Goal: Task Accomplishment & Management: Complete application form

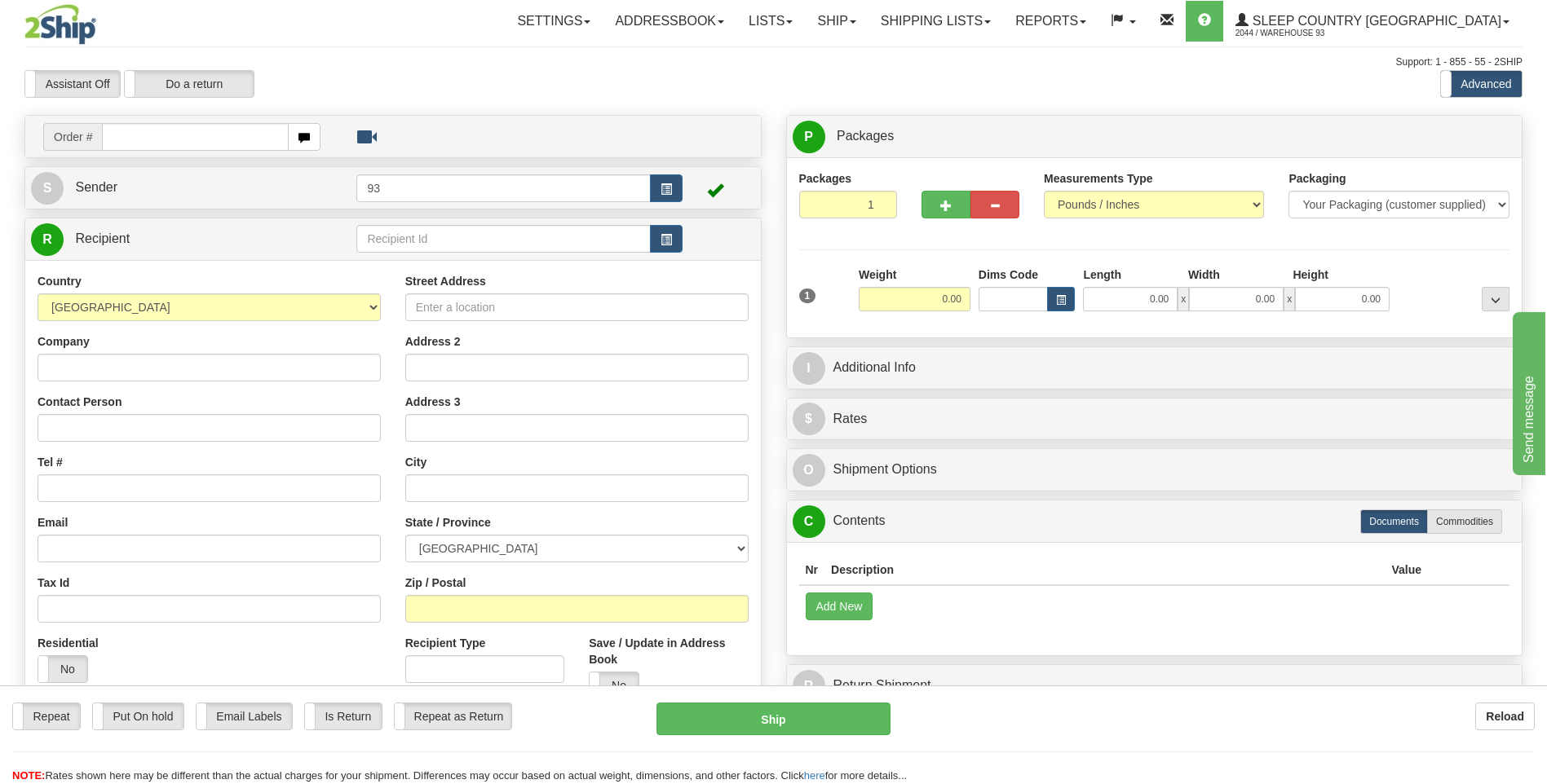
click at [1017, 445] on div "P Packages 1 Packages - Weight: 0.00 Lbs Shipment Level Shipm. Package Level Pa…" at bounding box center [1154, 415] width 762 height 600
click at [127, 139] on input "text" at bounding box center [195, 137] width 186 height 28
type input "9000I071449"
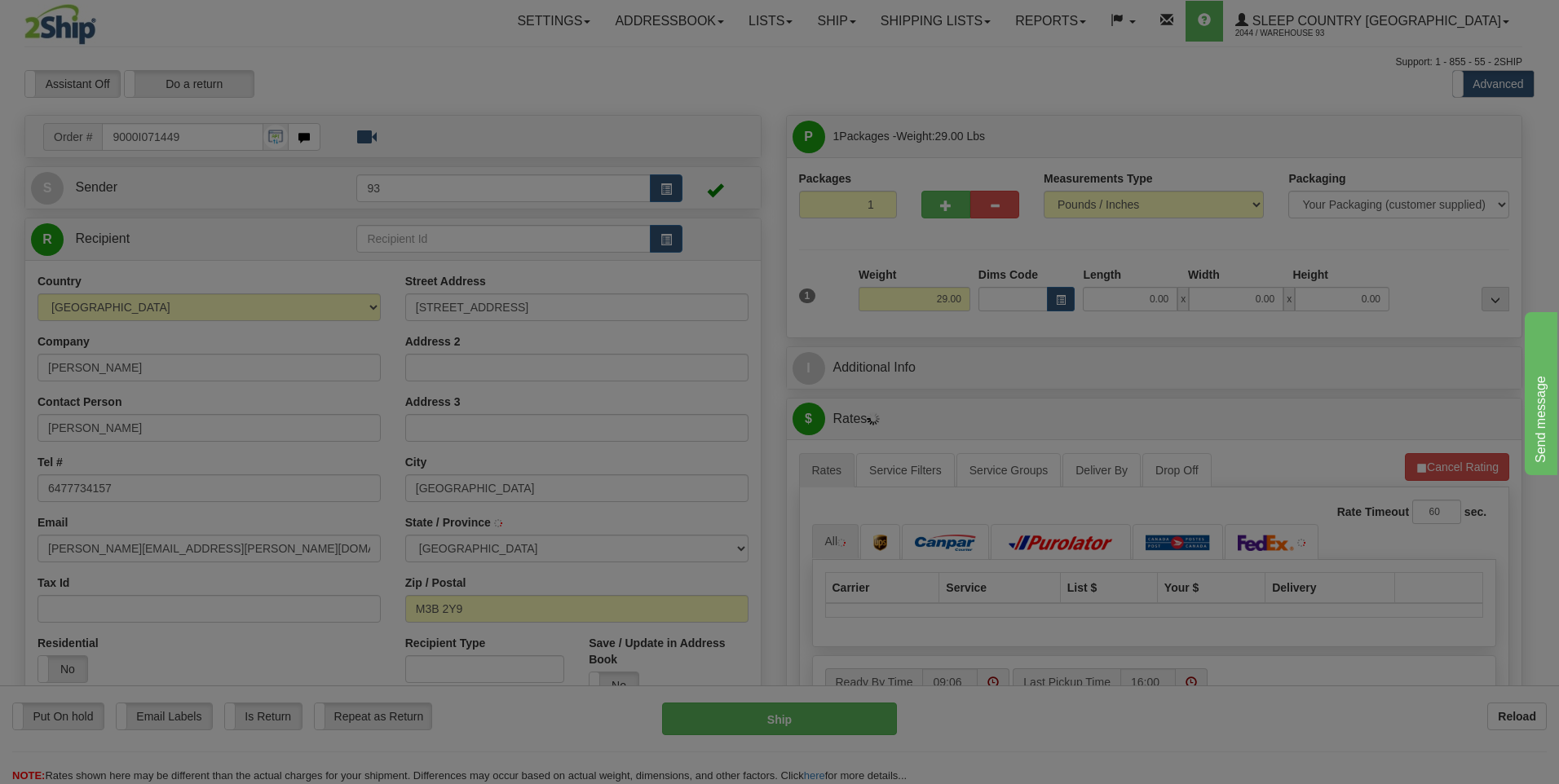
type input "NORTH YORK"
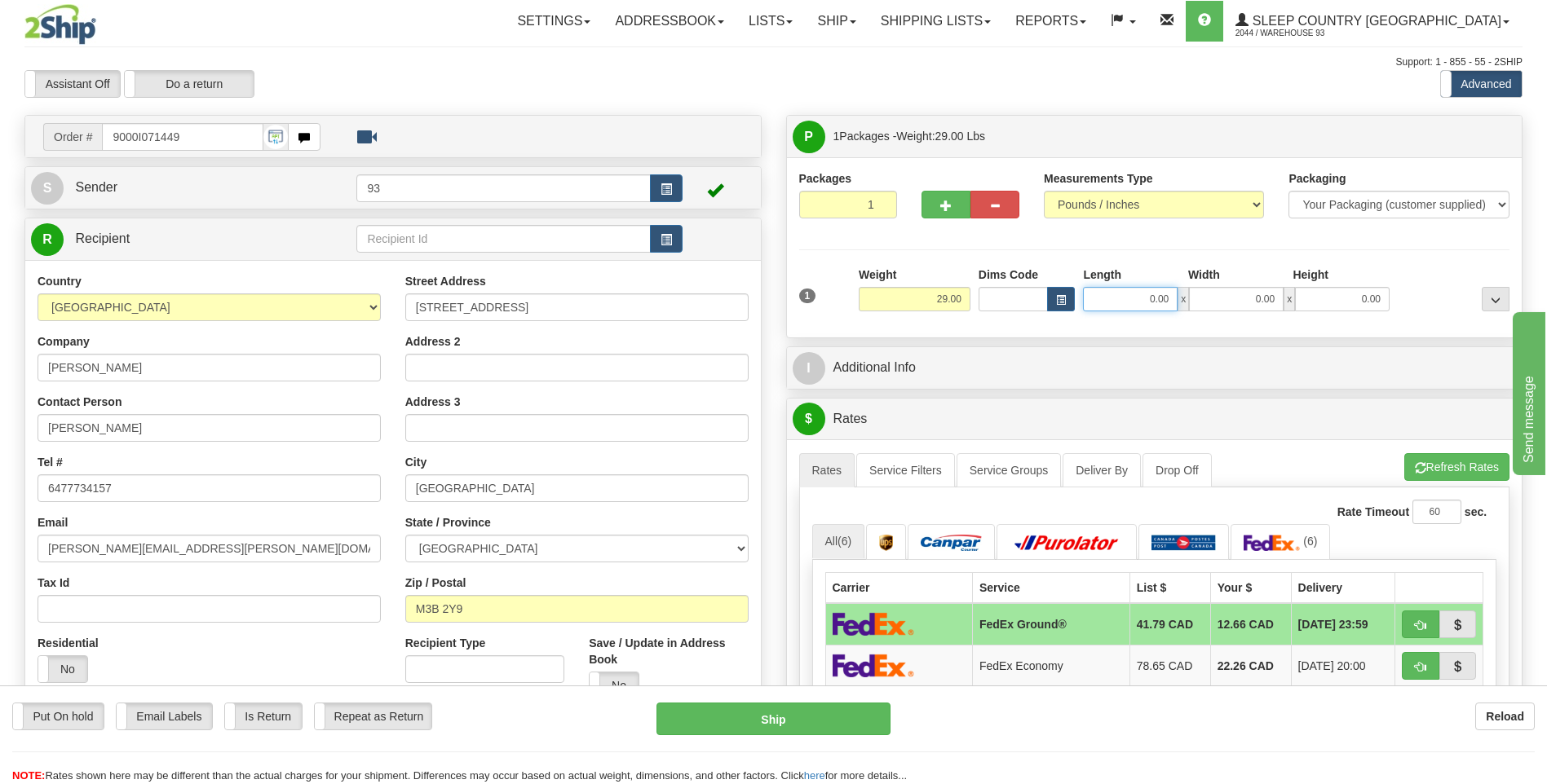
drag, startPoint x: 1144, startPoint y: 300, endPoint x: 1190, endPoint y: 303, distance: 46.1
click at [1190, 303] on div "0.00 x 0.00 x 0.00" at bounding box center [1235, 299] width 306 height 24
type input "55.00"
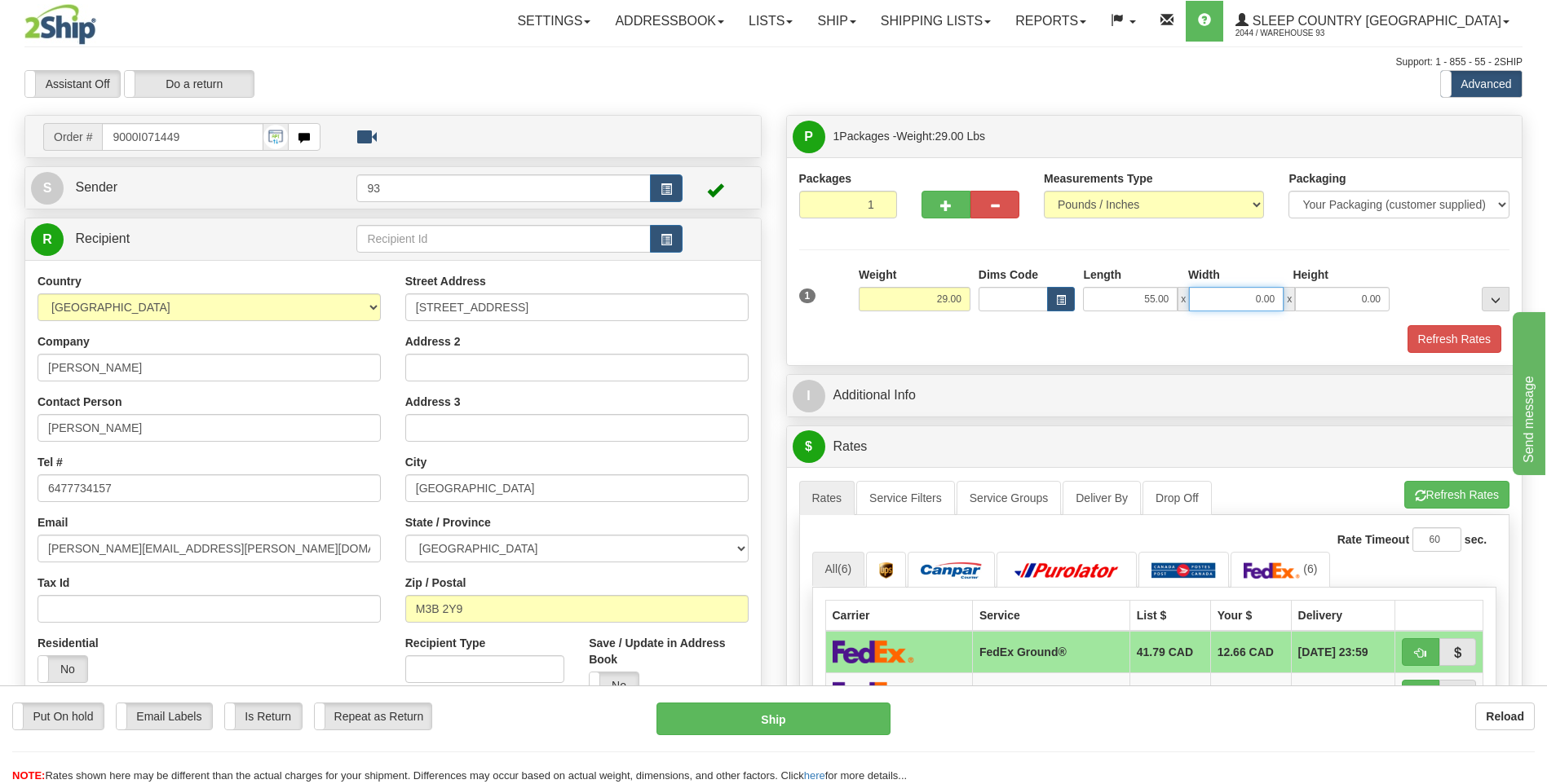
drag, startPoint x: 1254, startPoint y: 305, endPoint x: 1282, endPoint y: 306, distance: 28.0
click at [1282, 306] on input "0.00" at bounding box center [1235, 299] width 94 height 24
type input "25.00"
drag, startPoint x: 1353, startPoint y: 299, endPoint x: 1413, endPoint y: 312, distance: 61.4
click at [1413, 312] on div "1 Weight 29.00 Dims Code x x" at bounding box center [1155, 295] width 719 height 58
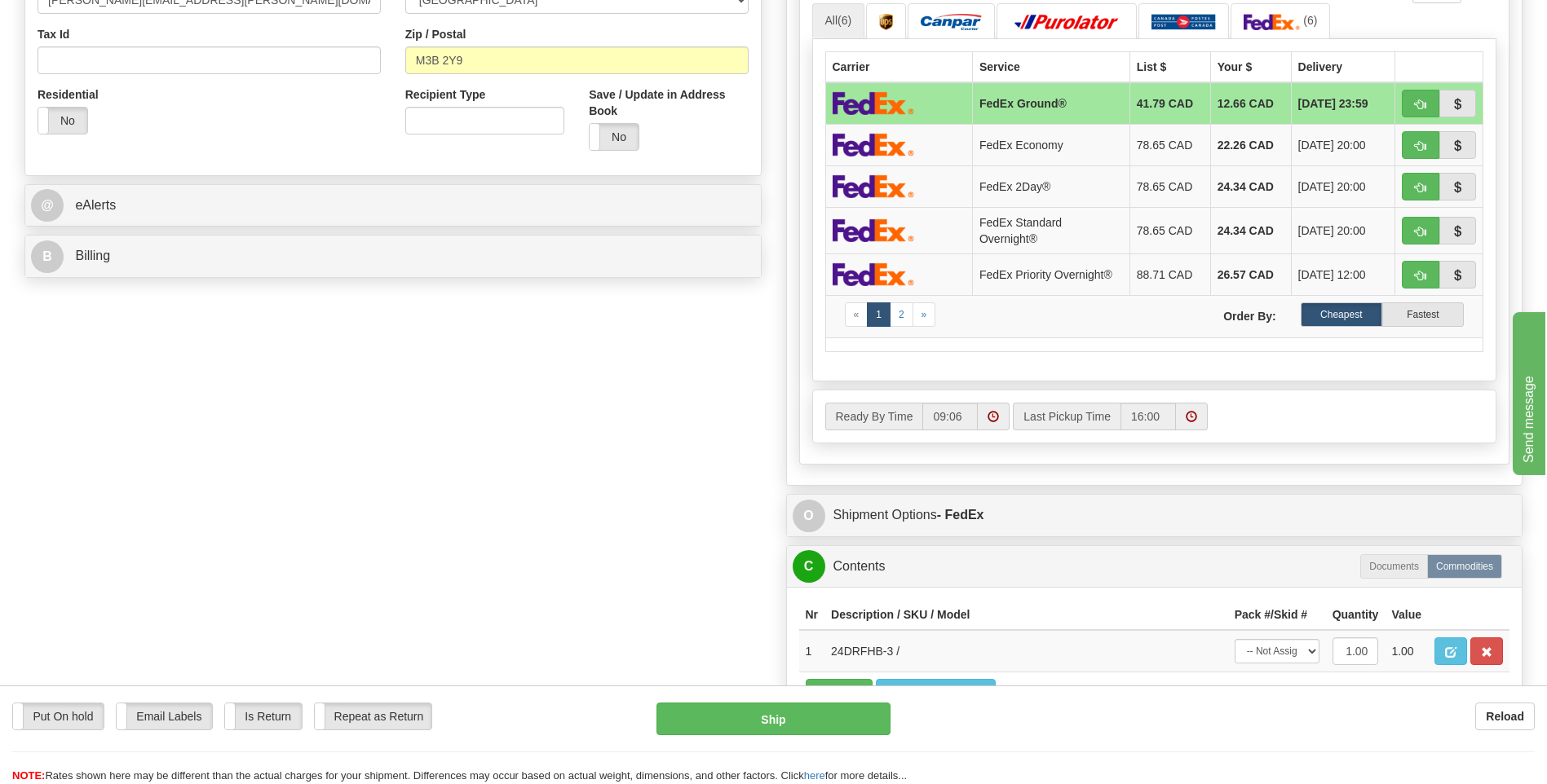
scroll to position [570, 0]
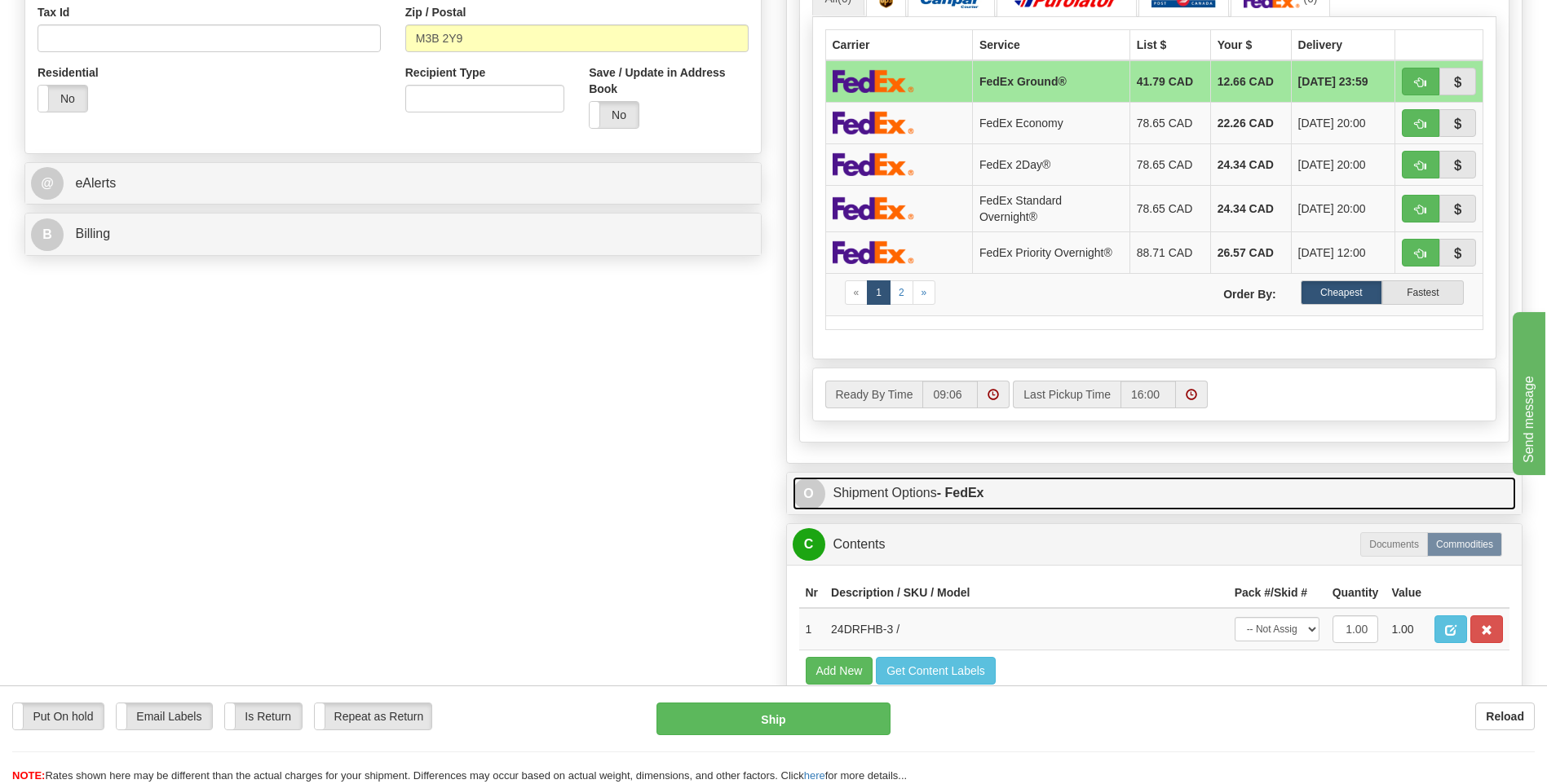
type input "3.00"
click at [813, 493] on span "O" at bounding box center [809, 494] width 33 height 33
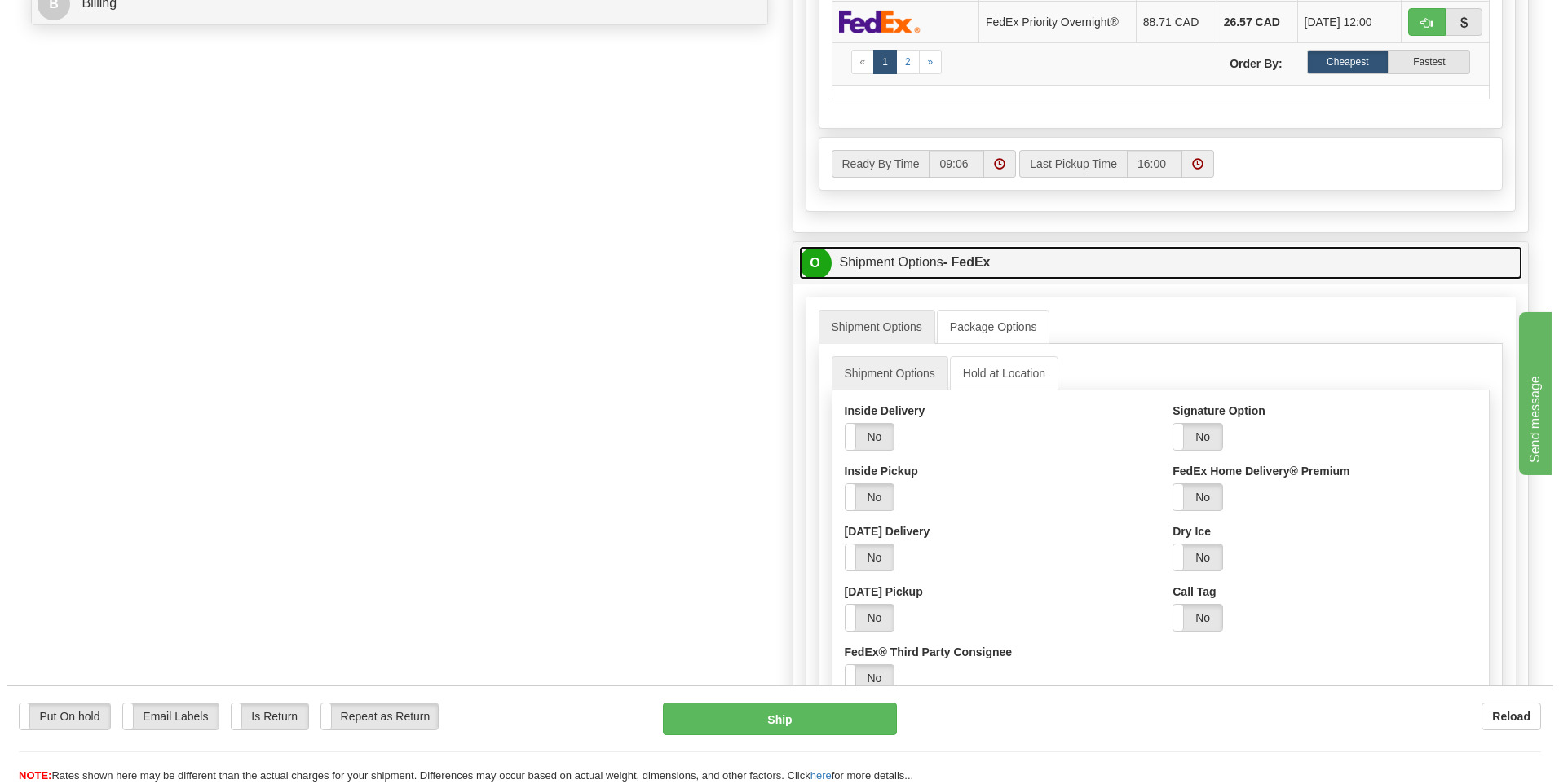
scroll to position [815, 0]
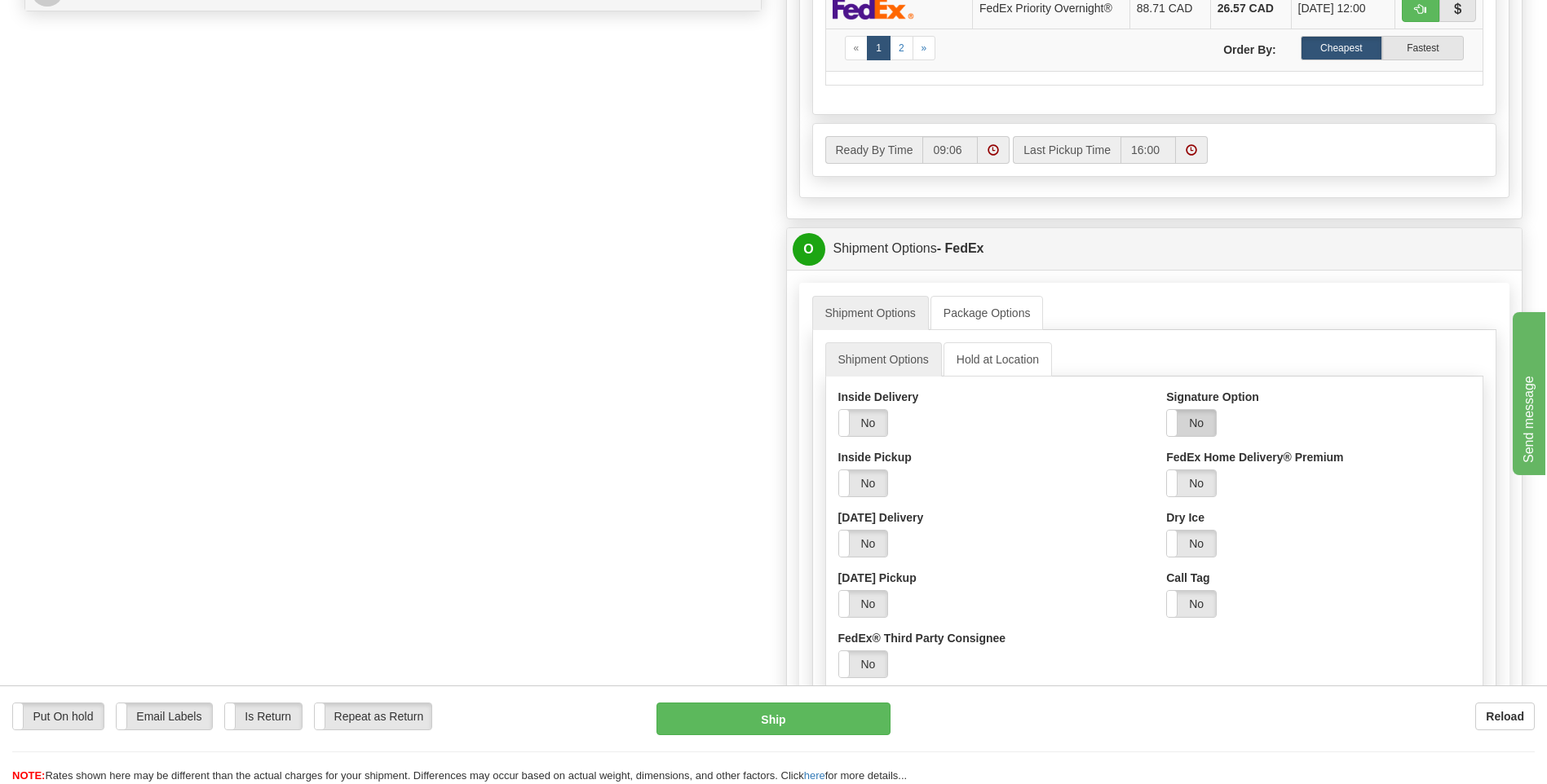
click at [1213, 420] on label "No" at bounding box center [1191, 423] width 49 height 26
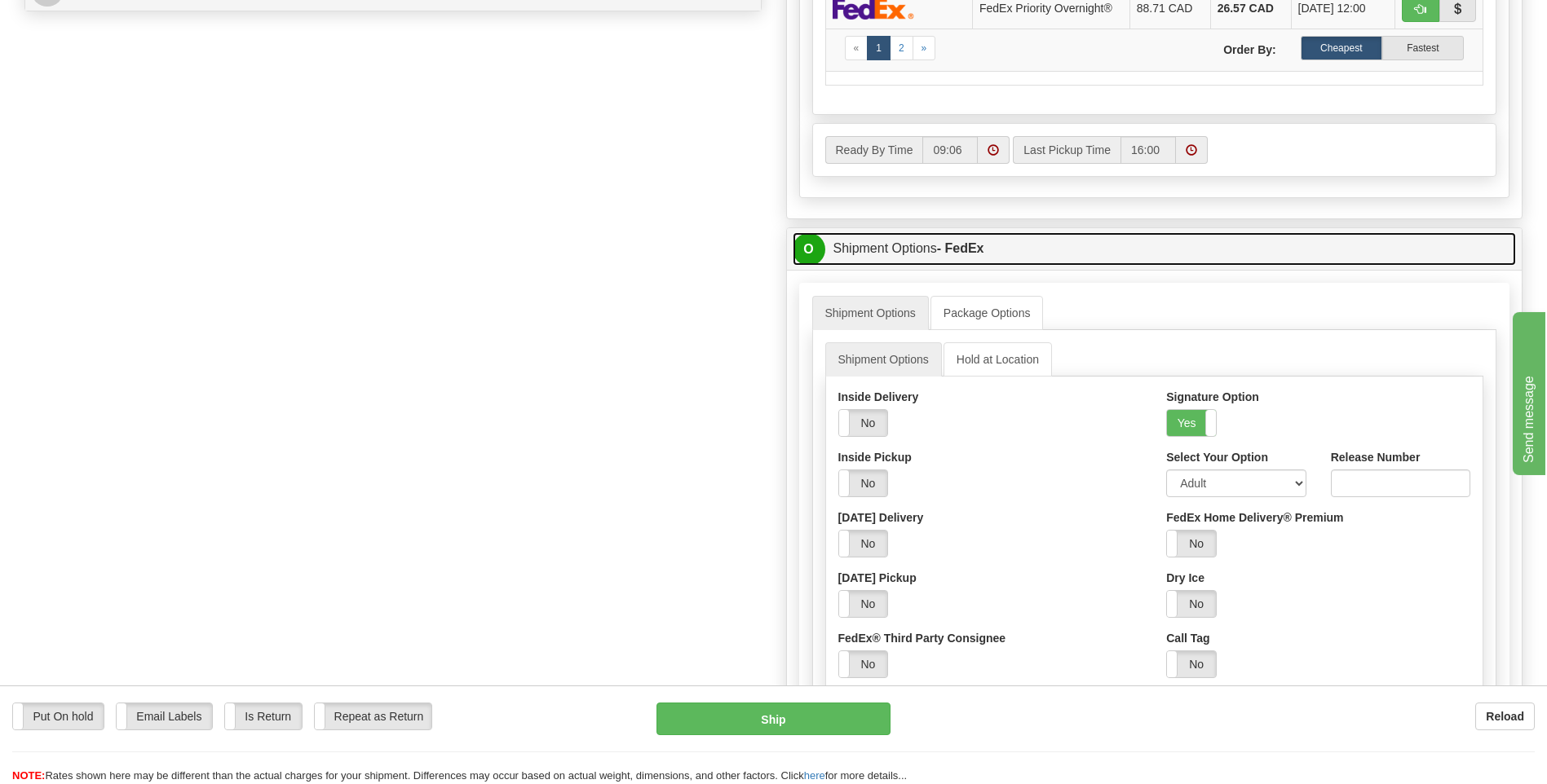
click at [814, 256] on span "O" at bounding box center [809, 249] width 33 height 33
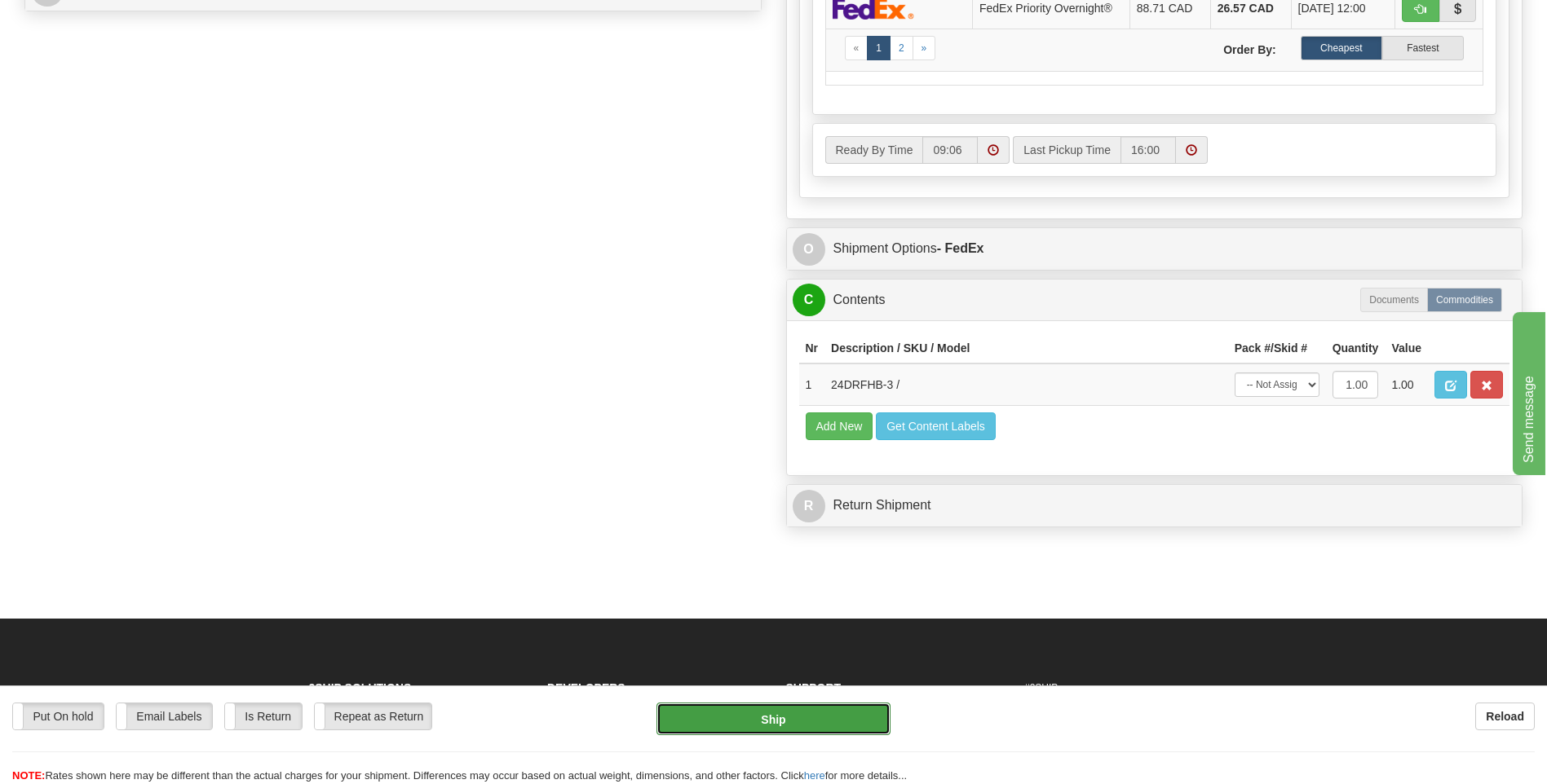
click at [785, 714] on button "Ship" at bounding box center [773, 719] width 233 height 33
type input "92"
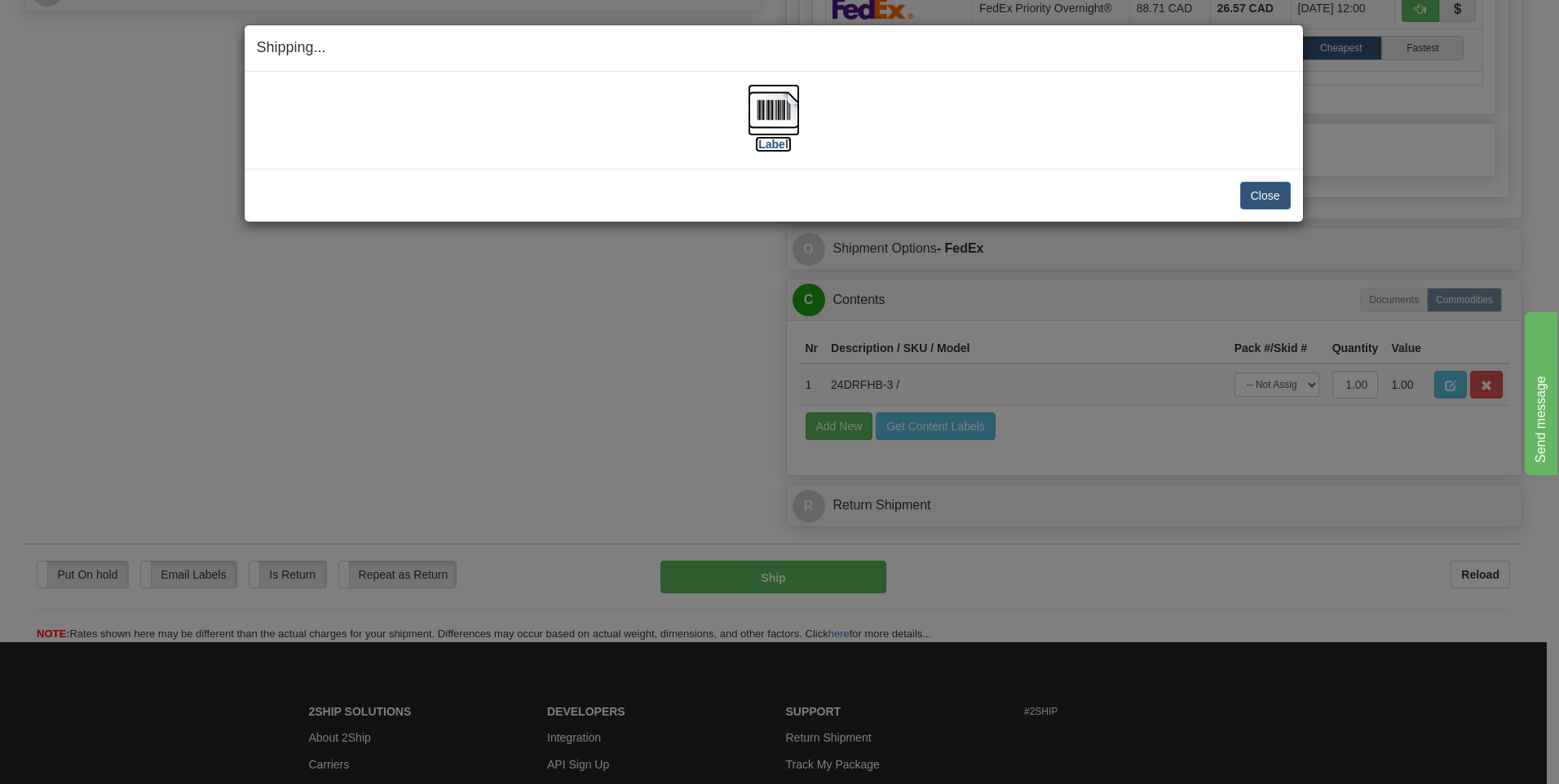
click at [784, 108] on img at bounding box center [774, 110] width 53 height 53
click at [1275, 184] on button "Close" at bounding box center [1265, 196] width 51 height 28
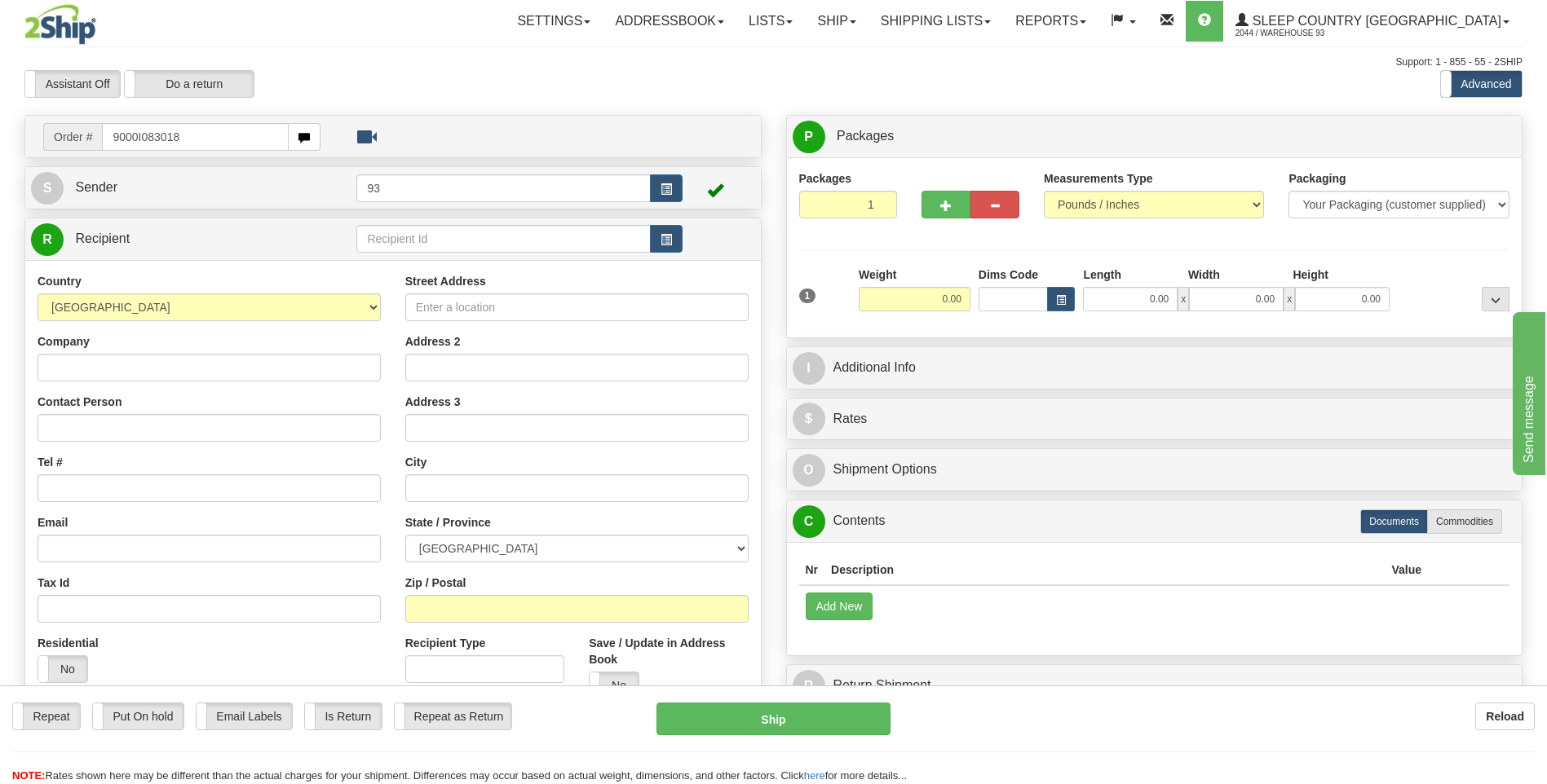
type input "9000I083018"
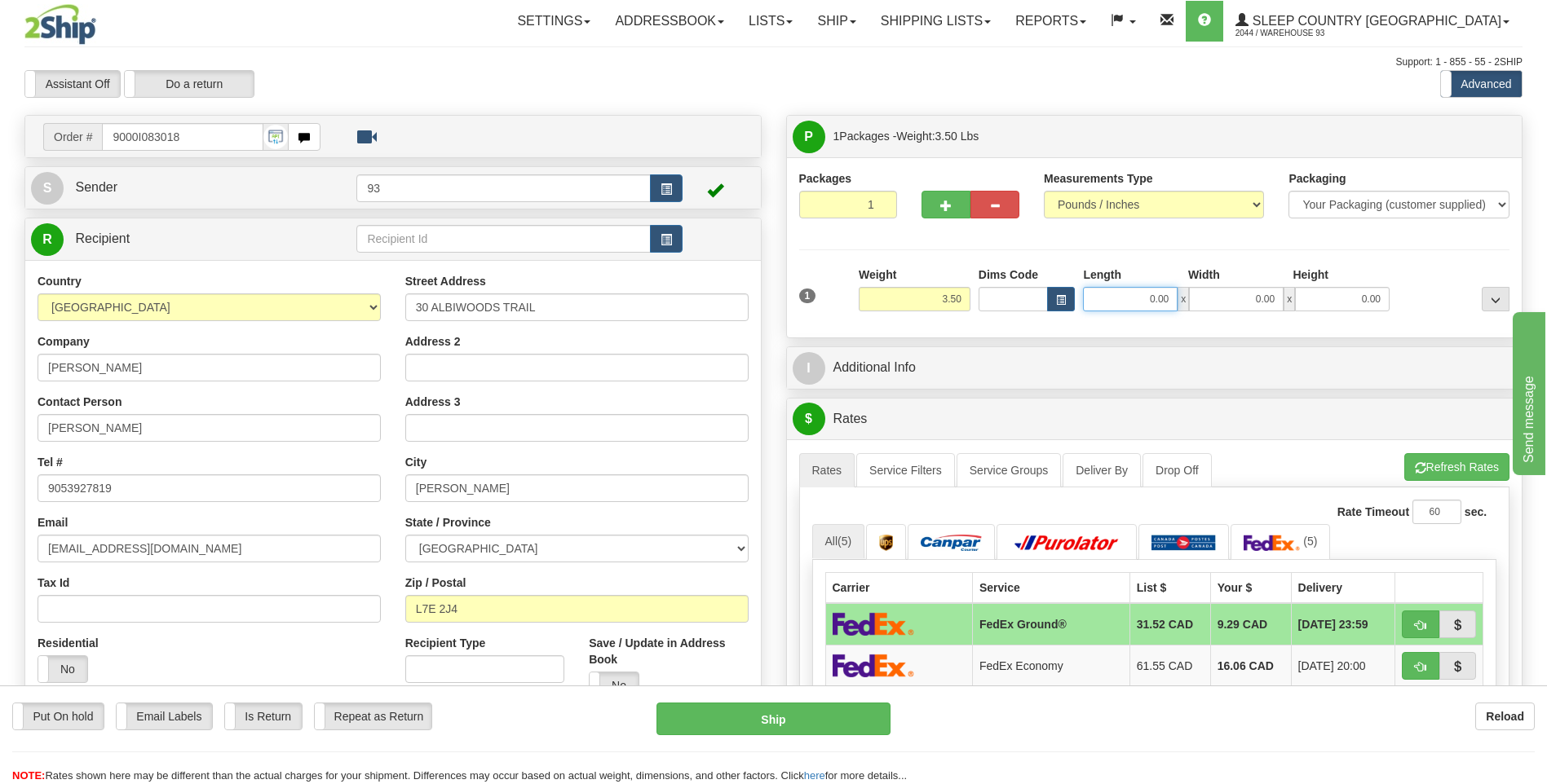
drag, startPoint x: 1139, startPoint y: 304, endPoint x: 1203, endPoint y: 303, distance: 64.0
click at [1199, 299] on div "0.00 x 0.00 x 0.00" at bounding box center [1235, 299] width 306 height 24
type input "26.00"
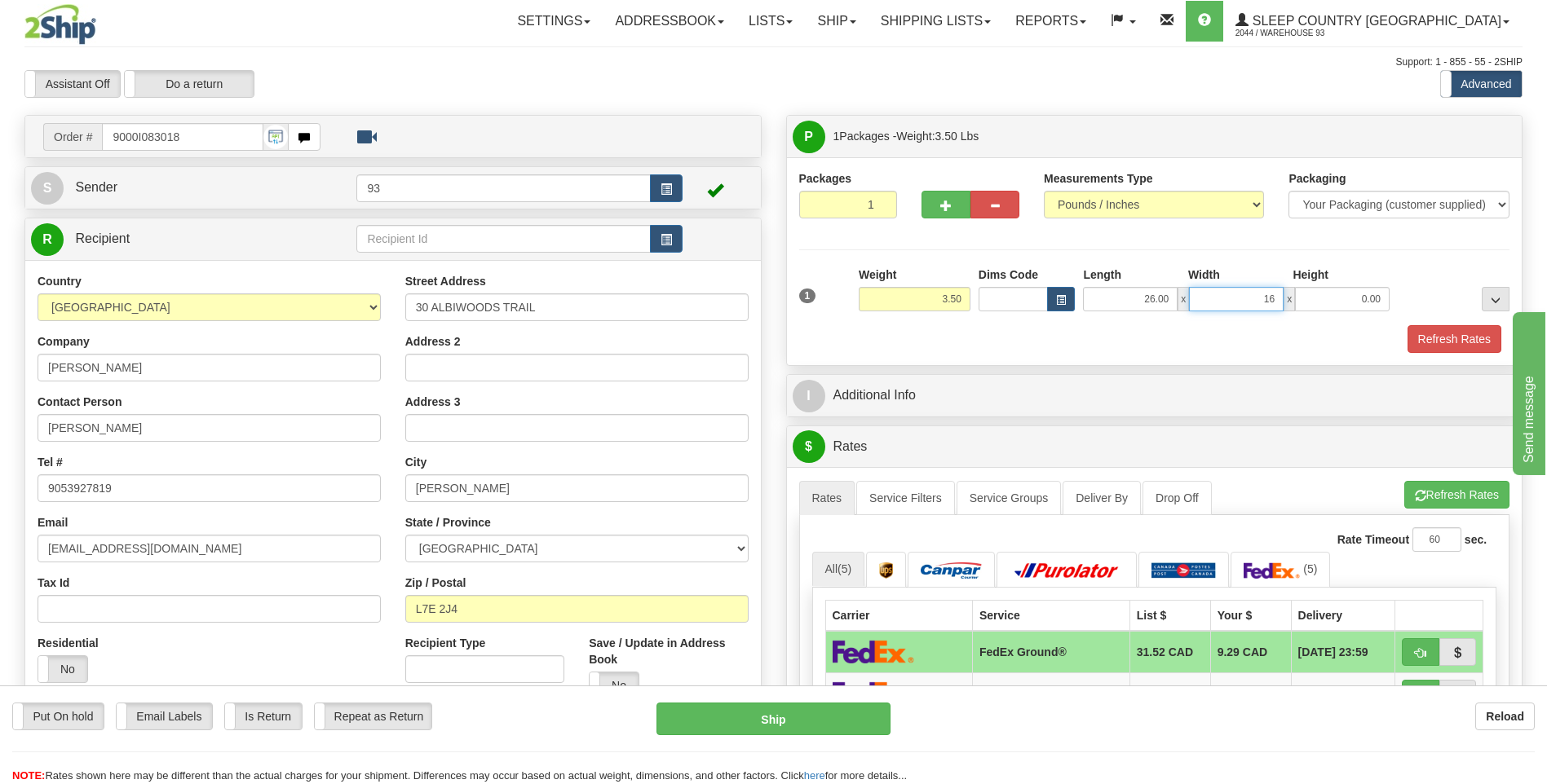
type input "16.00"
type input "6.00"
click at [1422, 342] on button "Refresh Rates" at bounding box center [1455, 339] width 94 height 28
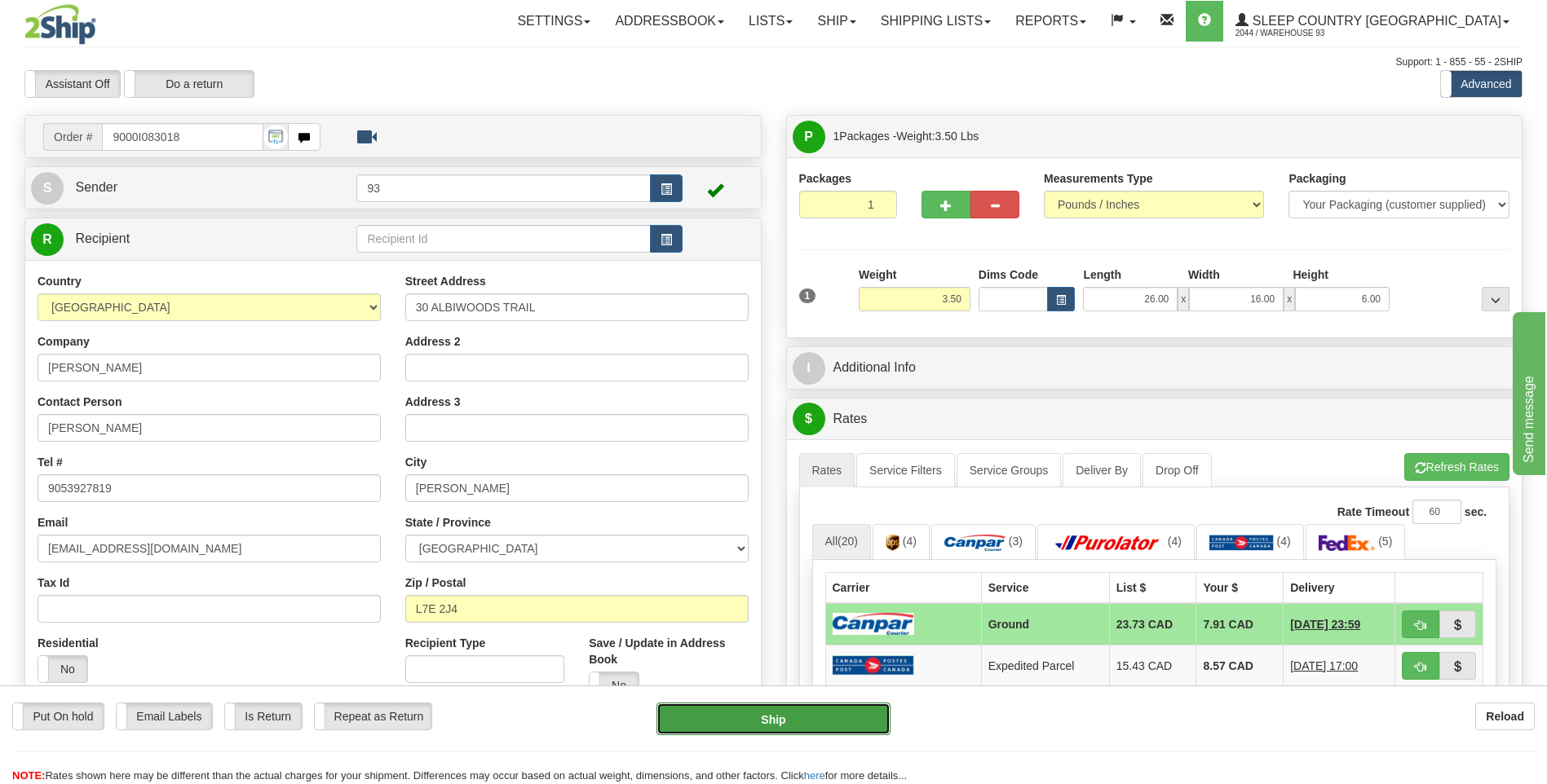
click at [834, 719] on button "Ship" at bounding box center [773, 719] width 233 height 33
type input "1"
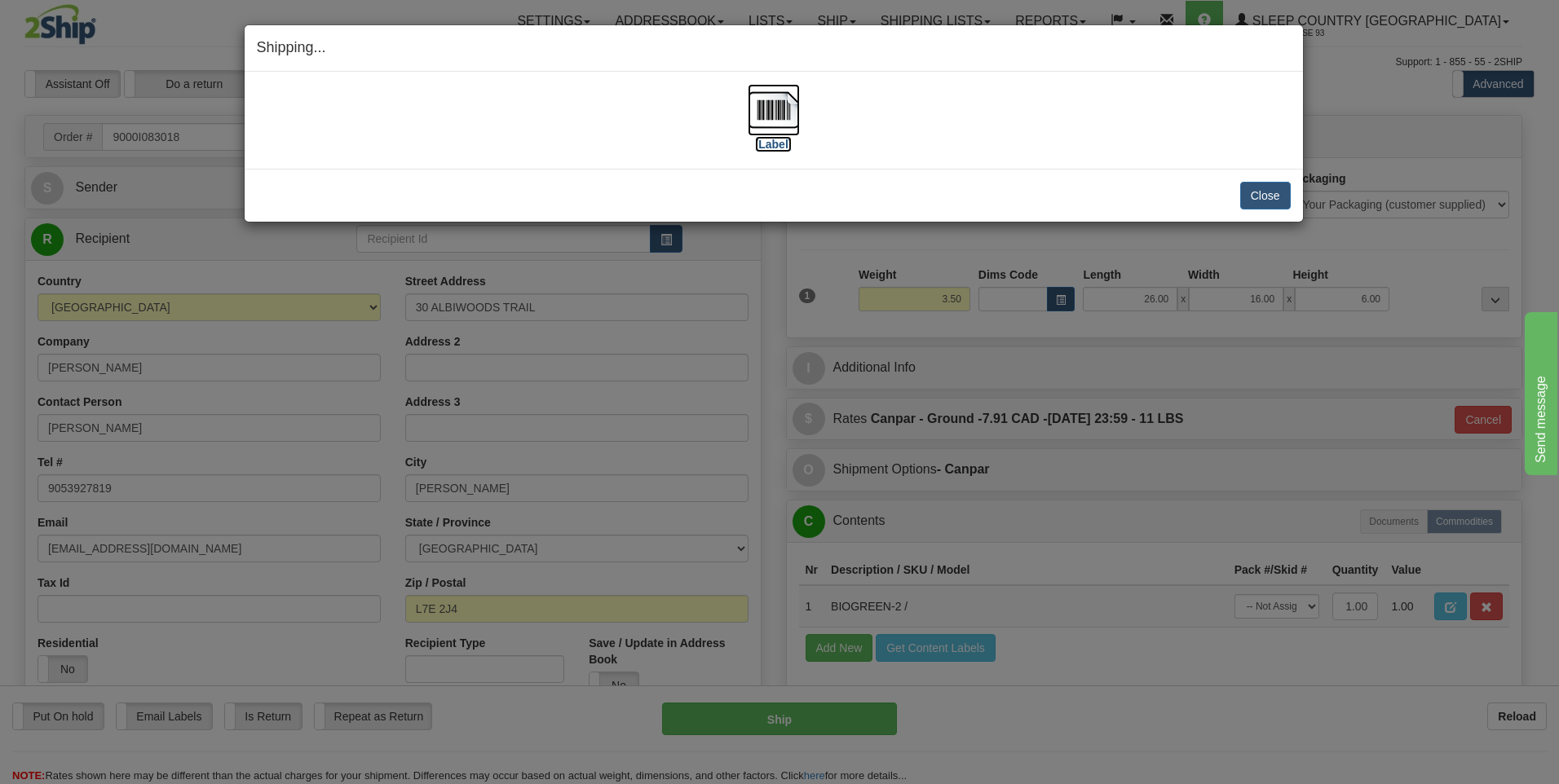
click at [761, 105] on img at bounding box center [774, 110] width 53 height 53
click at [1275, 193] on button "Close" at bounding box center [1265, 196] width 51 height 28
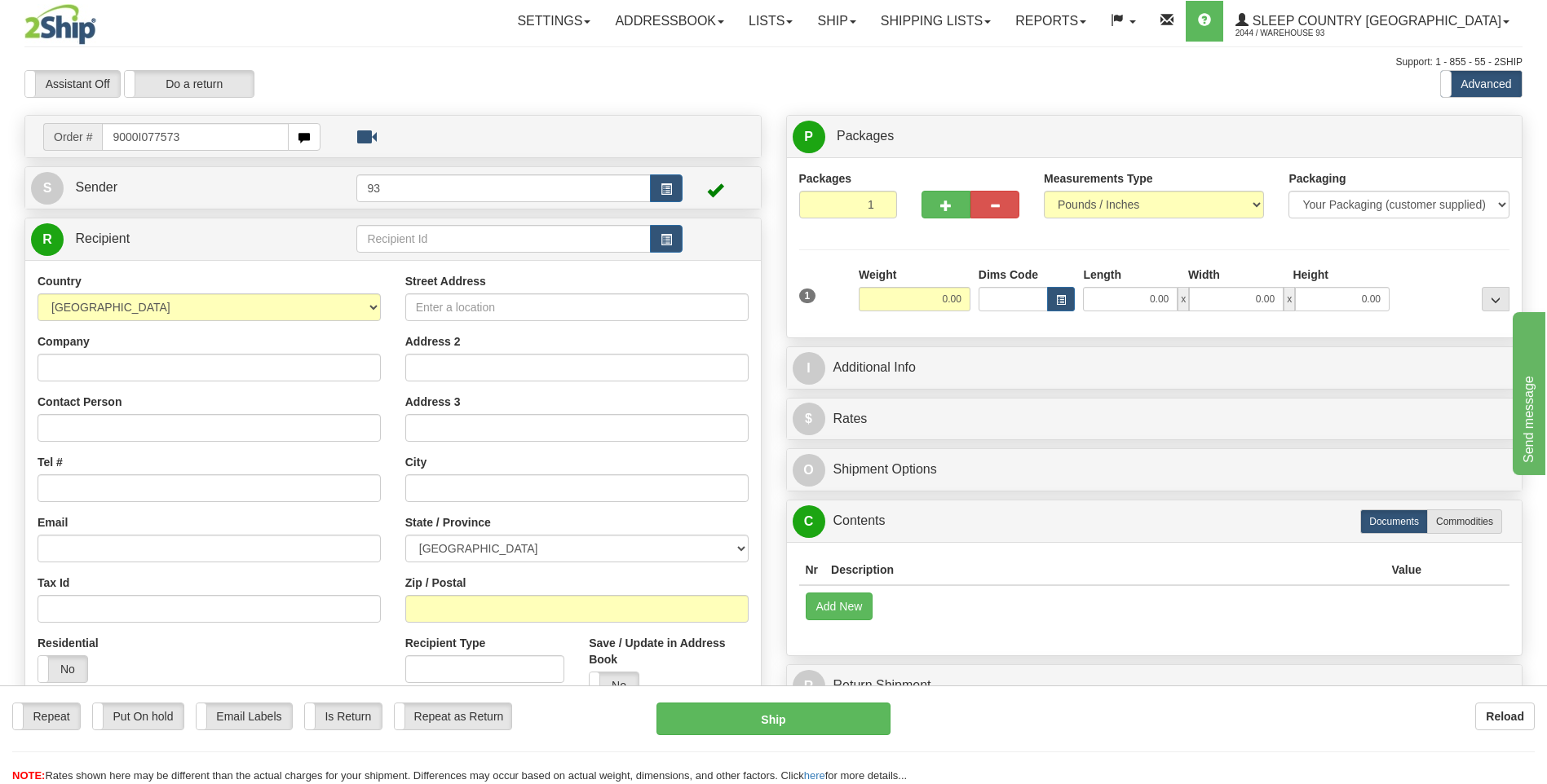
type input "9000I077573"
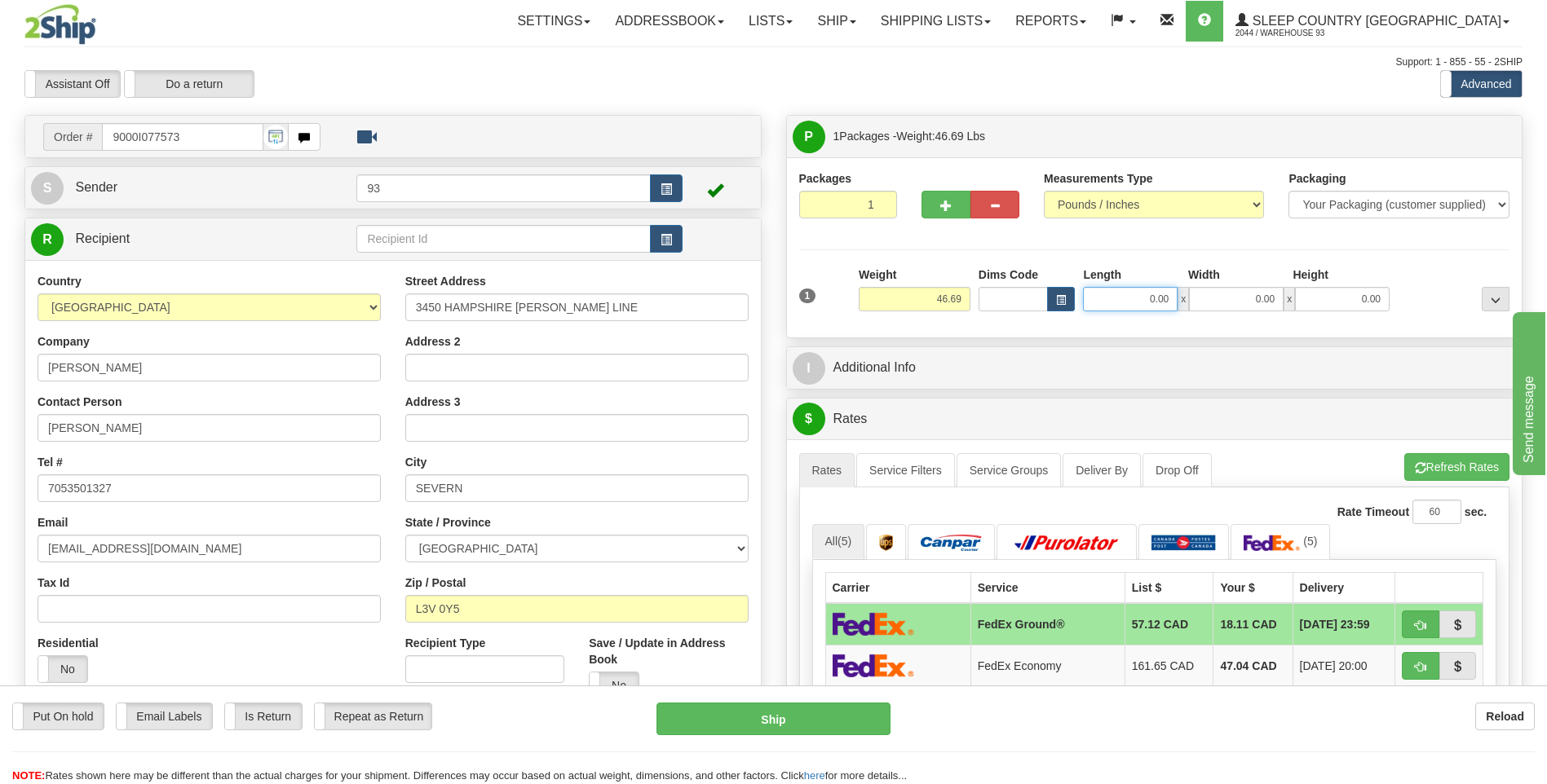
drag, startPoint x: 1144, startPoint y: 301, endPoint x: 1218, endPoint y: 305, distance: 74.1
click at [1218, 305] on div "0.00 x 0.00 x 0.00" at bounding box center [1235, 299] width 306 height 24
type input "35.00"
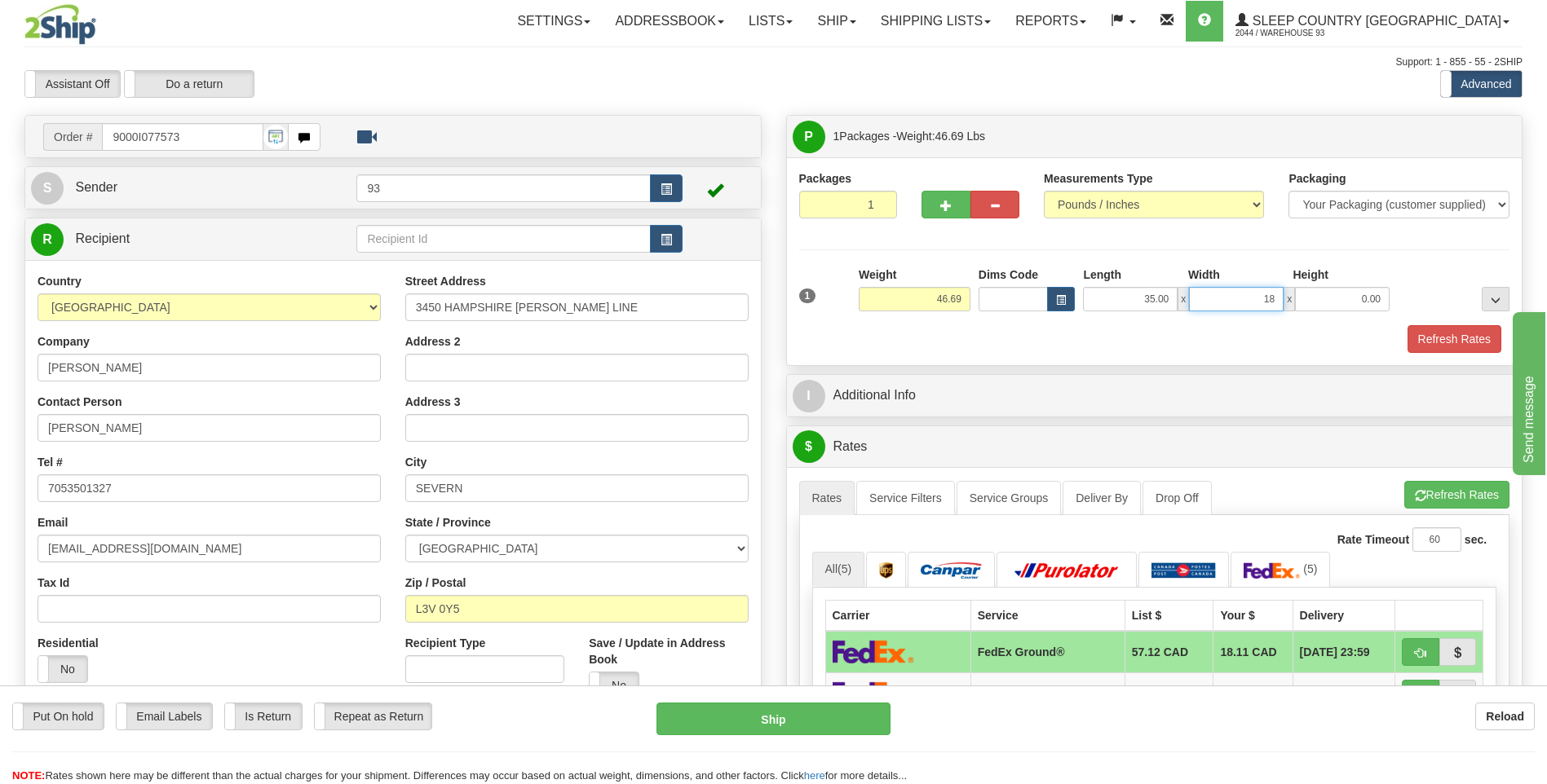
type input "18.00"
click at [1423, 339] on button "Refresh Rates" at bounding box center [1455, 339] width 94 height 28
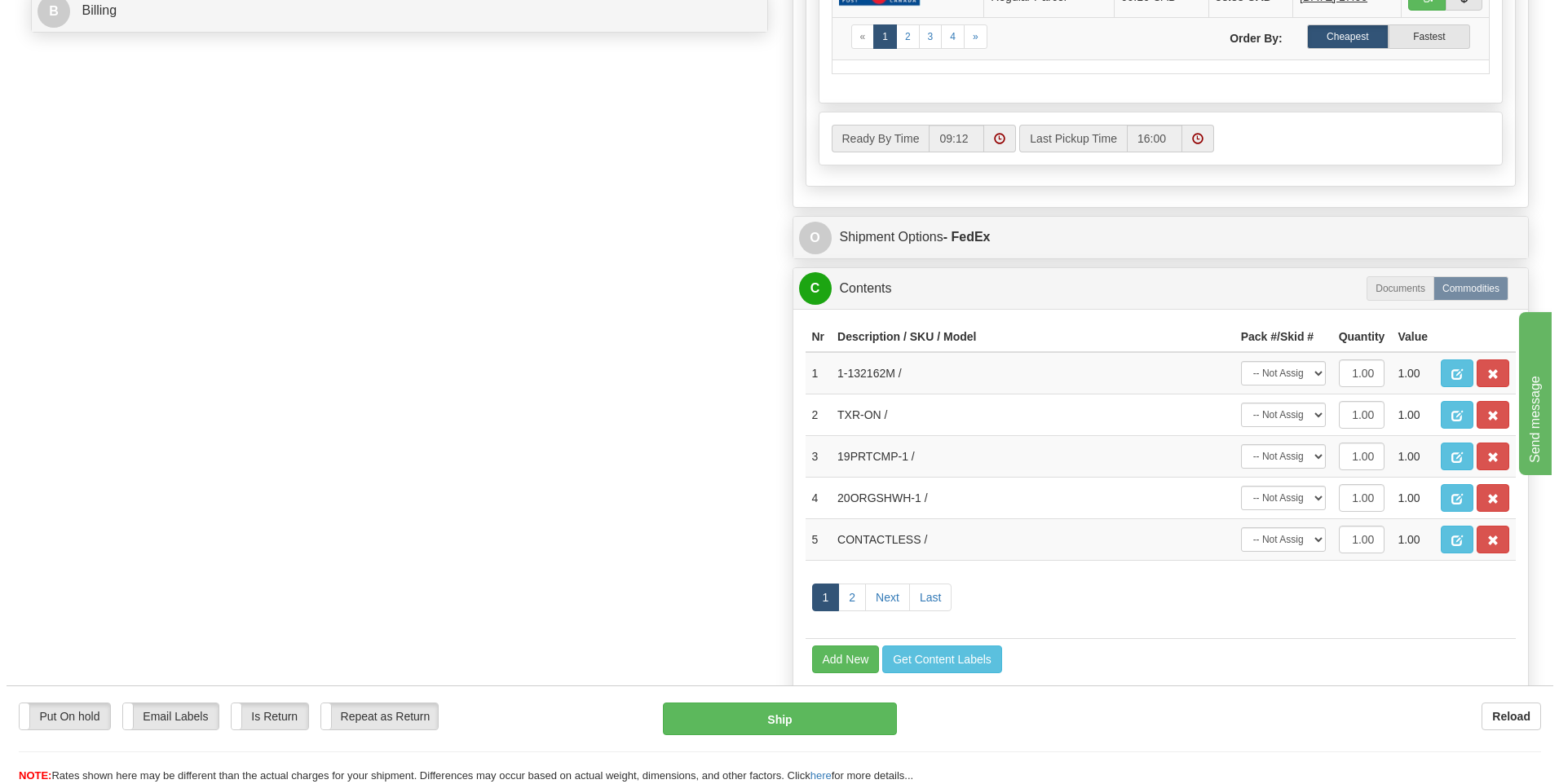
scroll to position [815, 0]
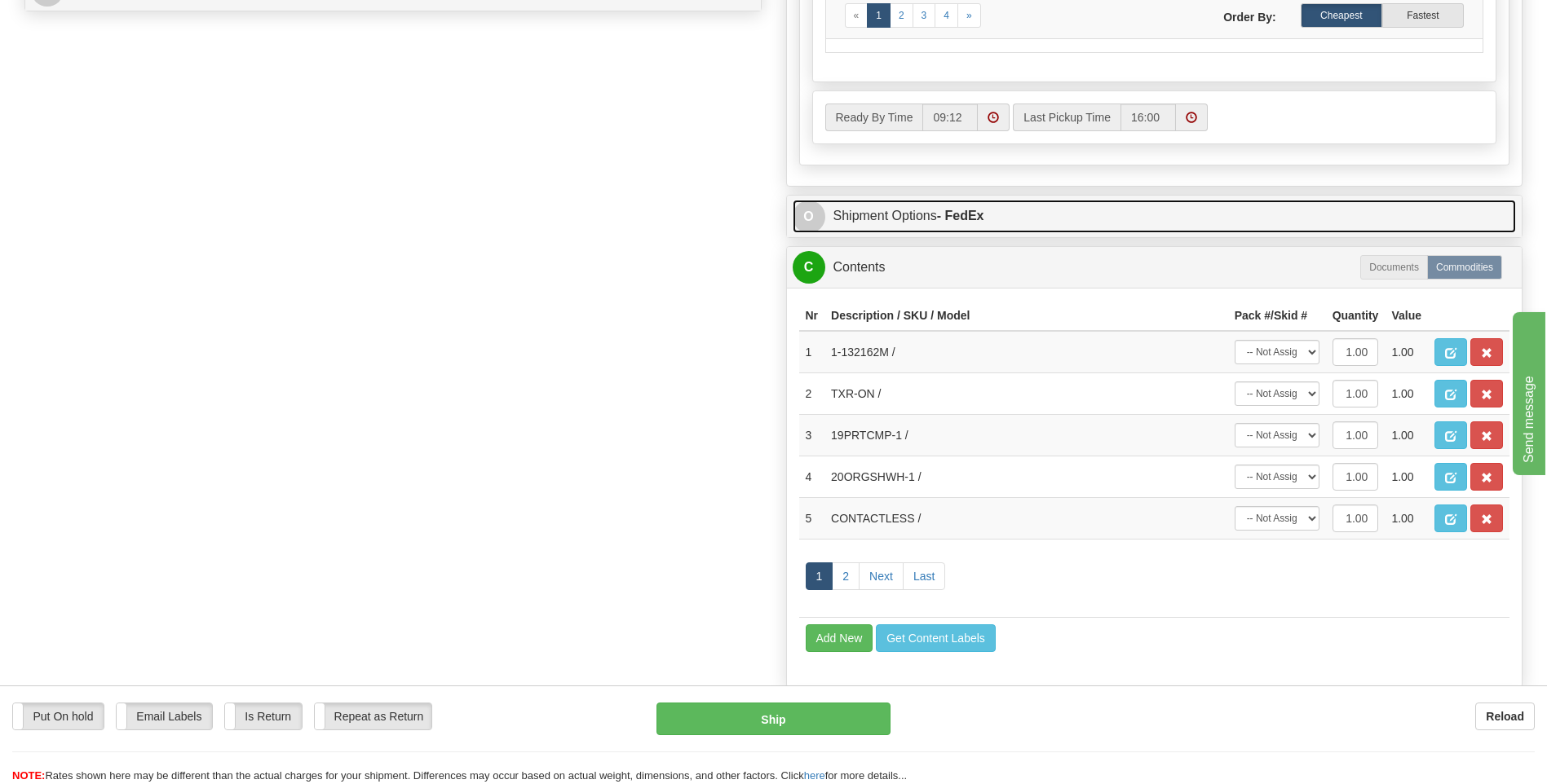
click at [805, 225] on span "O" at bounding box center [809, 216] width 33 height 33
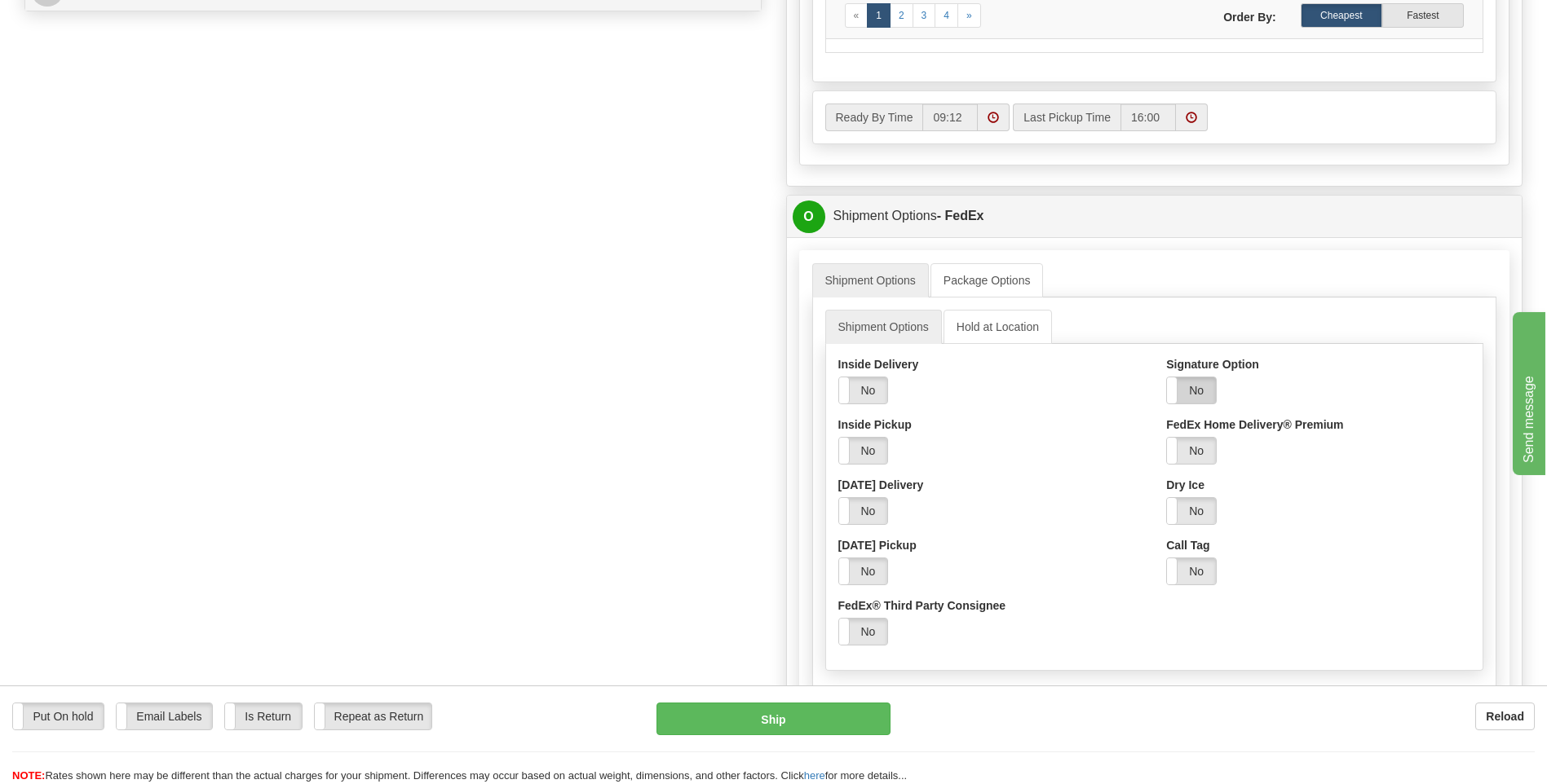
click at [1206, 387] on label "No" at bounding box center [1191, 390] width 49 height 26
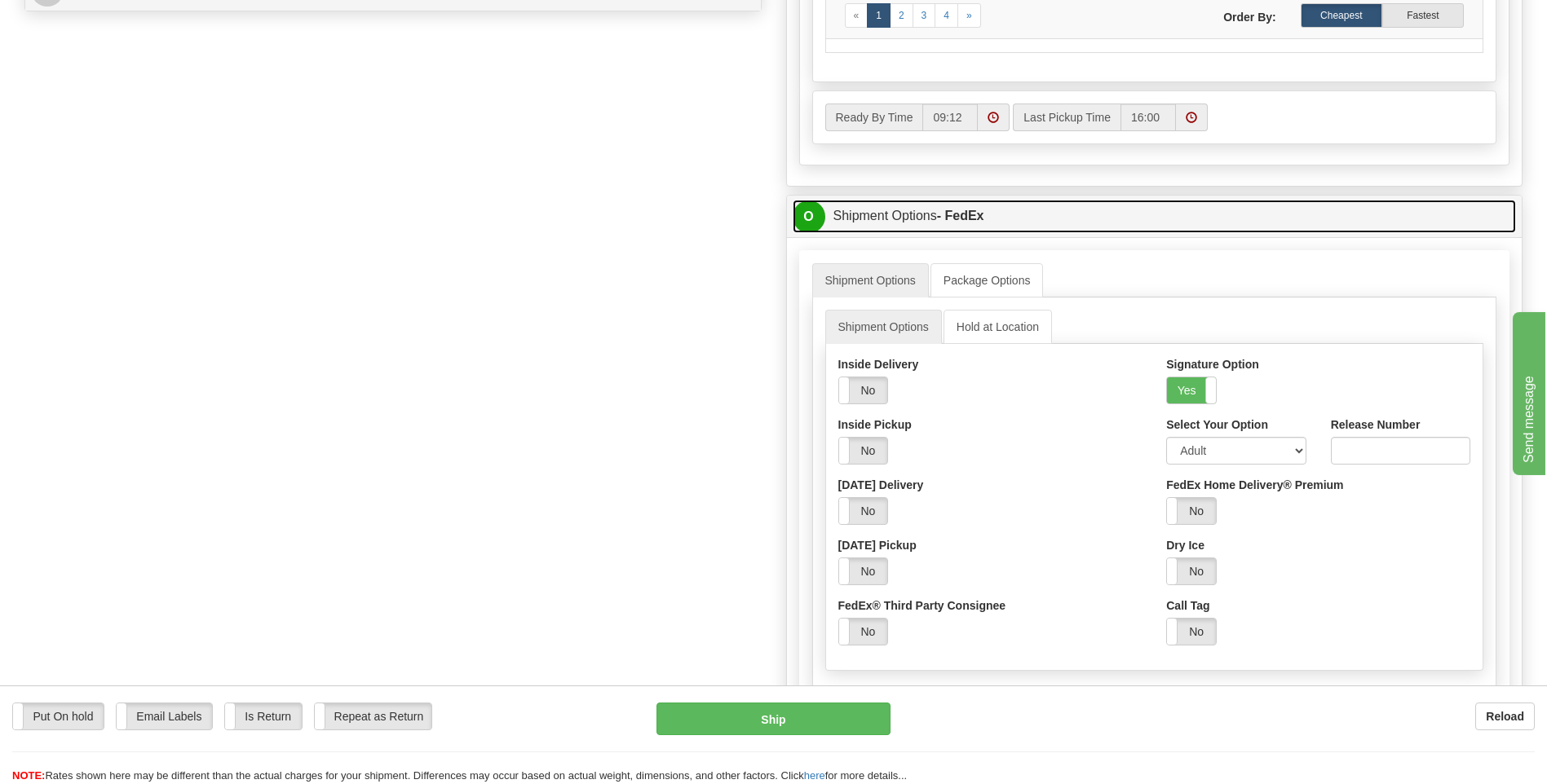
click at [812, 214] on span "O" at bounding box center [809, 216] width 33 height 33
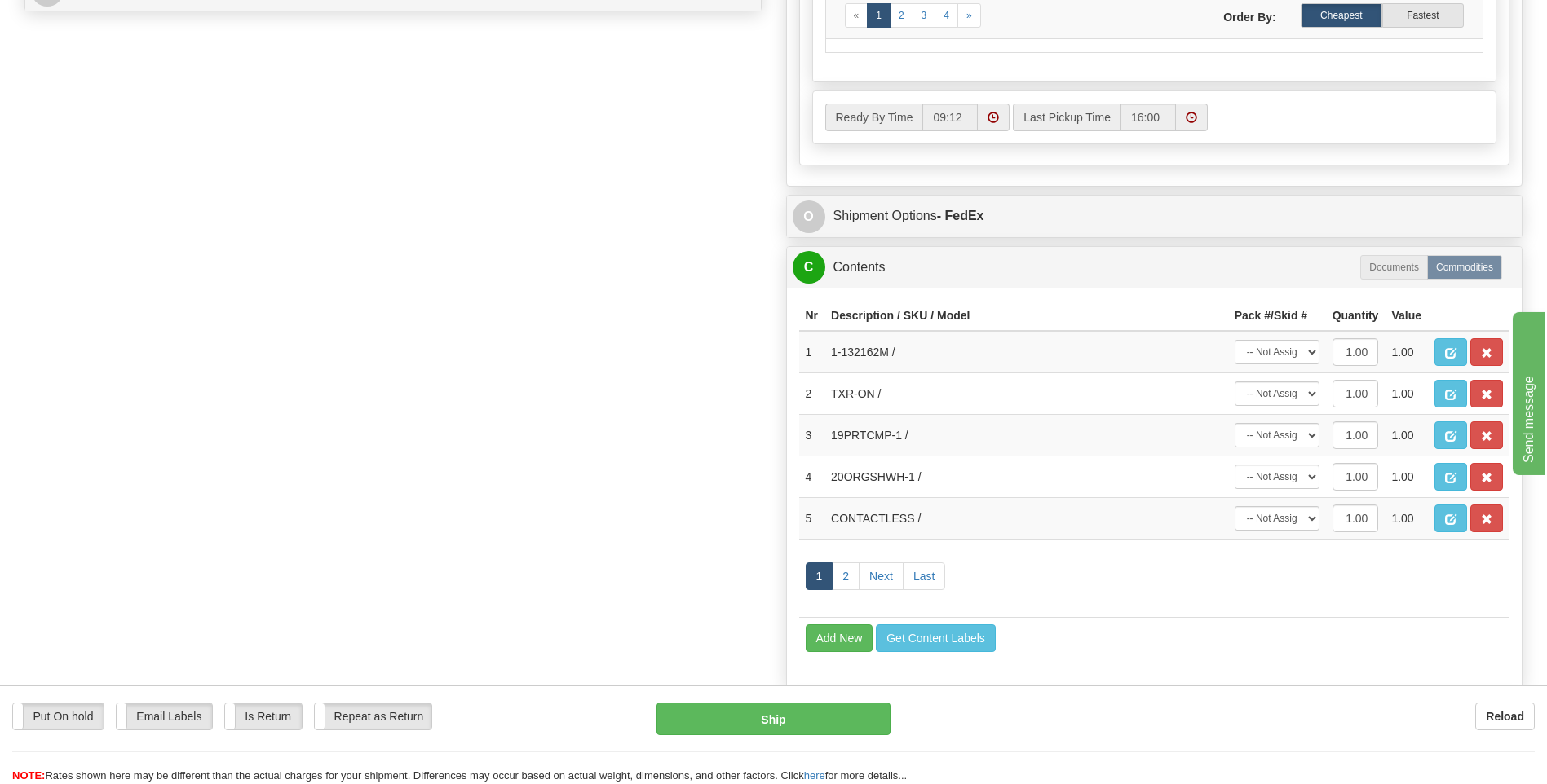
drag, startPoint x: 546, startPoint y: 641, endPoint x: 560, endPoint y: 653, distance: 18.4
click at [546, 641] on div "Order # 9000I077573 S Sender 93" at bounding box center [774, 24] width 1523 height 1448
click at [741, 712] on button "Ship" at bounding box center [773, 719] width 233 height 33
type input "92"
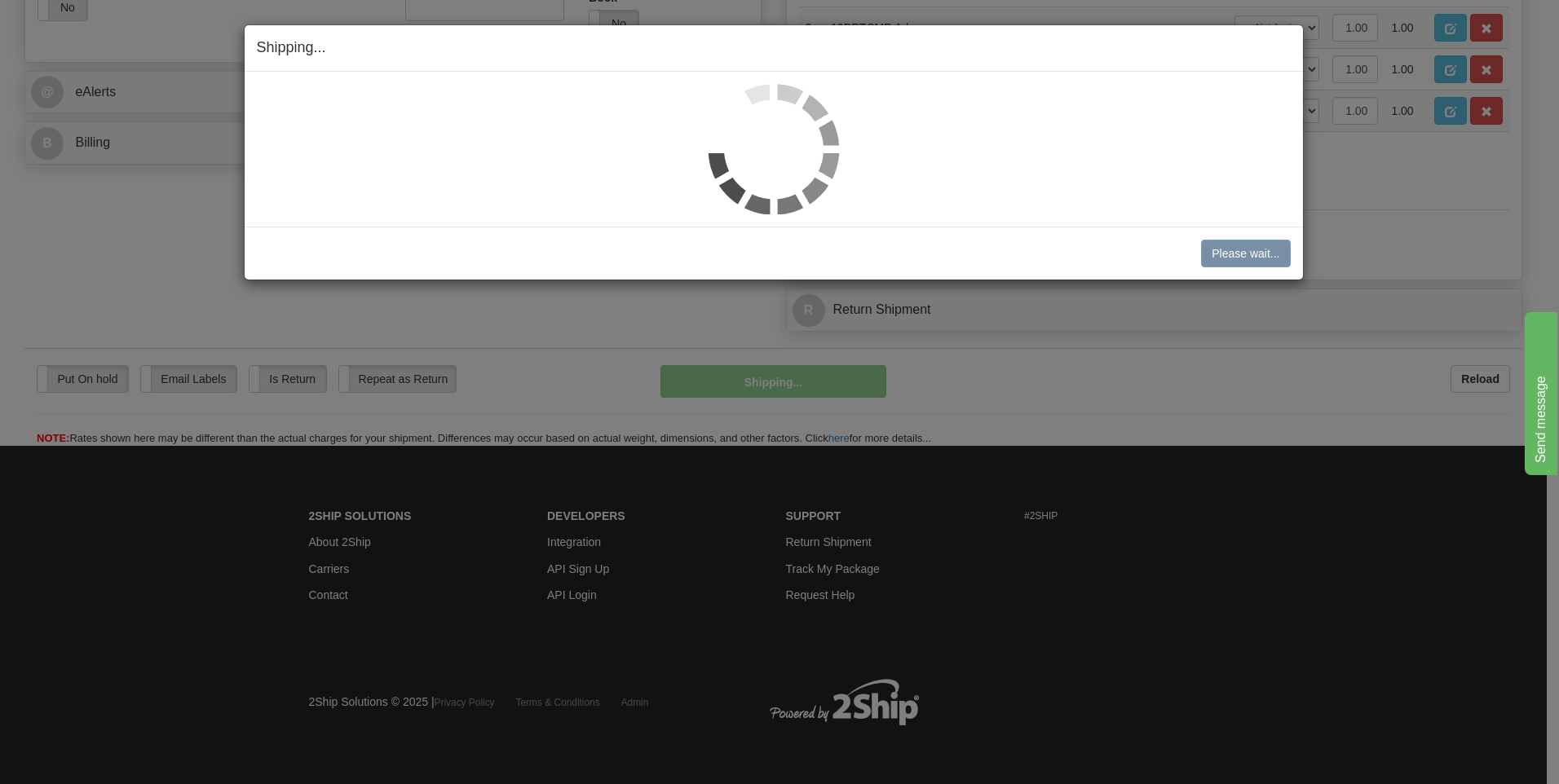
scroll to position [662, 0]
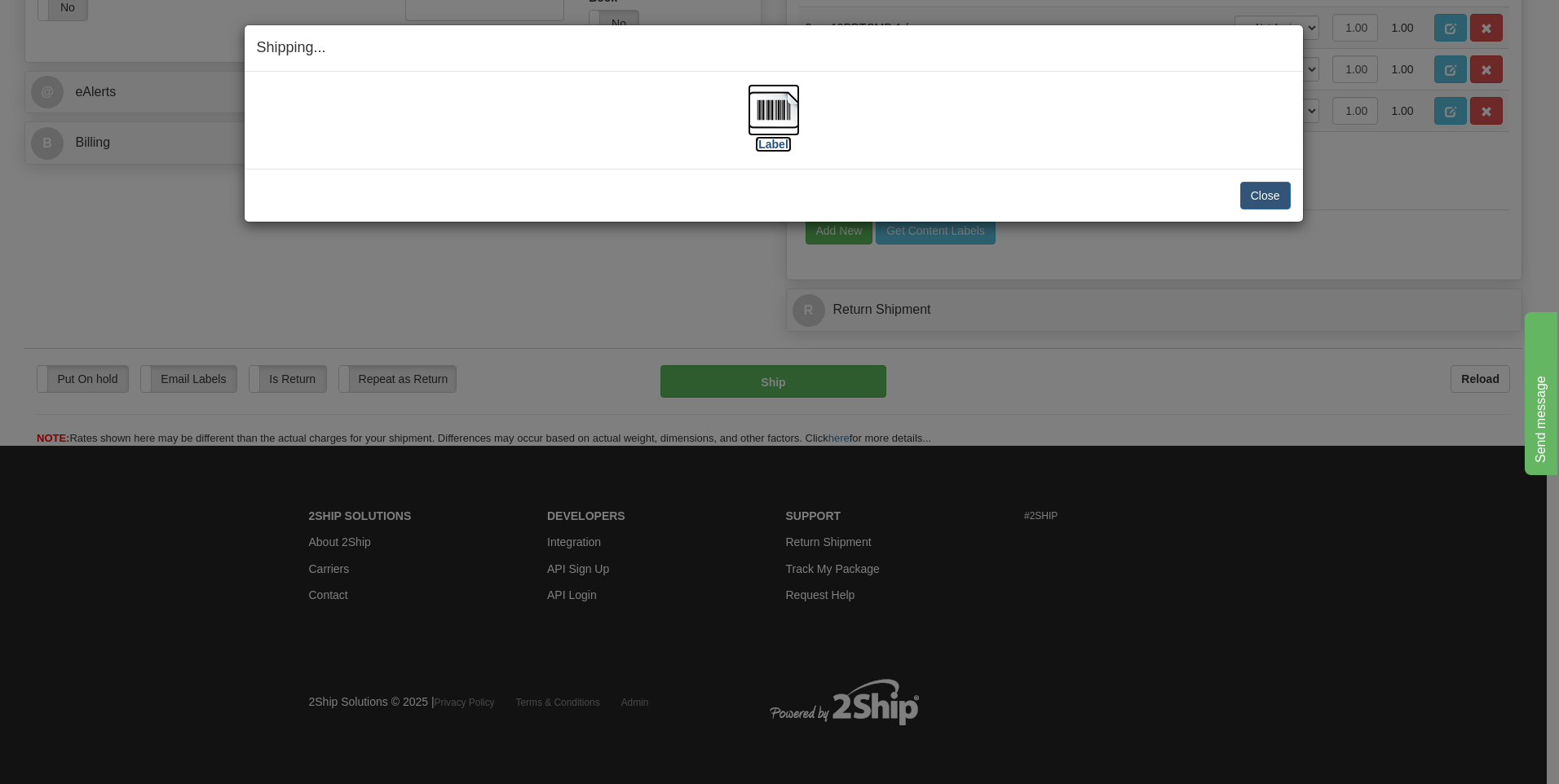
click at [766, 102] on img at bounding box center [774, 110] width 53 height 53
click at [1277, 188] on button "Close" at bounding box center [1265, 196] width 51 height 28
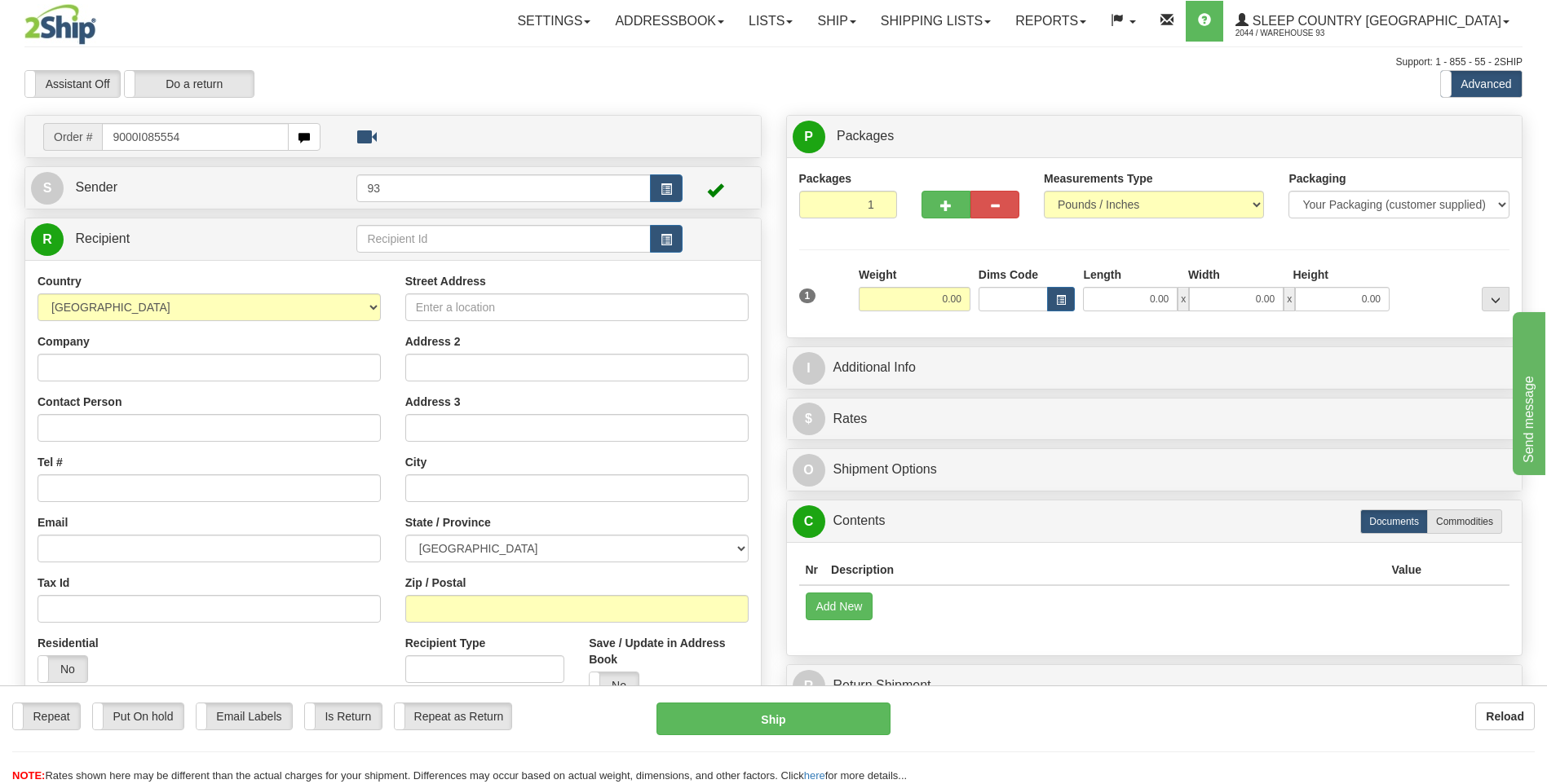
type input "9000I085554"
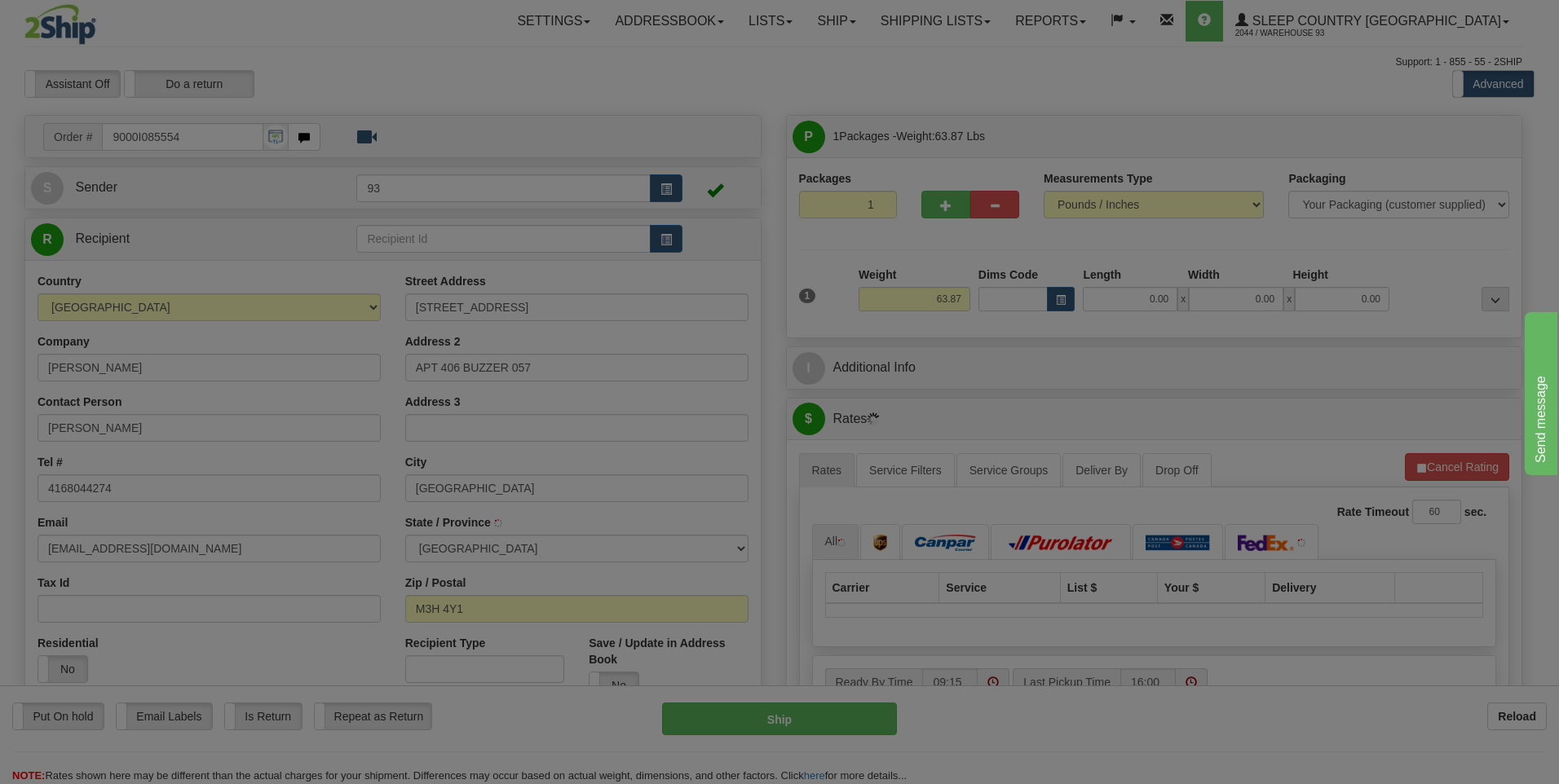
type input "[GEOGRAPHIC_DATA]"
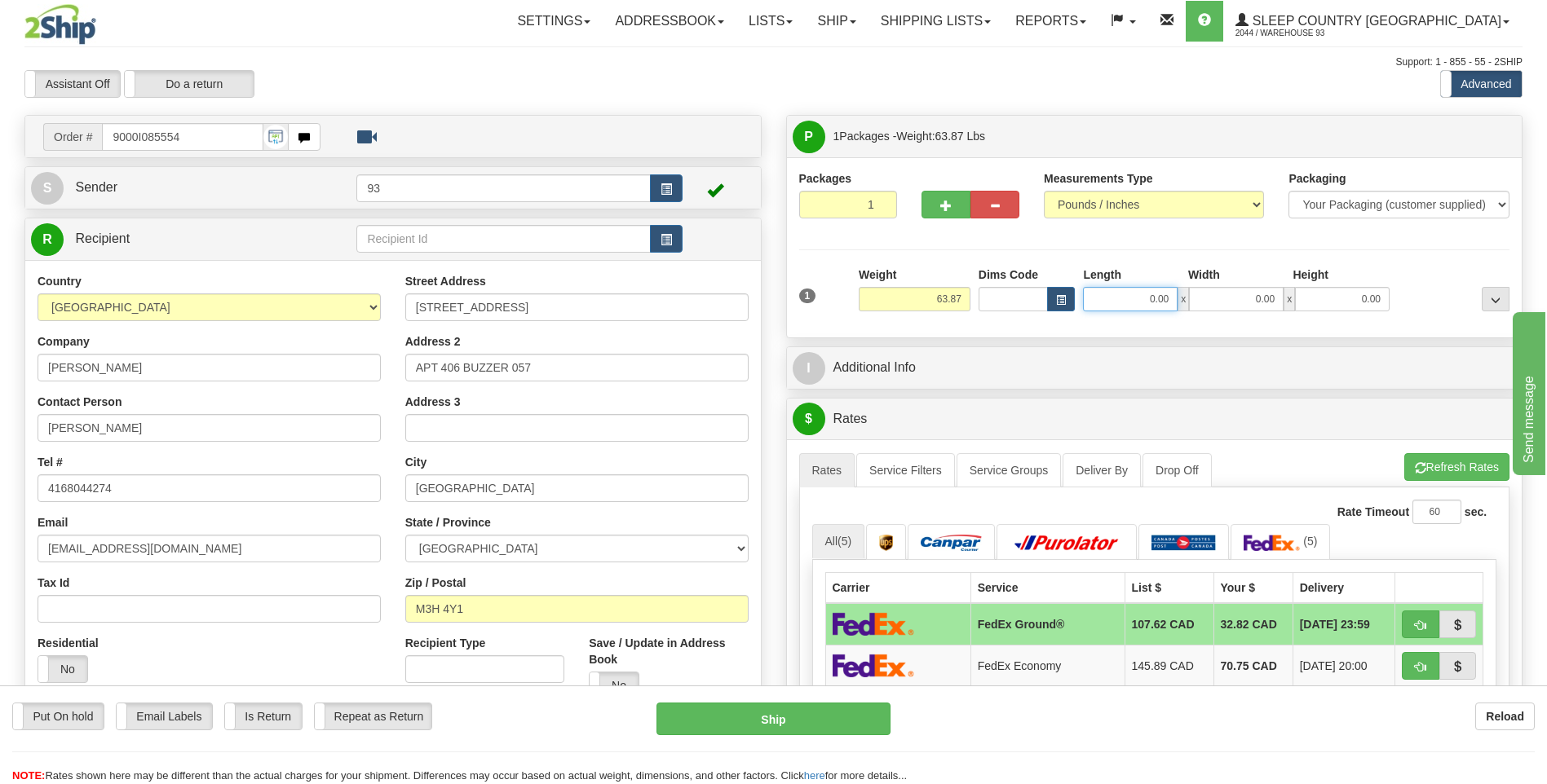
drag, startPoint x: 1139, startPoint y: 300, endPoint x: 1235, endPoint y: 305, distance: 96.1
click at [1235, 304] on div "0.00 x 0.00 x 0.00" at bounding box center [1235, 299] width 306 height 24
type input "42.00"
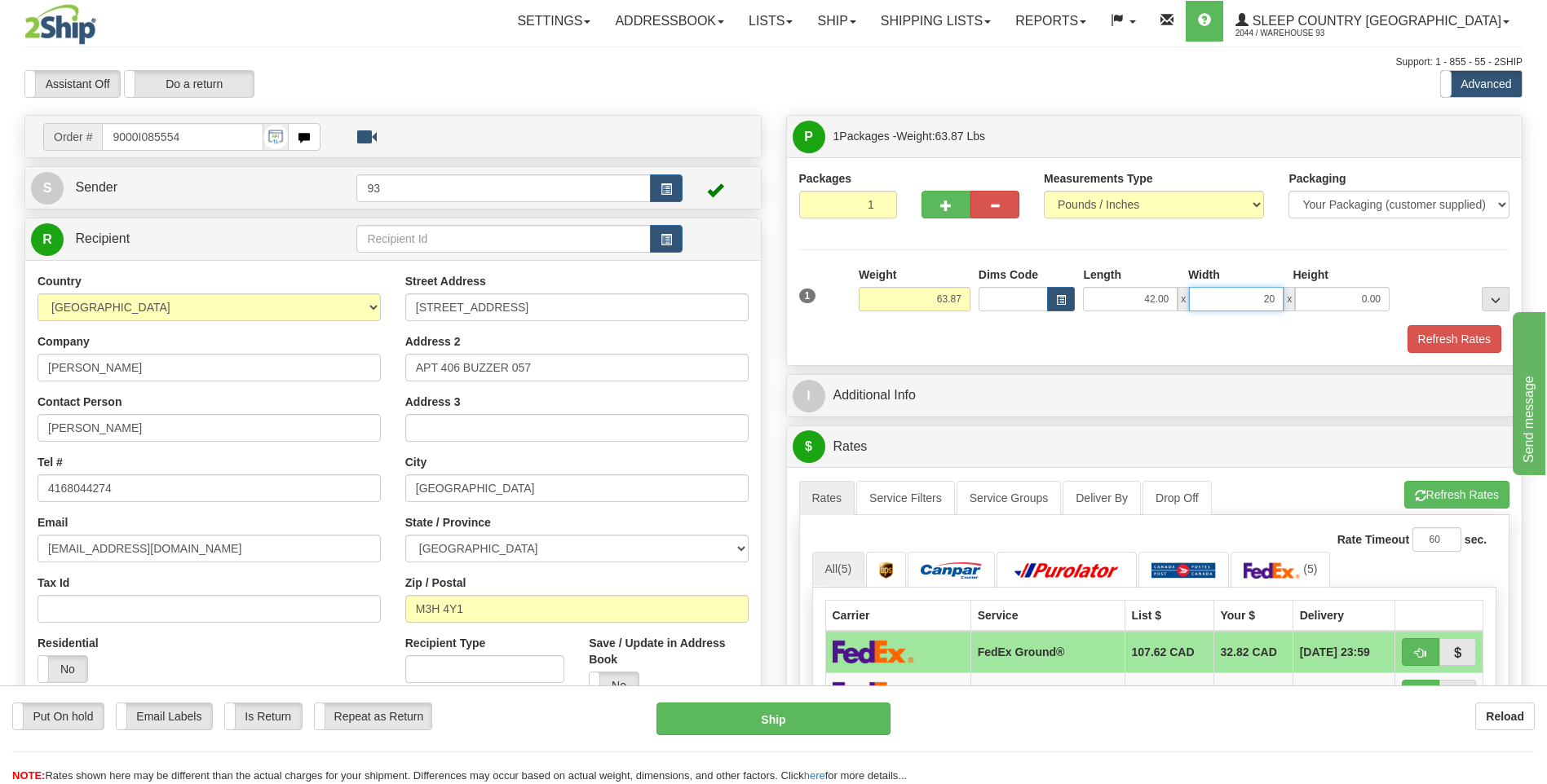
type input "20.00"
click at [1471, 334] on button "Refresh Rates" at bounding box center [1455, 339] width 94 height 28
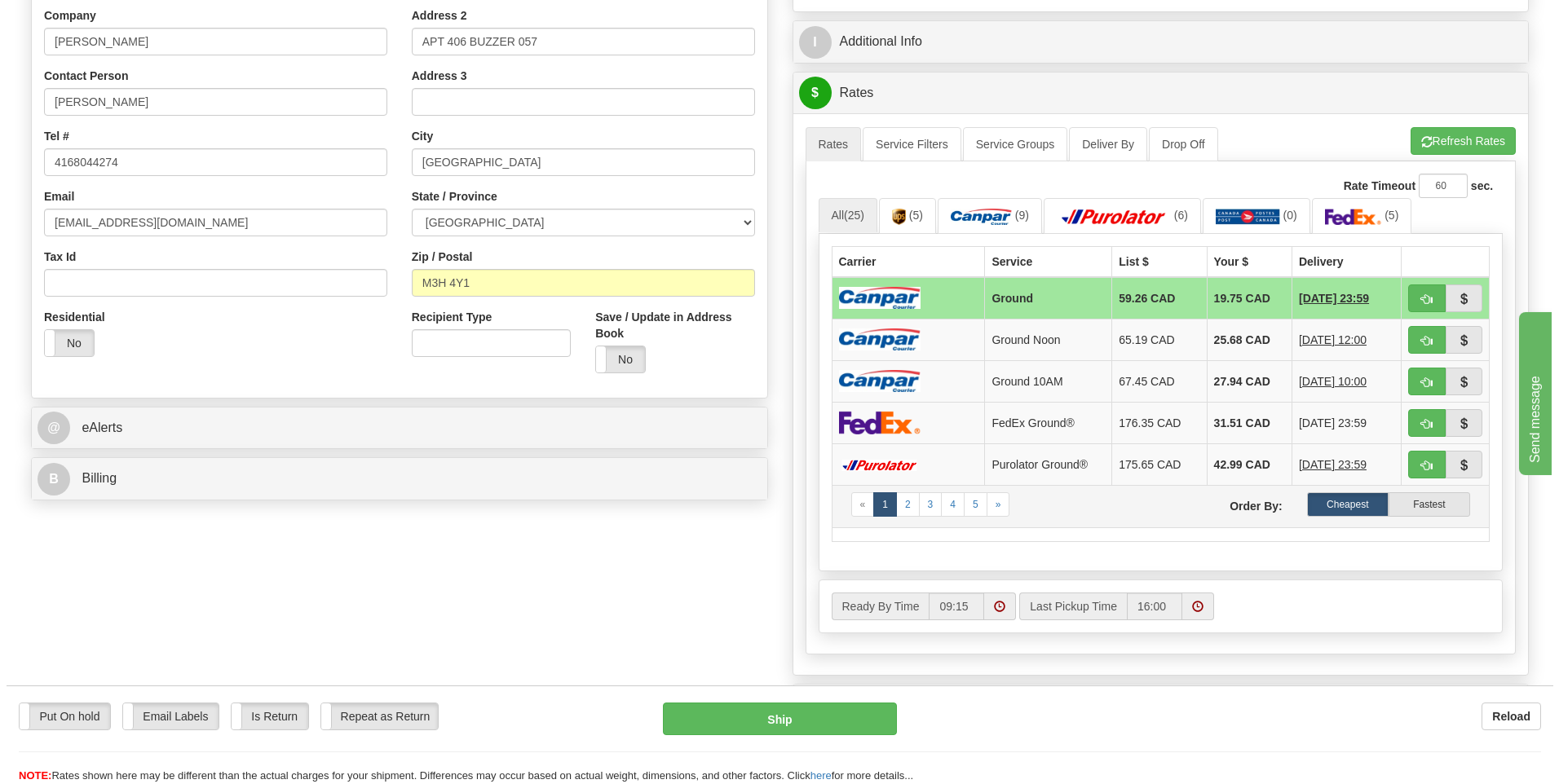
scroll to position [652, 0]
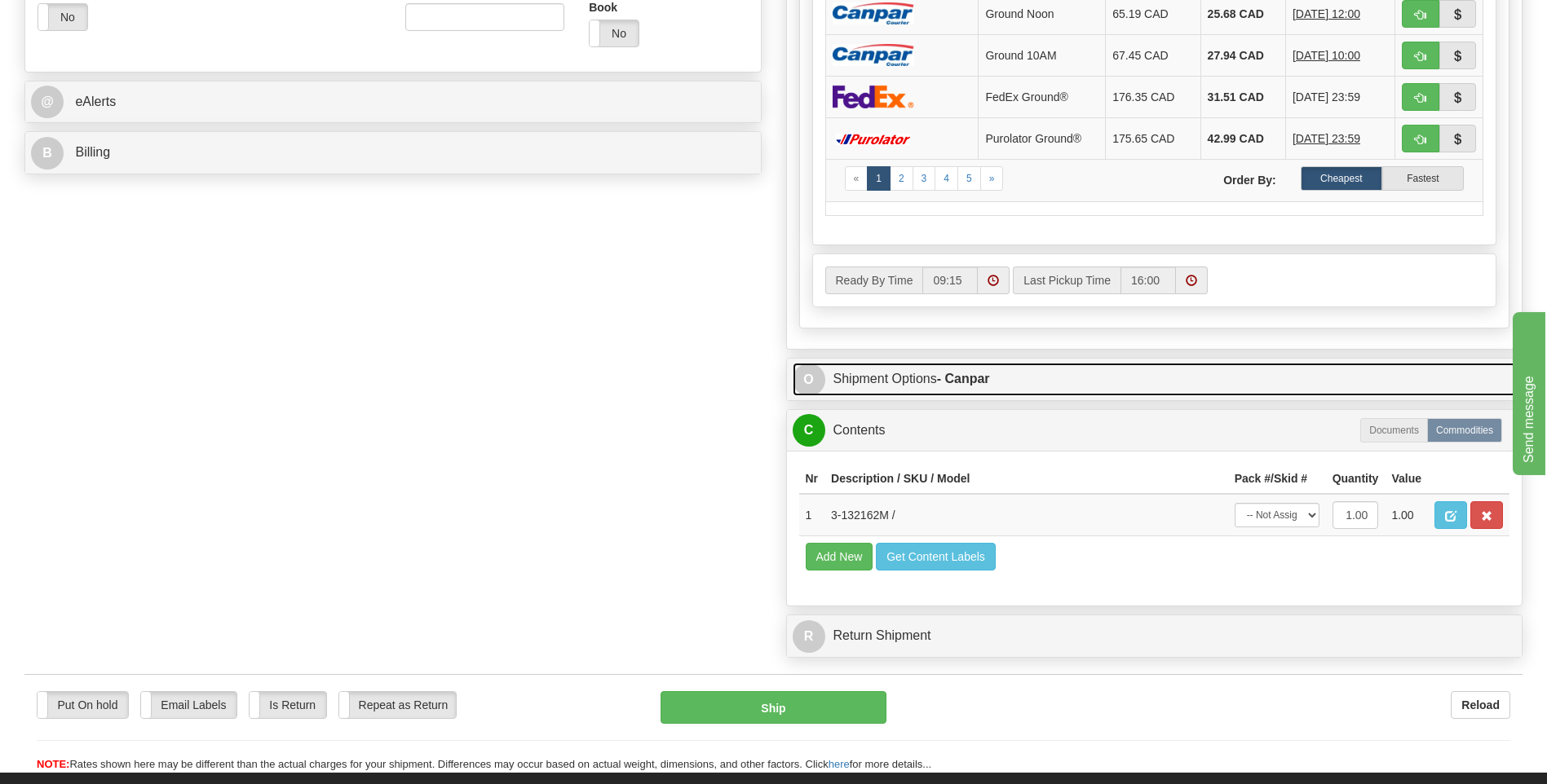
click at [809, 386] on span "O" at bounding box center [809, 379] width 33 height 33
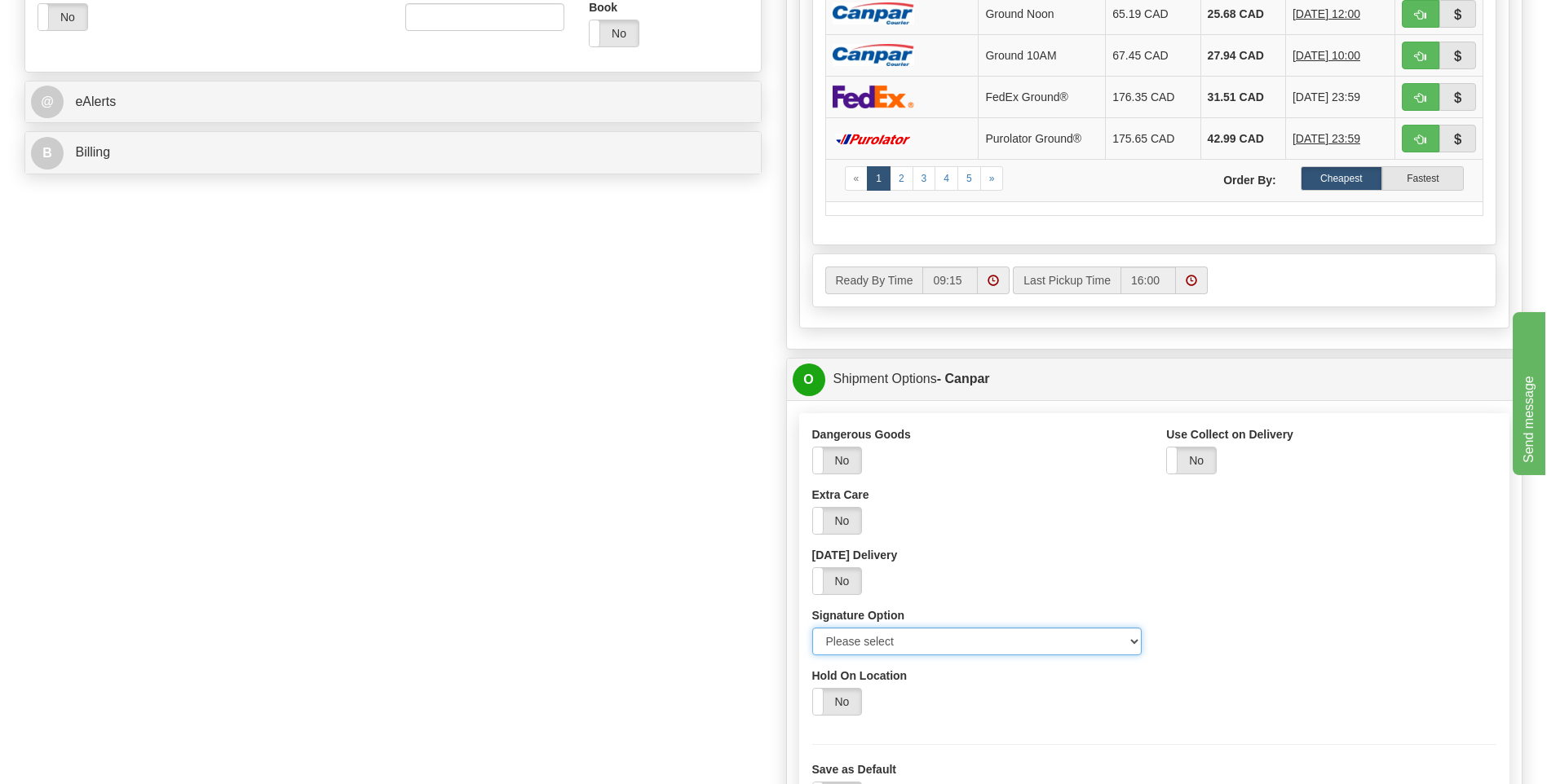
click at [1128, 641] on select "Please select No Signature Required Signature Required Adult Signature" at bounding box center [977, 641] width 331 height 28
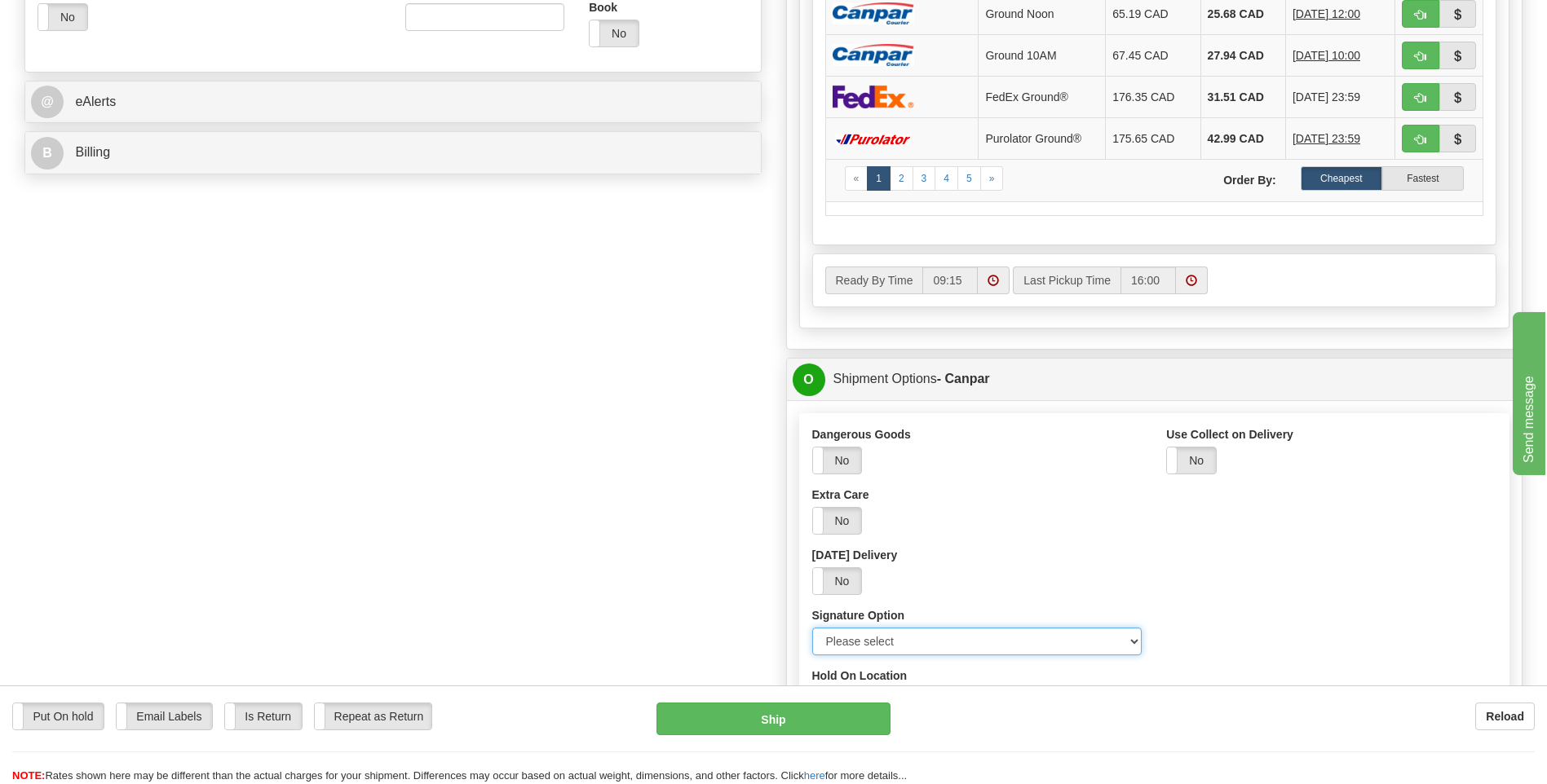
select select "2"
click at [812, 627] on select "Please select No Signature Required Signature Required Adult Signature" at bounding box center [977, 641] width 331 height 28
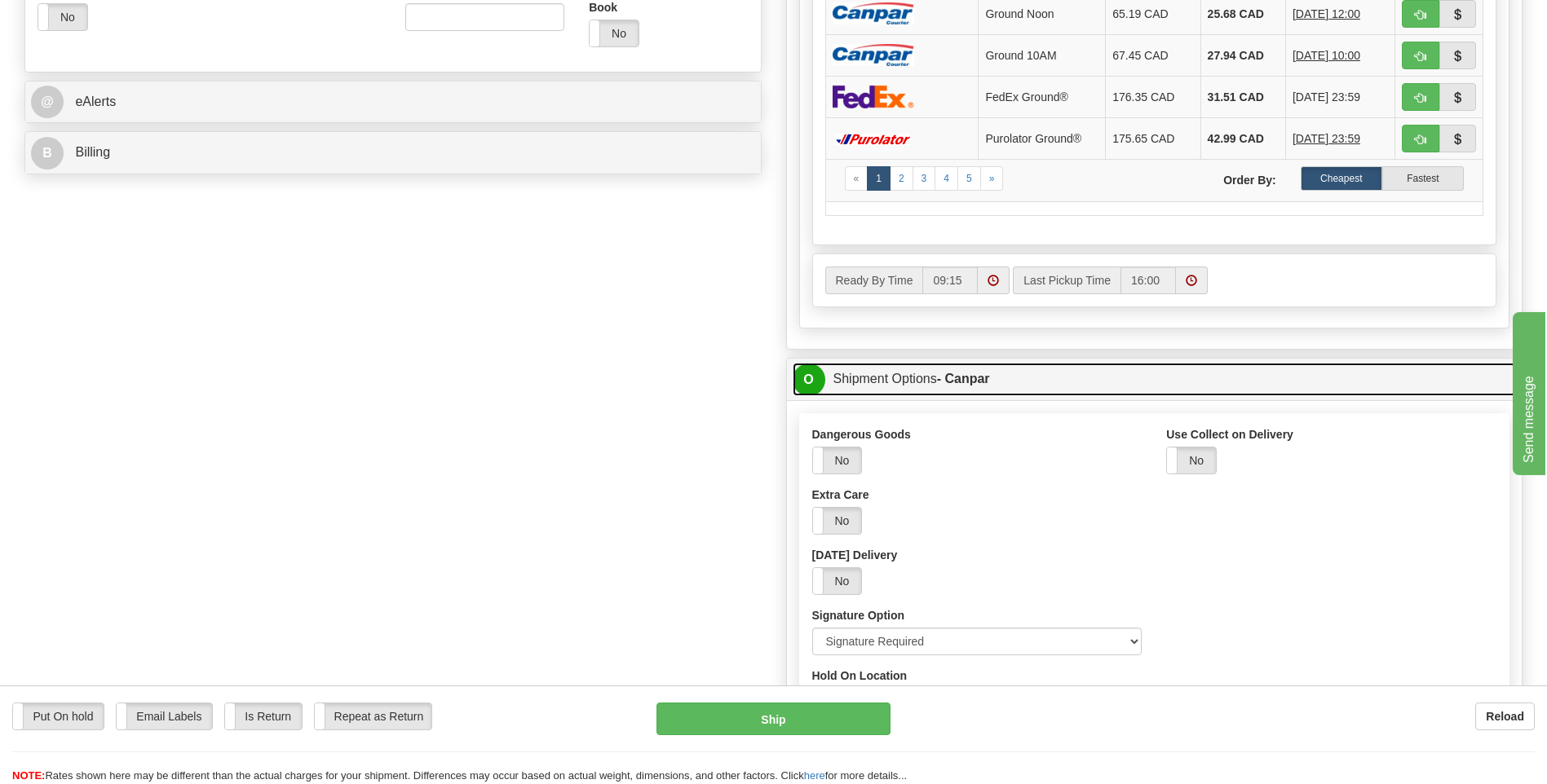
click at [812, 379] on span "O" at bounding box center [809, 379] width 33 height 33
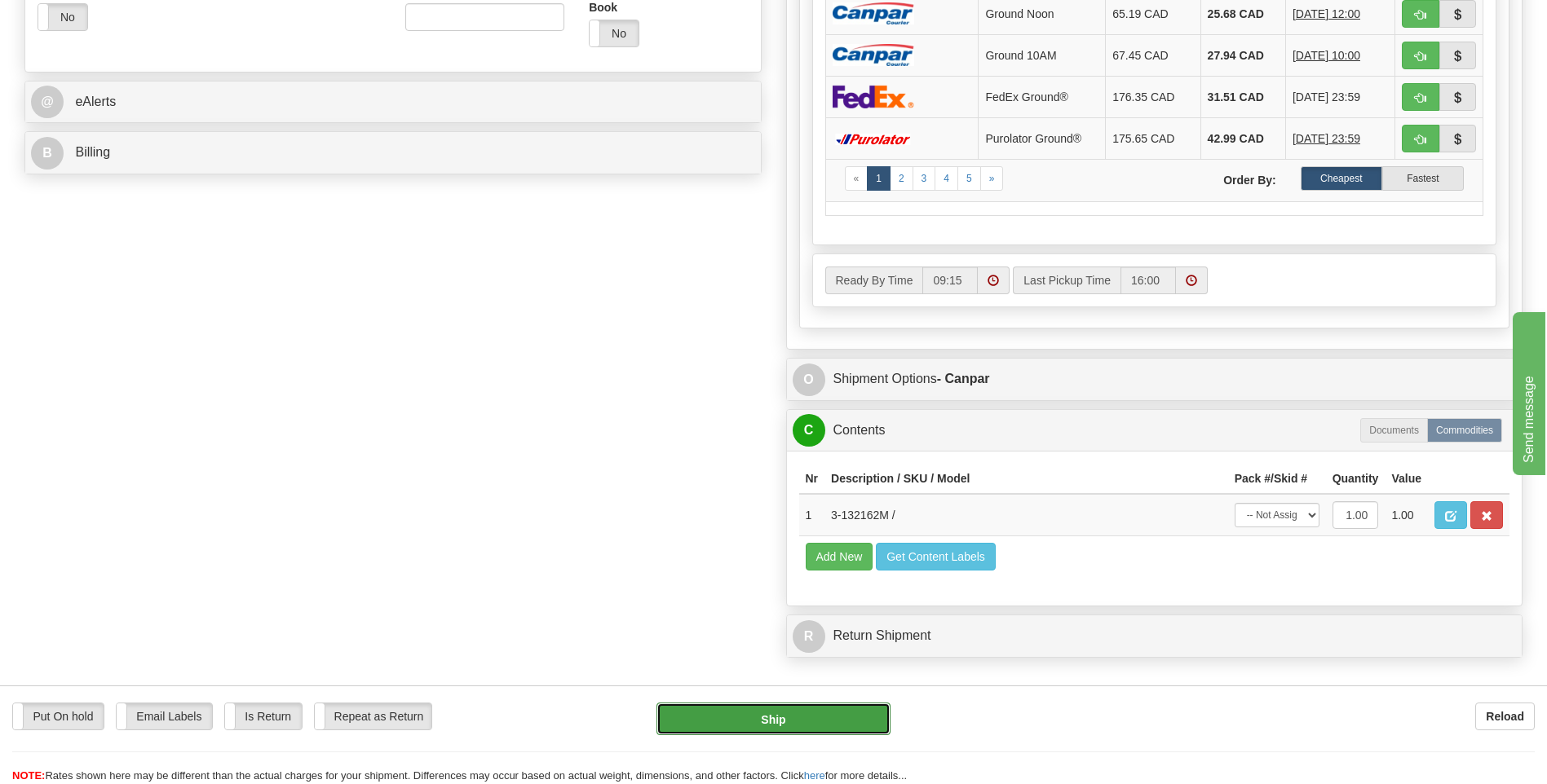
click at [801, 721] on button "Ship" at bounding box center [773, 719] width 233 height 33
type input "1"
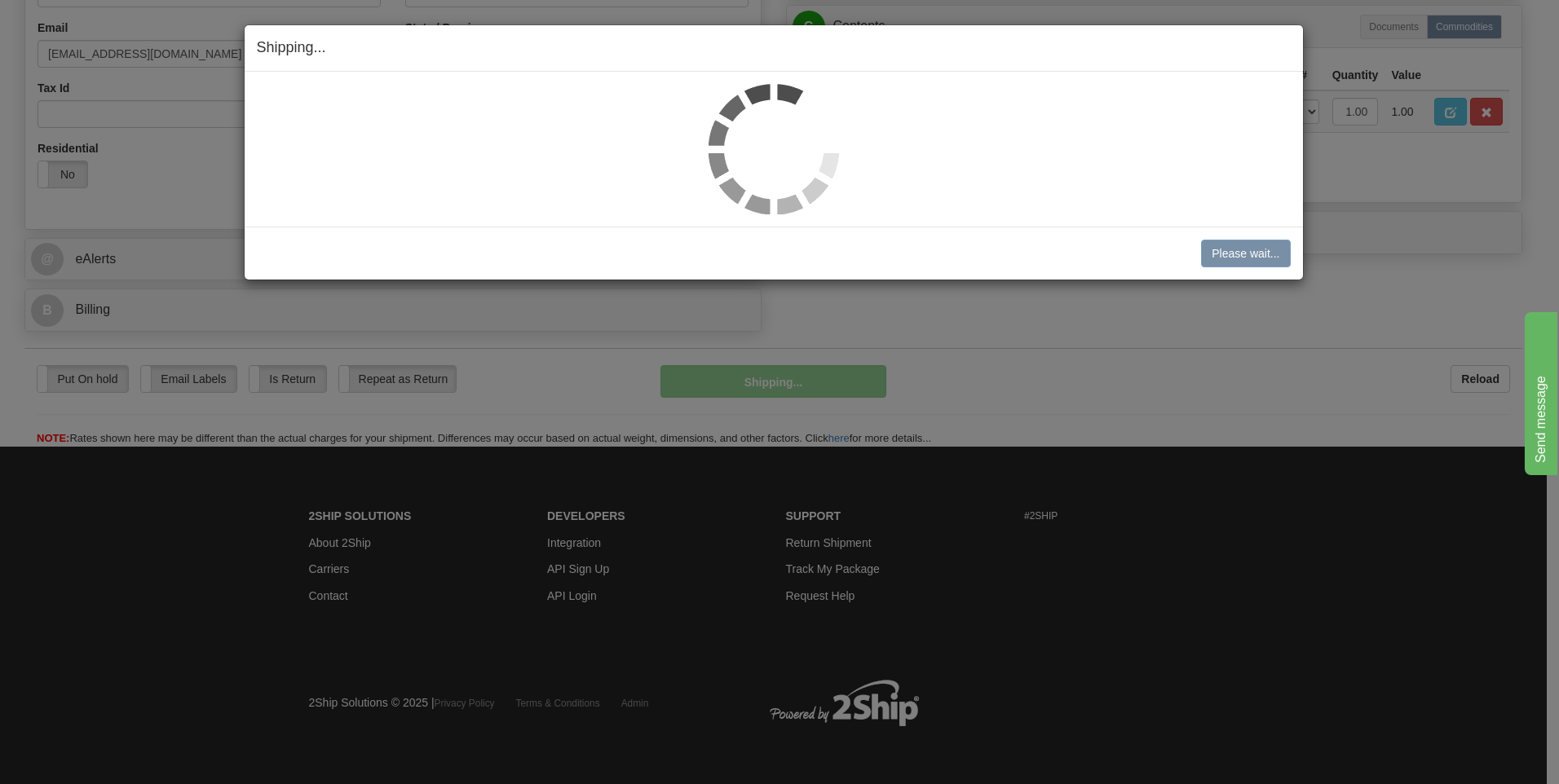
scroll to position [495, 0]
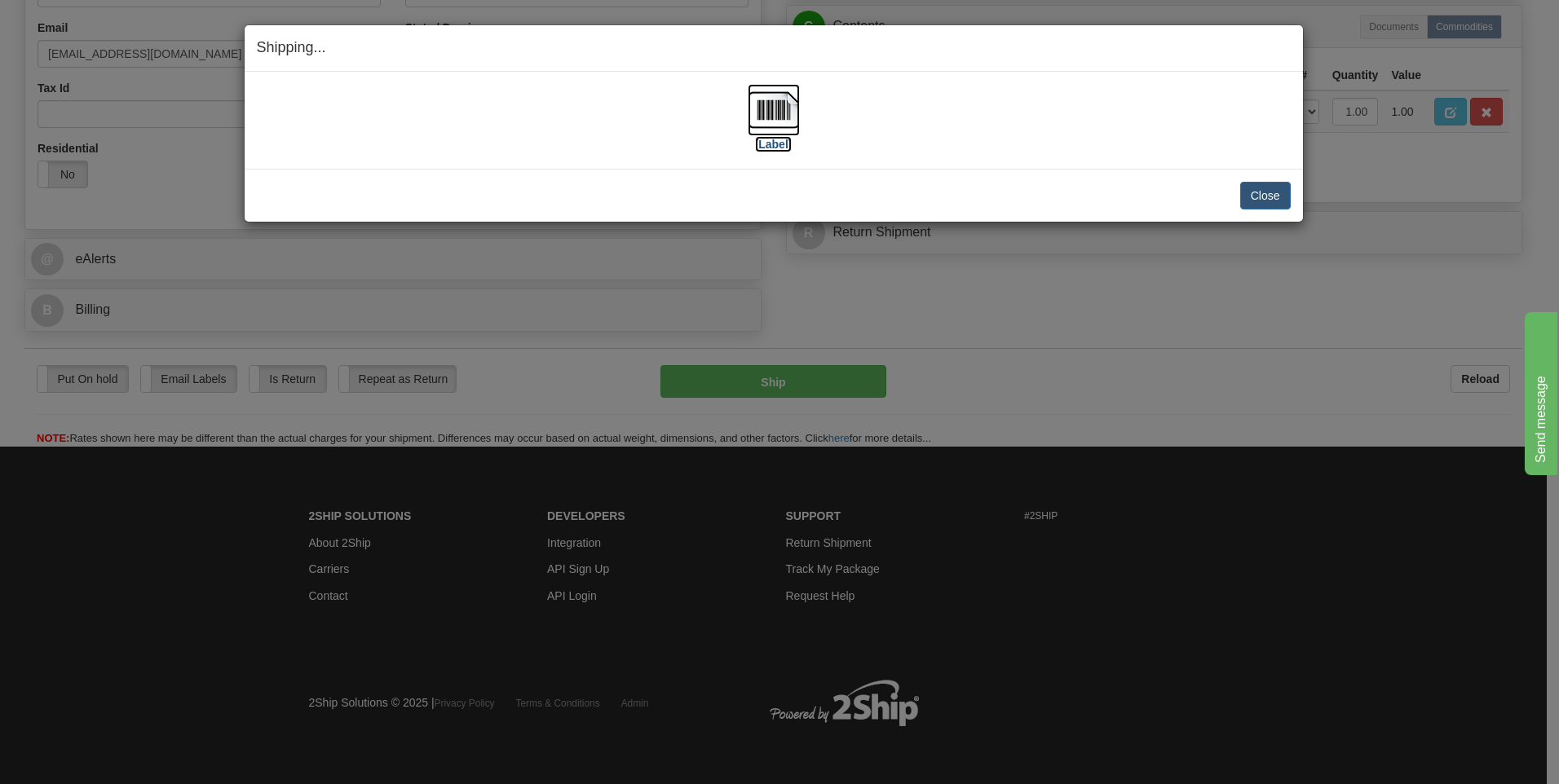
click at [756, 110] on img at bounding box center [774, 110] width 53 height 53
click at [1270, 193] on button "Close" at bounding box center [1265, 196] width 51 height 28
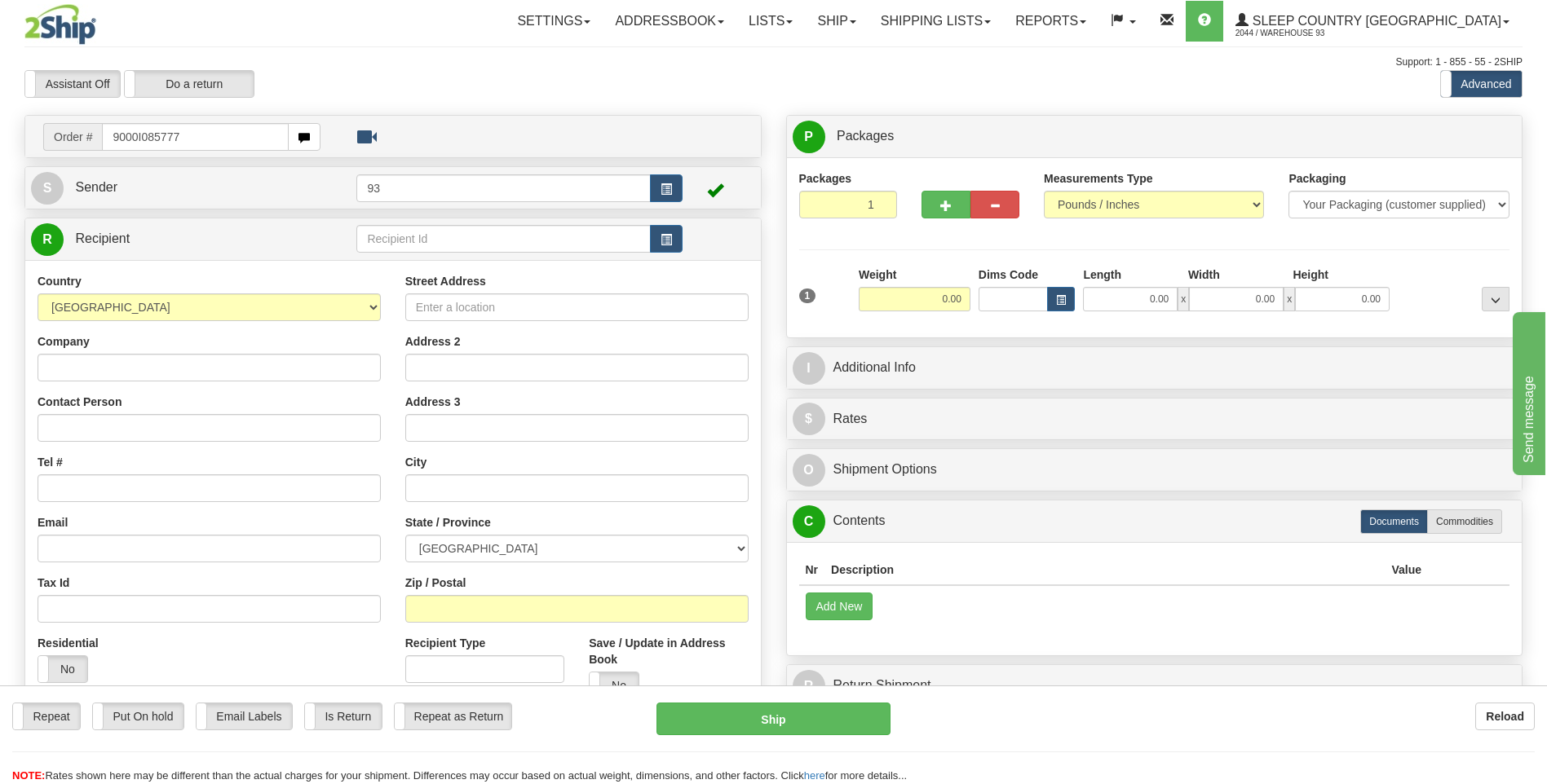
type input "9000I085777"
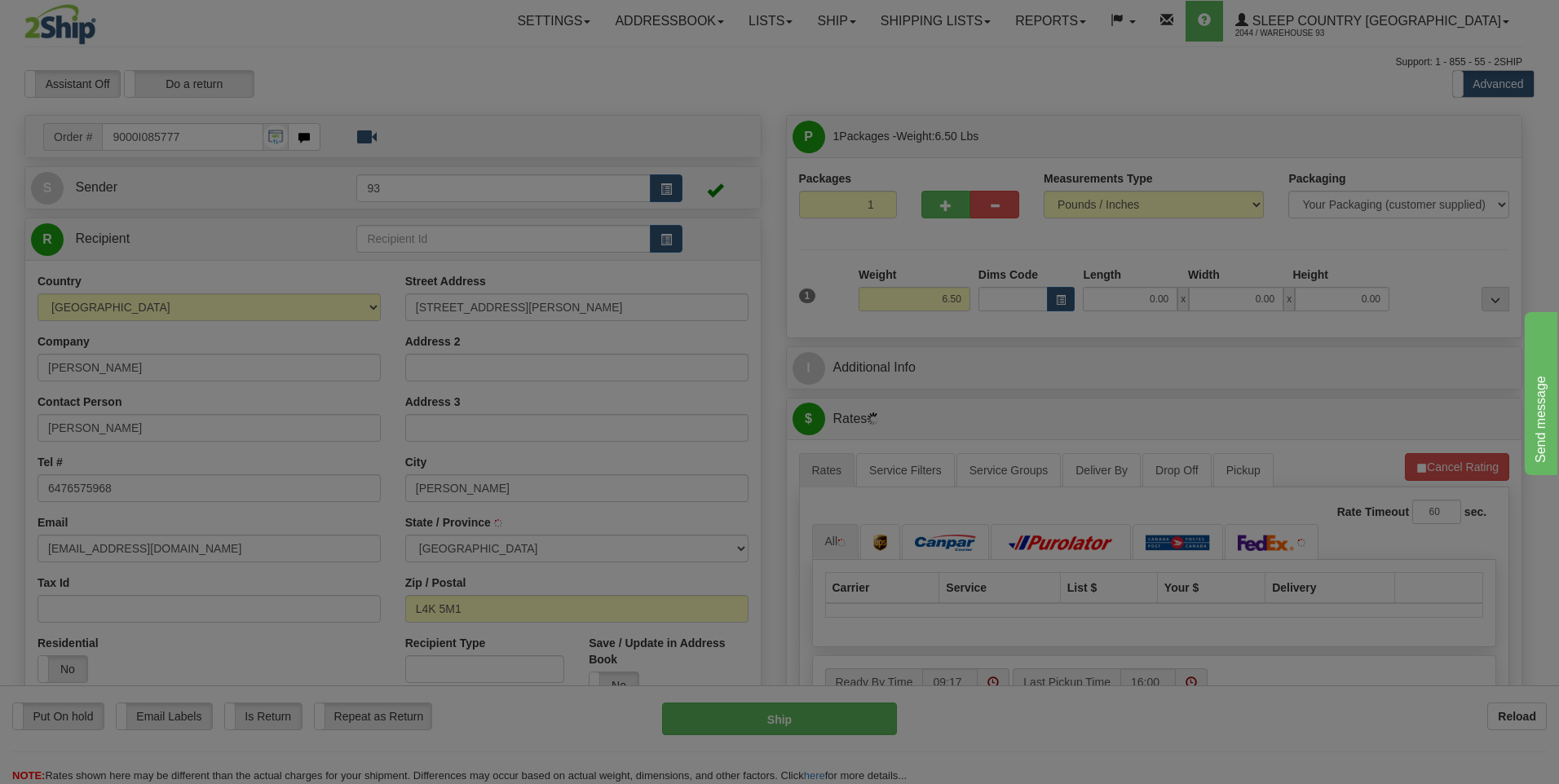
type input "CONCORD"
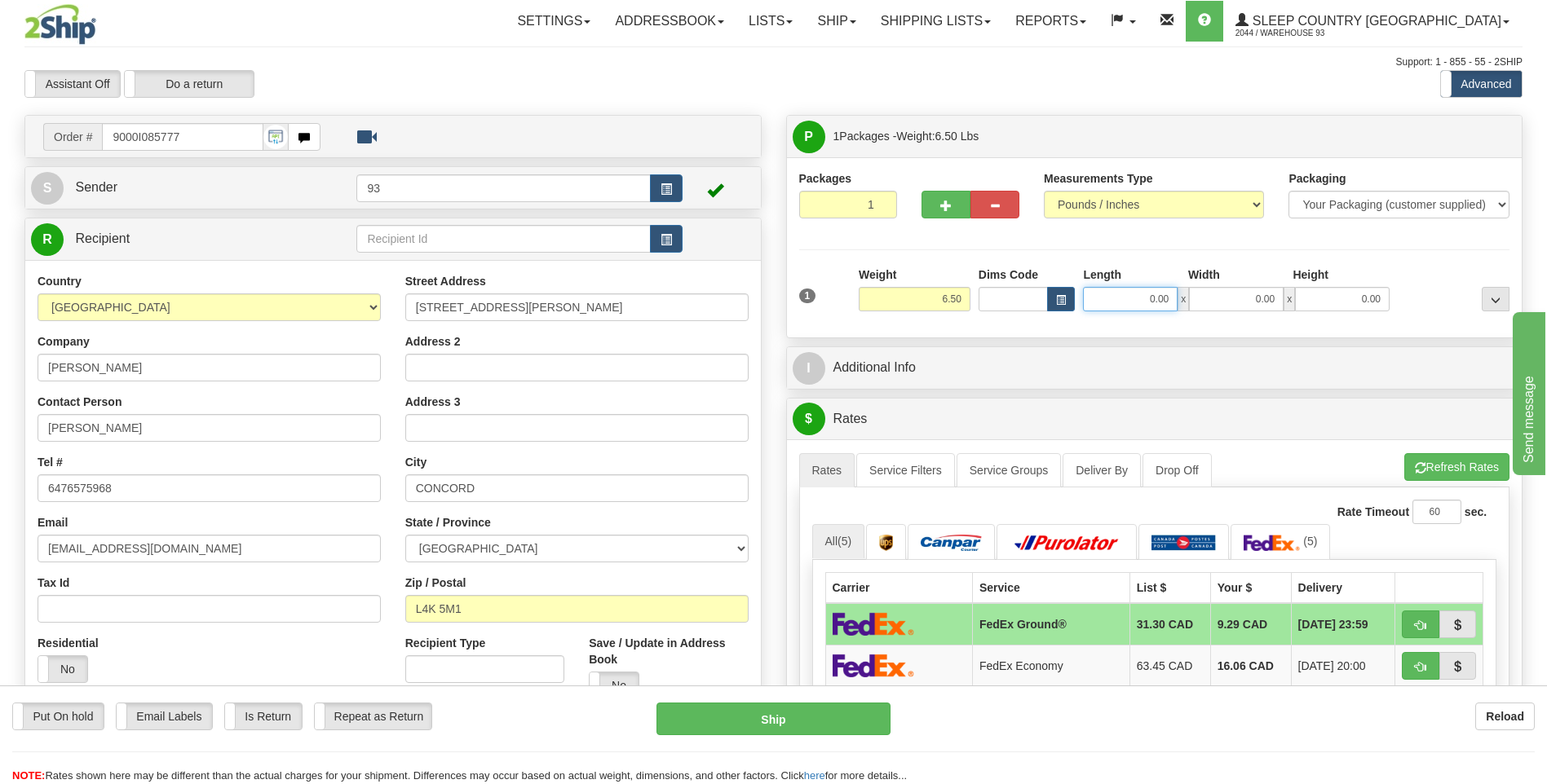
drag, startPoint x: 1140, startPoint y: 301, endPoint x: 1254, endPoint y: 314, distance: 114.7
click at [1254, 314] on div "1 Weight 6.50 Dims Code 0.00" at bounding box center [1155, 295] width 719 height 58
type input "16.00"
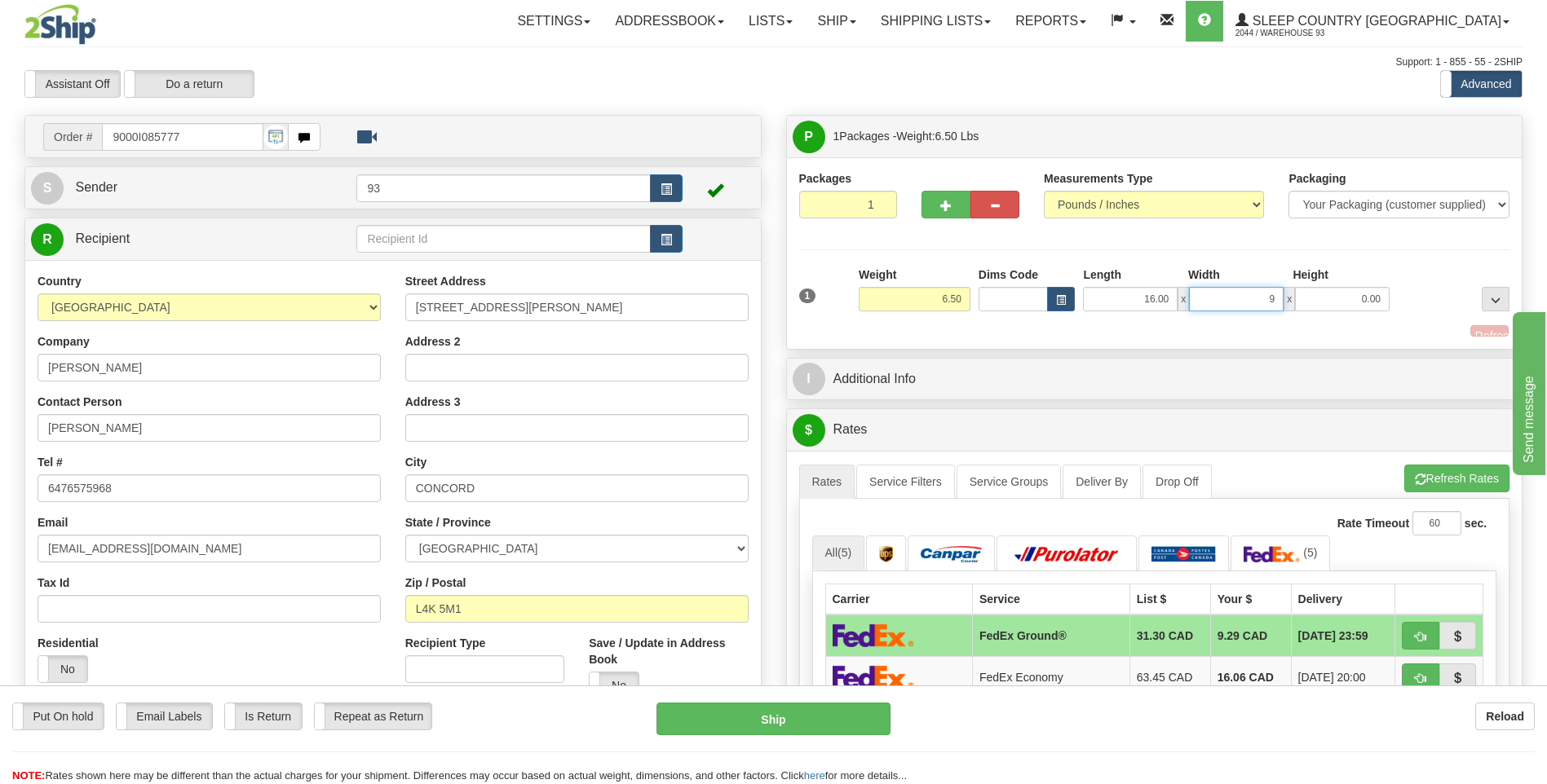
type input "9.00"
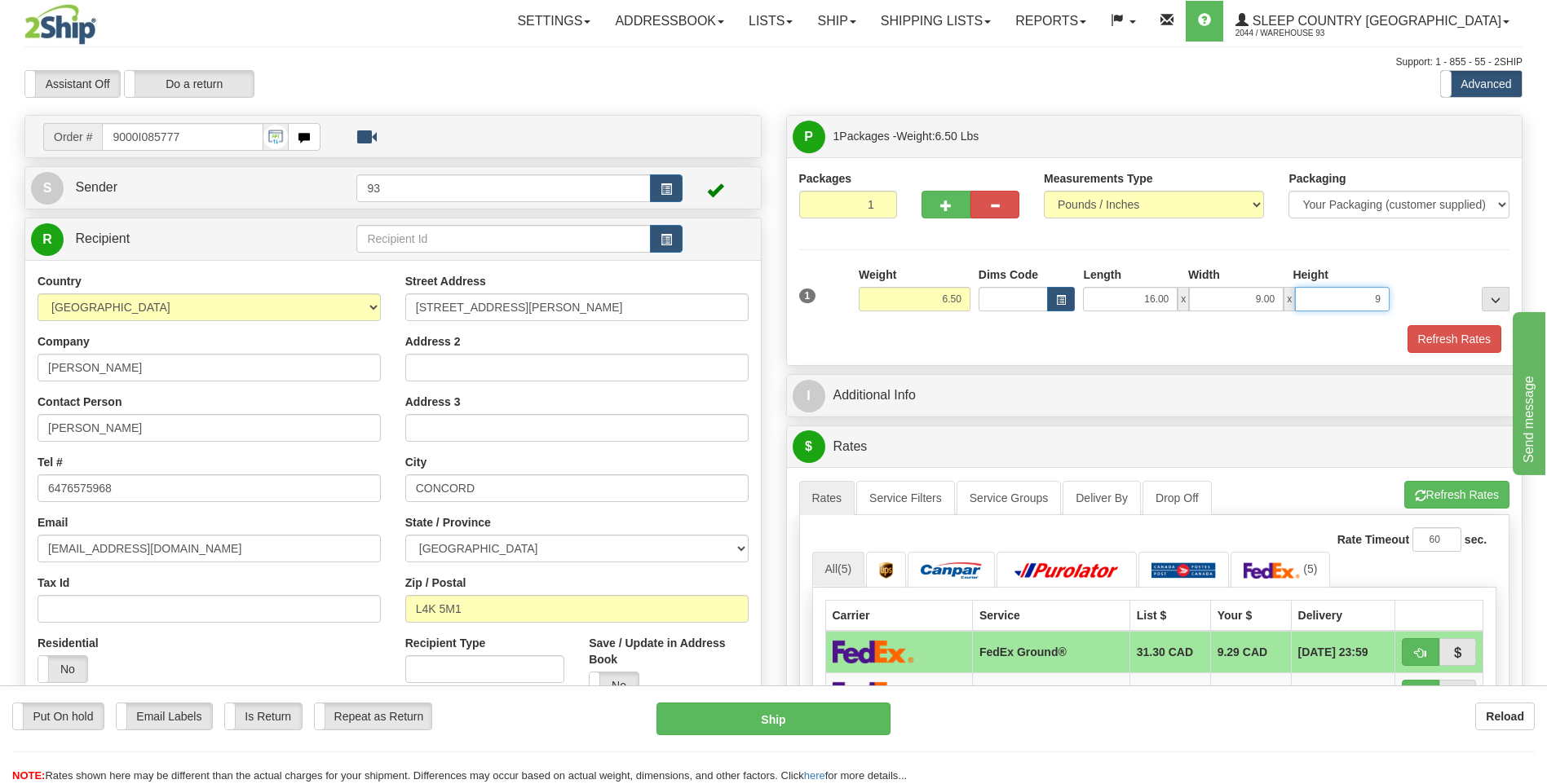
type input "9.00"
click at [1442, 343] on button "Refresh Rates" at bounding box center [1455, 339] width 94 height 28
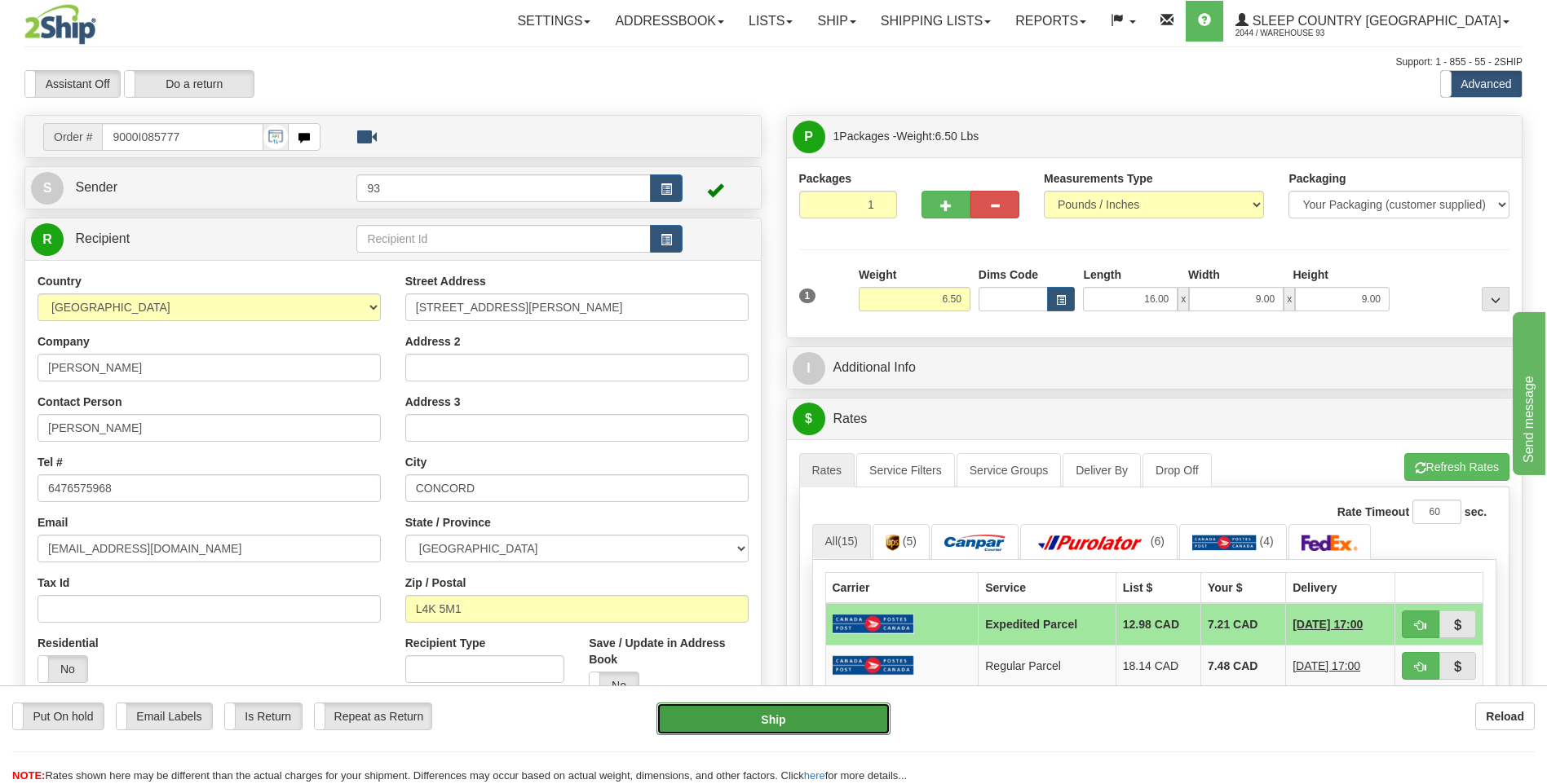
click at [829, 725] on button "Ship" at bounding box center [773, 719] width 233 height 33
type input "DOM.EP"
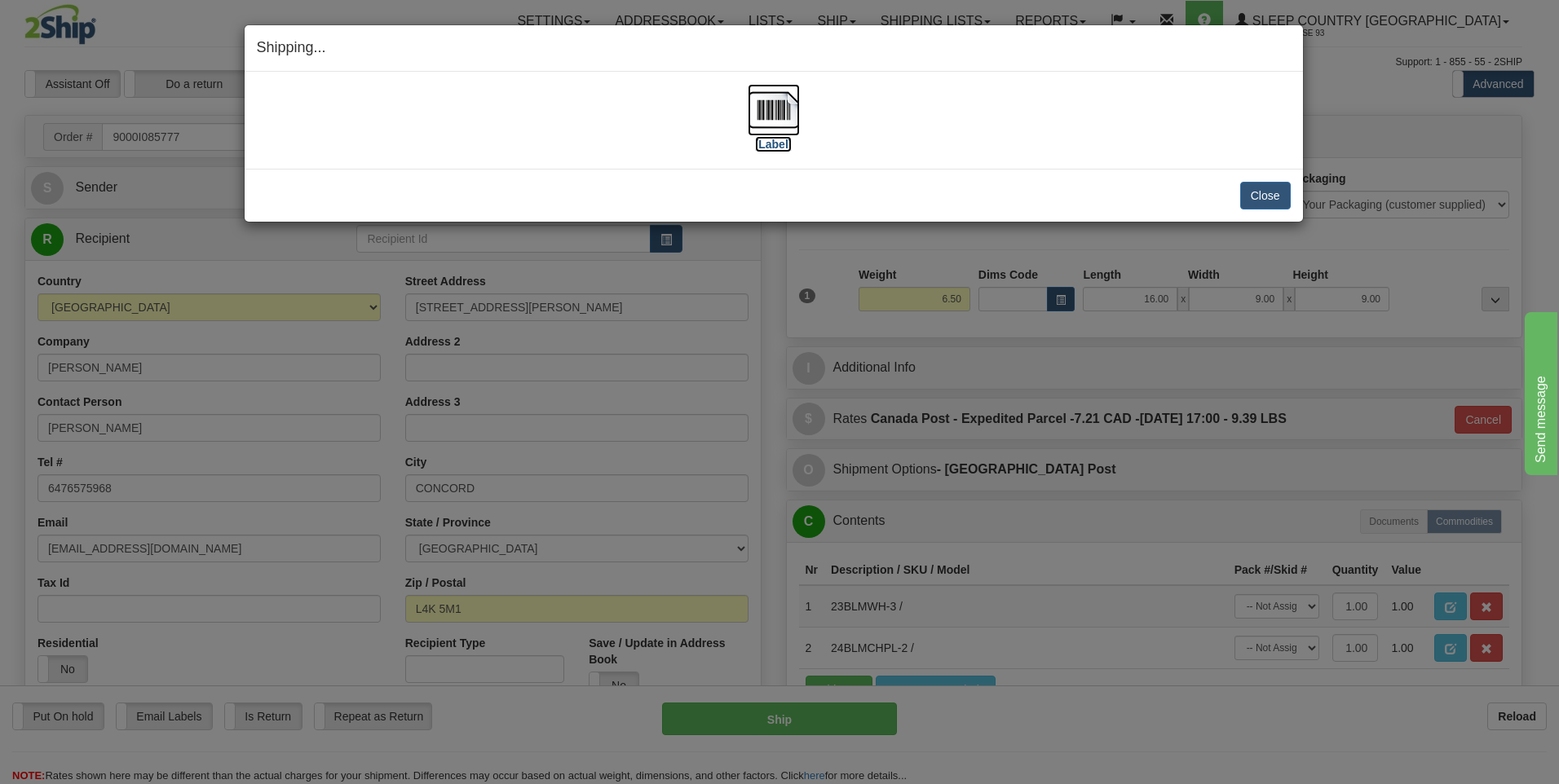
click at [765, 112] on img at bounding box center [774, 110] width 53 height 53
click at [1275, 193] on button "Close" at bounding box center [1265, 196] width 51 height 28
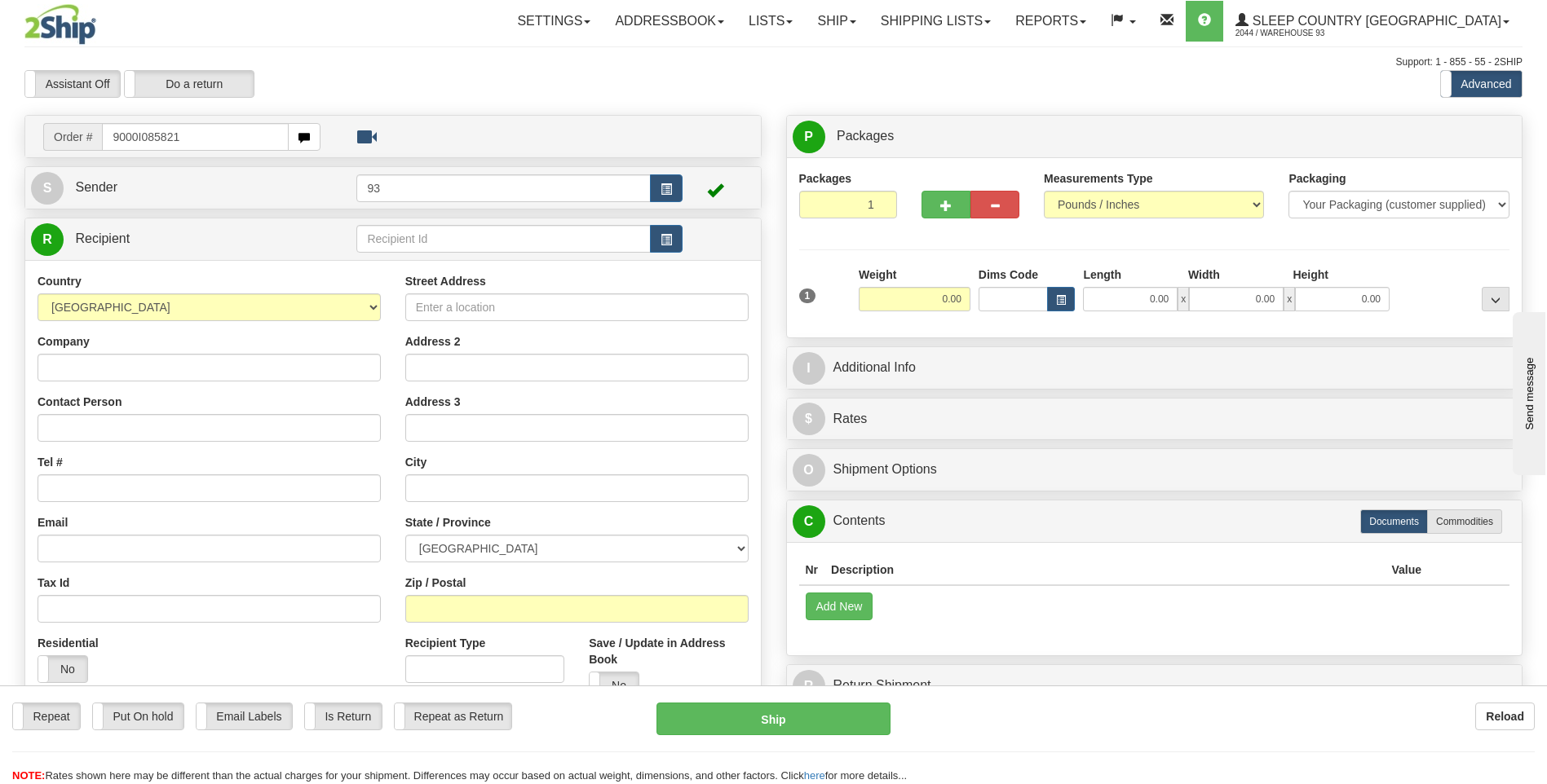
type input "9000I085821"
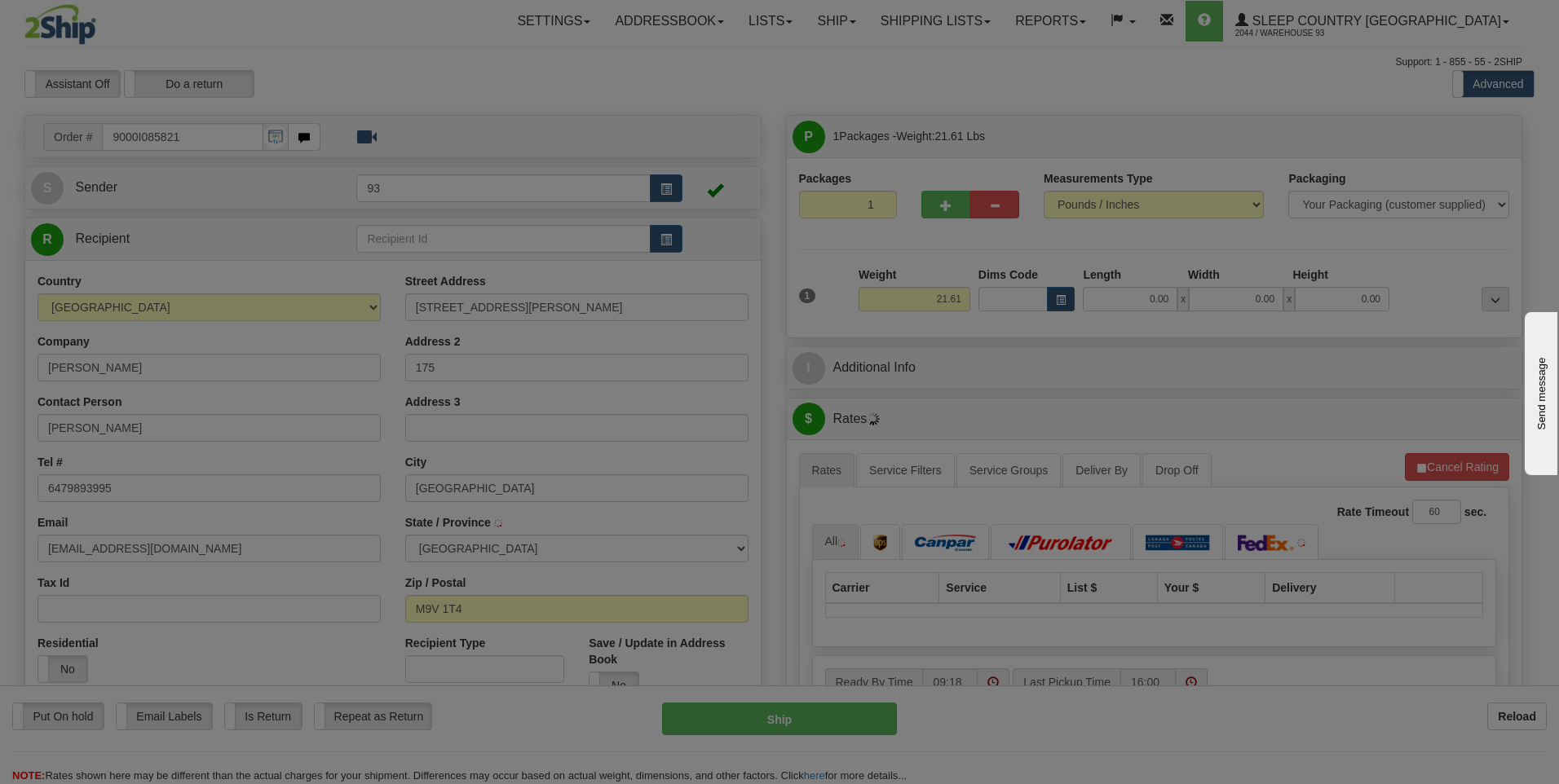
type input "ETOBICOKE"
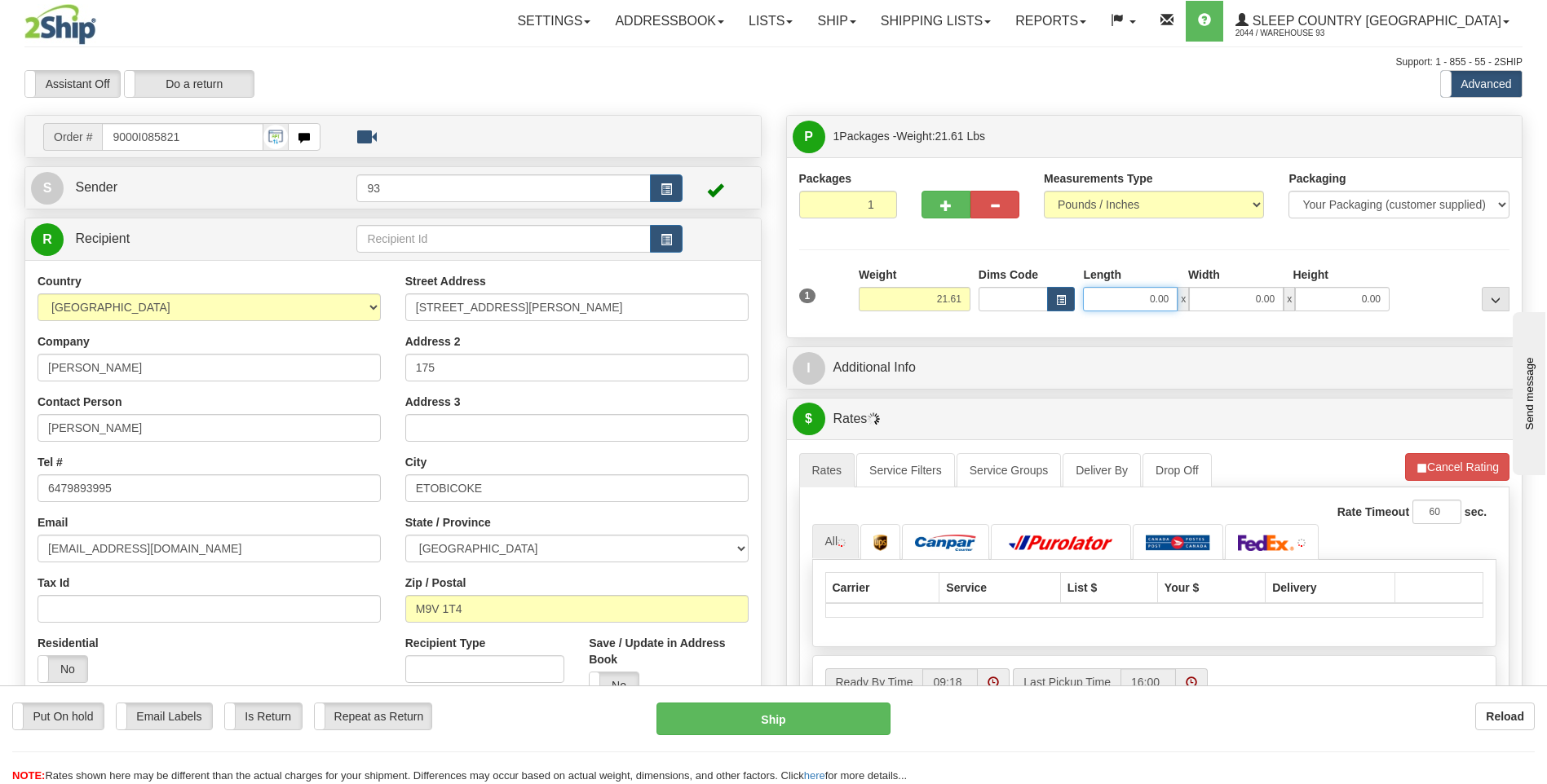
drag, startPoint x: 1139, startPoint y: 301, endPoint x: 1219, endPoint y: 285, distance: 81.6
click at [1230, 301] on div "0.00 x 0.00 x 0.00" at bounding box center [1235, 299] width 306 height 24
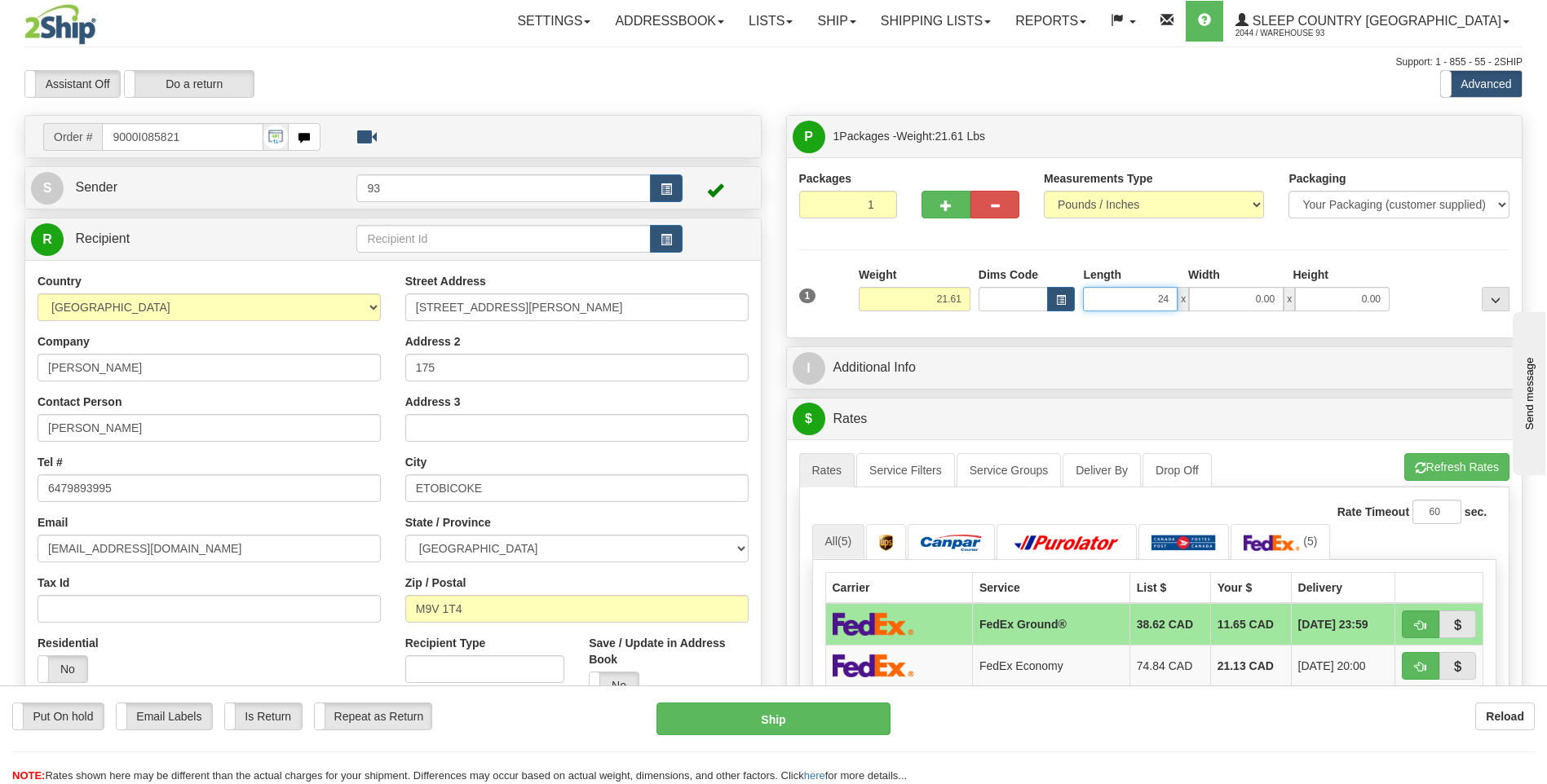
type input "24.00"
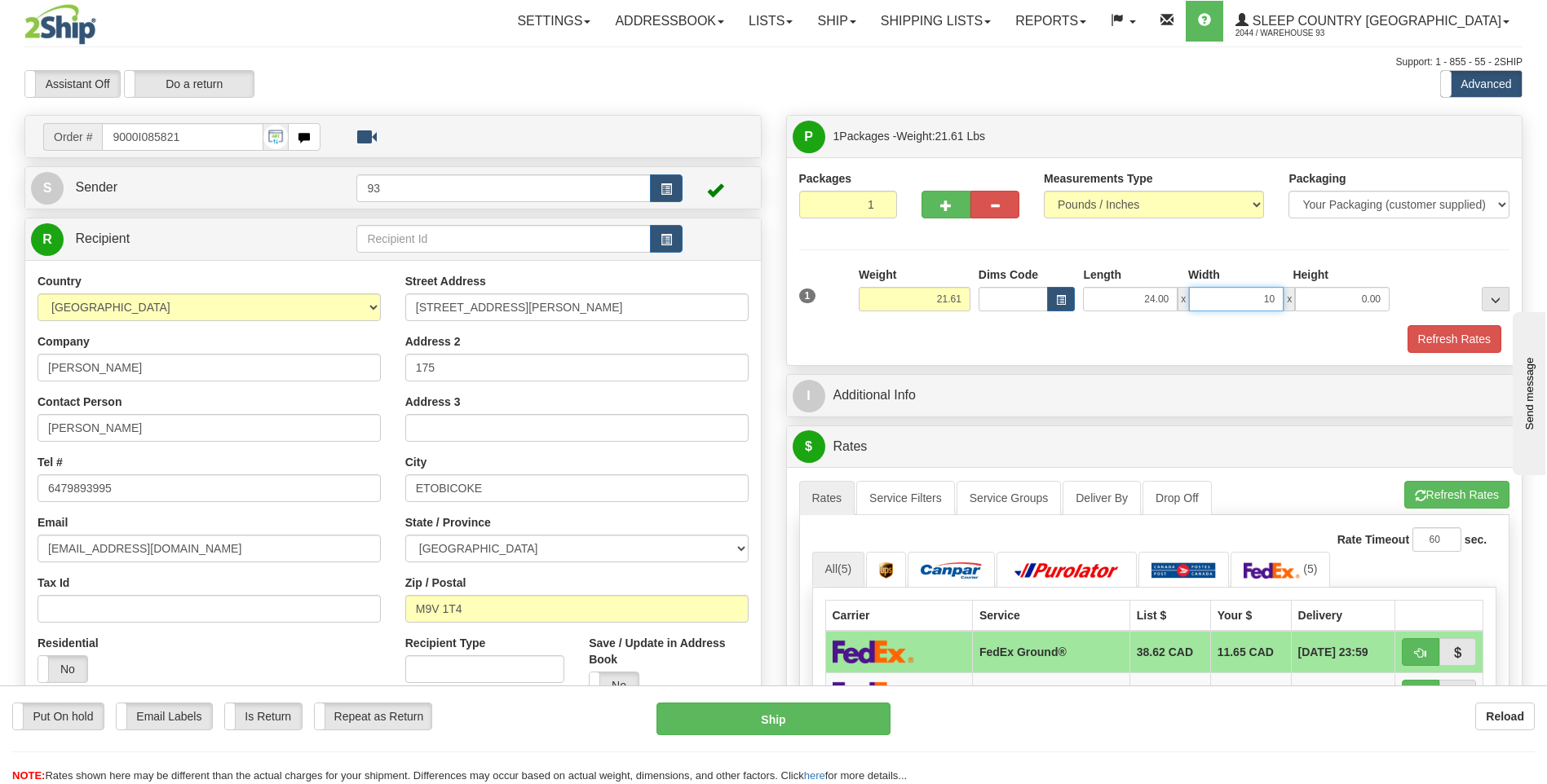
type input "10.00"
click at [1471, 334] on button "Refresh Rates" at bounding box center [1455, 339] width 94 height 28
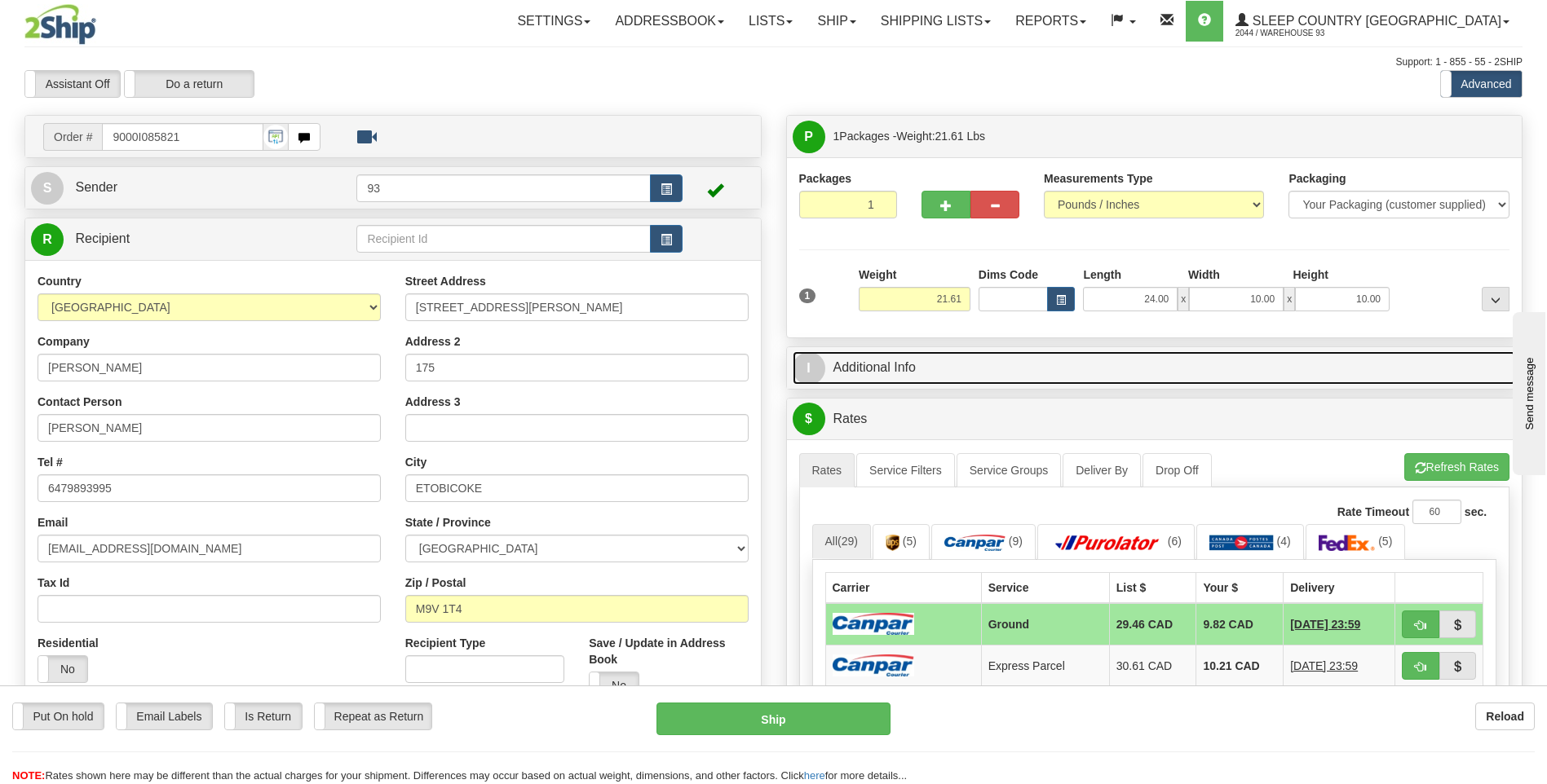
drag, startPoint x: 1460, startPoint y: 326, endPoint x: 1283, endPoint y: 379, distance: 184.8
click at [1283, 379] on link "I Additional Info" at bounding box center [1154, 368] width 724 height 33
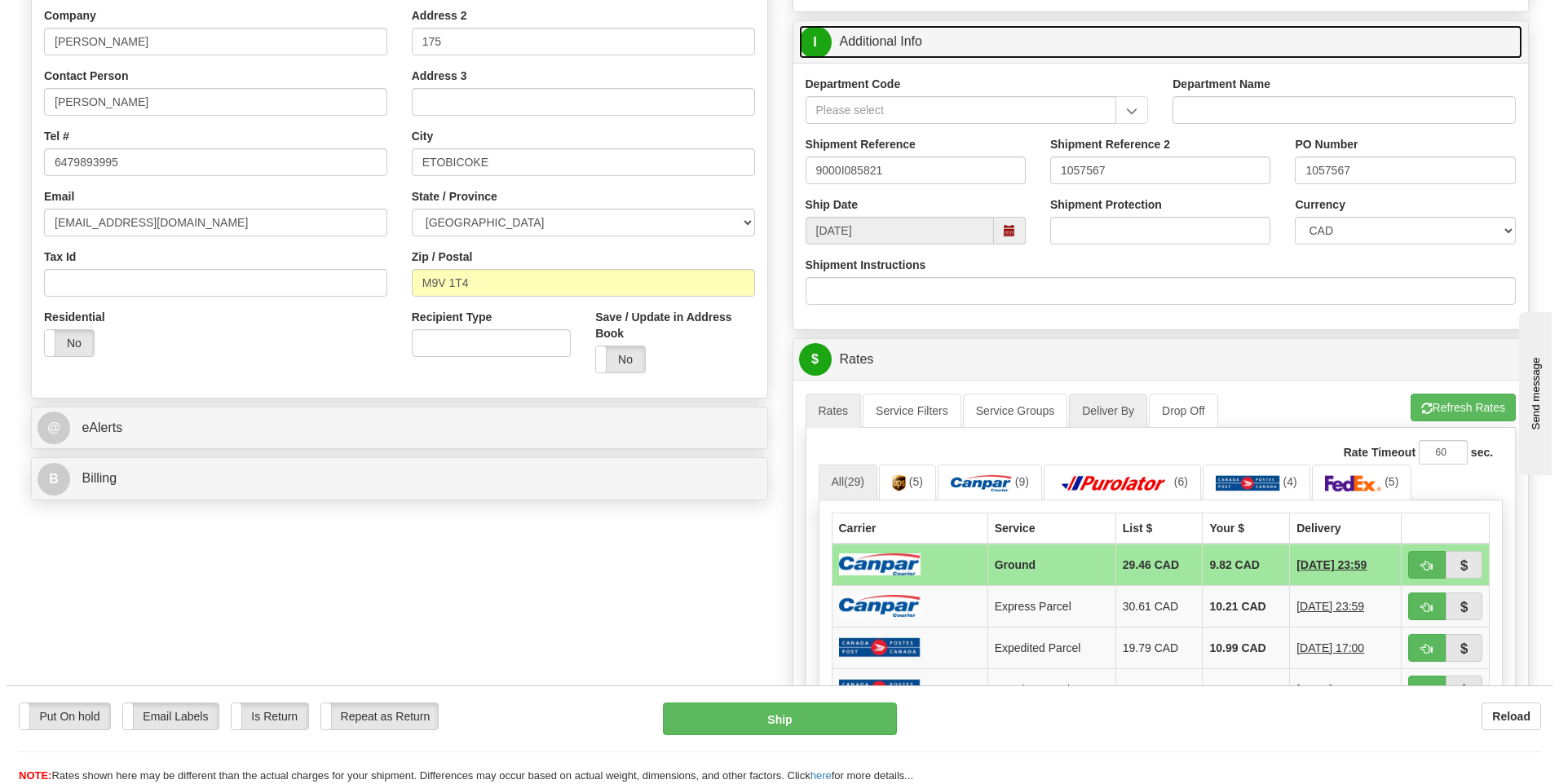
scroll to position [81, 0]
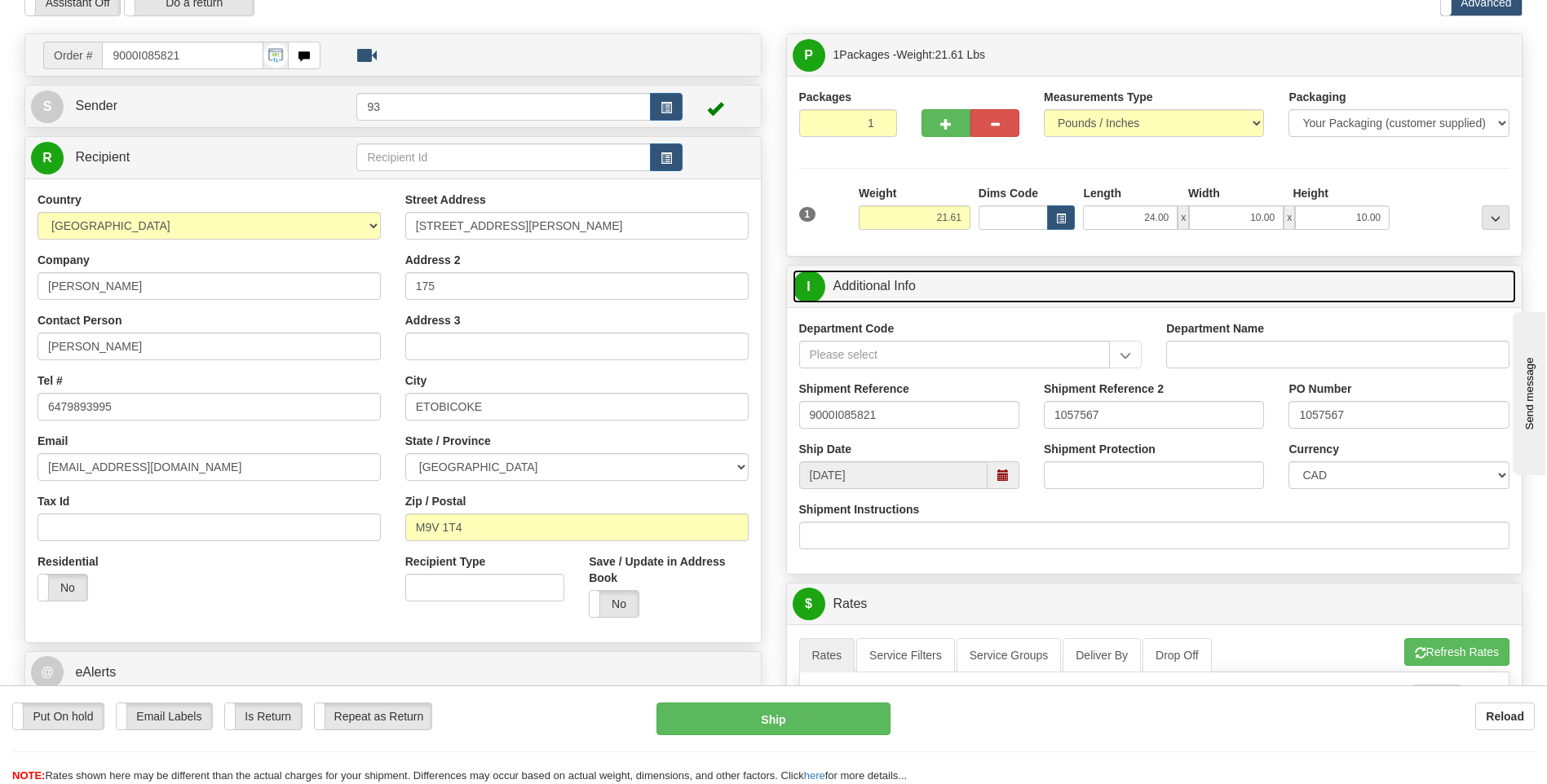
click at [804, 280] on span "I" at bounding box center [809, 287] width 33 height 33
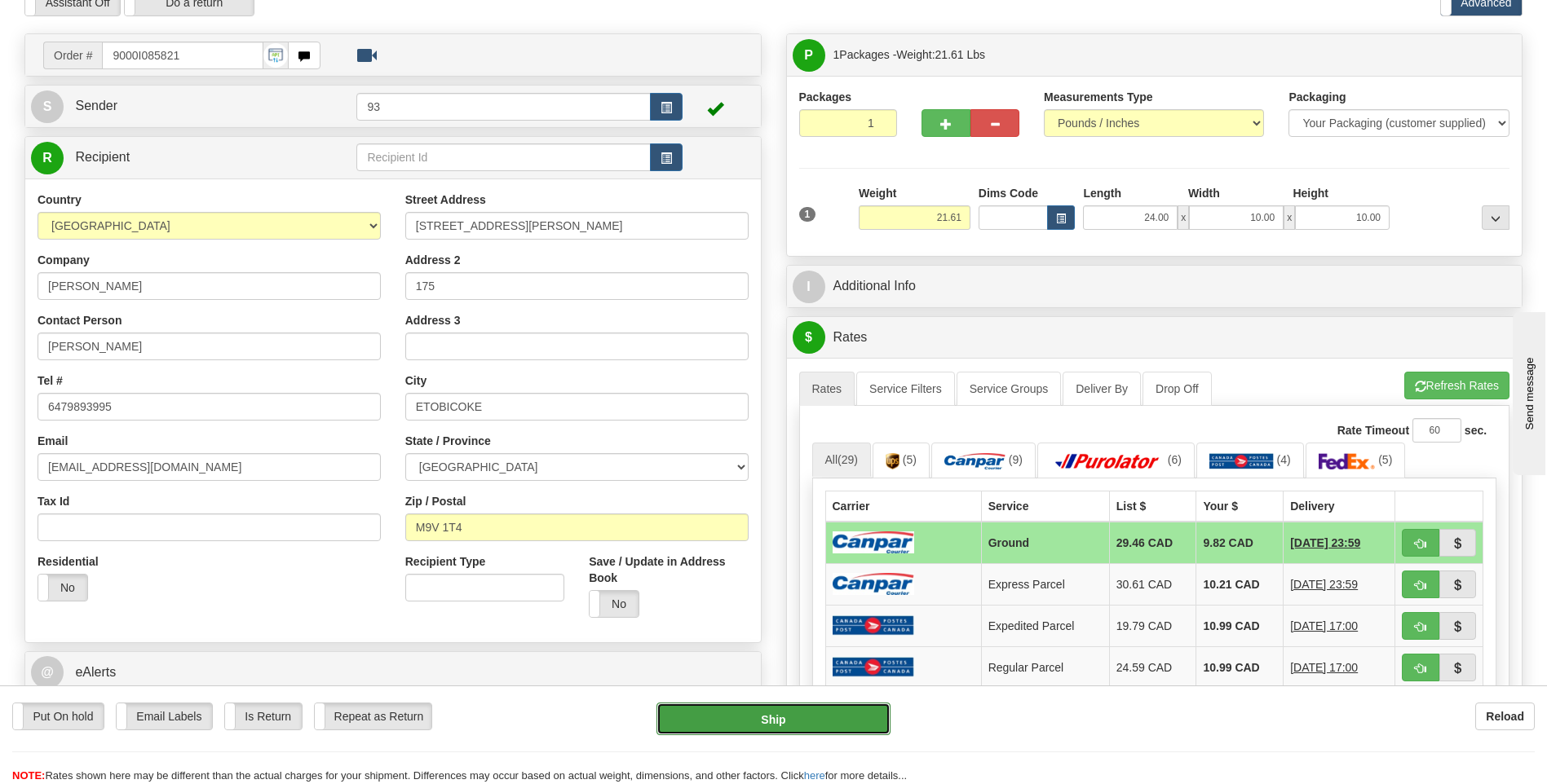
click at [764, 721] on button "Ship" at bounding box center [773, 719] width 233 height 33
type input "1"
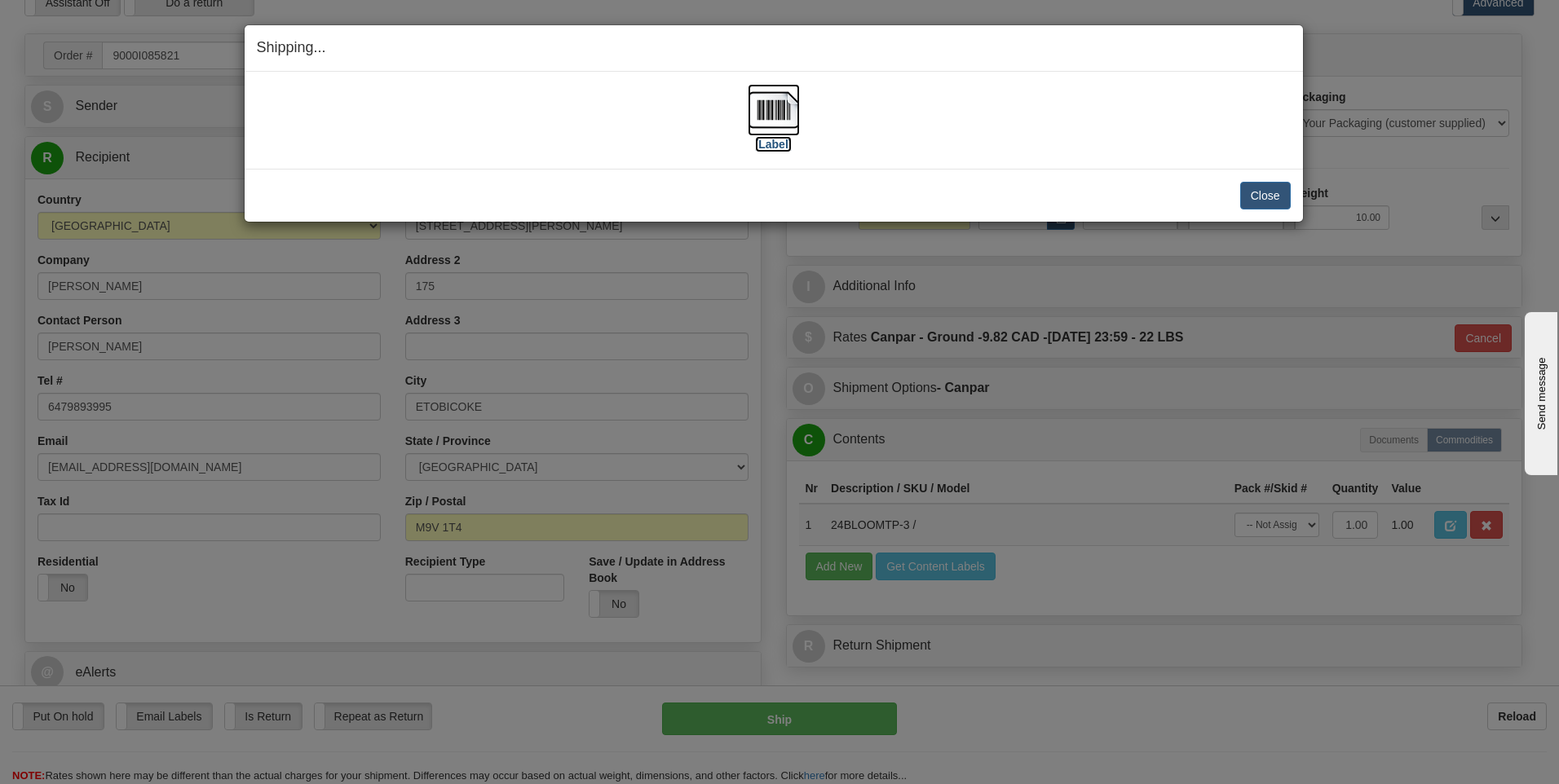
click at [780, 102] on img at bounding box center [774, 110] width 53 height 53
click at [1274, 190] on button "Close" at bounding box center [1265, 196] width 51 height 28
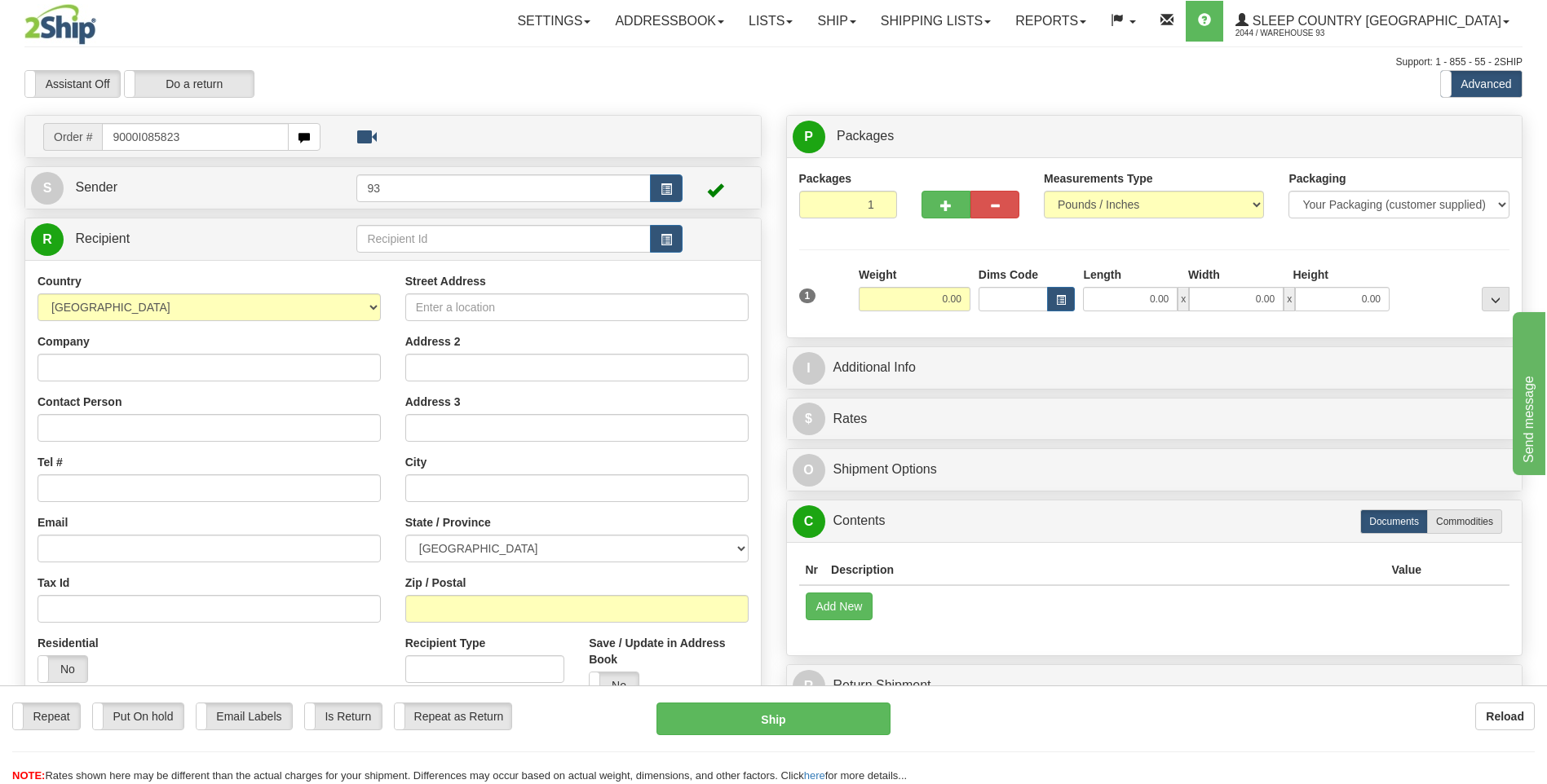
type input "9000I085823"
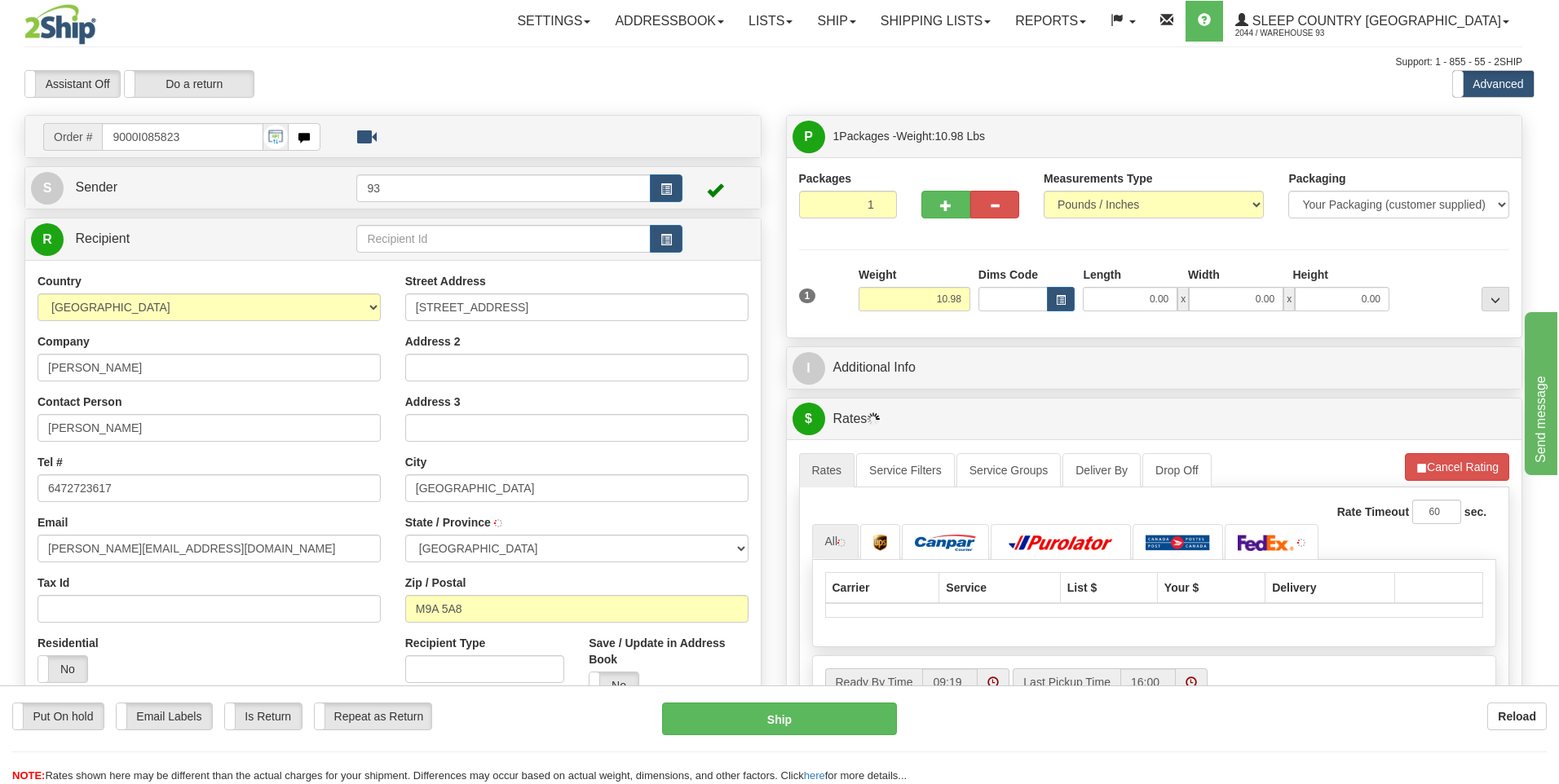
type input "ETOBICOKE"
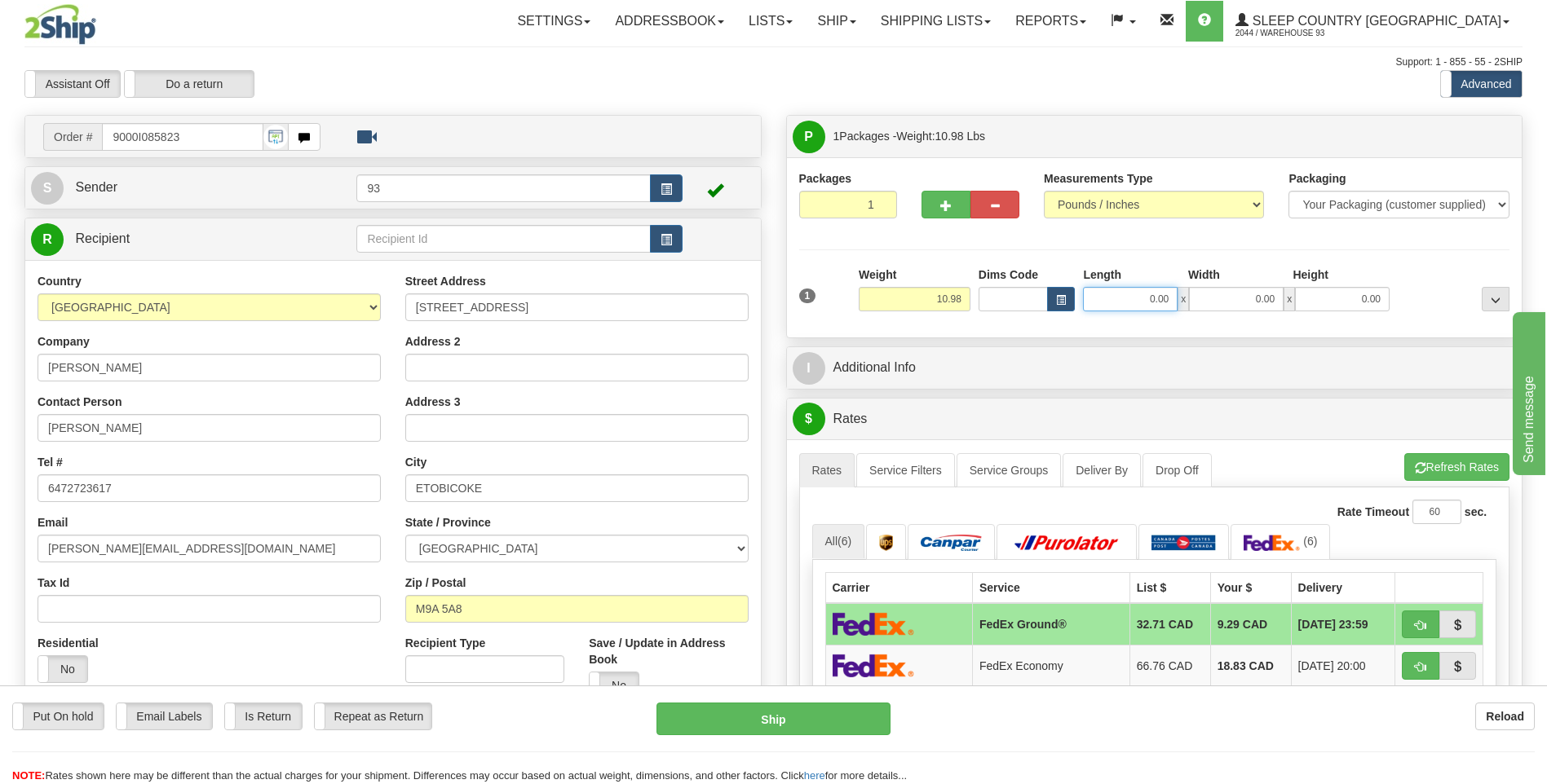
drag, startPoint x: 1137, startPoint y: 300, endPoint x: 1266, endPoint y: 300, distance: 129.0
click at [1264, 300] on div "0.00 x 0.00 x 0.00" at bounding box center [1235, 299] width 306 height 24
type input "18.00"
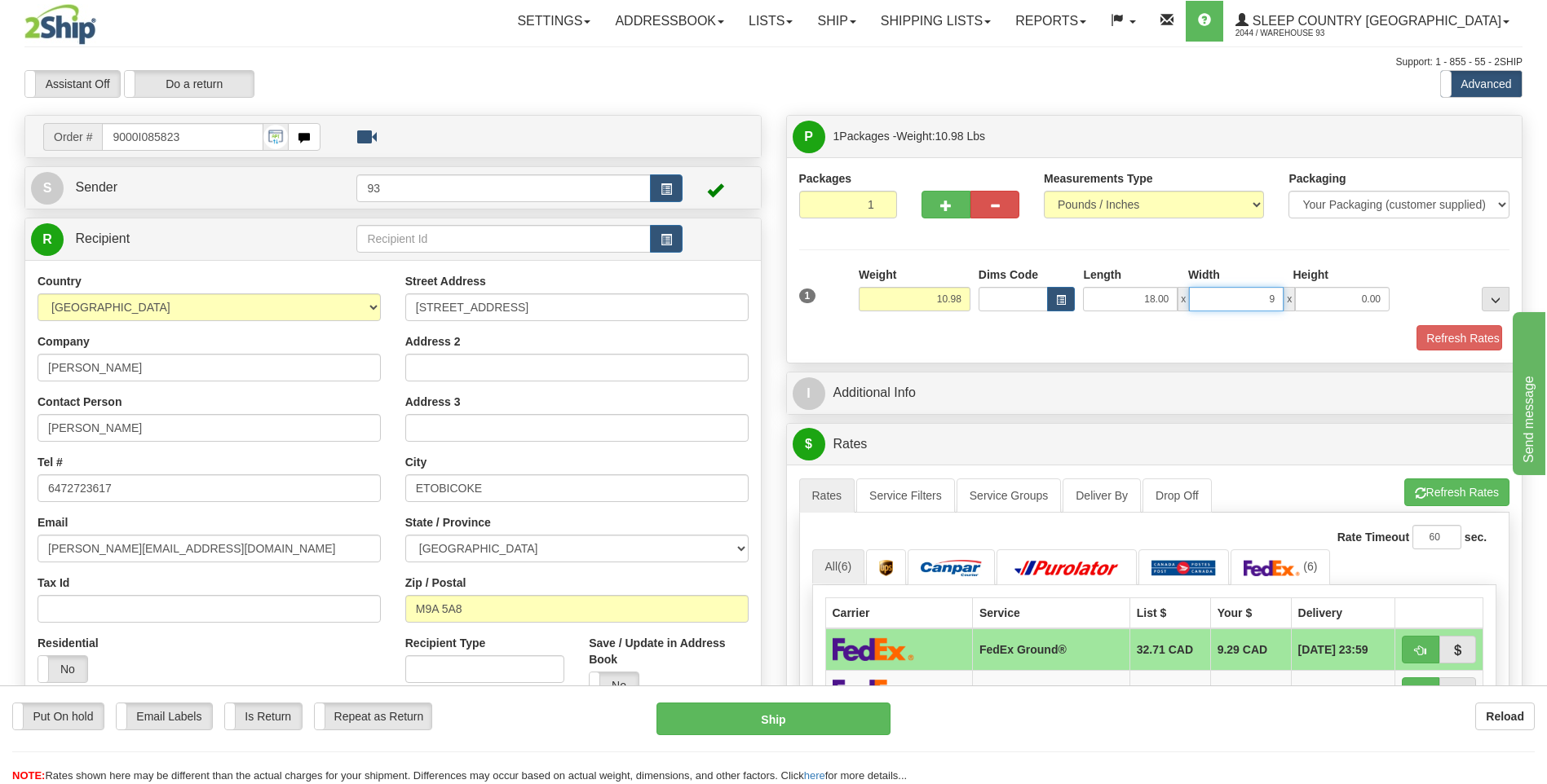
type input "9.00"
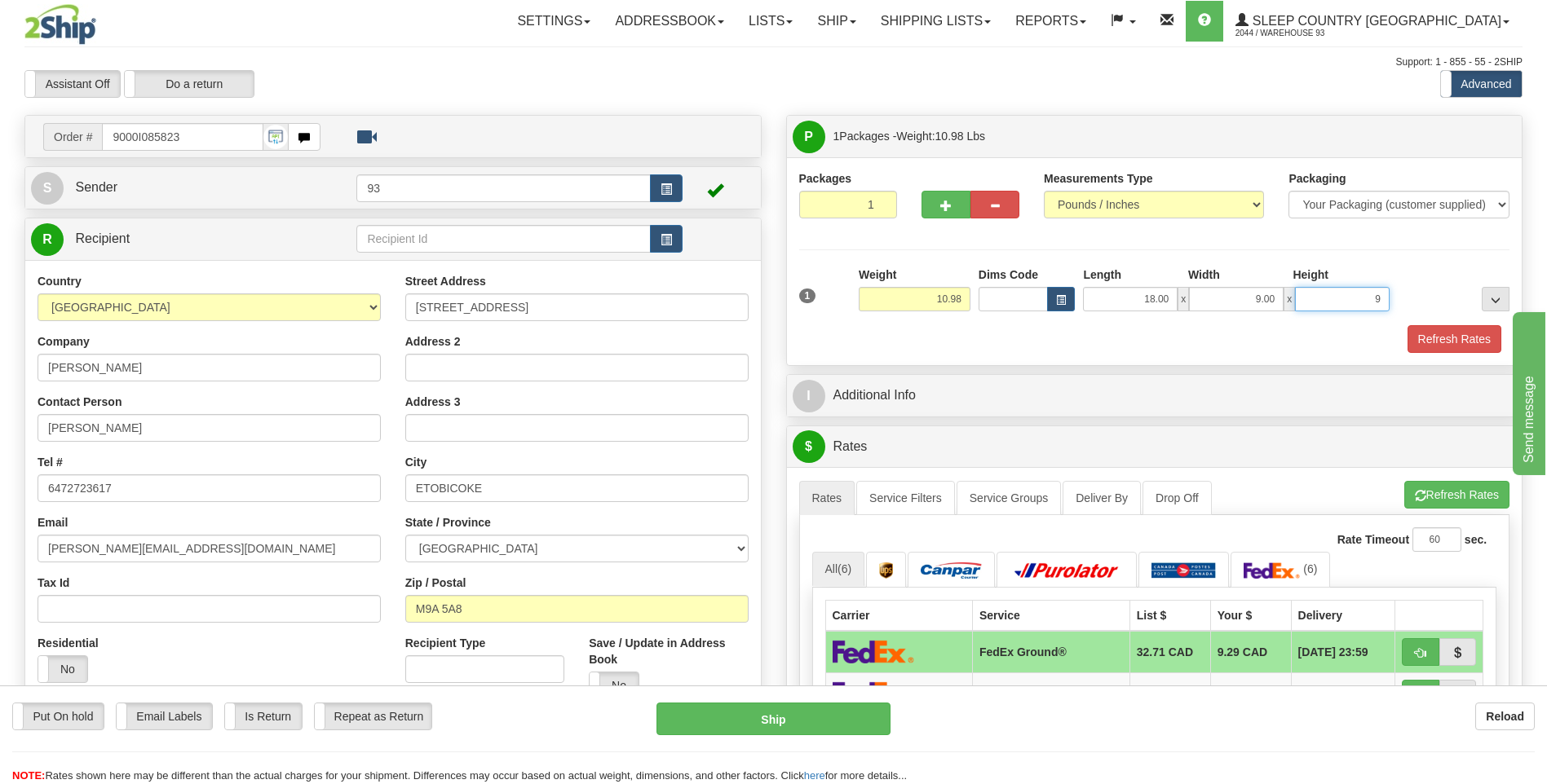
type input "9.00"
click at [1470, 338] on button "Refresh Rates" at bounding box center [1455, 339] width 94 height 28
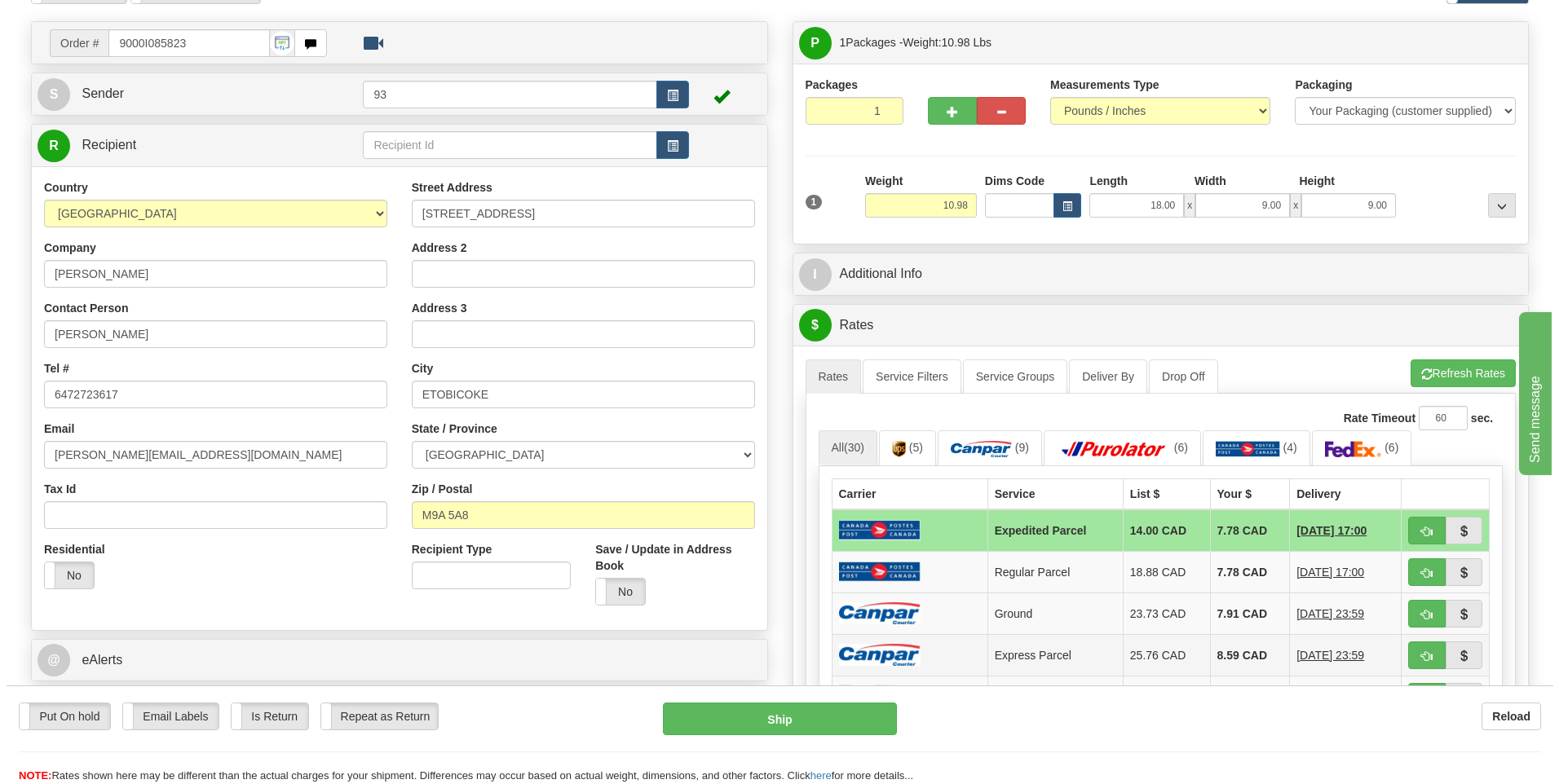
scroll to position [244, 0]
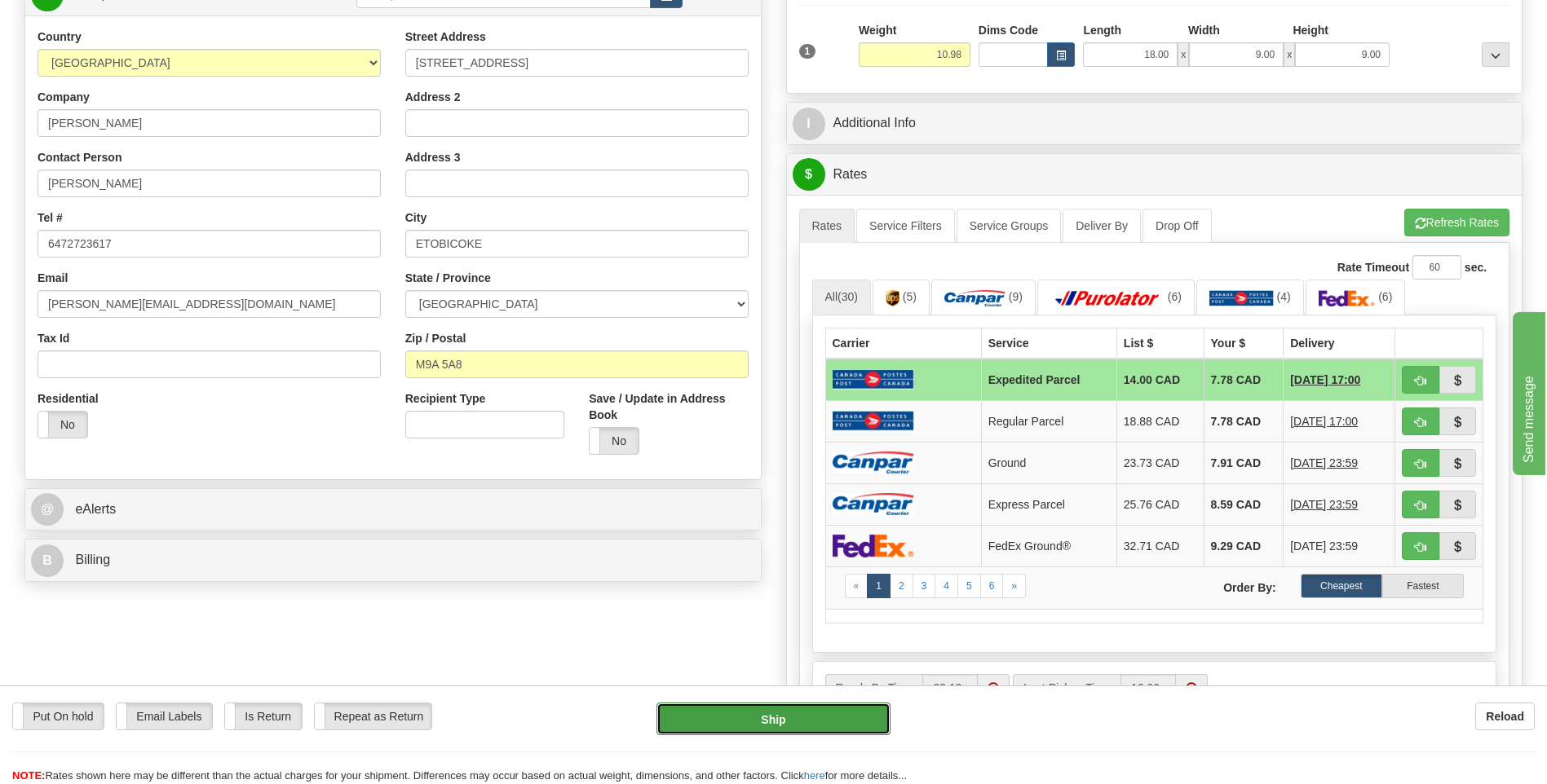
click at [812, 706] on button "Ship" at bounding box center [773, 719] width 233 height 33
type input "DOM.EP"
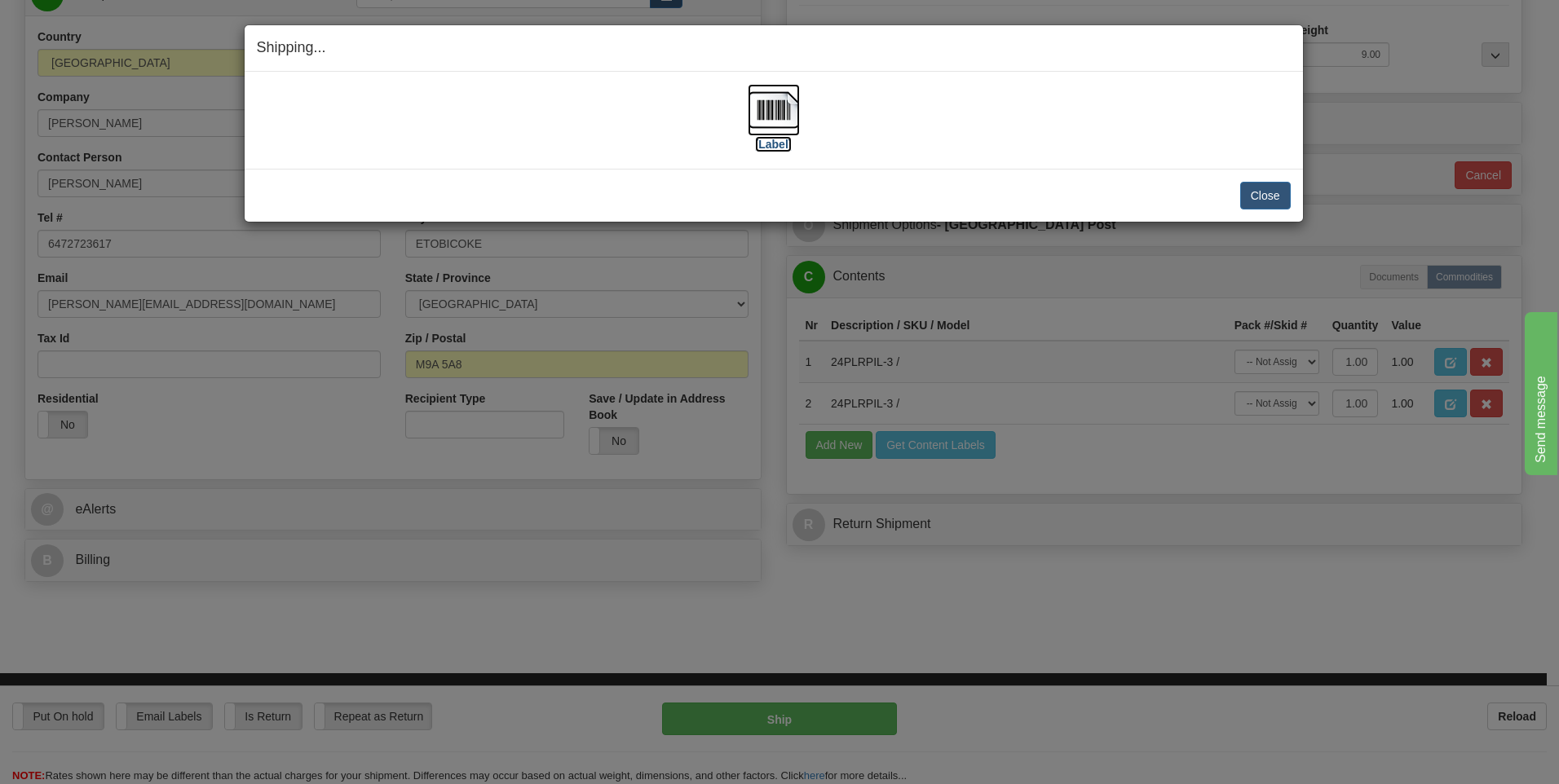
click at [758, 112] on img at bounding box center [774, 110] width 53 height 53
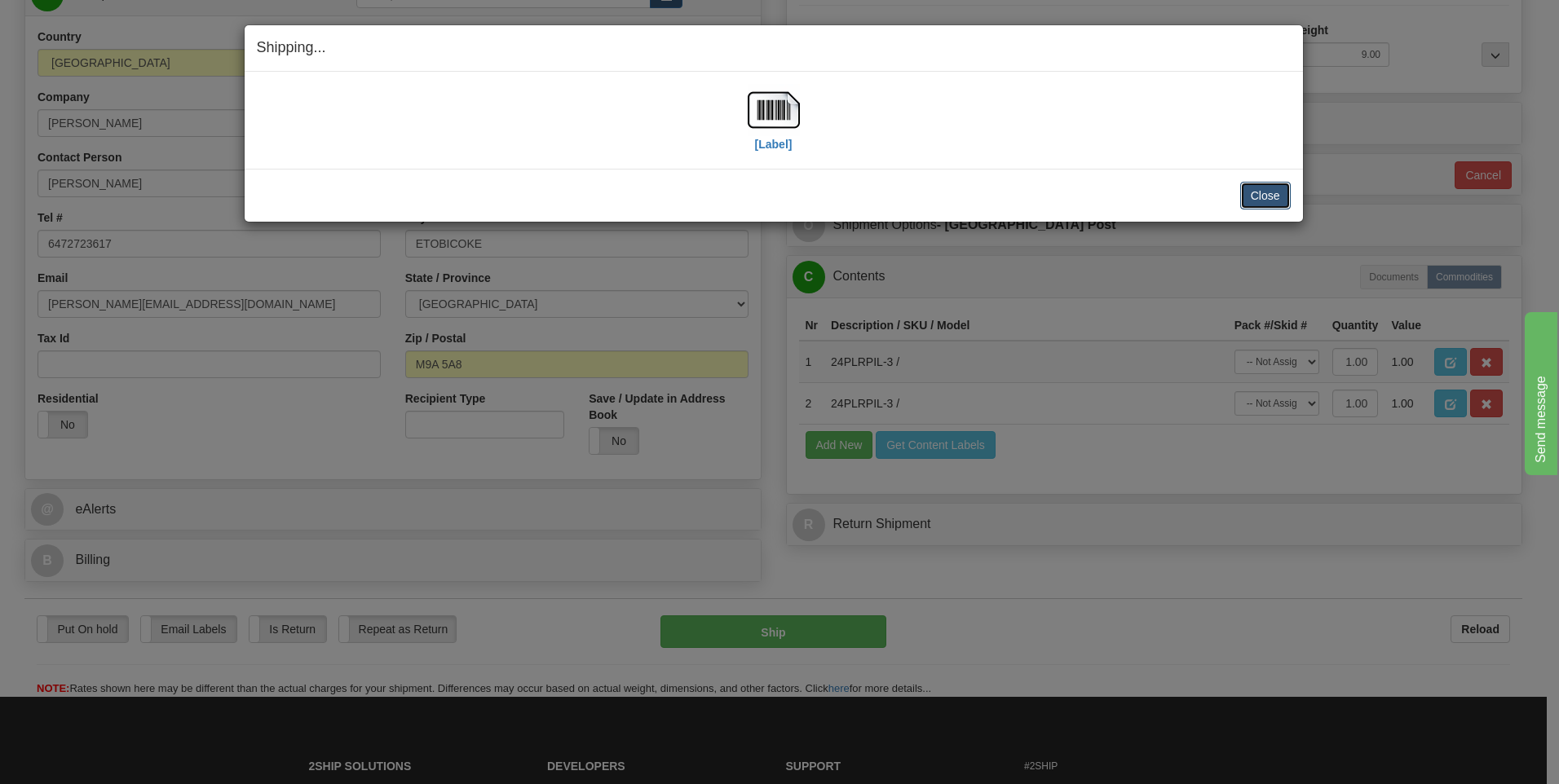
click at [1264, 196] on button "Close" at bounding box center [1265, 196] width 51 height 28
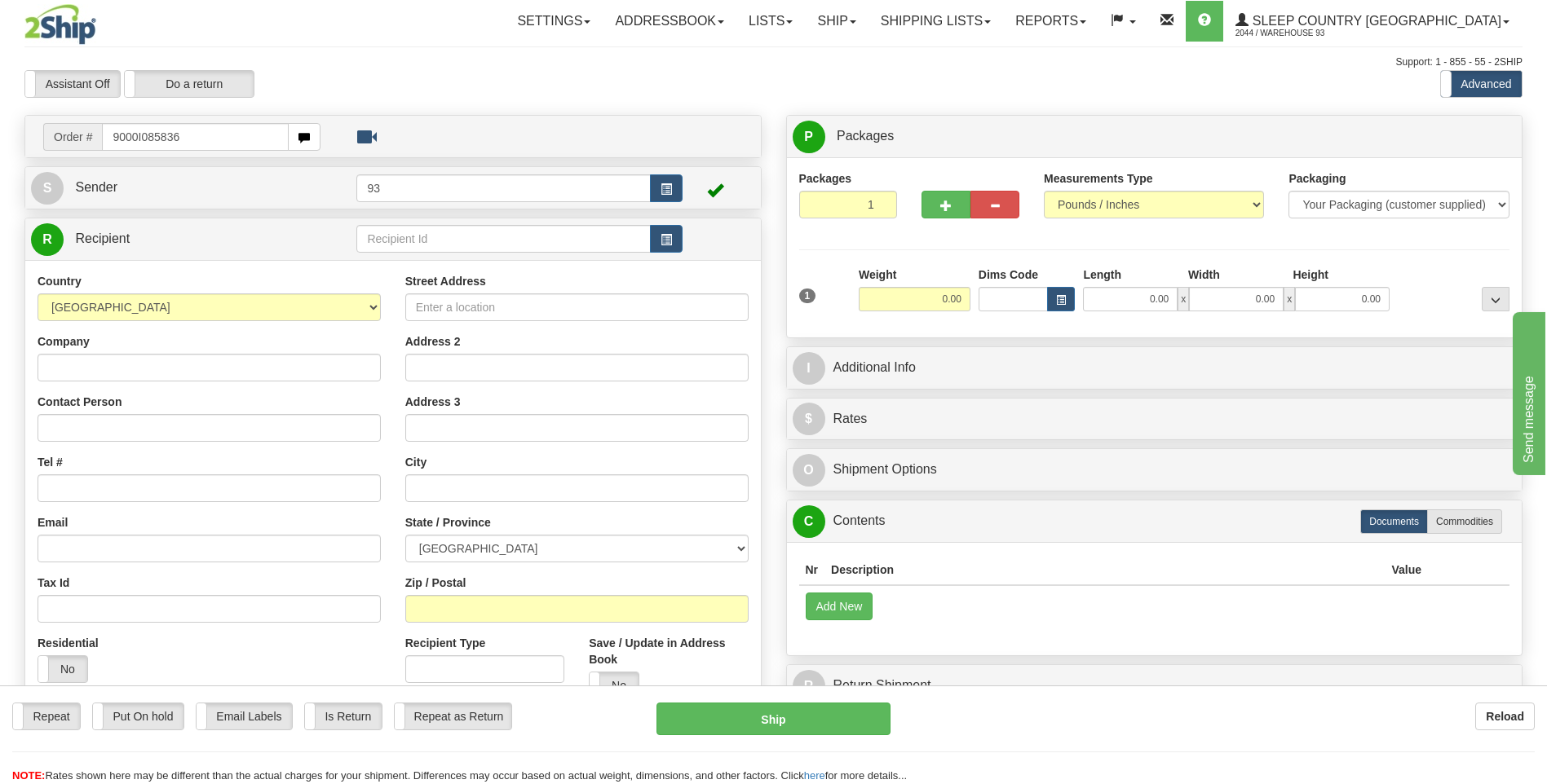
type input "9000I085836"
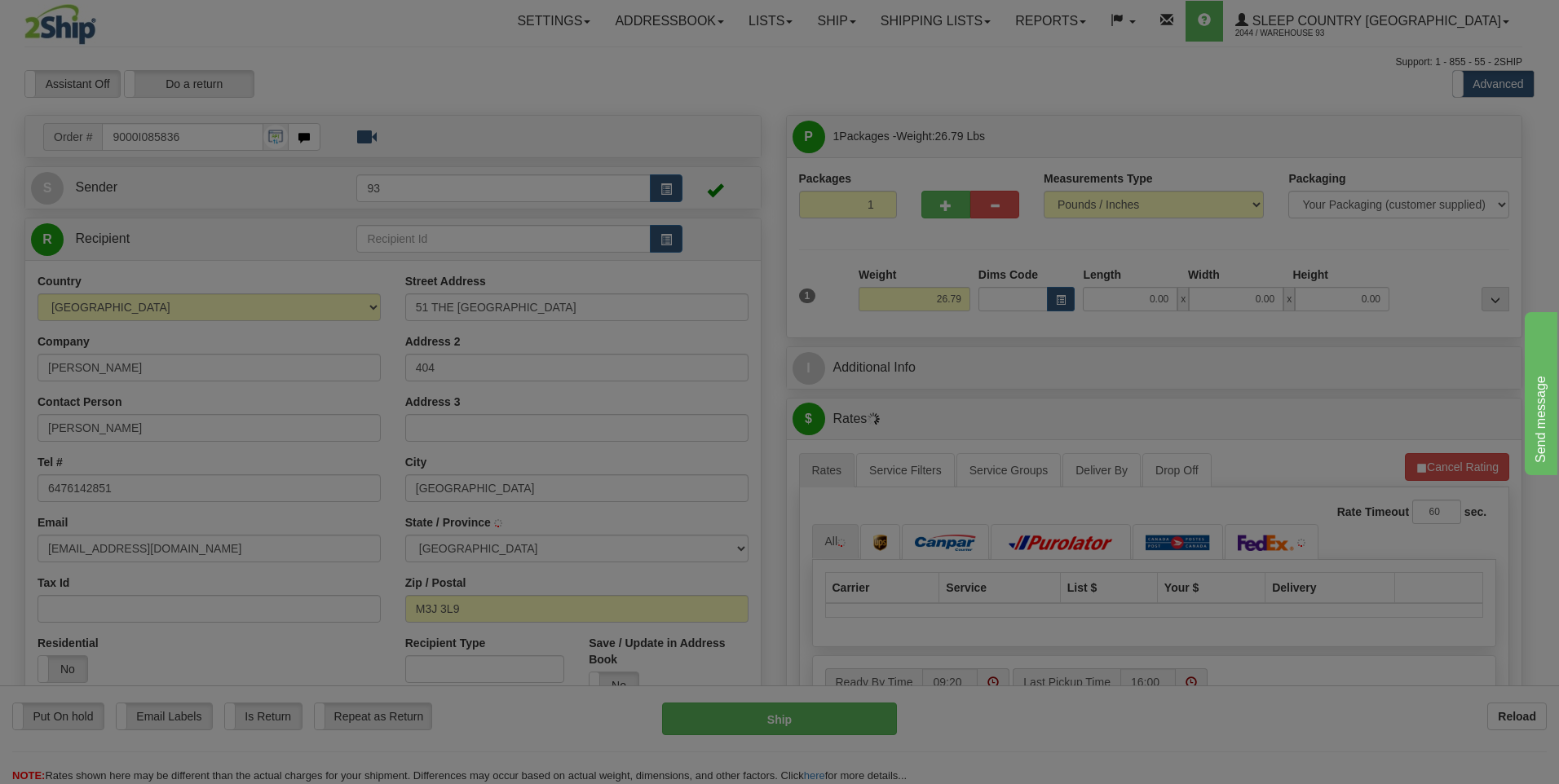
type input "NORTH YORK"
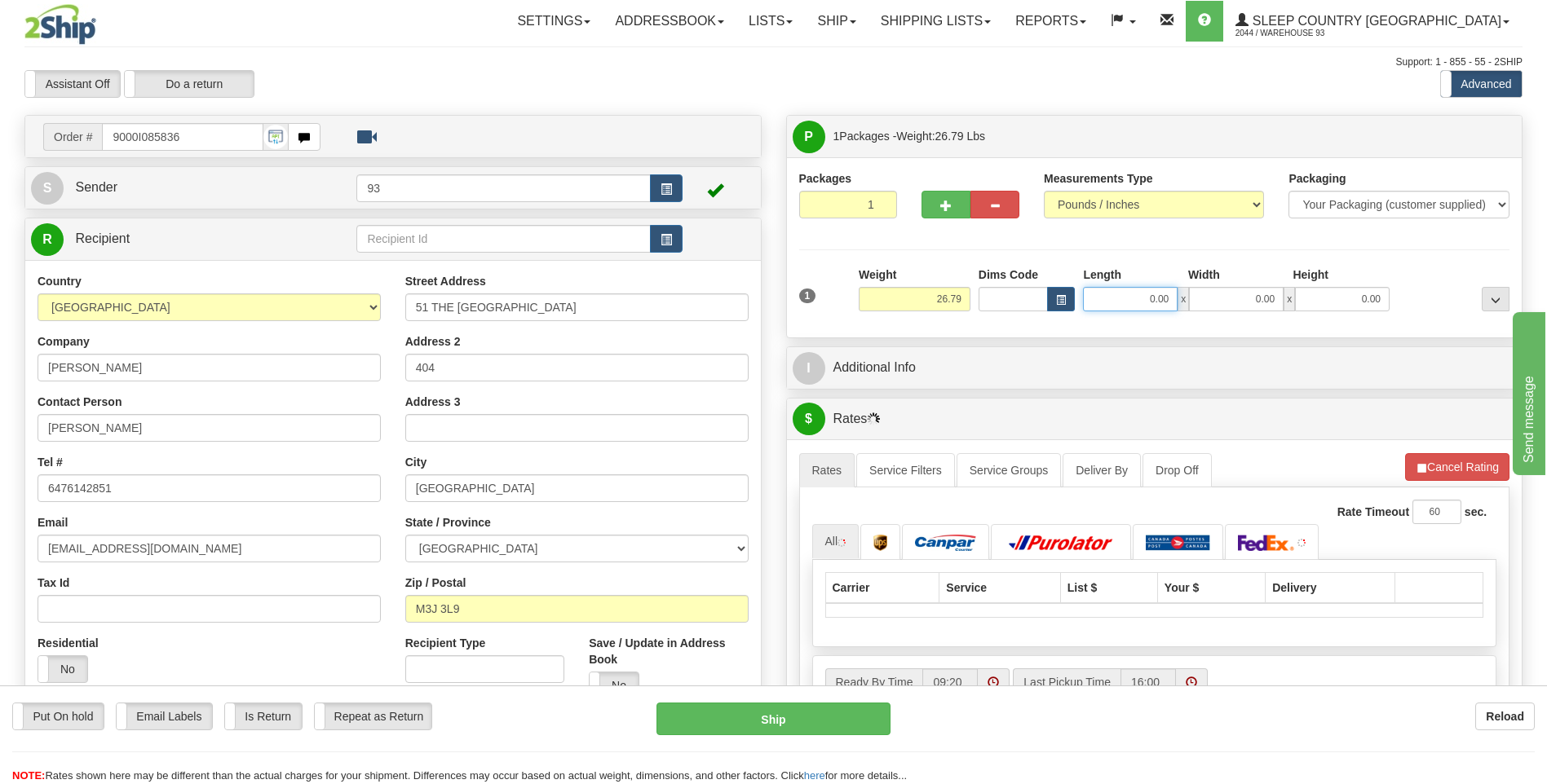
drag, startPoint x: 1133, startPoint y: 308, endPoint x: 1188, endPoint y: 295, distance: 56.5
click at [1188, 295] on div "0.00 x 0.00 x 0.00" at bounding box center [1235, 299] width 306 height 24
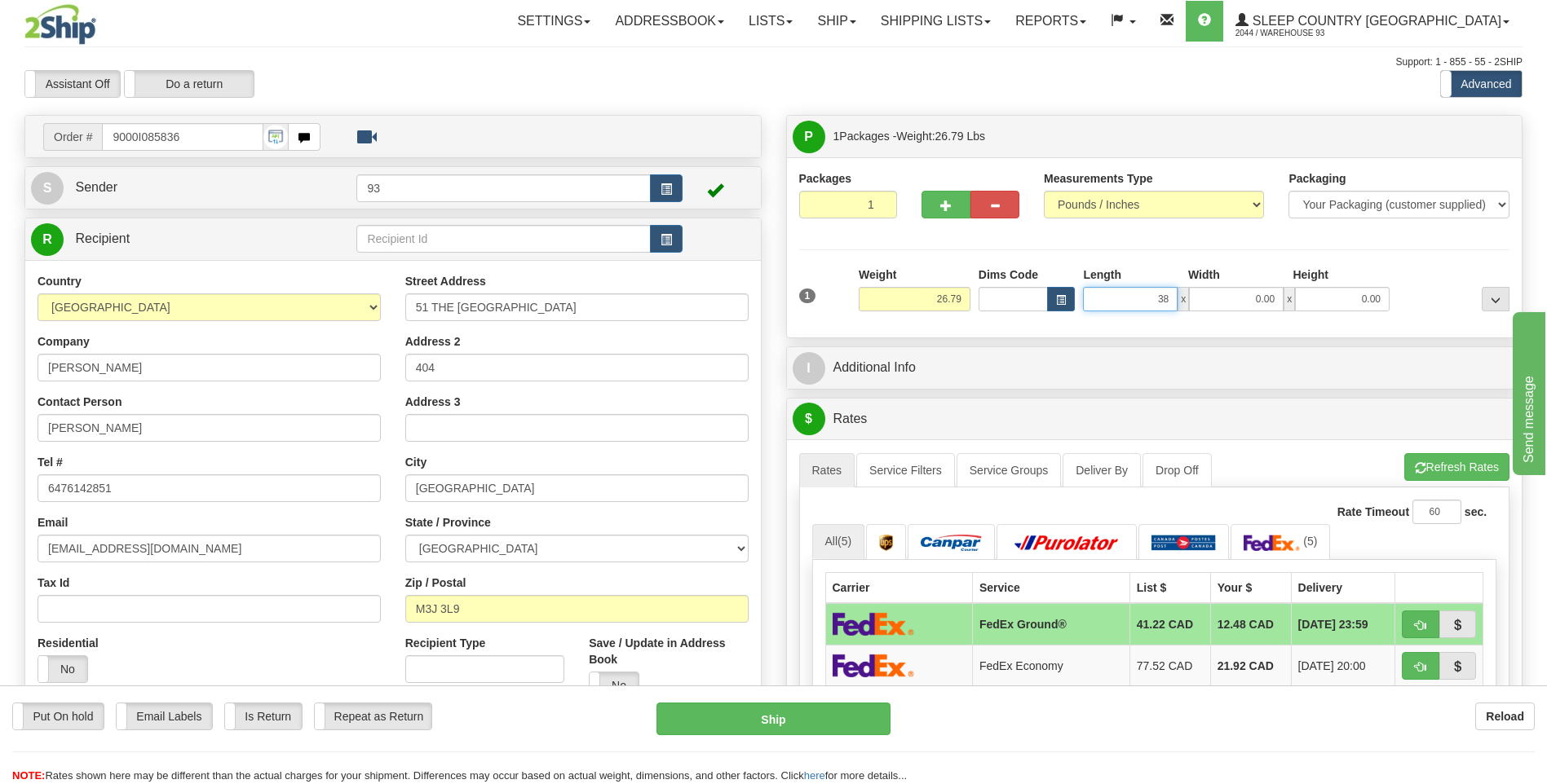
type input "38.00"
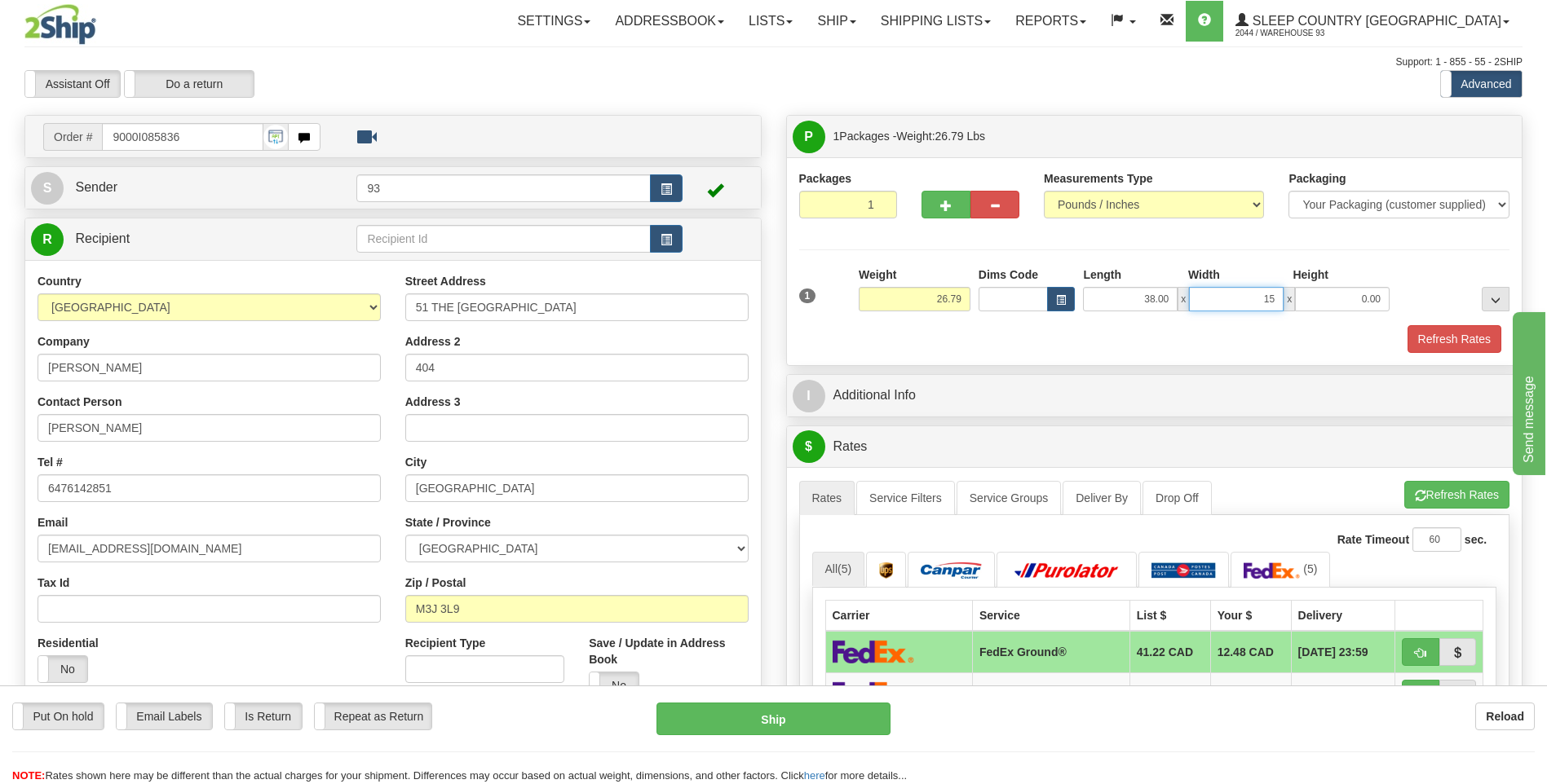
type input "15.00"
click at [1462, 331] on button "Refresh Rates" at bounding box center [1455, 339] width 94 height 28
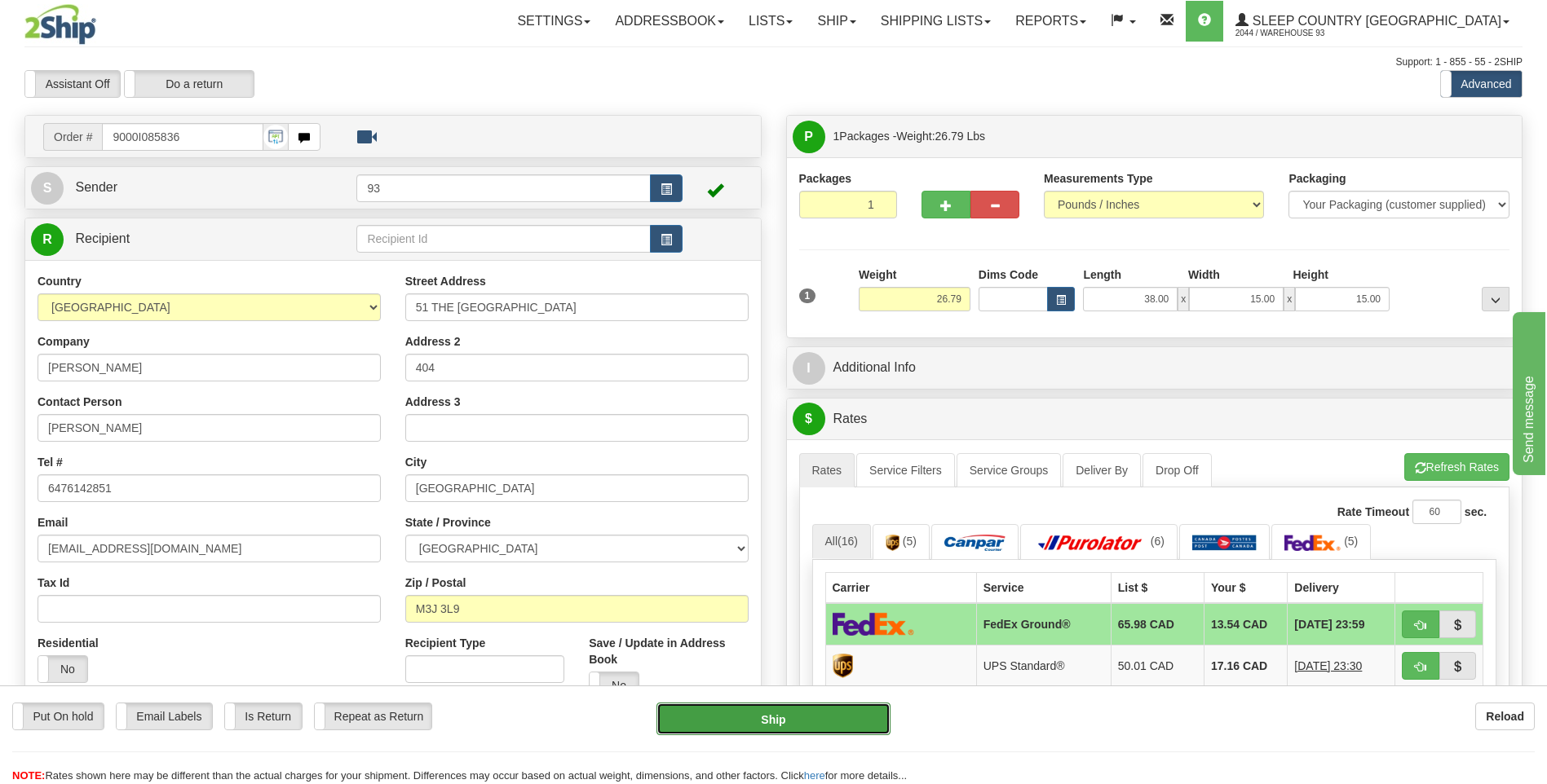
click at [807, 710] on button "Ship" at bounding box center [773, 719] width 233 height 33
type input "92"
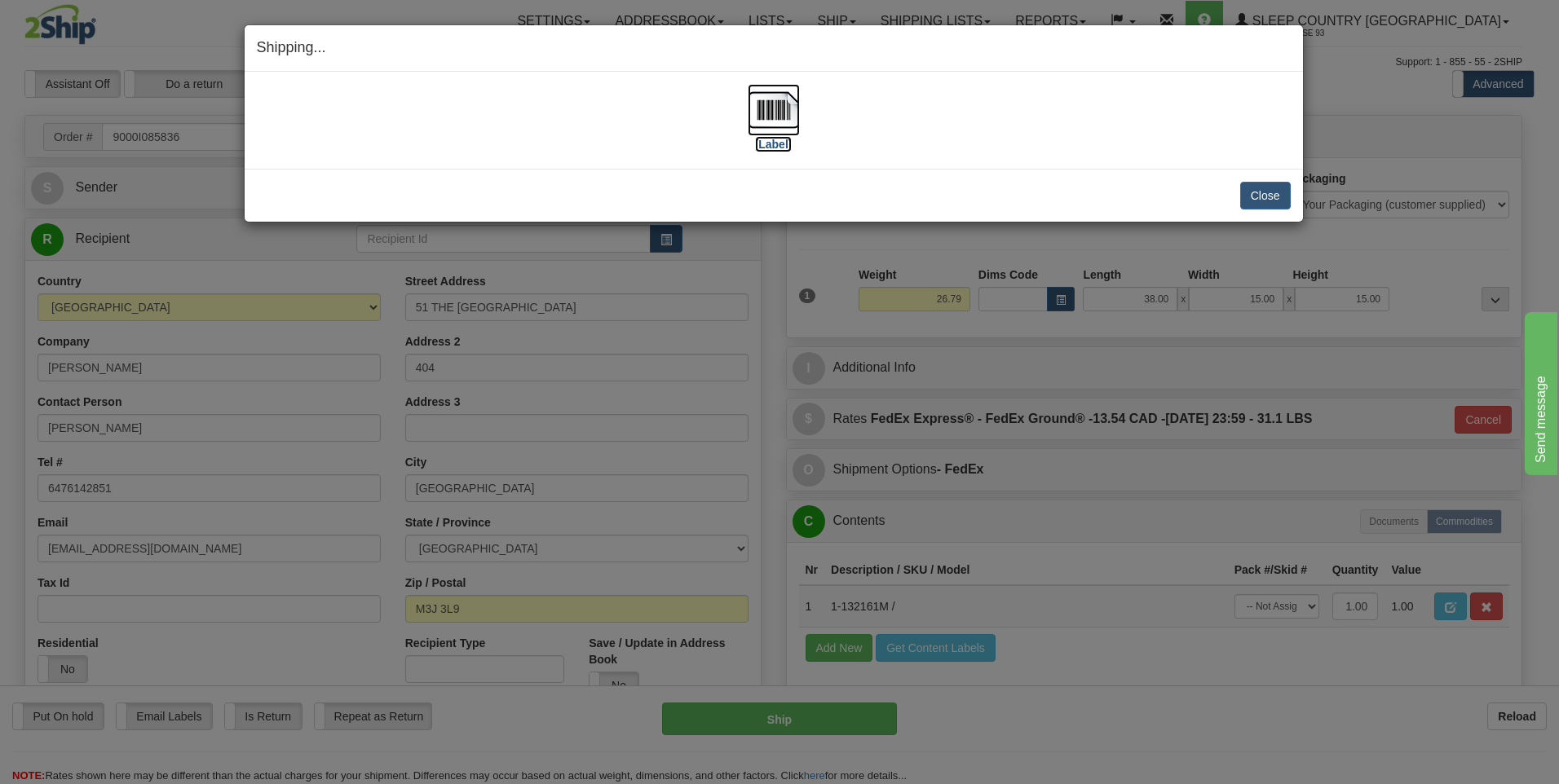
click at [781, 104] on img at bounding box center [774, 110] width 53 height 53
click at [1267, 188] on button "Close" at bounding box center [1265, 196] width 51 height 28
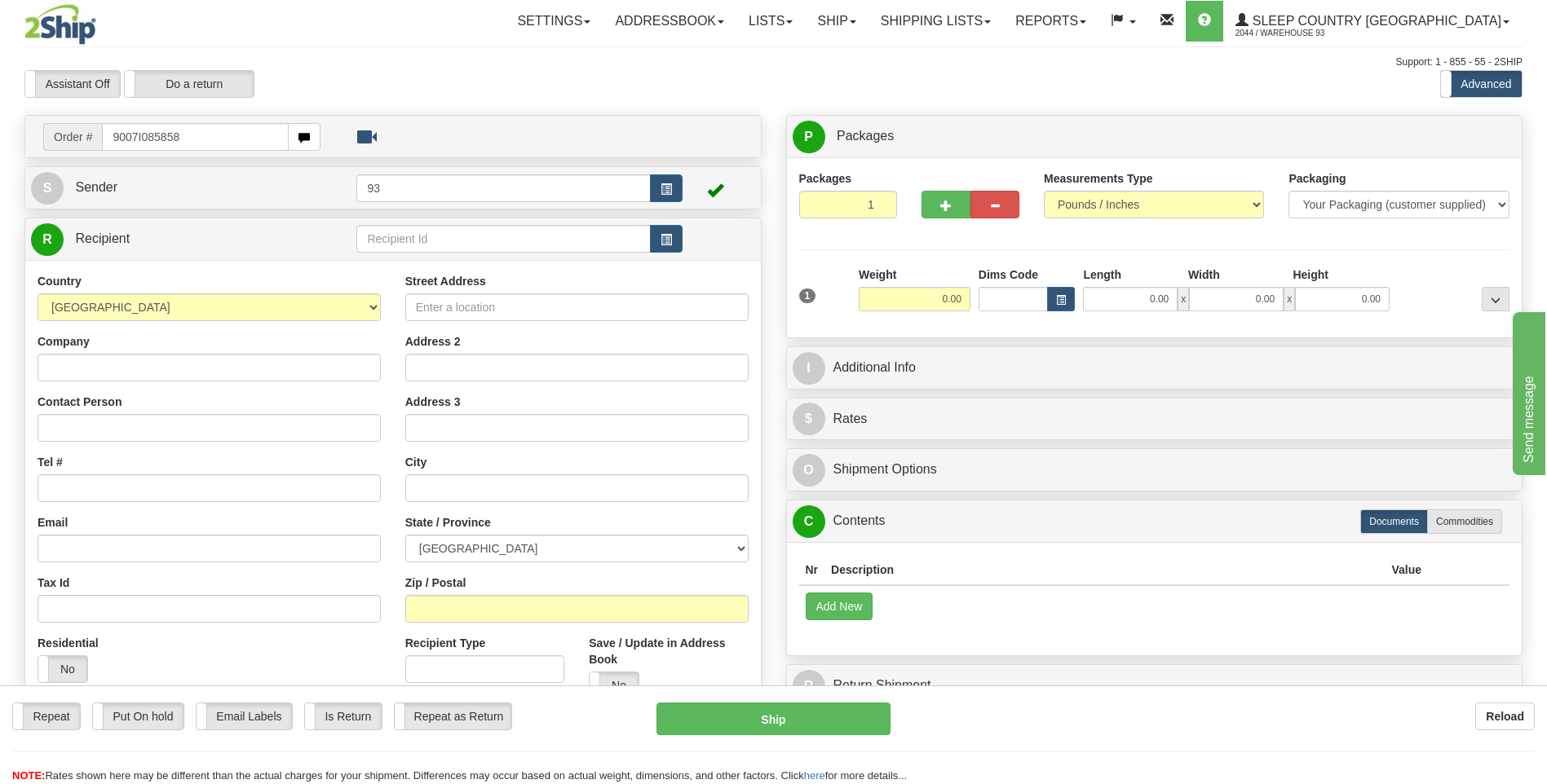
type input "9007I085858"
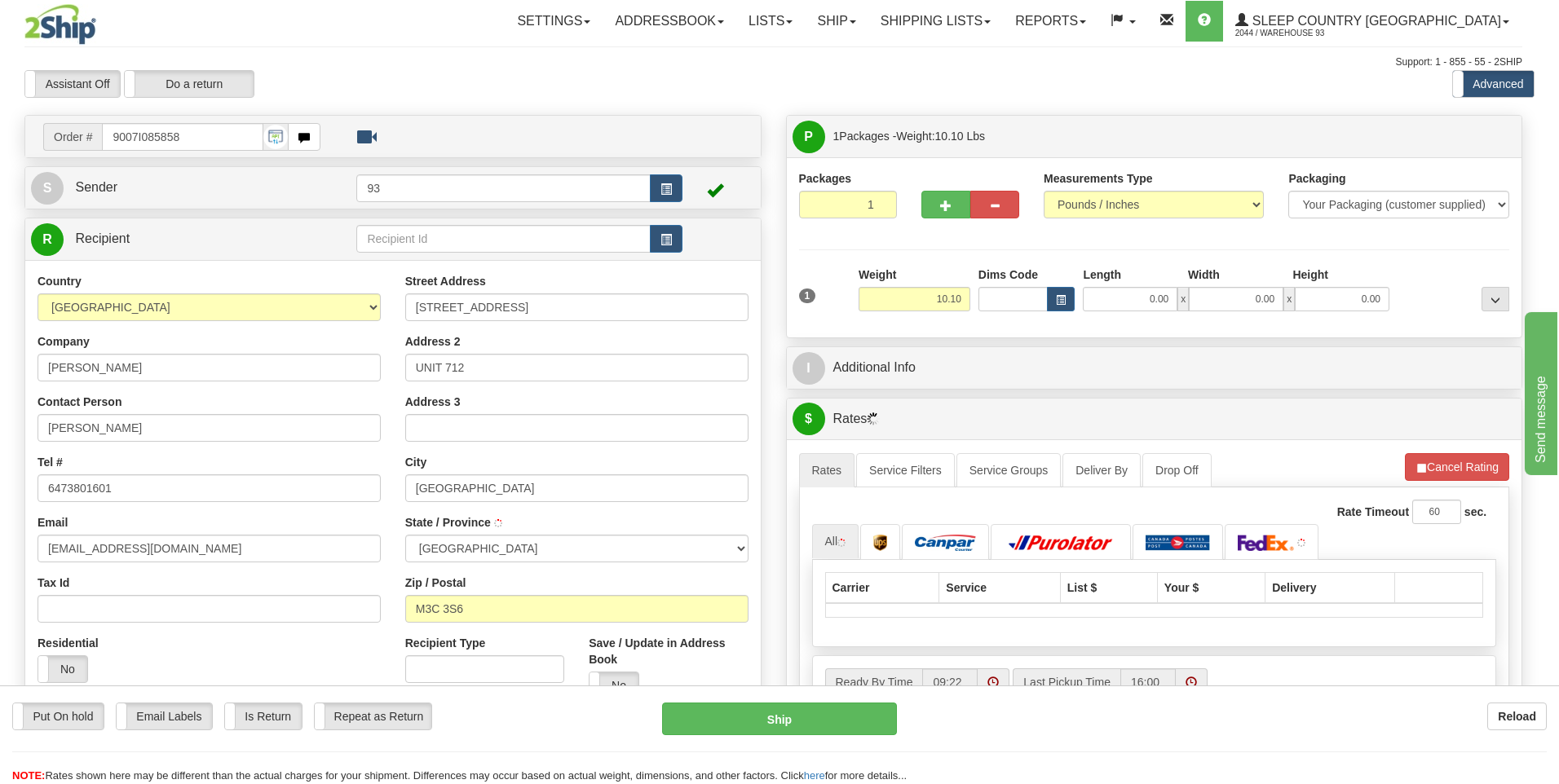
type input "[GEOGRAPHIC_DATA]"
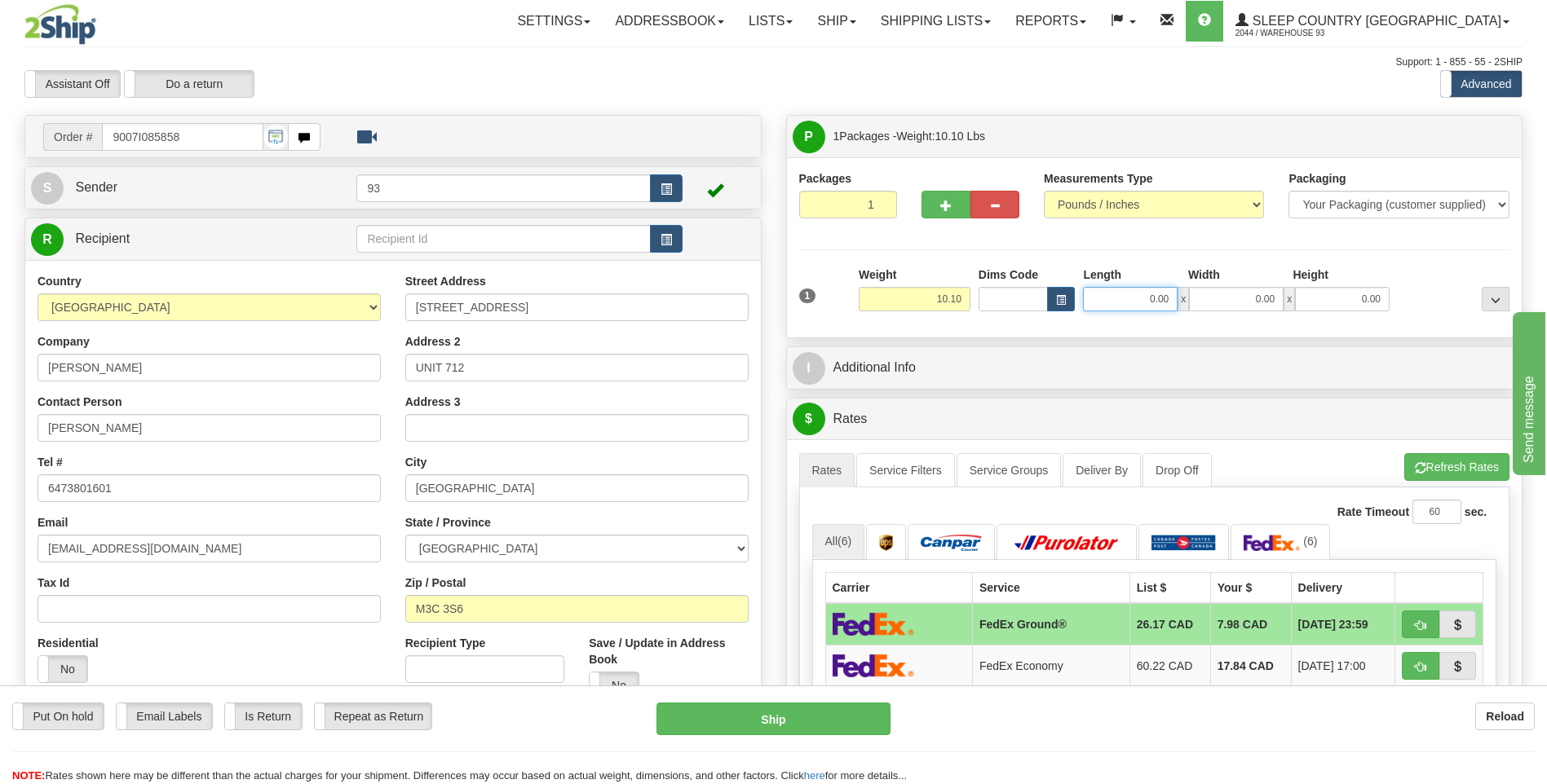
drag, startPoint x: 1139, startPoint y: 298, endPoint x: 1225, endPoint y: 302, distance: 86.1
click at [1227, 306] on div "0.00 x 0.00 x 0.00" at bounding box center [1235, 299] width 306 height 24
type input "16.00"
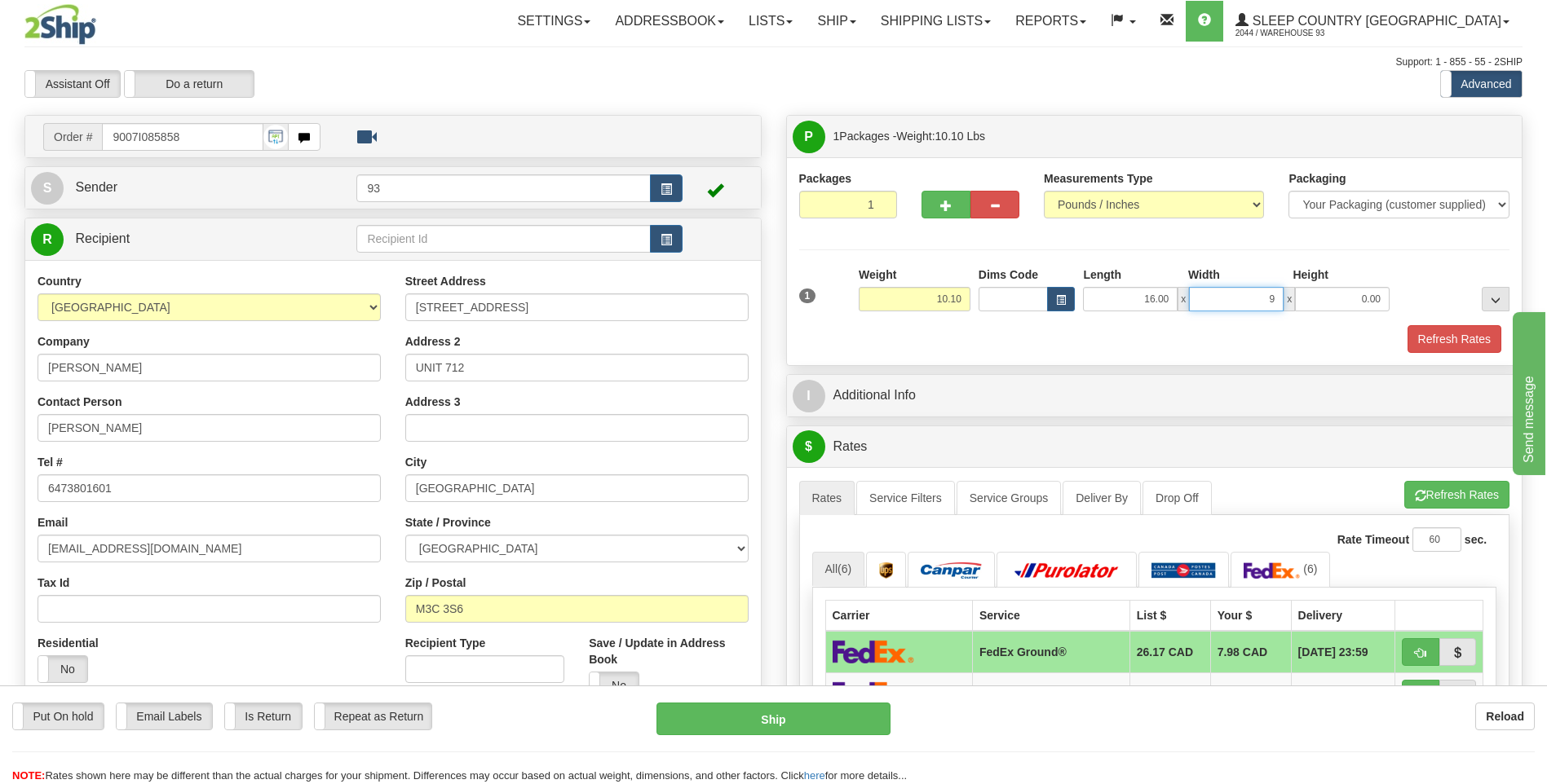
type input "9.00"
click at [1459, 332] on button "Refresh Rates" at bounding box center [1455, 339] width 94 height 28
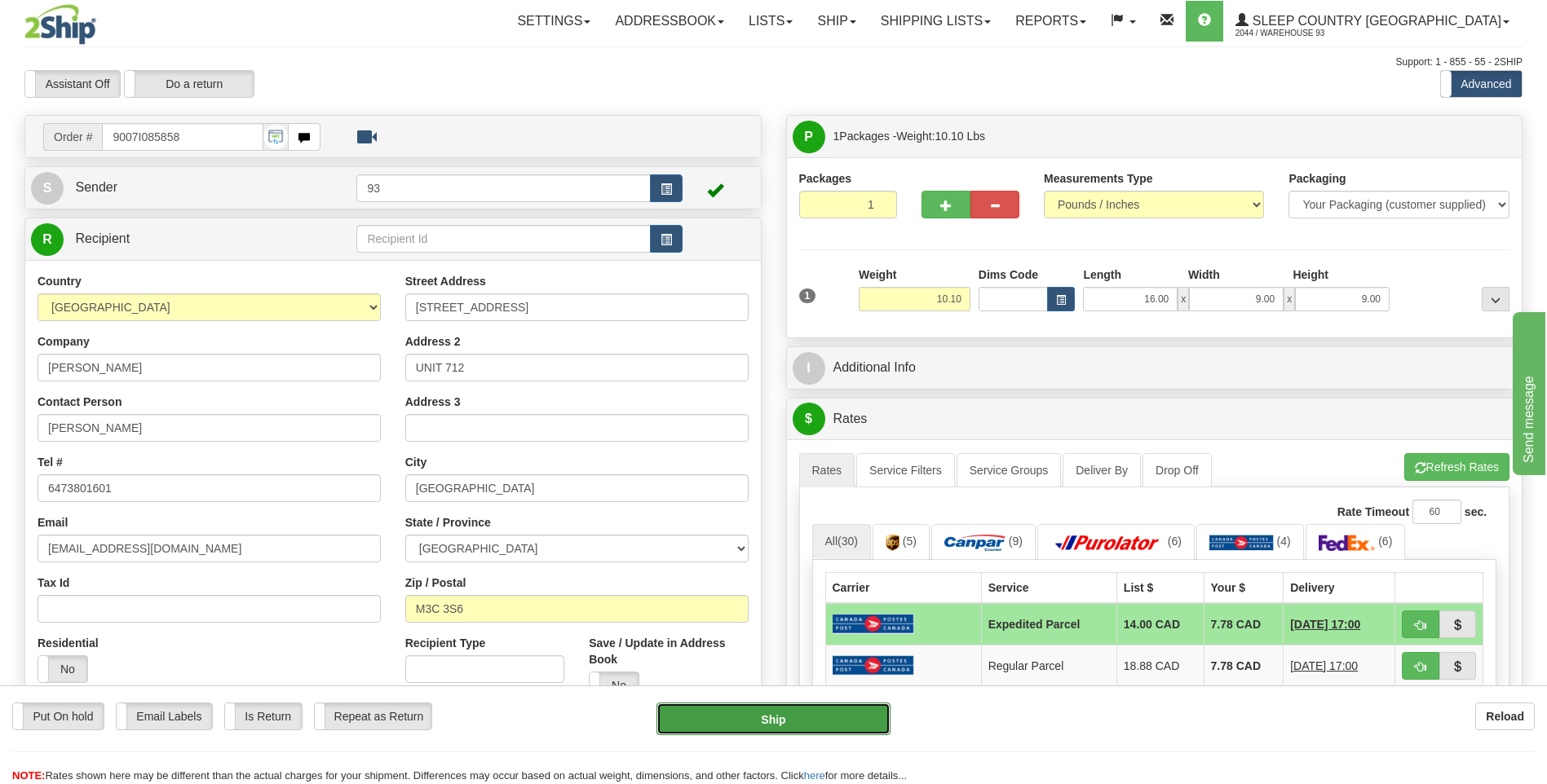
click at [773, 720] on button "Ship" at bounding box center [773, 719] width 233 height 33
type input "DOM.EP"
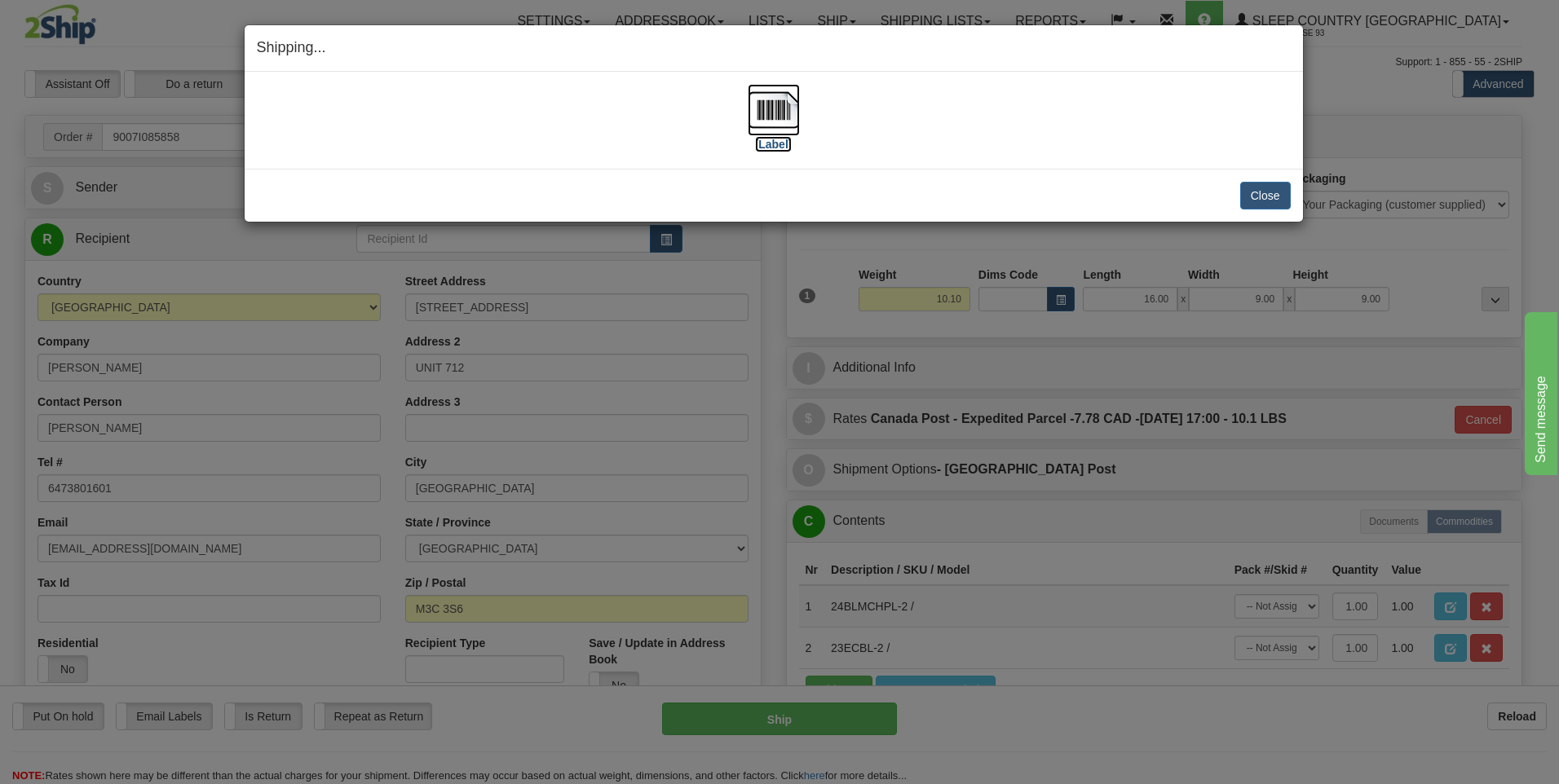
click at [784, 110] on img at bounding box center [774, 110] width 53 height 53
click at [1256, 197] on button "Close" at bounding box center [1265, 196] width 51 height 28
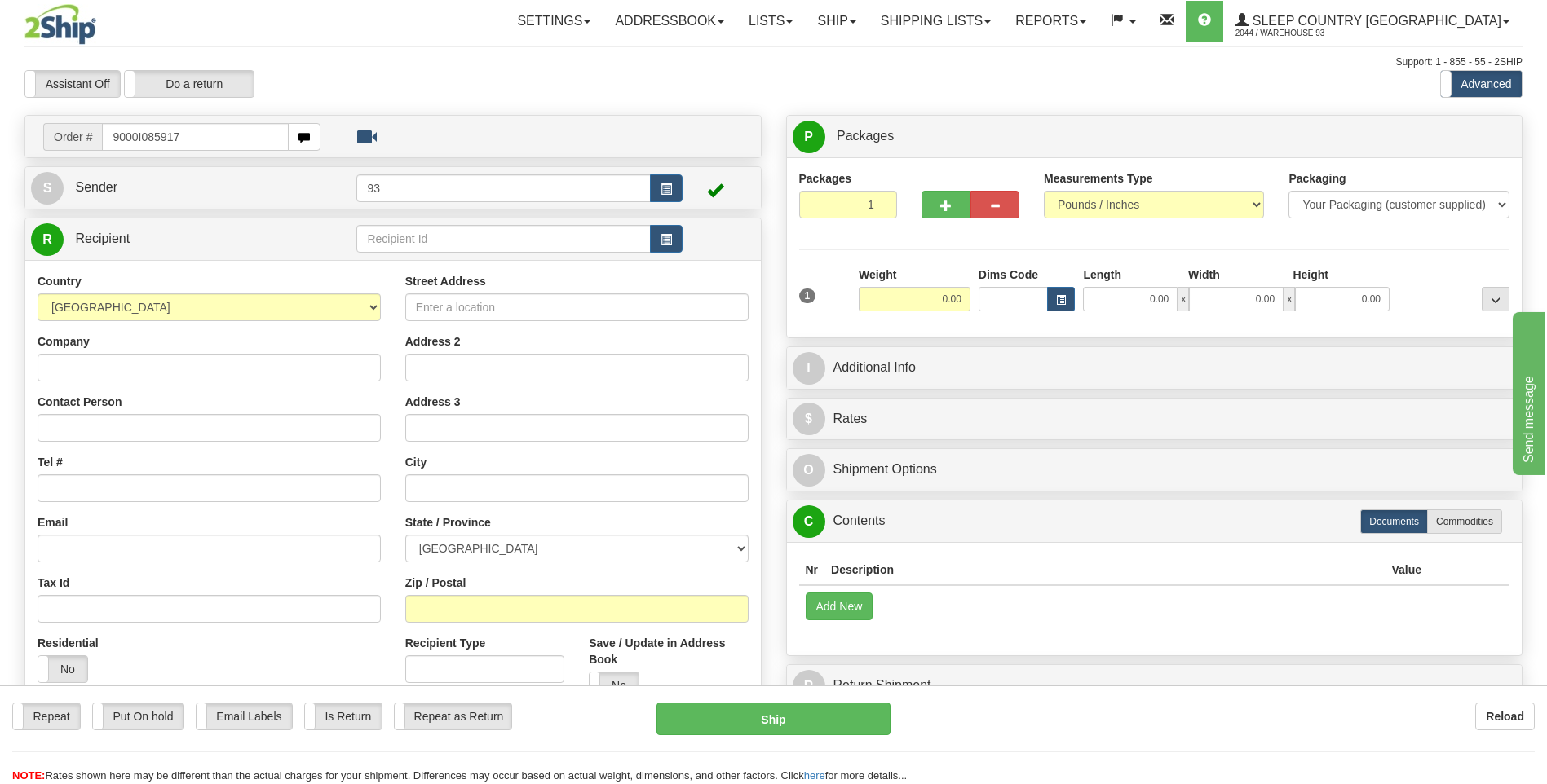
type input "9000I085917"
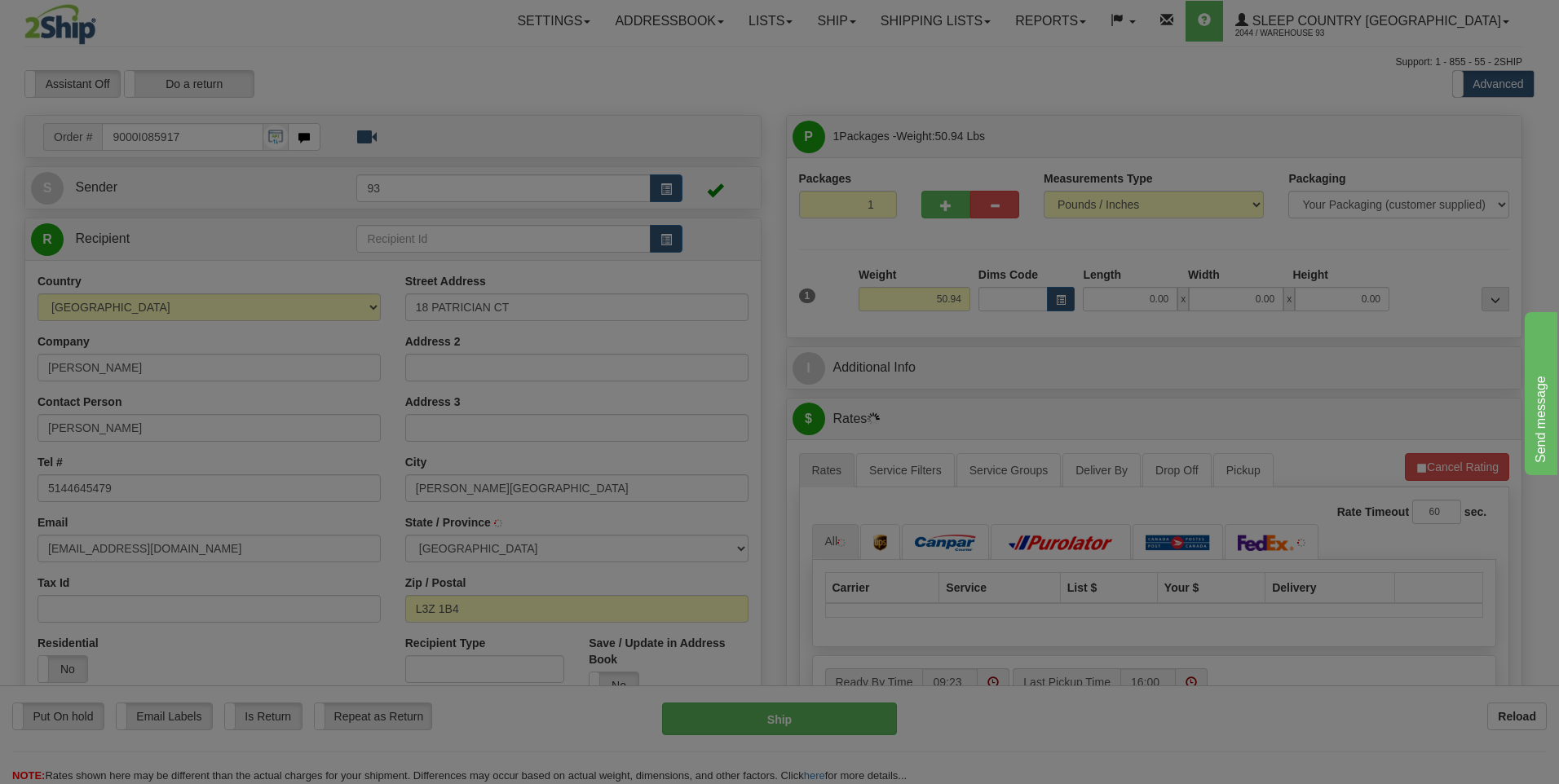
type input "BRADFORD"
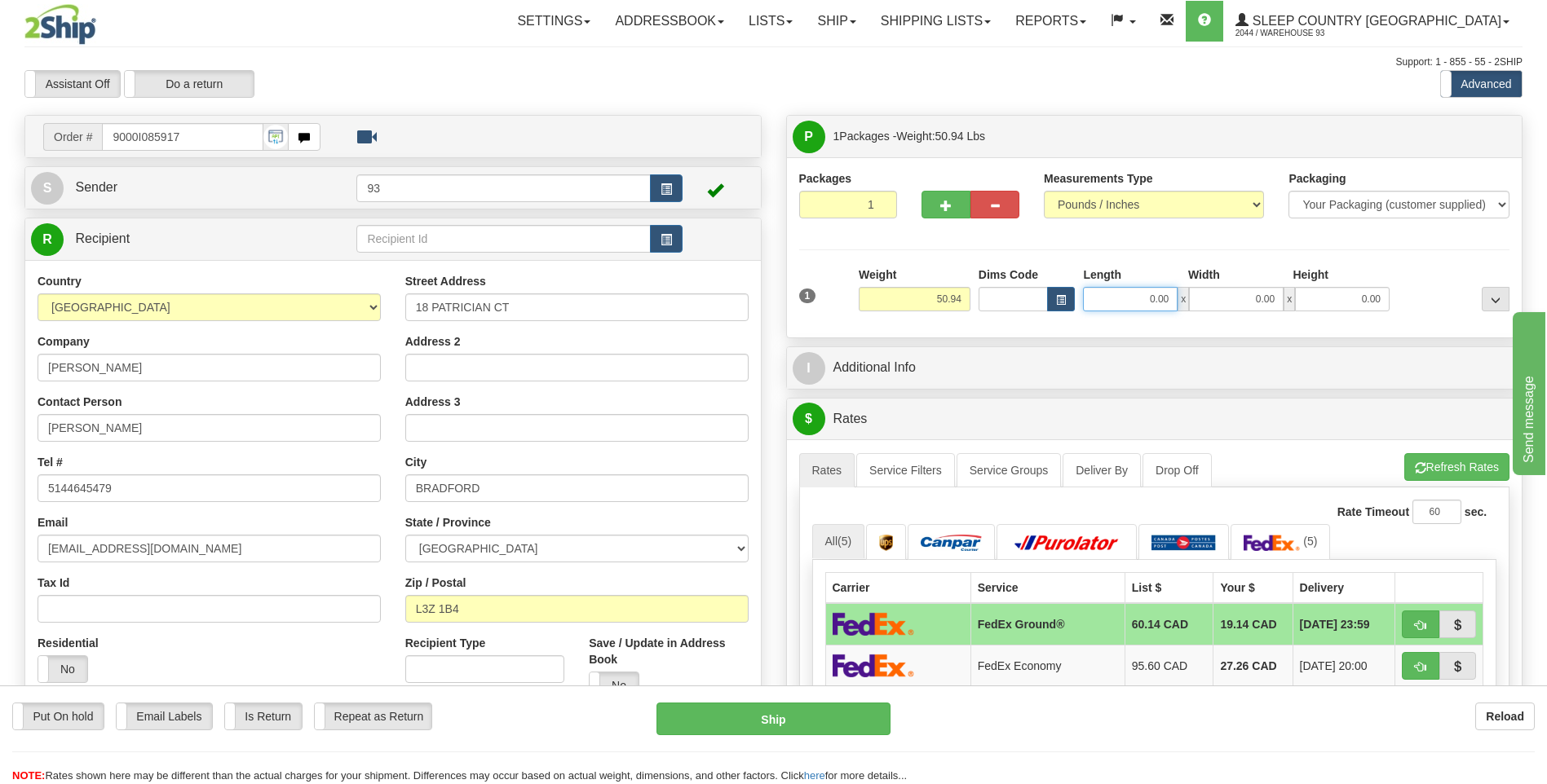
drag, startPoint x: 1134, startPoint y: 298, endPoint x: 1275, endPoint y: 314, distance: 141.9
click at [1271, 316] on div "1 Weight 50.94 Dims Code x x" at bounding box center [1155, 295] width 719 height 58
type input "40.00"
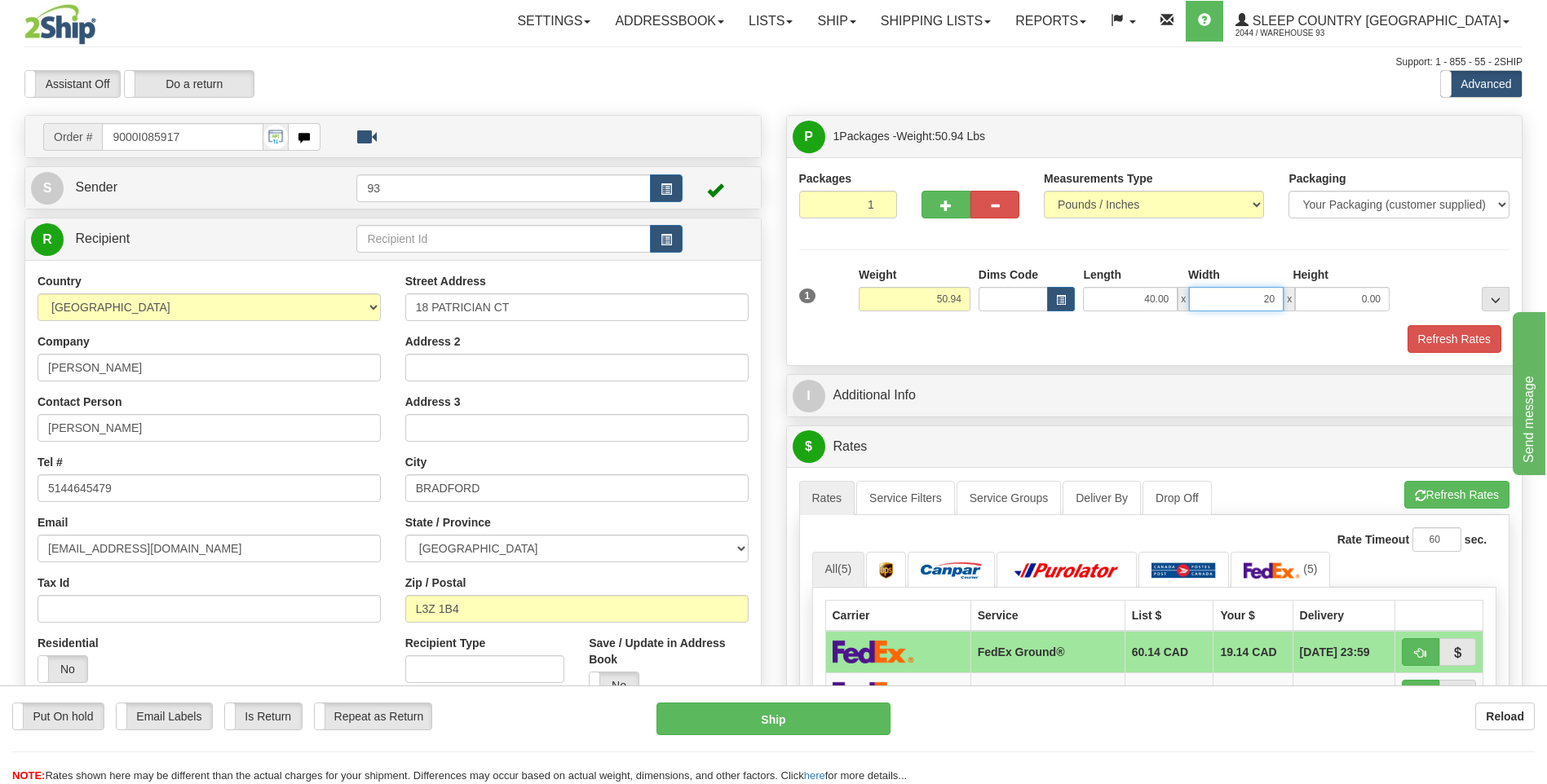
type input "20.00"
click at [1420, 339] on button "Refresh Rates" at bounding box center [1455, 339] width 94 height 28
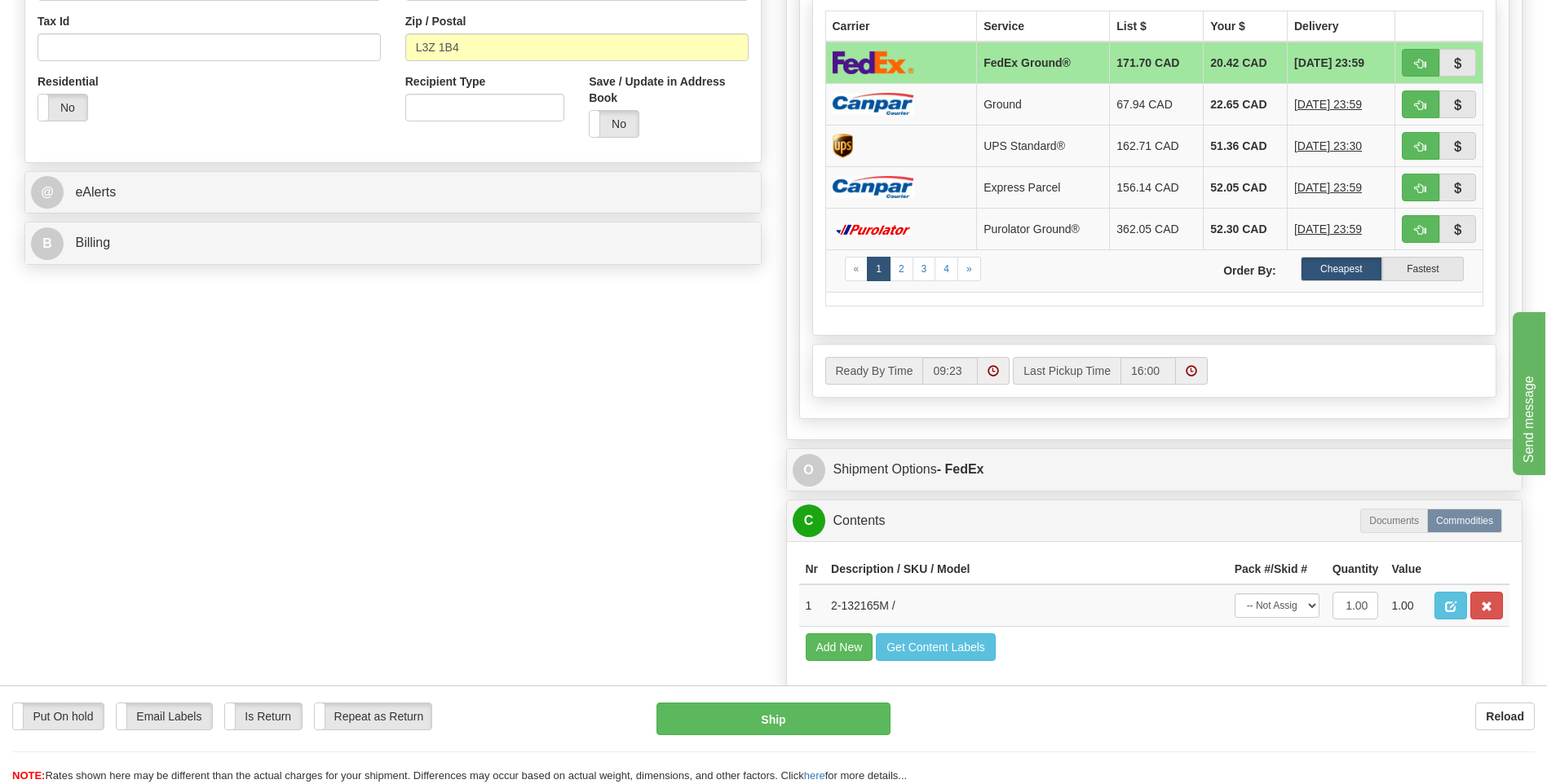
scroll to position [570, 0]
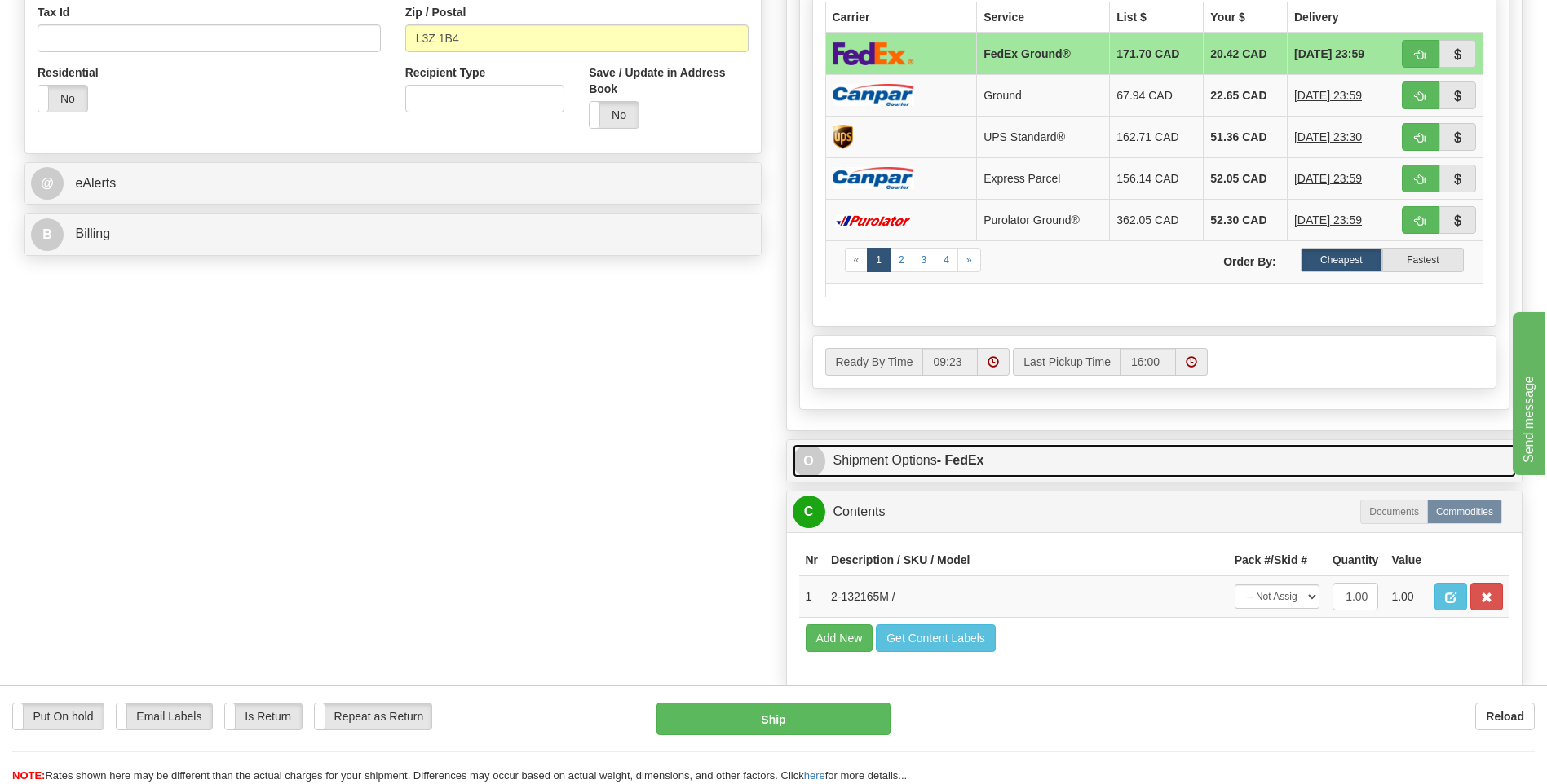
click at [803, 454] on span "O" at bounding box center [809, 462] width 33 height 33
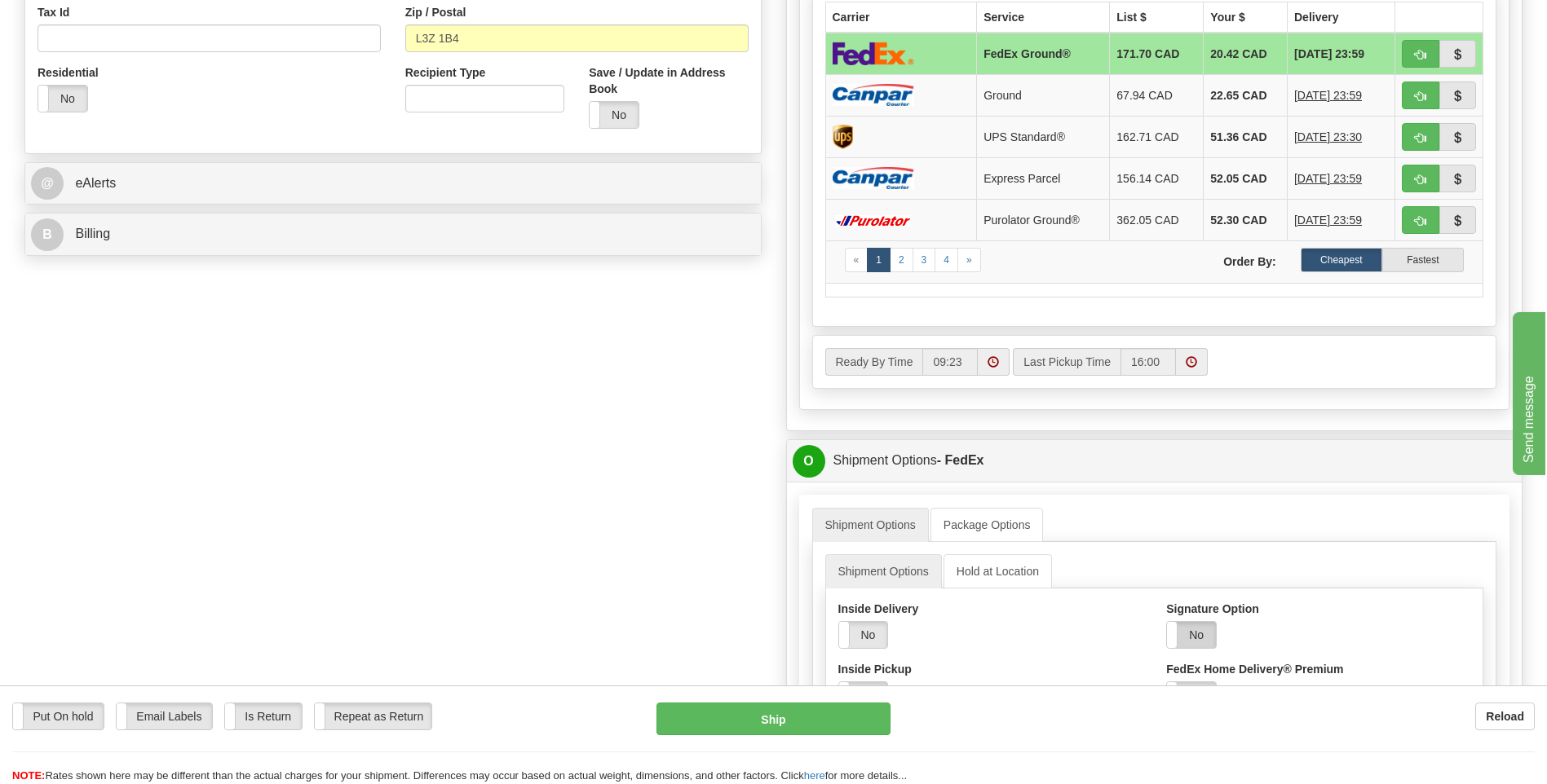
click at [1189, 641] on label "No" at bounding box center [1191, 635] width 49 height 26
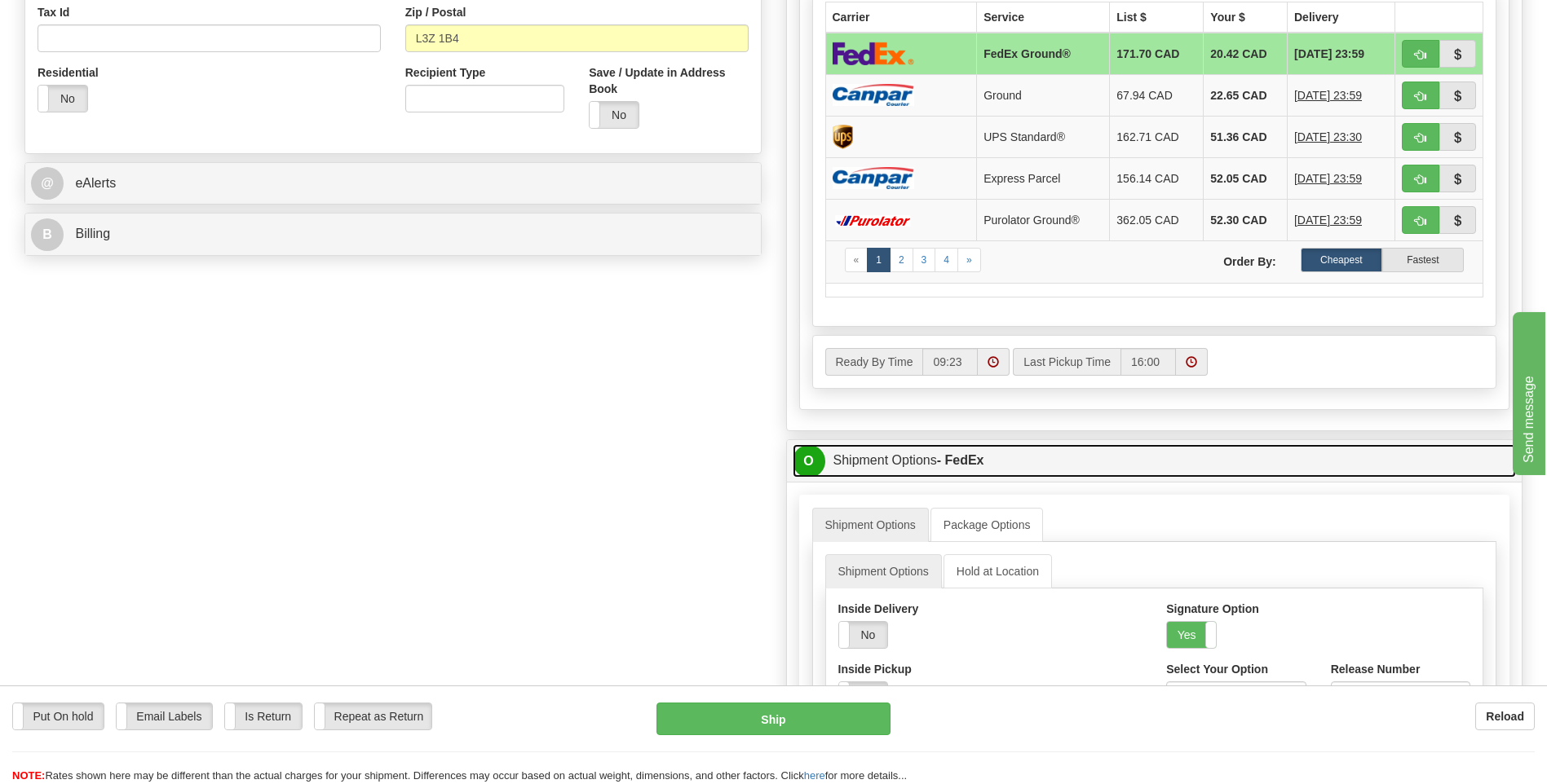
click at [806, 454] on span "O" at bounding box center [809, 462] width 33 height 33
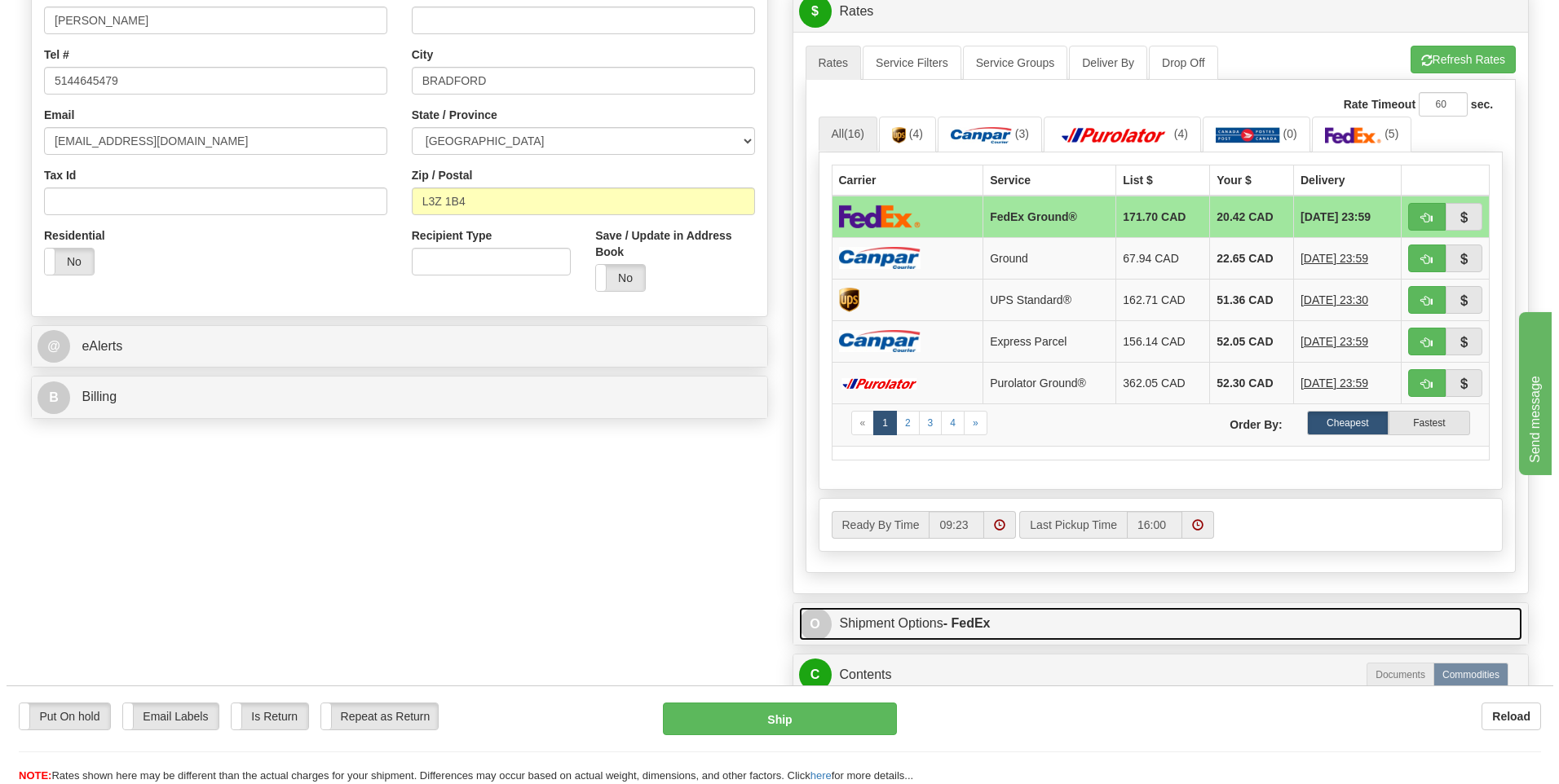
scroll to position [326, 0]
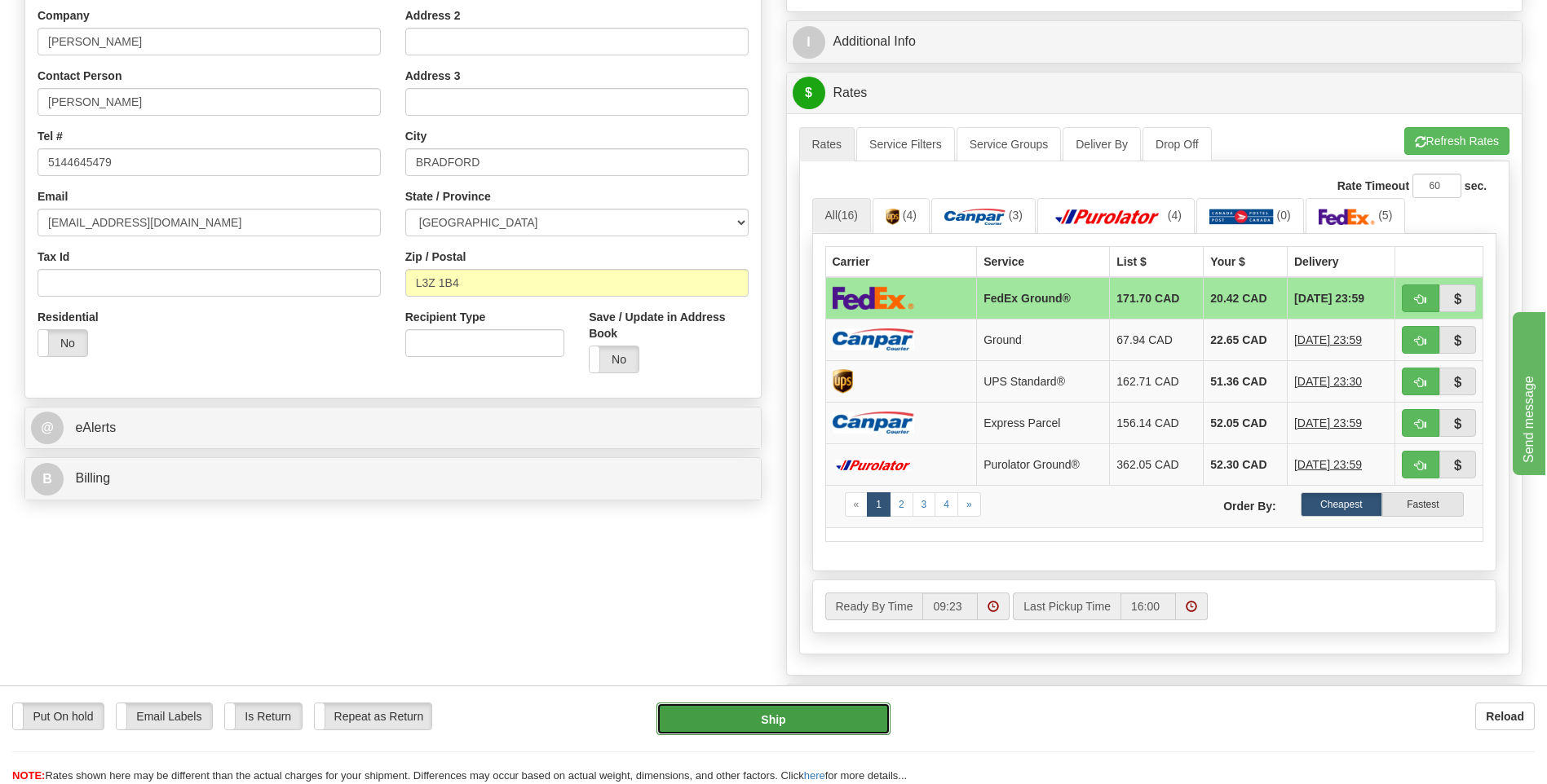
click at [799, 722] on button "Ship" at bounding box center [773, 719] width 233 height 33
type input "92"
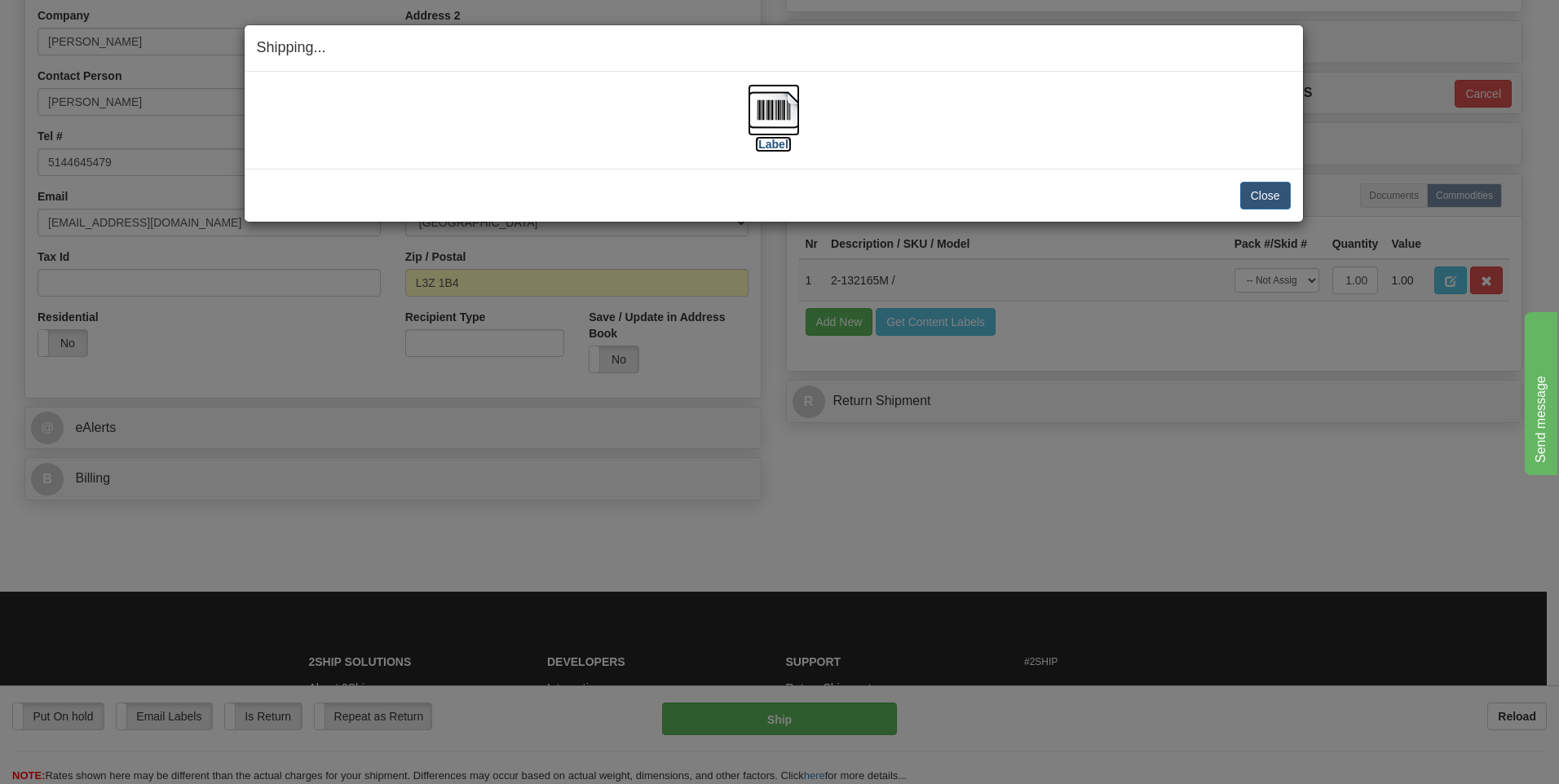
click at [784, 118] on img at bounding box center [774, 110] width 53 height 53
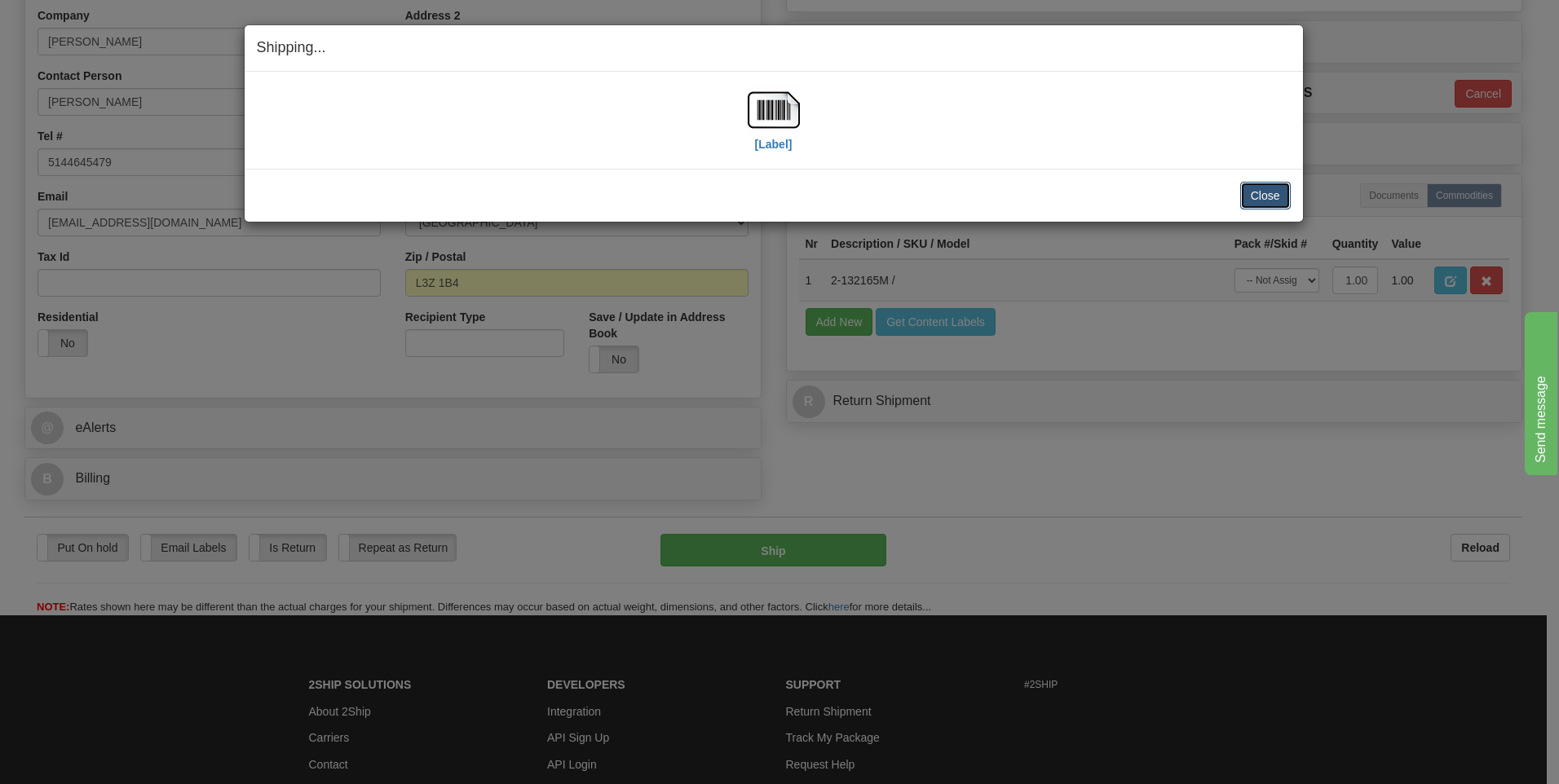
click at [1262, 198] on button "Close" at bounding box center [1265, 196] width 51 height 28
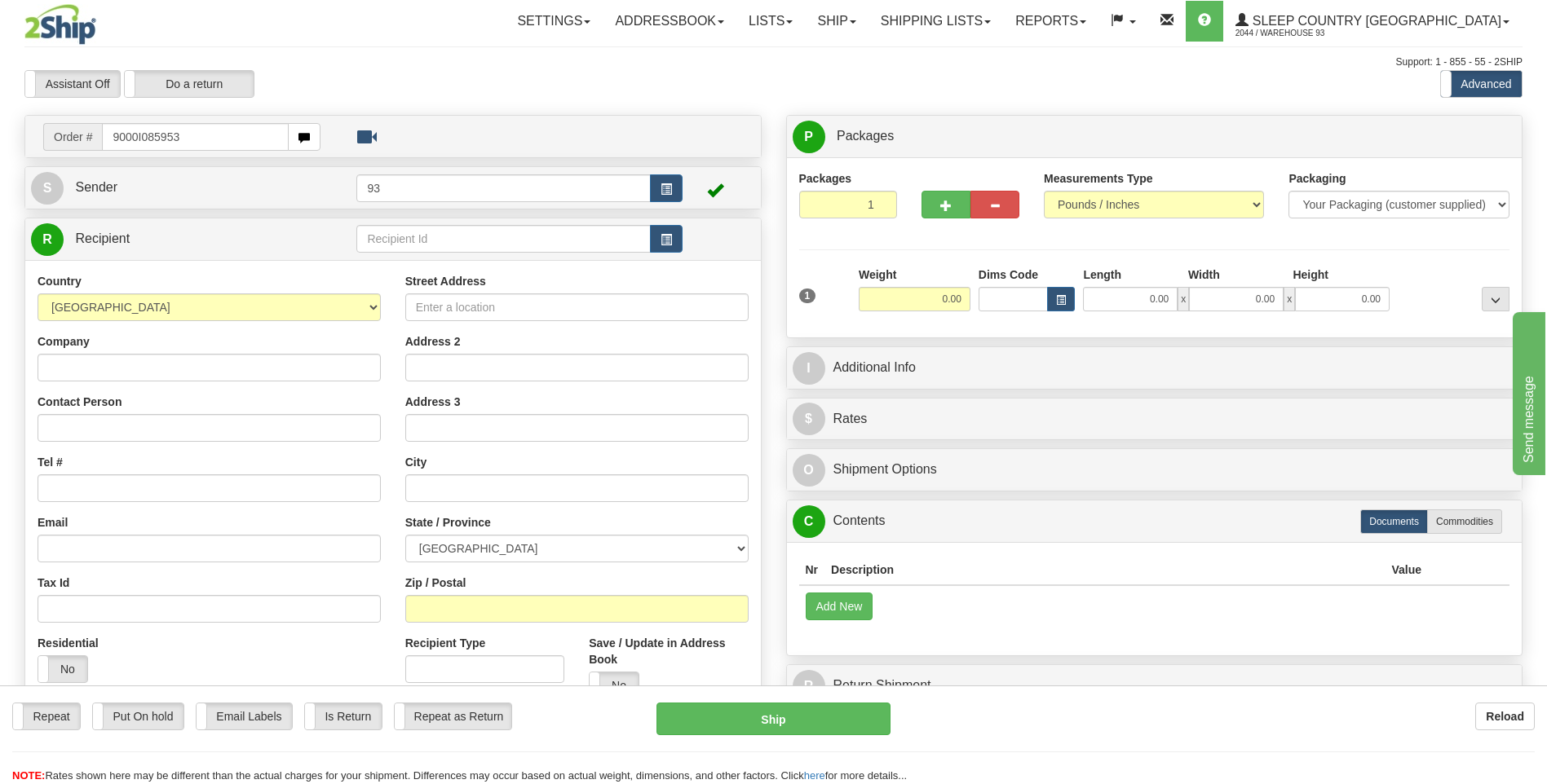
type input "9000I085953"
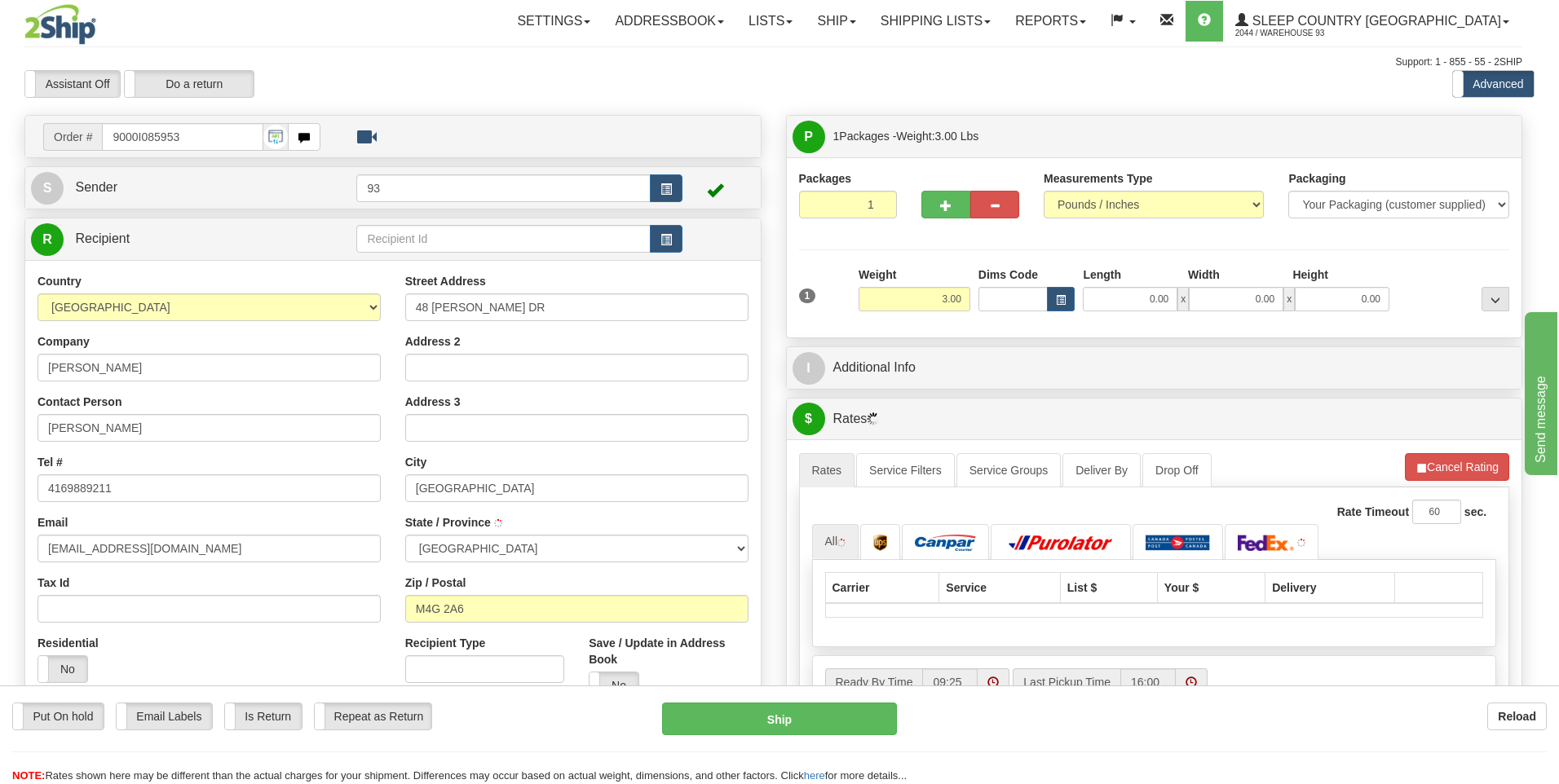
type input "[GEOGRAPHIC_DATA]"
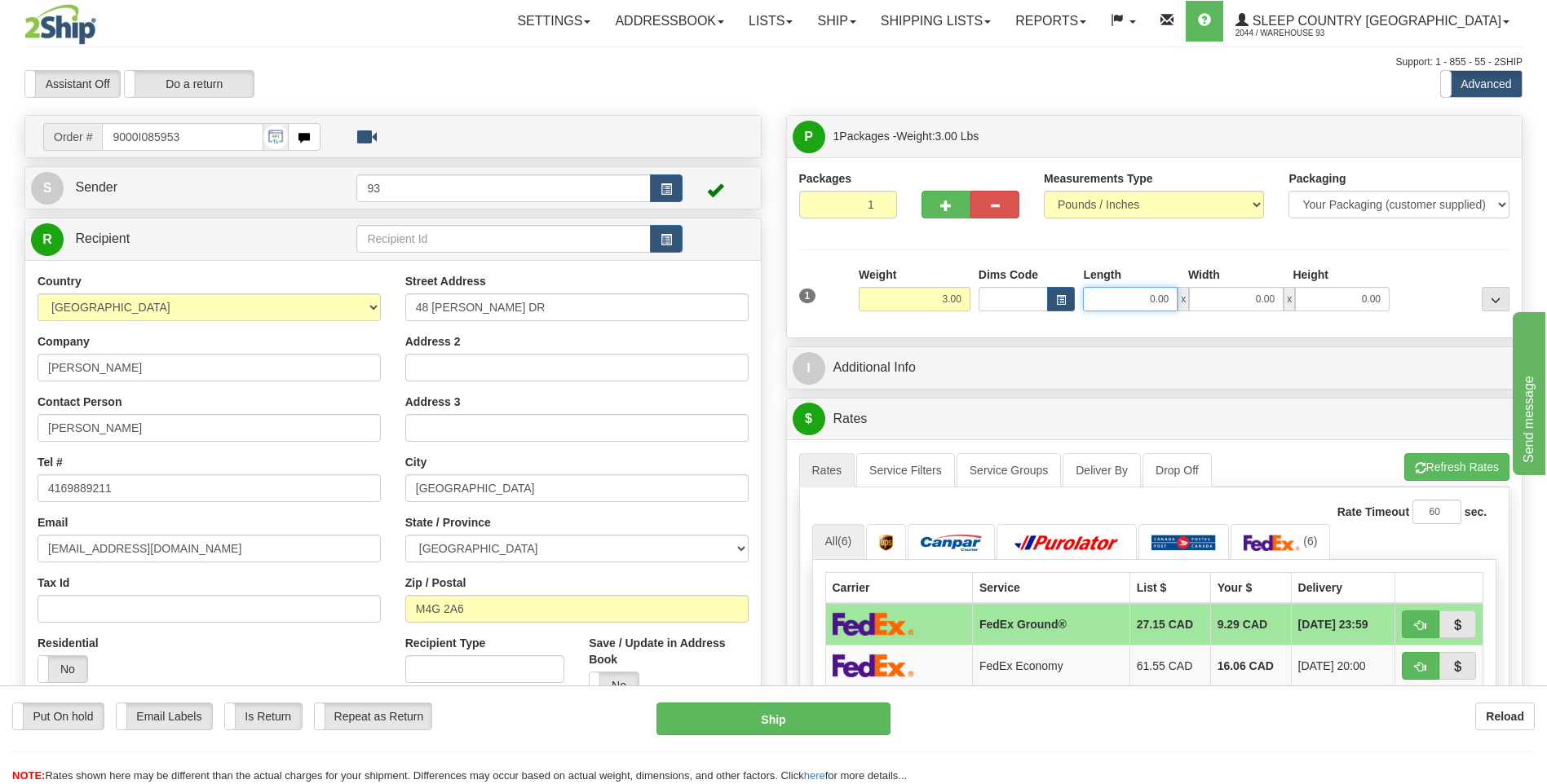
drag, startPoint x: 1143, startPoint y: 299, endPoint x: 1193, endPoint y: 298, distance: 50.0
click at [1193, 298] on div "0.00 x 0.00 x 0.00" at bounding box center [1235, 299] width 306 height 24
type input "8.00"
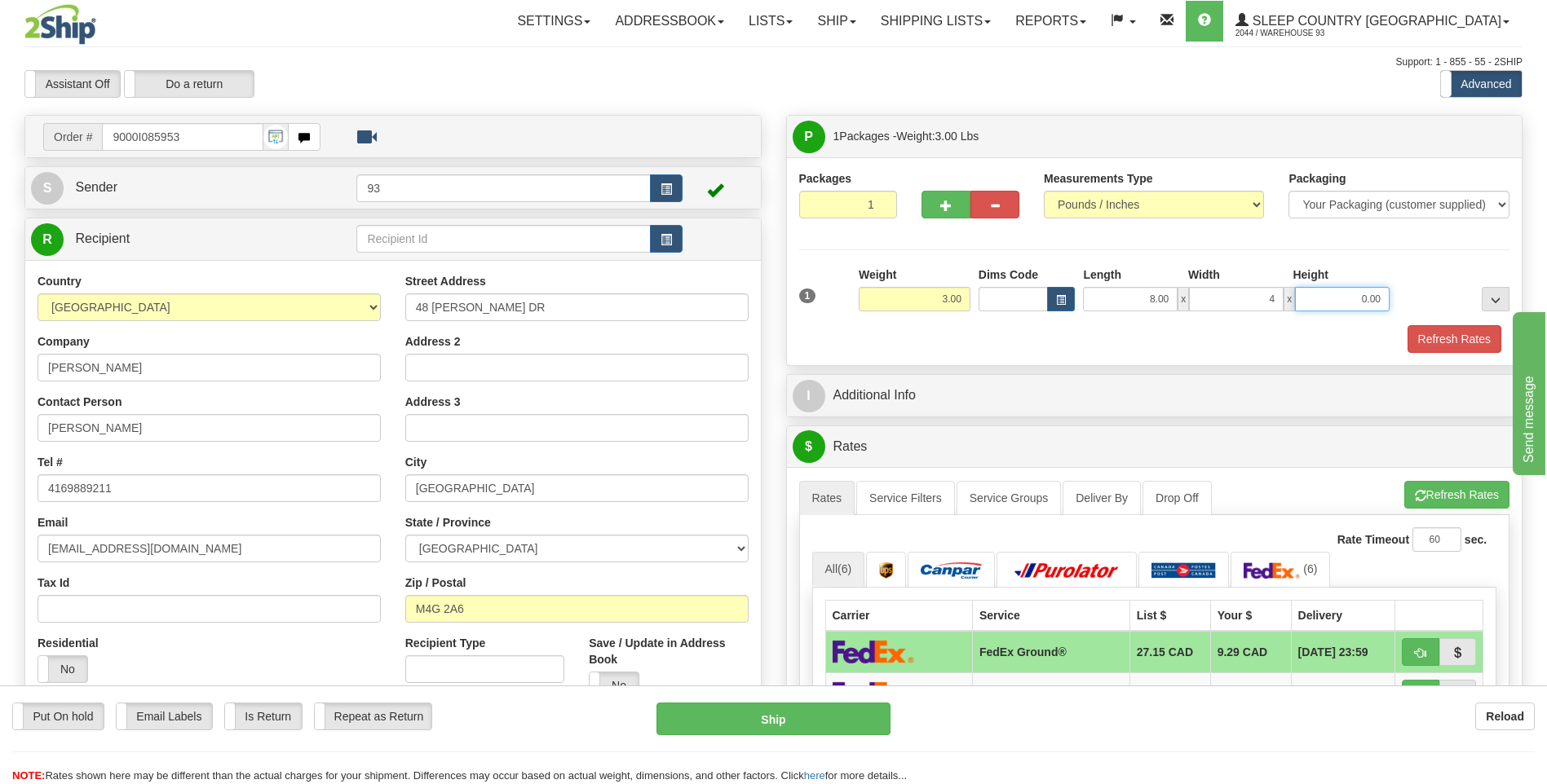
type input "4.00"
click at [1462, 339] on button "Refresh Rates" at bounding box center [1455, 339] width 94 height 28
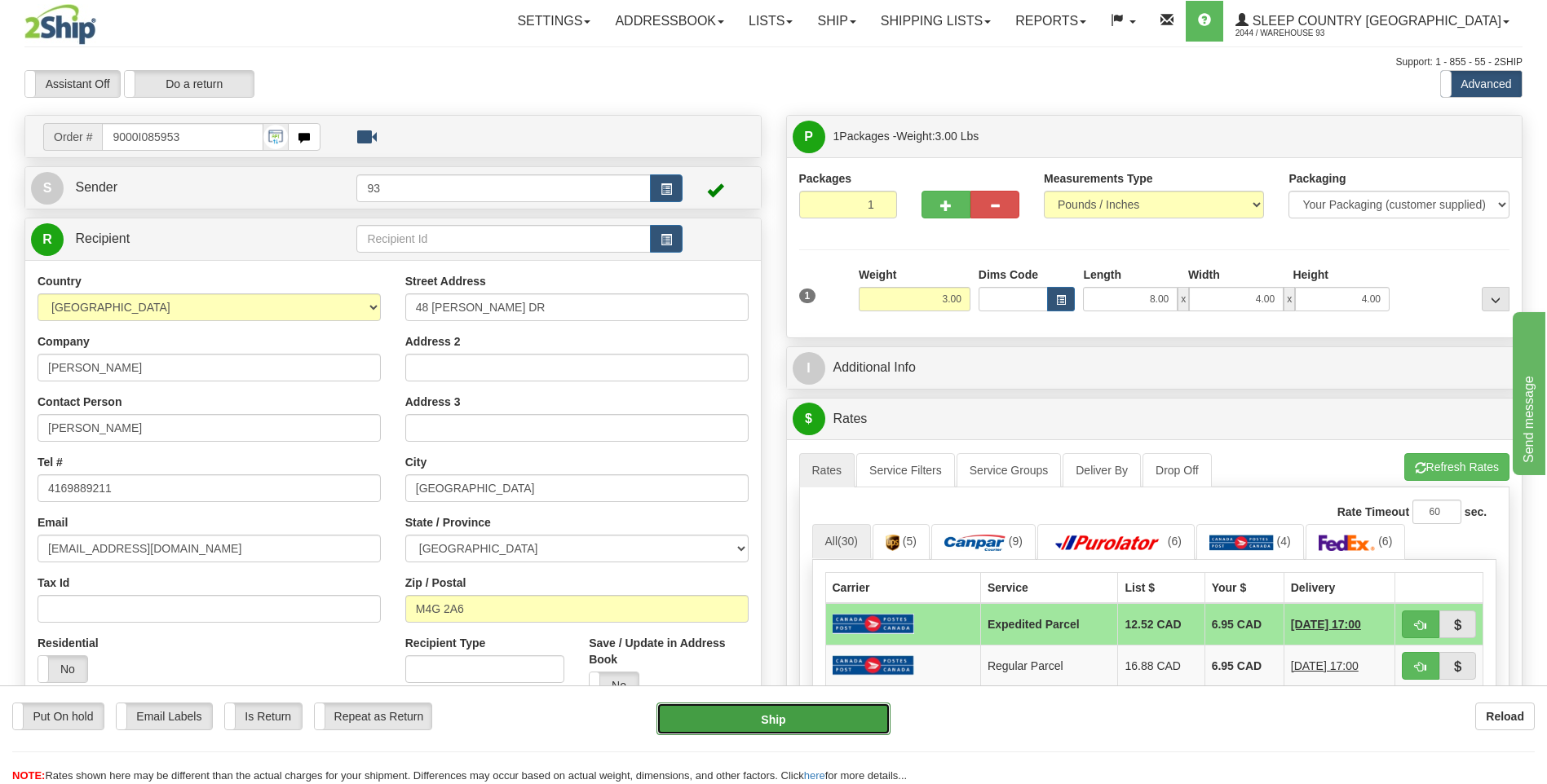
click at [774, 717] on button "Ship" at bounding box center [773, 719] width 233 height 33
type input "DOM.EP"
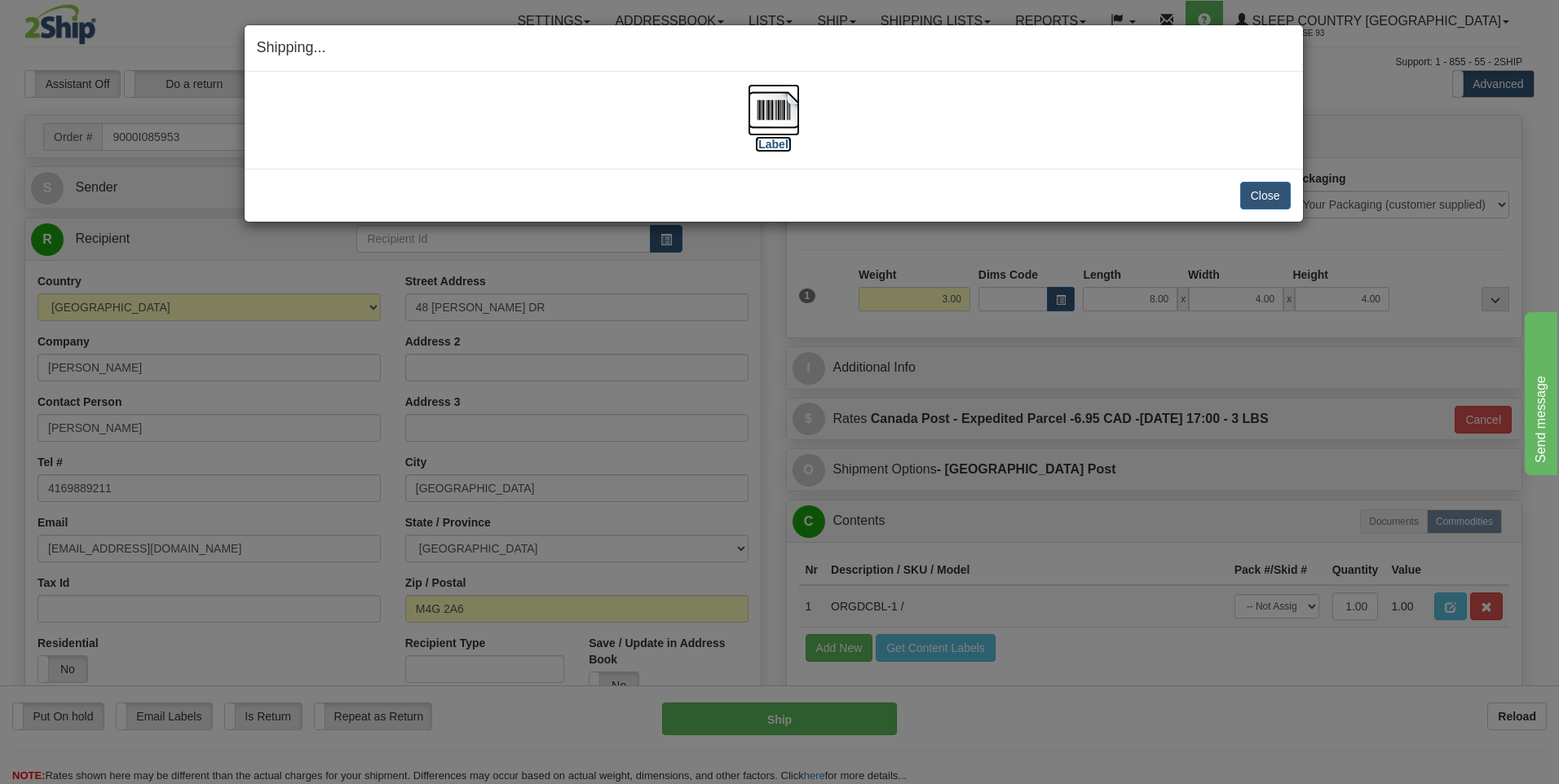
click at [783, 104] on img at bounding box center [774, 110] width 53 height 53
click at [1254, 196] on button "Close" at bounding box center [1265, 196] width 51 height 28
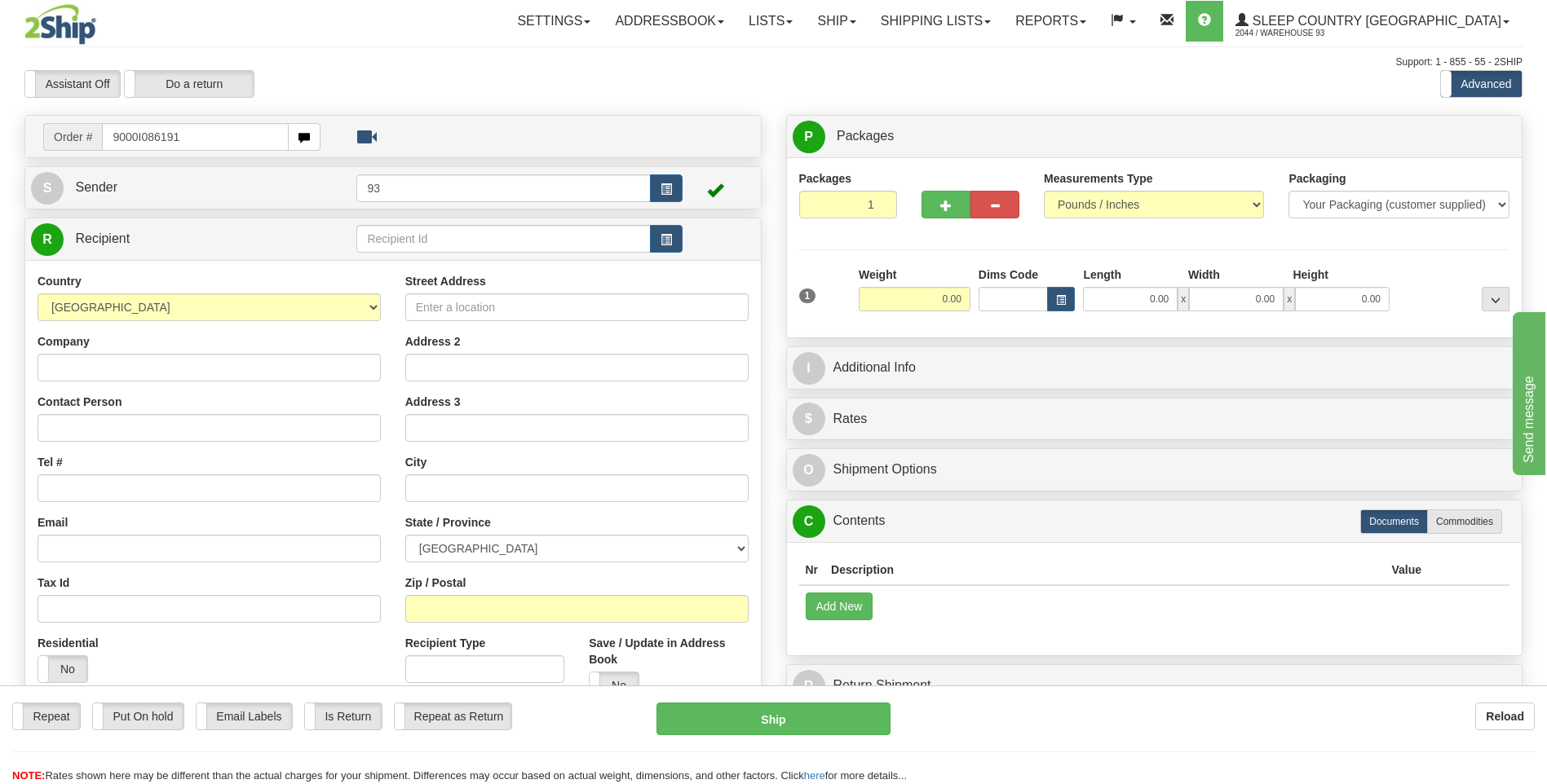
type input "9000I086191"
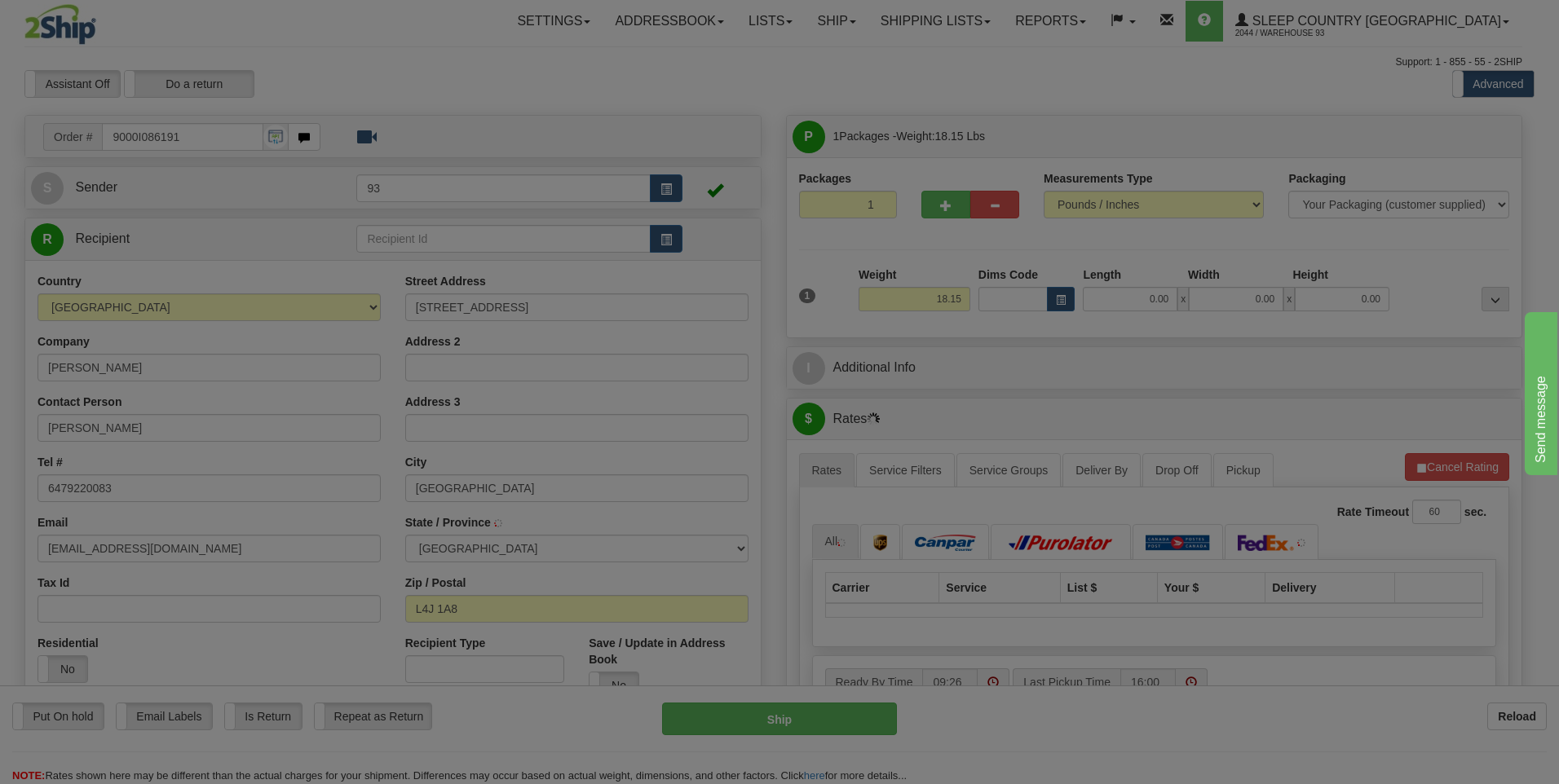
type input "THORNHILL"
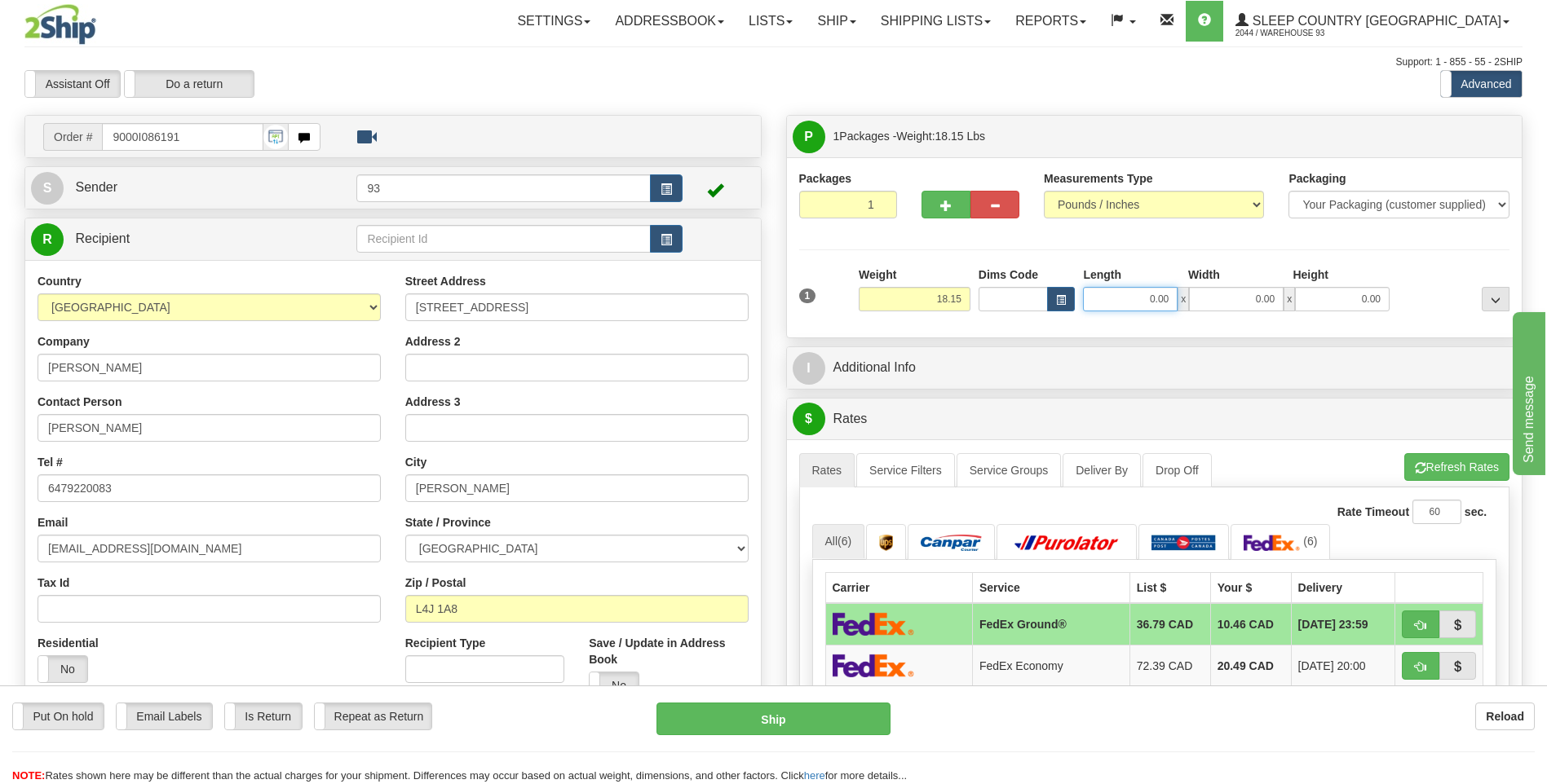
drag, startPoint x: 1148, startPoint y: 306, endPoint x: 1255, endPoint y: 301, distance: 107.1
click at [1255, 301] on div "0.00 x 0.00 x 0.00" at bounding box center [1235, 299] width 306 height 24
type input "24.00"
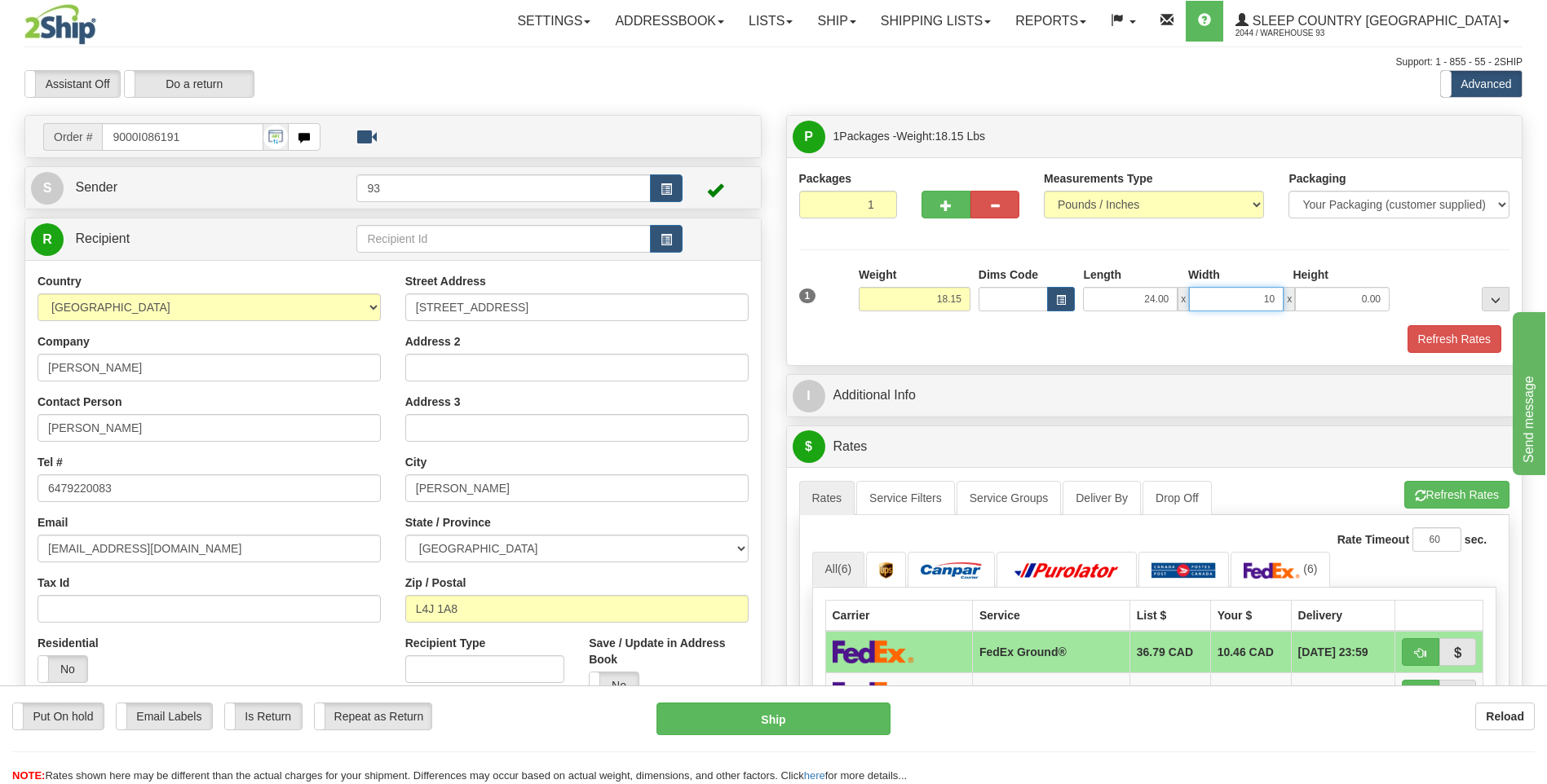
type input "10.00"
click at [1436, 336] on button "Refresh Rates" at bounding box center [1455, 339] width 94 height 28
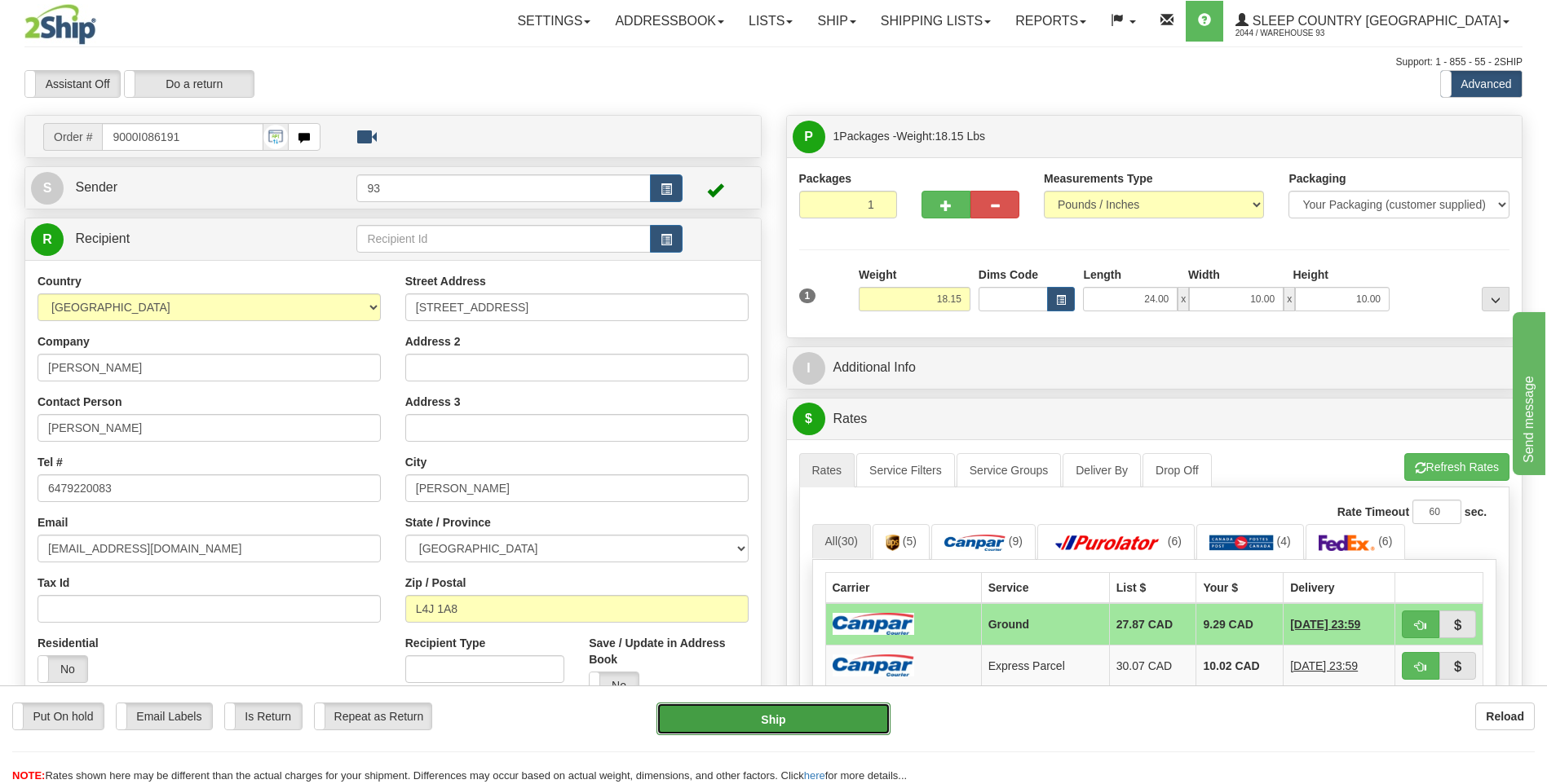
click at [749, 711] on button "Ship" at bounding box center [773, 719] width 233 height 33
type input "1"
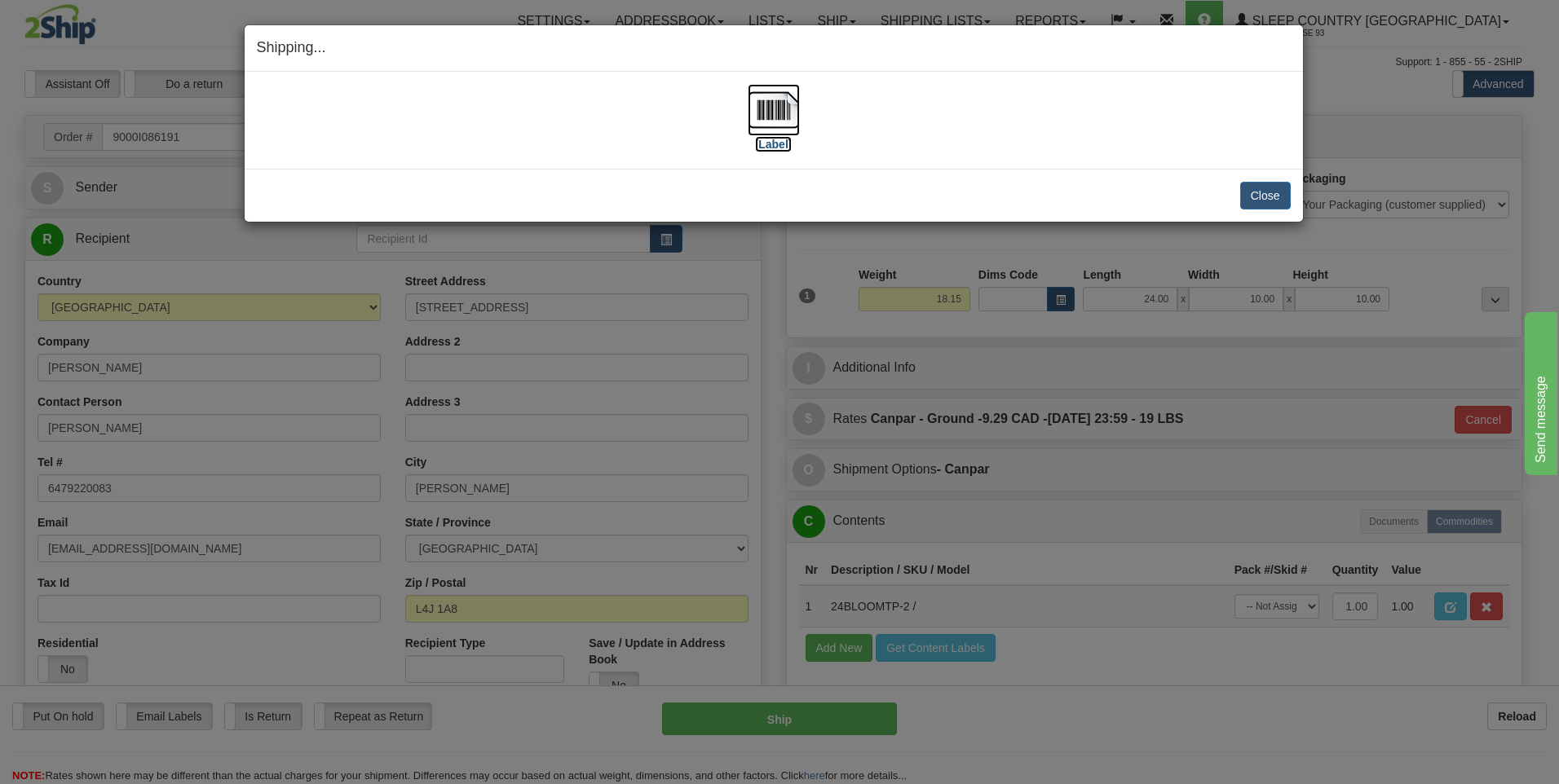
click at [780, 98] on img at bounding box center [774, 110] width 53 height 53
click at [1268, 193] on button "Close" at bounding box center [1265, 196] width 51 height 28
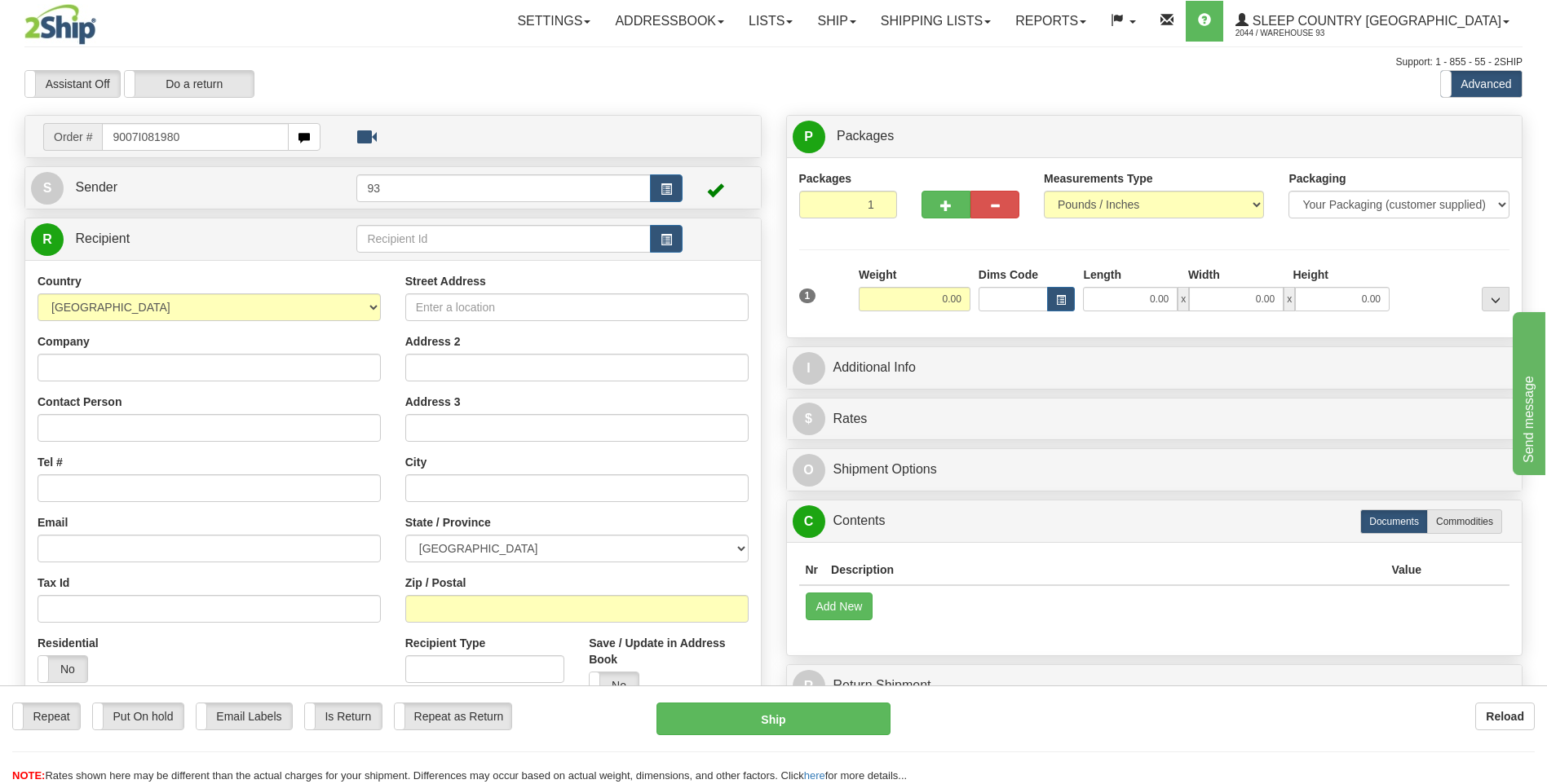
type input "9007I081980"
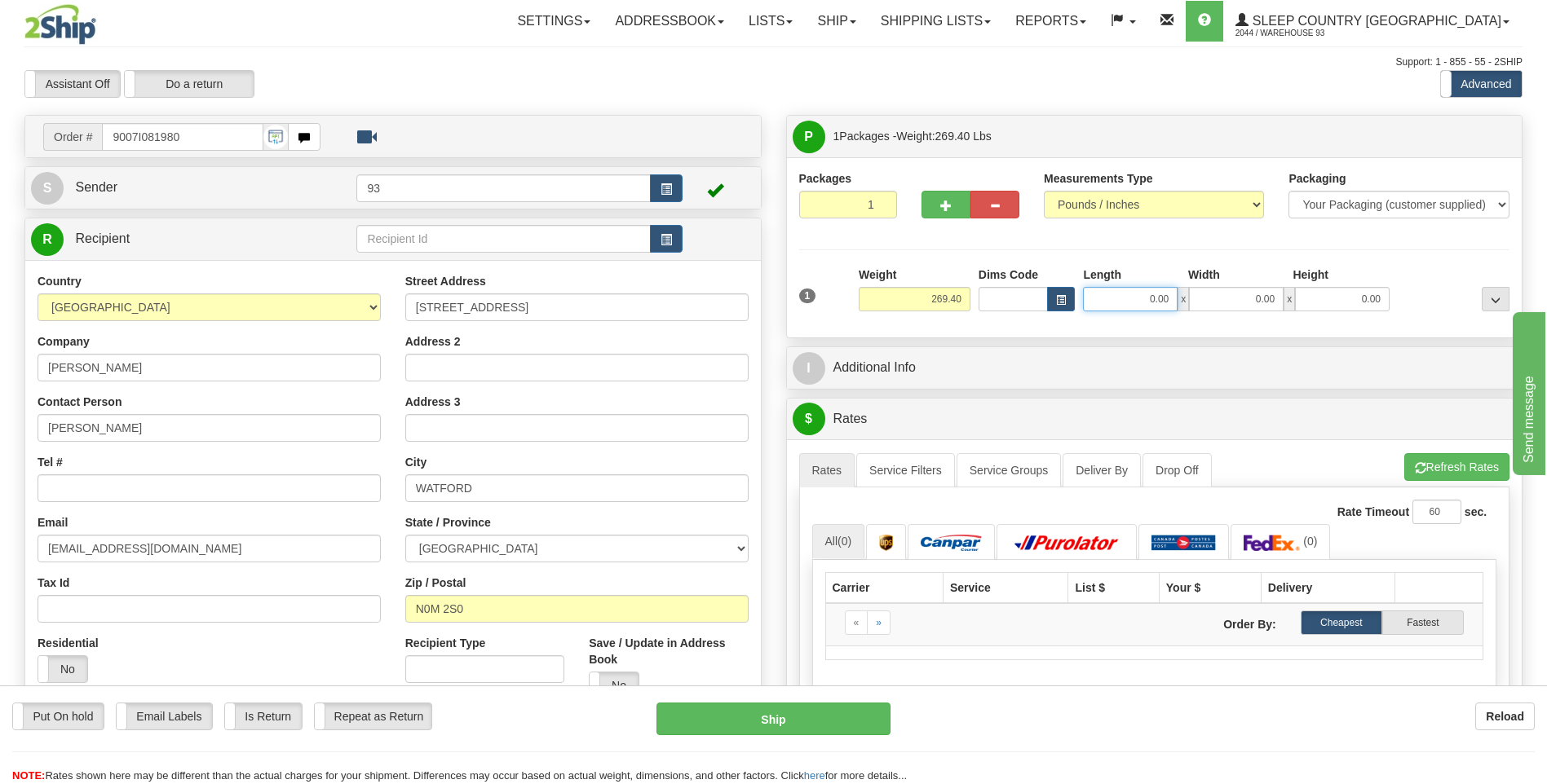
drag, startPoint x: 1153, startPoint y: 300, endPoint x: 1210, endPoint y: 301, distance: 57.0
click at [1210, 301] on div "0.00 x 0.00 x 0.00" at bounding box center [1235, 299] width 306 height 24
type input "45.00"
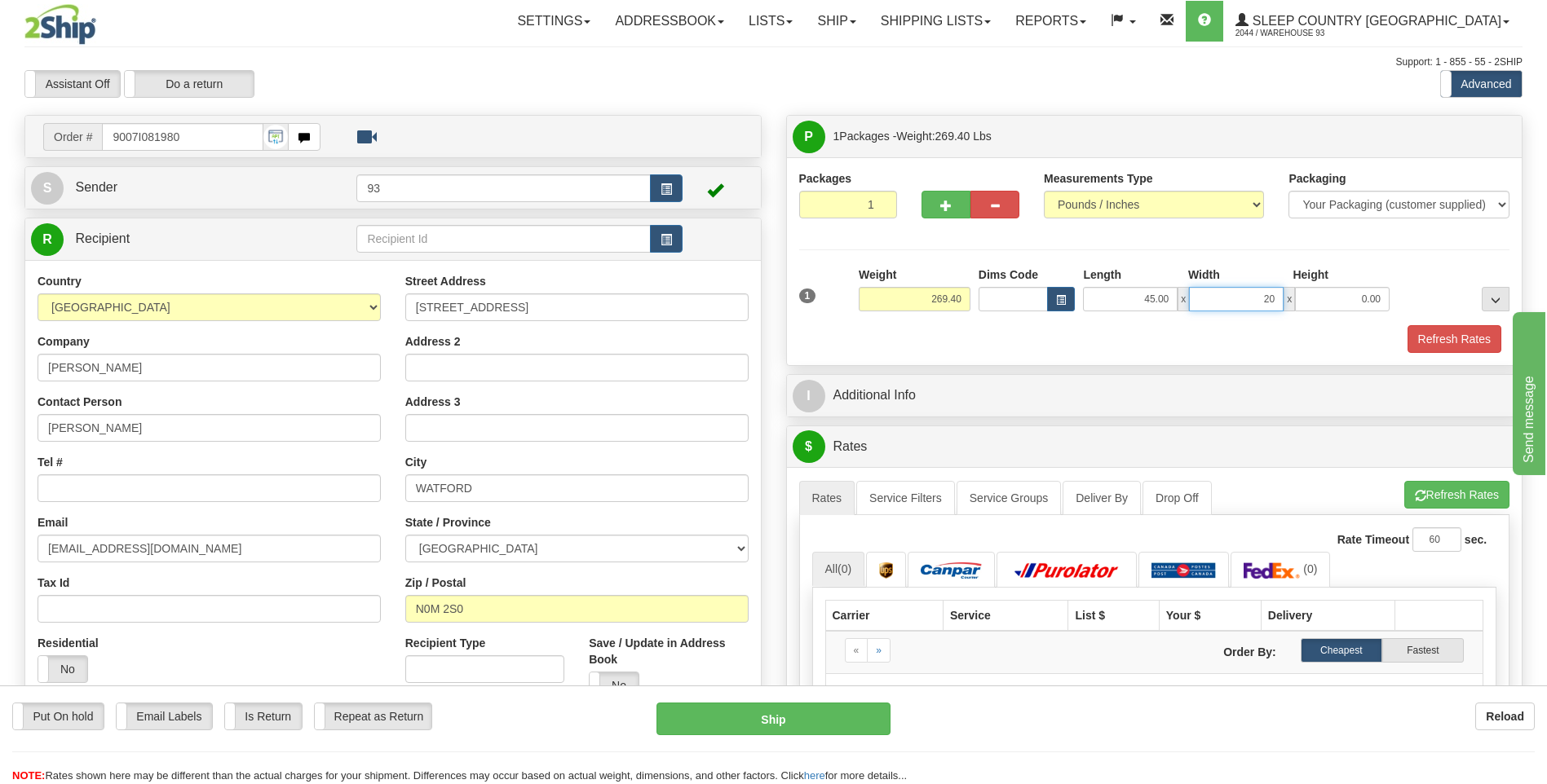
type input "20.00"
click at [946, 209] on span "button" at bounding box center [946, 206] width 12 height 11
type input "2"
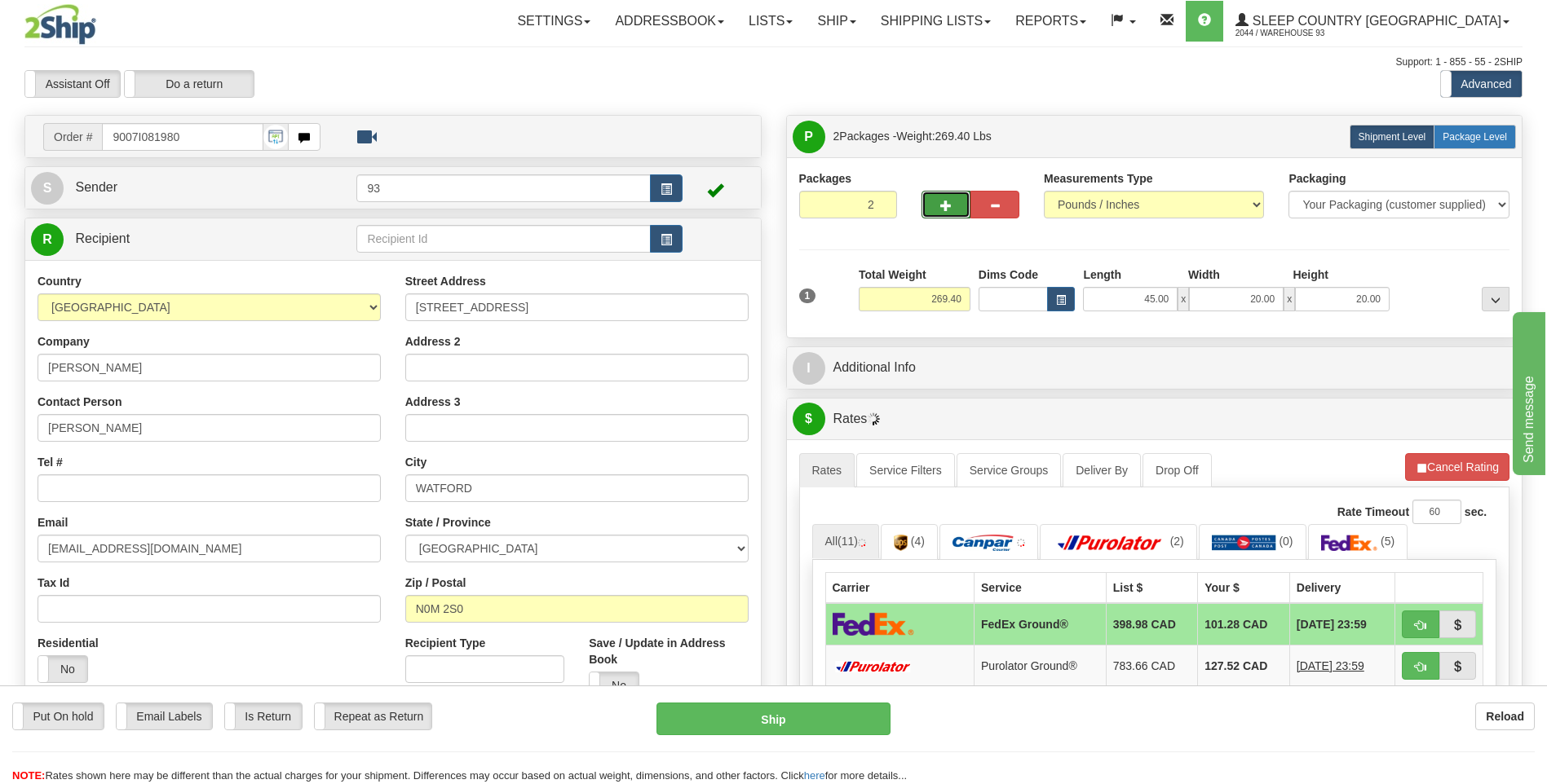
click at [1504, 134] on span "Package Level" at bounding box center [1474, 137] width 64 height 12
radio input "true"
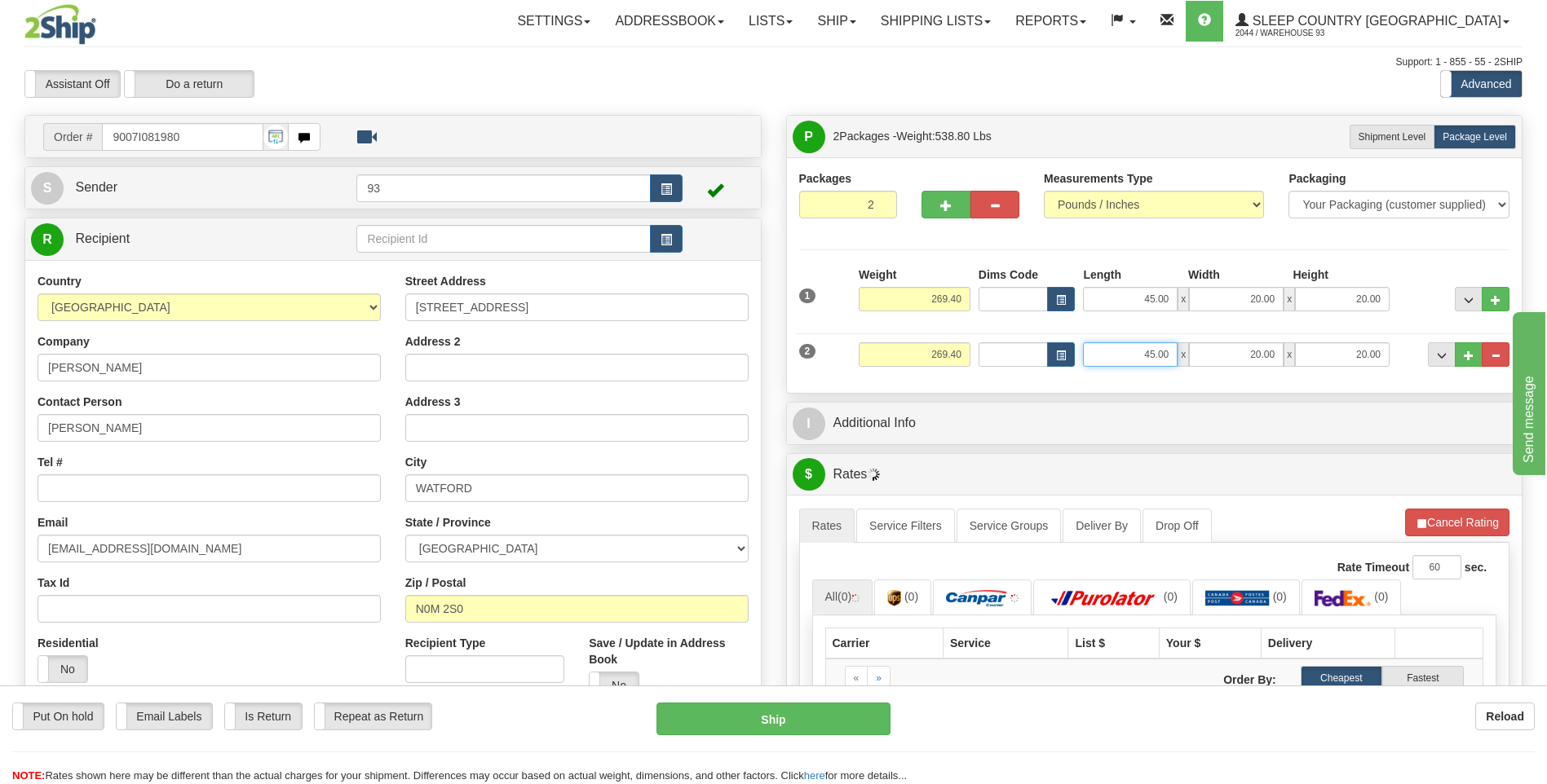
drag, startPoint x: 1139, startPoint y: 351, endPoint x: 1186, endPoint y: 351, distance: 47.0
click at [1186, 351] on div "45.00 x 20.00 x 20.00" at bounding box center [1235, 354] width 306 height 24
type input "79.00"
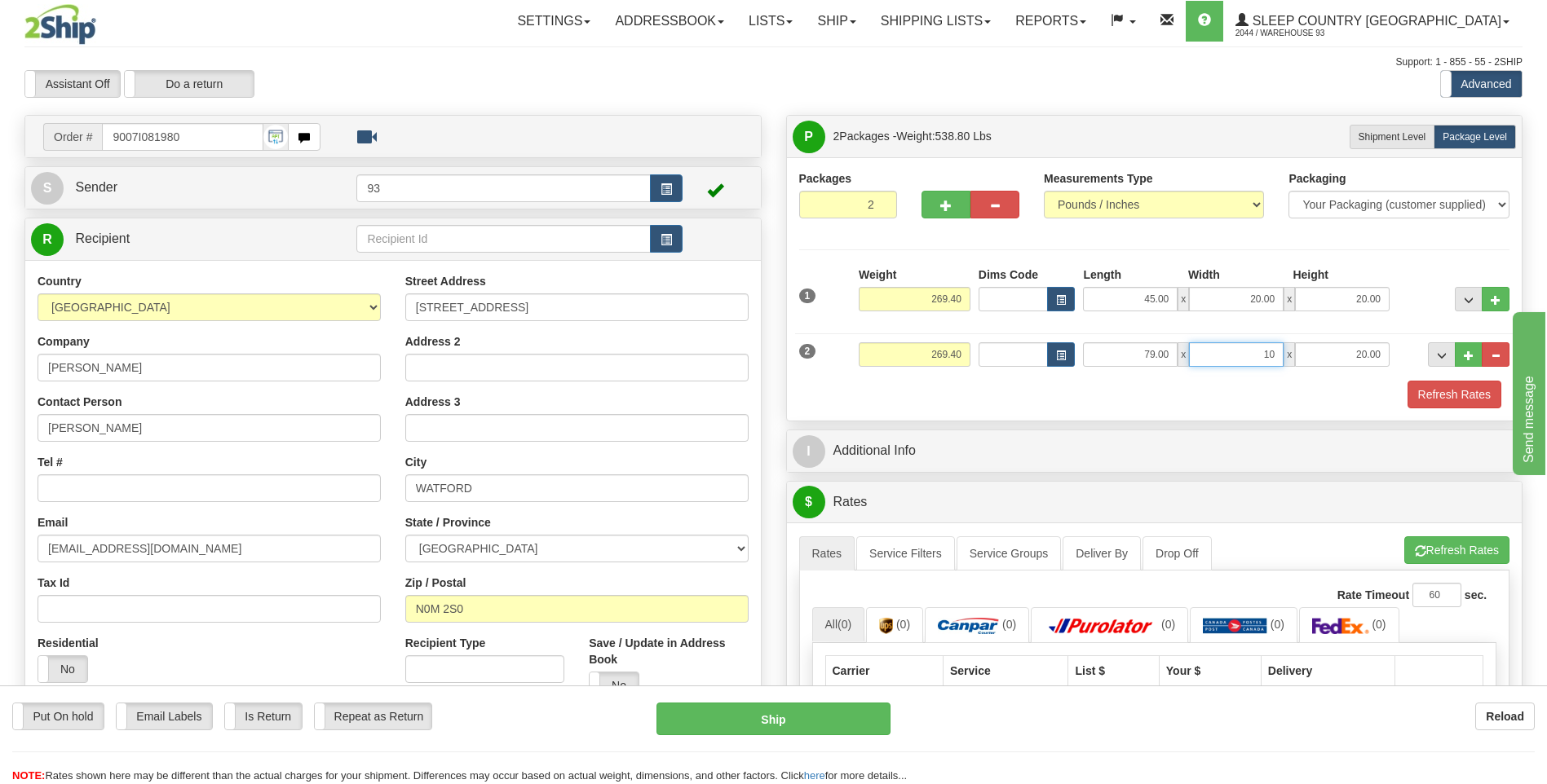
type input "10.00"
click at [956, 208] on button "button" at bounding box center [946, 205] width 49 height 28
type input "3"
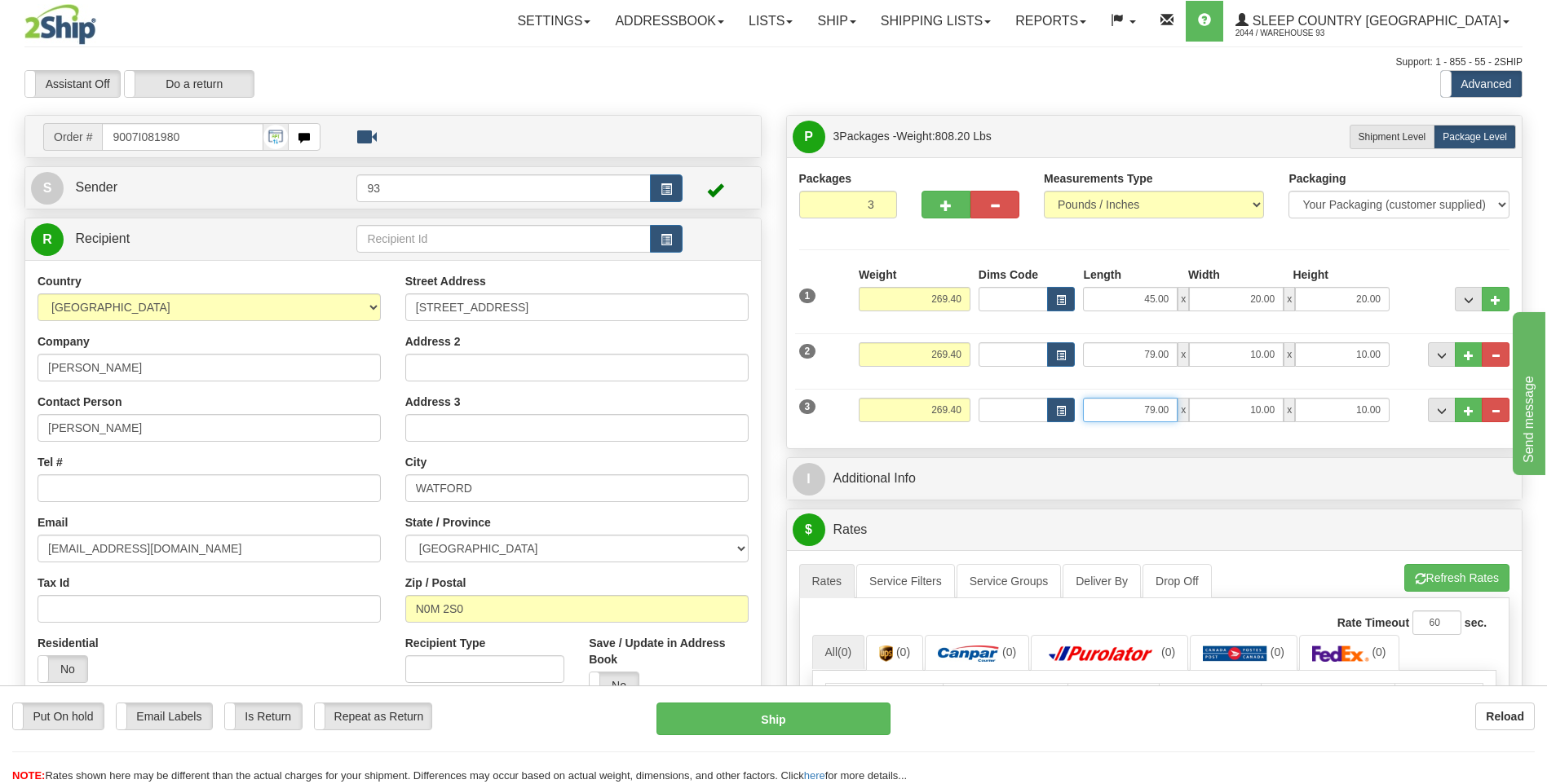
drag, startPoint x: 1132, startPoint y: 409, endPoint x: 1224, endPoint y: 405, distance: 92.1
click at [1224, 405] on div "79.00 x 10.00 x 10.00" at bounding box center [1235, 409] width 306 height 24
type input "6.00"
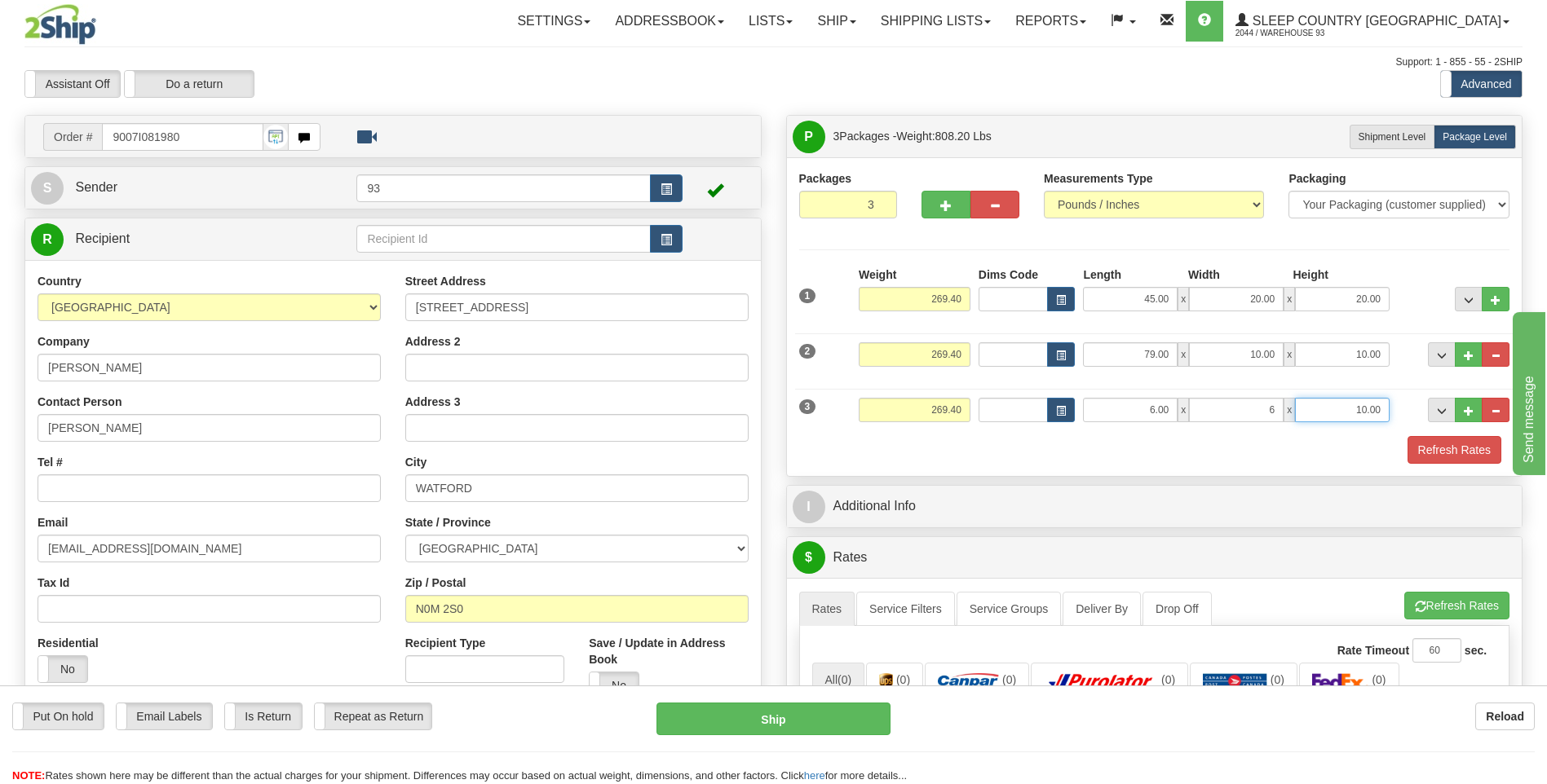
type input "6.00"
type input "3.00"
drag, startPoint x: 927, startPoint y: 304, endPoint x: 1027, endPoint y: 306, distance: 100.0
click at [1027, 306] on div "1 Weight 269.40 Dims Code x" at bounding box center [1155, 295] width 719 height 58
type input "80.00"
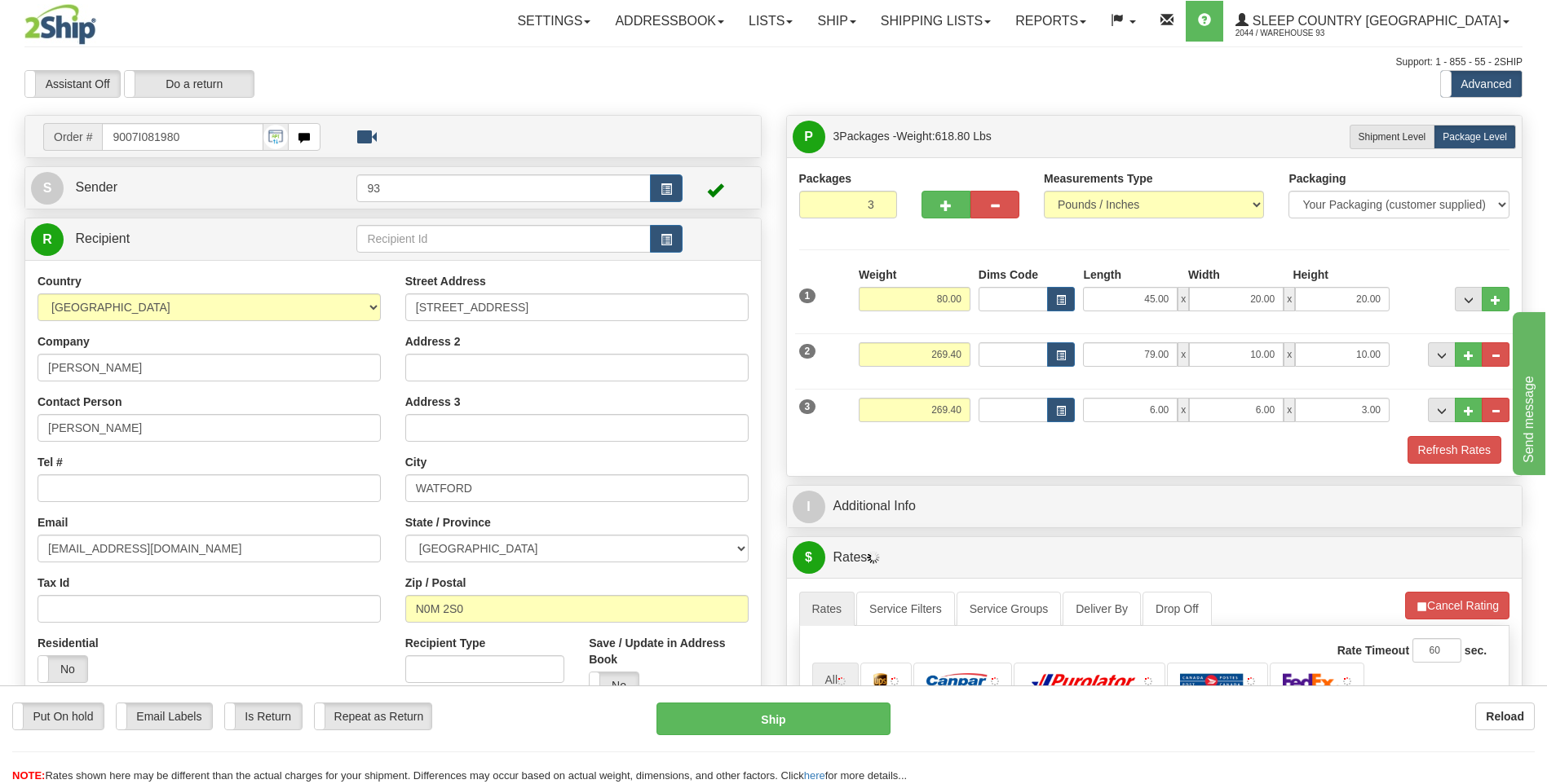
click at [964, 370] on div "Weight 269.40" at bounding box center [914, 360] width 120 height 37
drag, startPoint x: 919, startPoint y: 356, endPoint x: 994, endPoint y: 355, distance: 75.0
click at [994, 355] on div "2 Weight 269.40 Dims Code Length Width 79.00" at bounding box center [1155, 352] width 719 height 54
type input "90.00"
drag, startPoint x: 918, startPoint y: 412, endPoint x: 1066, endPoint y: 411, distance: 148.0
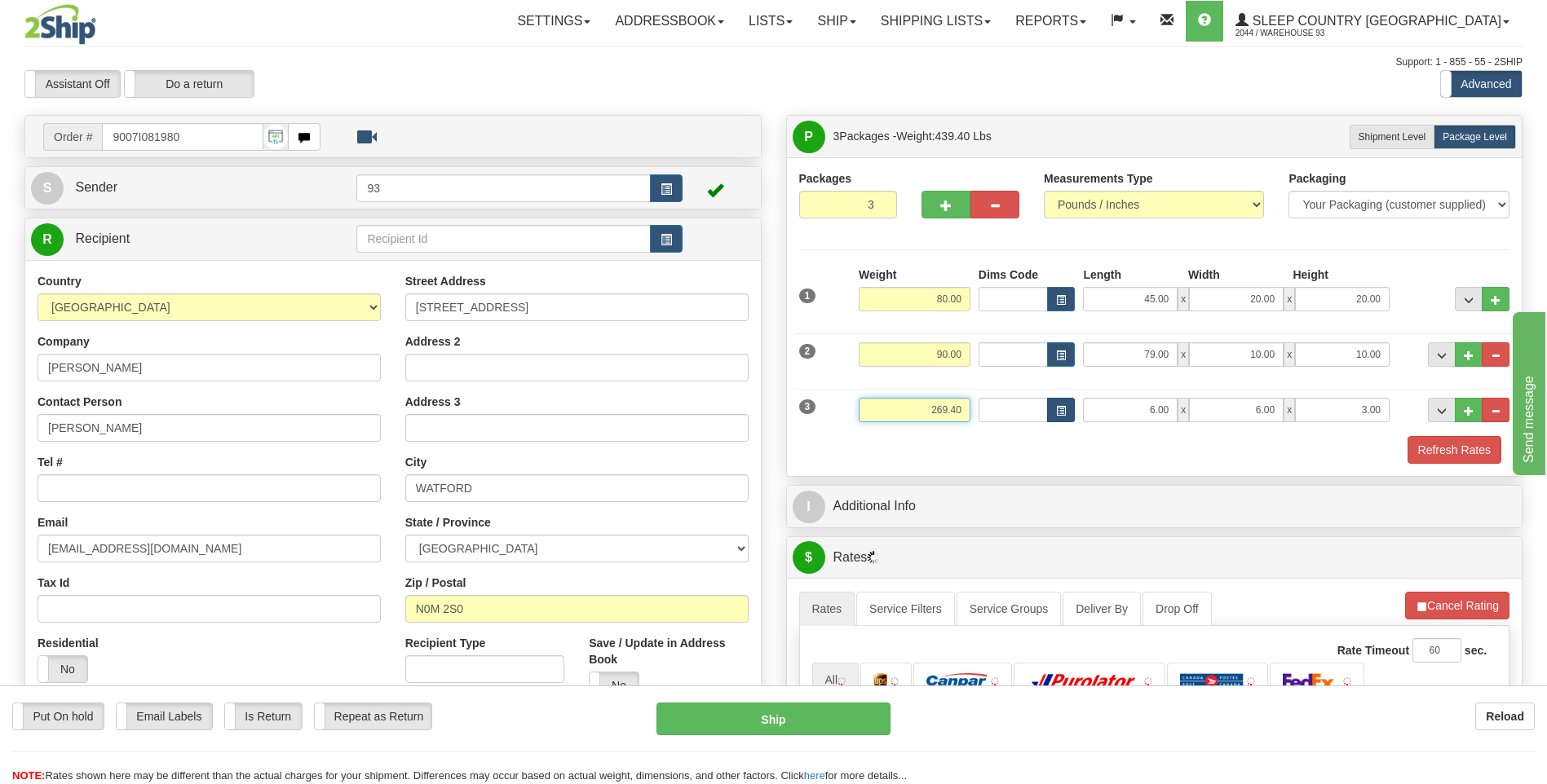
click at [1066, 411] on div "3 Weight 269.40 Dims Code Length Width 6.00" at bounding box center [1155, 407] width 719 height 54
type input "35.00"
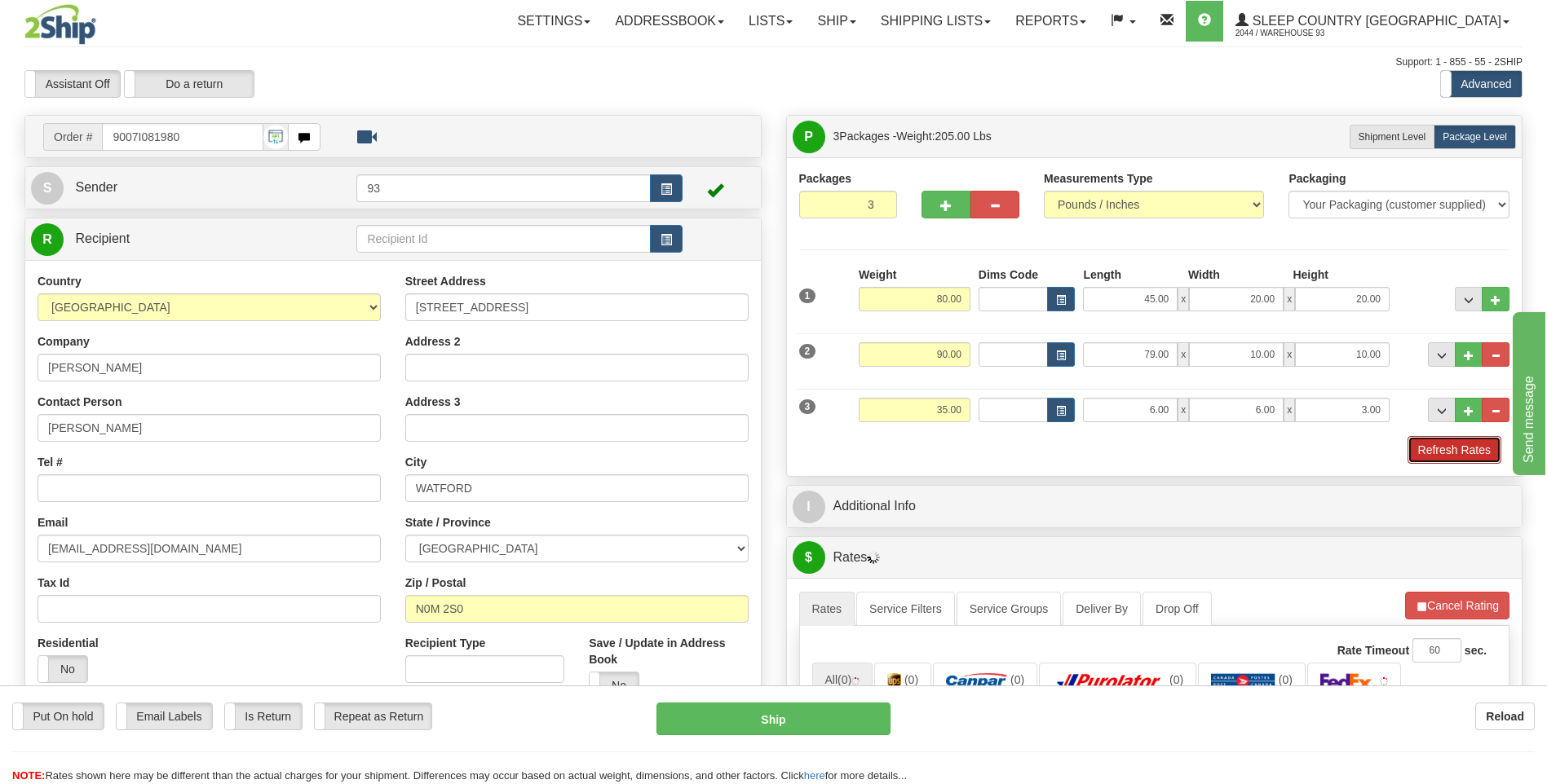
click at [1436, 446] on button "Refresh Rates" at bounding box center [1455, 450] width 94 height 28
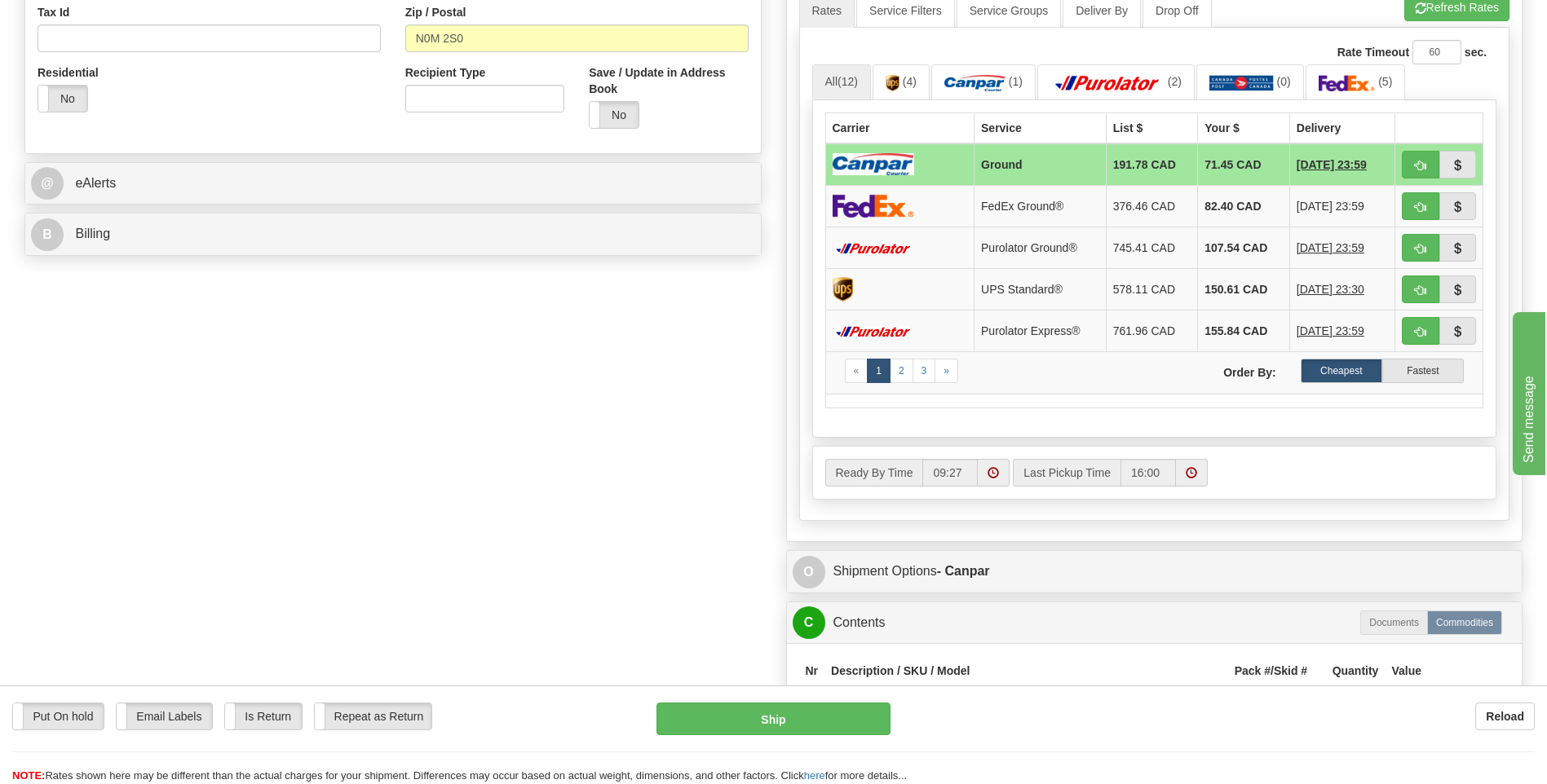
scroll to position [815, 0]
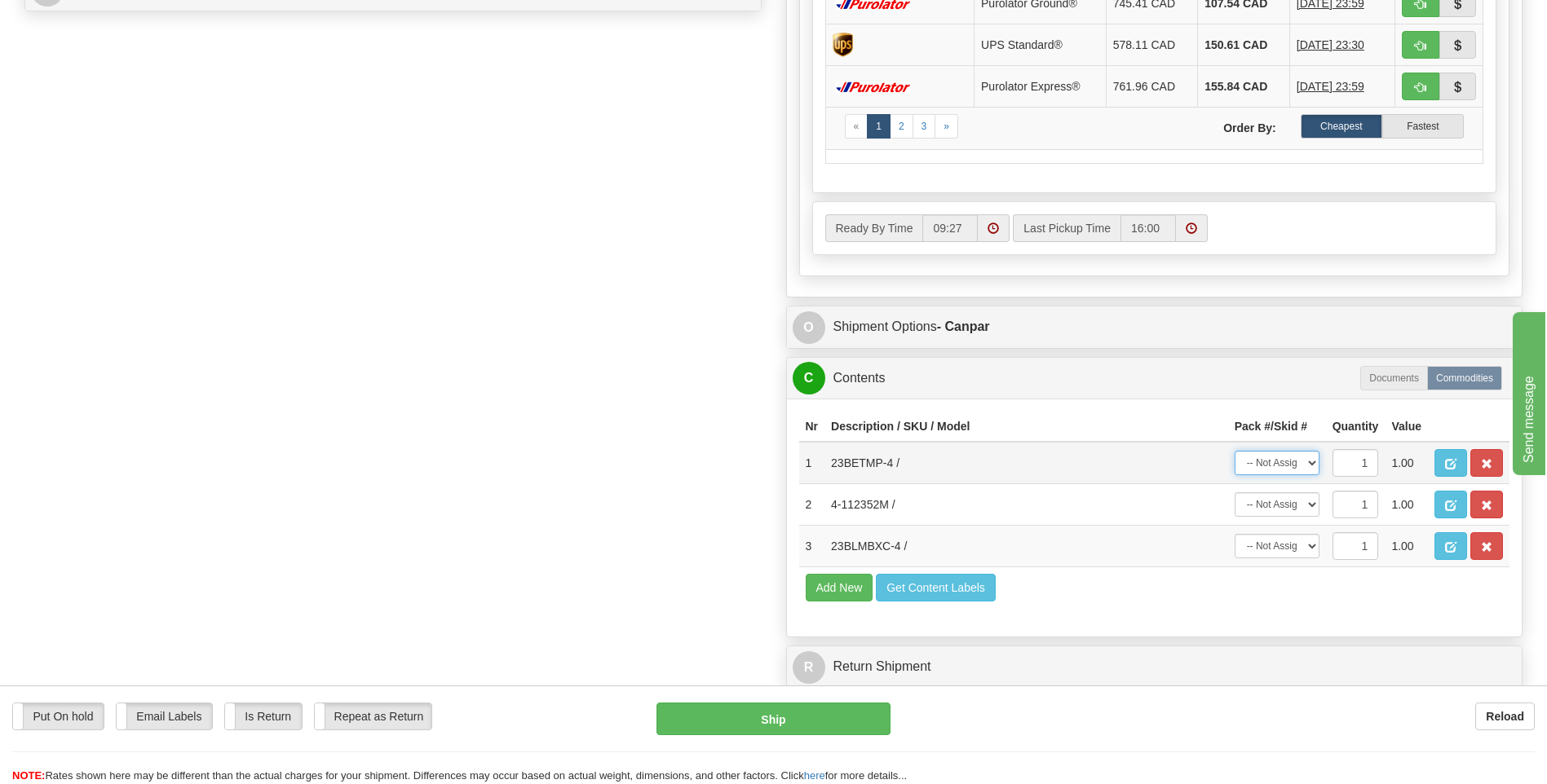
click at [1311, 464] on select "-- Not Assigned -- Package 1 Package 2 Package 3" at bounding box center [1277, 463] width 85 height 24
select select "2"
click at [1235, 451] on select "-- Not Assigned -- Package 1 Package 2 Package 3" at bounding box center [1277, 463] width 85 height 24
click at [1311, 502] on select "-- Not Assigned -- Package 1 Package 2 Package 3" at bounding box center [1277, 504] width 85 height 24
select select "0"
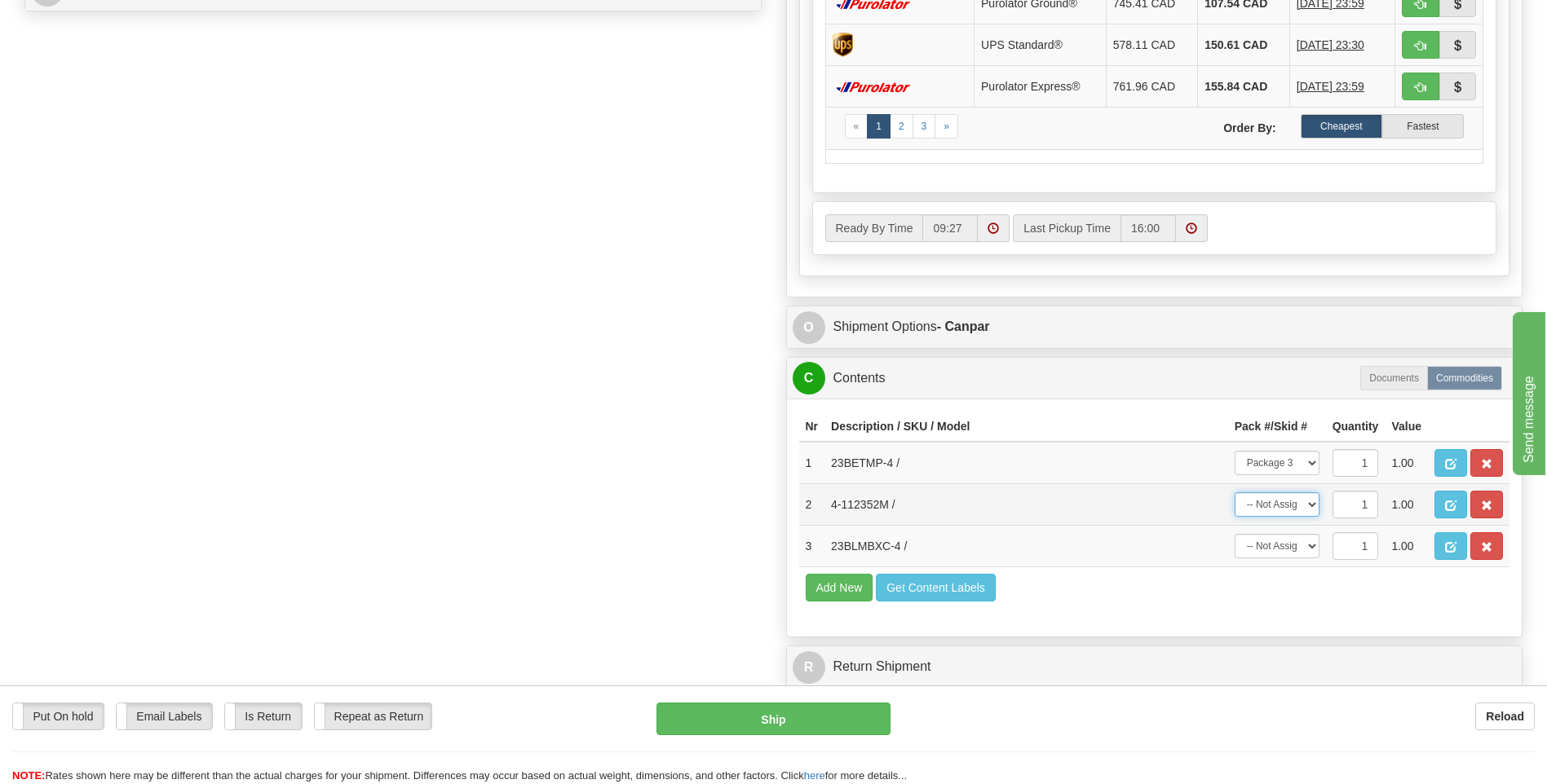
click at [1235, 492] on select "-- Not Assigned -- Package 1 Package 2 Package 3" at bounding box center [1277, 504] width 85 height 24
click at [1305, 543] on select "-- Not Assigned -- Package 1 Package 2 Package 3" at bounding box center [1277, 546] width 85 height 24
select select "1"
click at [1235, 534] on select "-- Not Assigned -- Package 1 Package 2 Package 3" at bounding box center [1277, 546] width 85 height 24
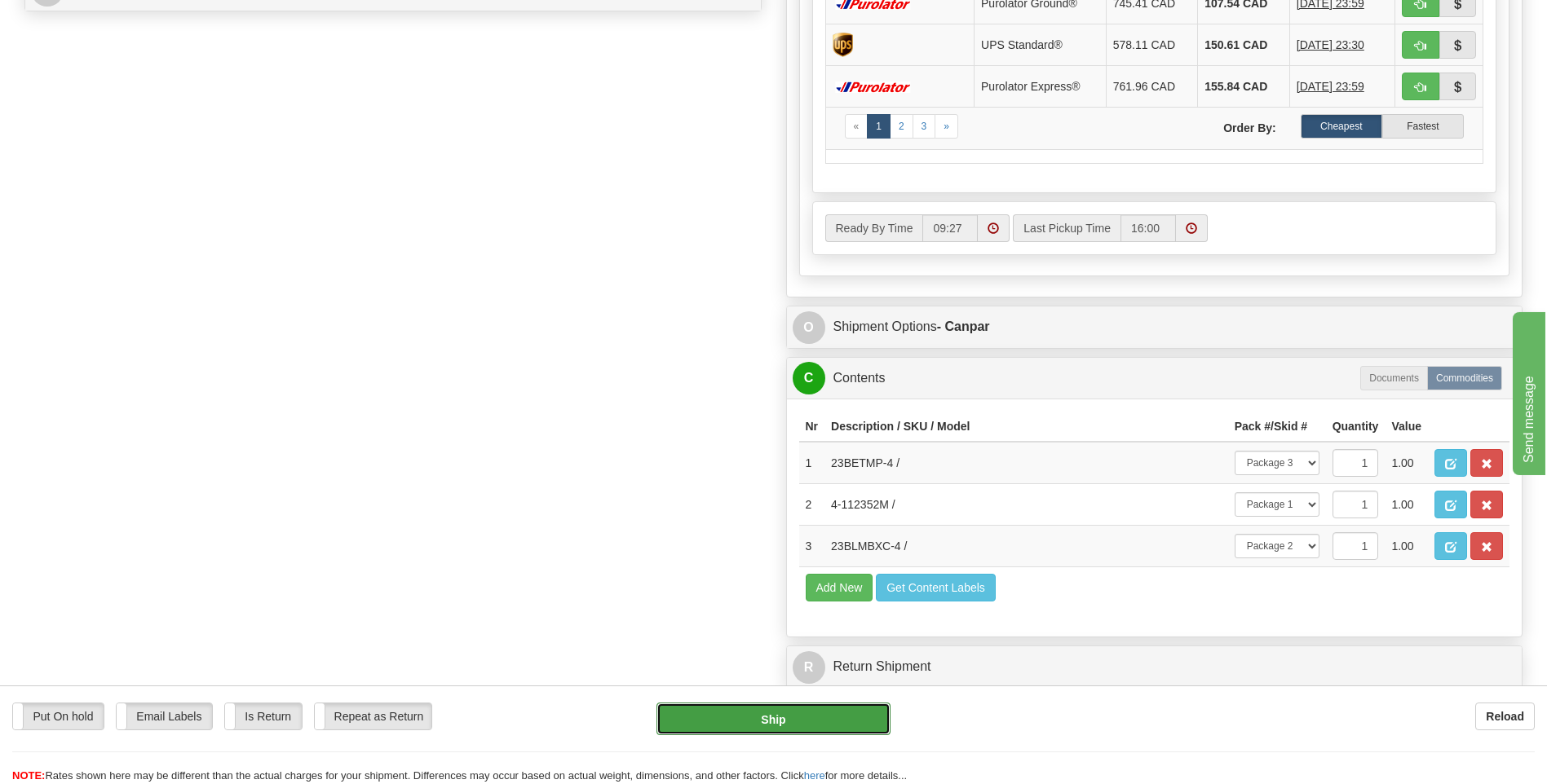
click at [770, 723] on button "Ship" at bounding box center [773, 719] width 233 height 33
type input "1"
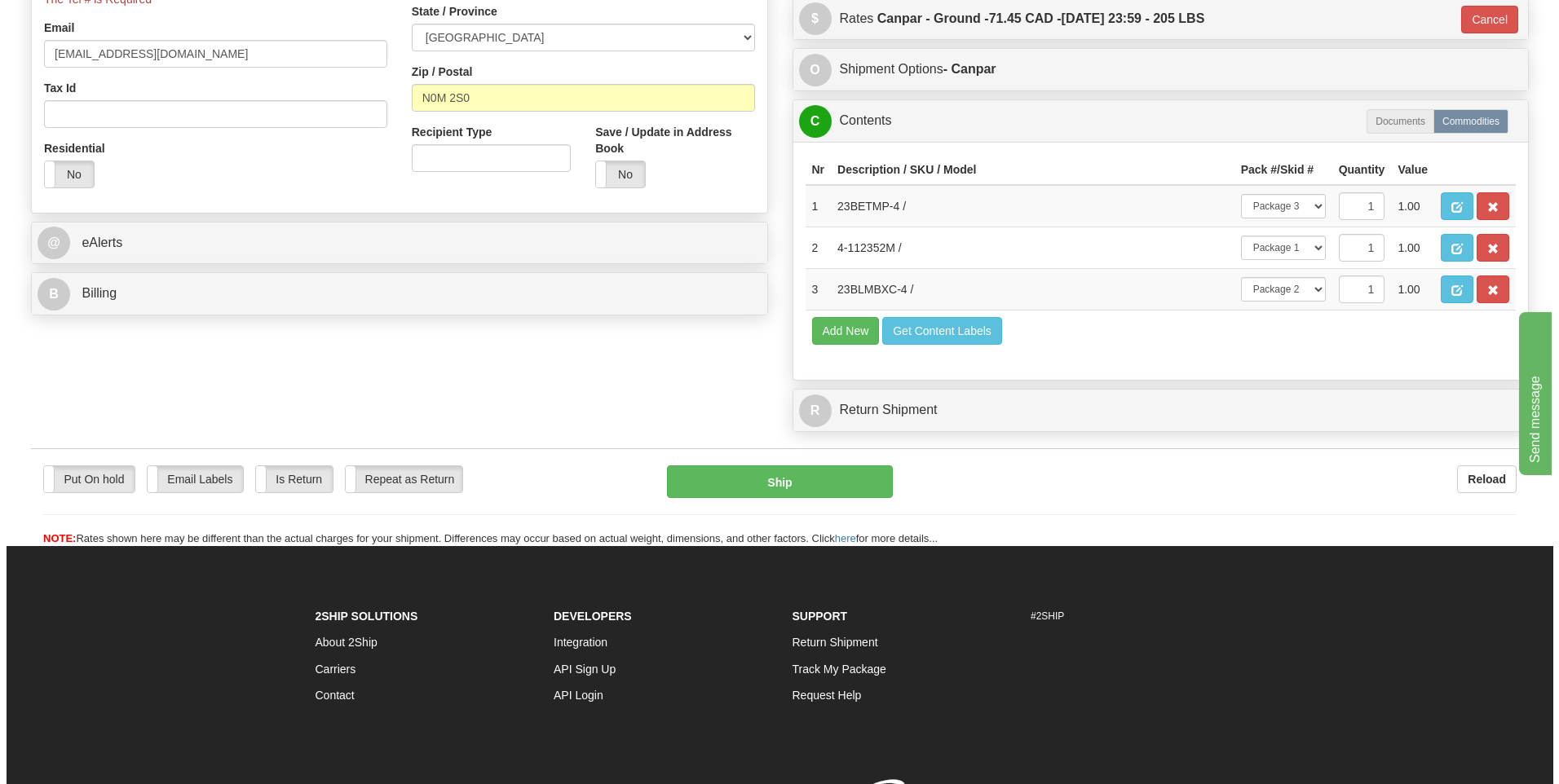
scroll to position [367, 0]
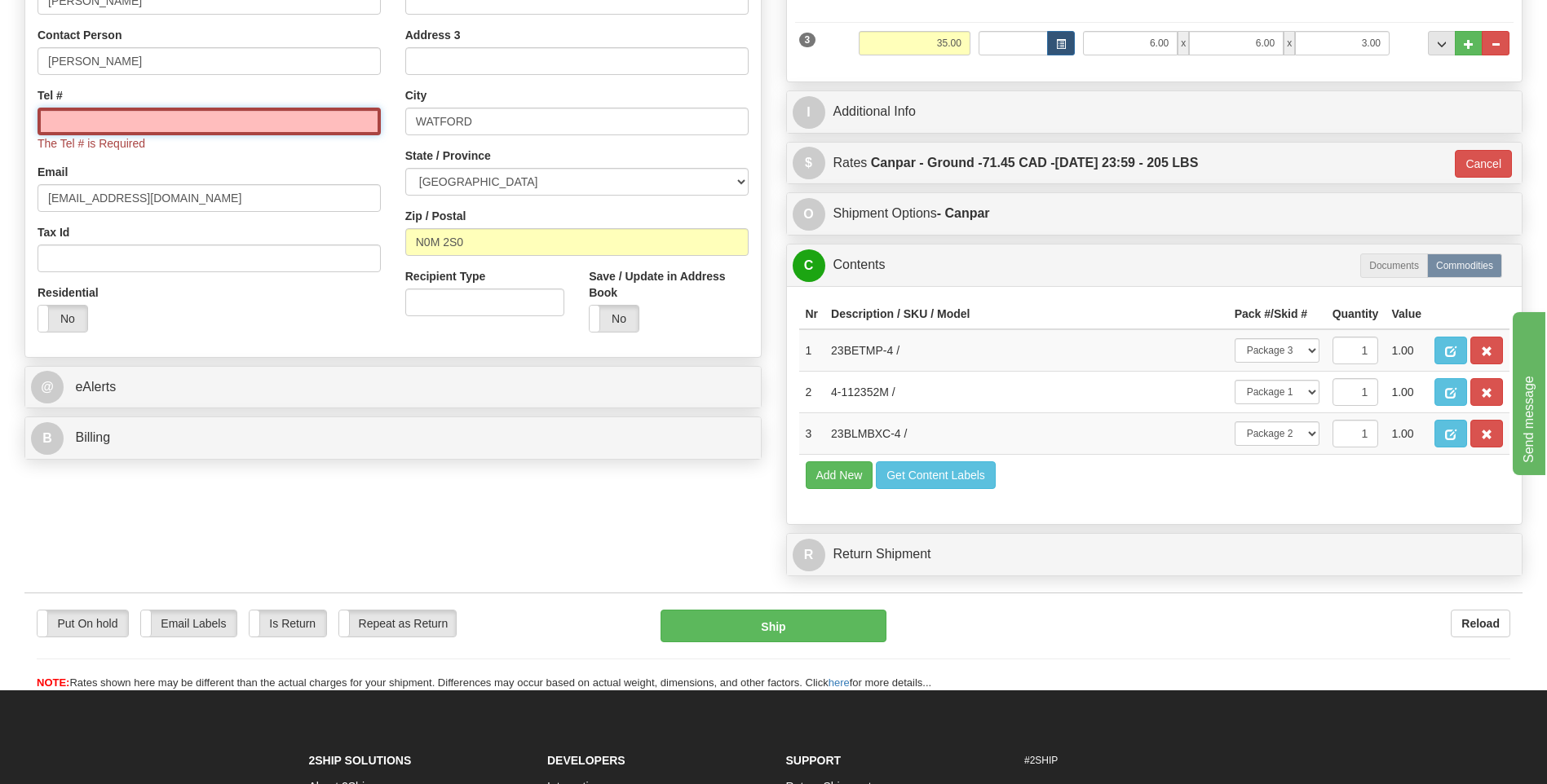
click at [201, 124] on input "Tel #" at bounding box center [208, 121] width 343 height 28
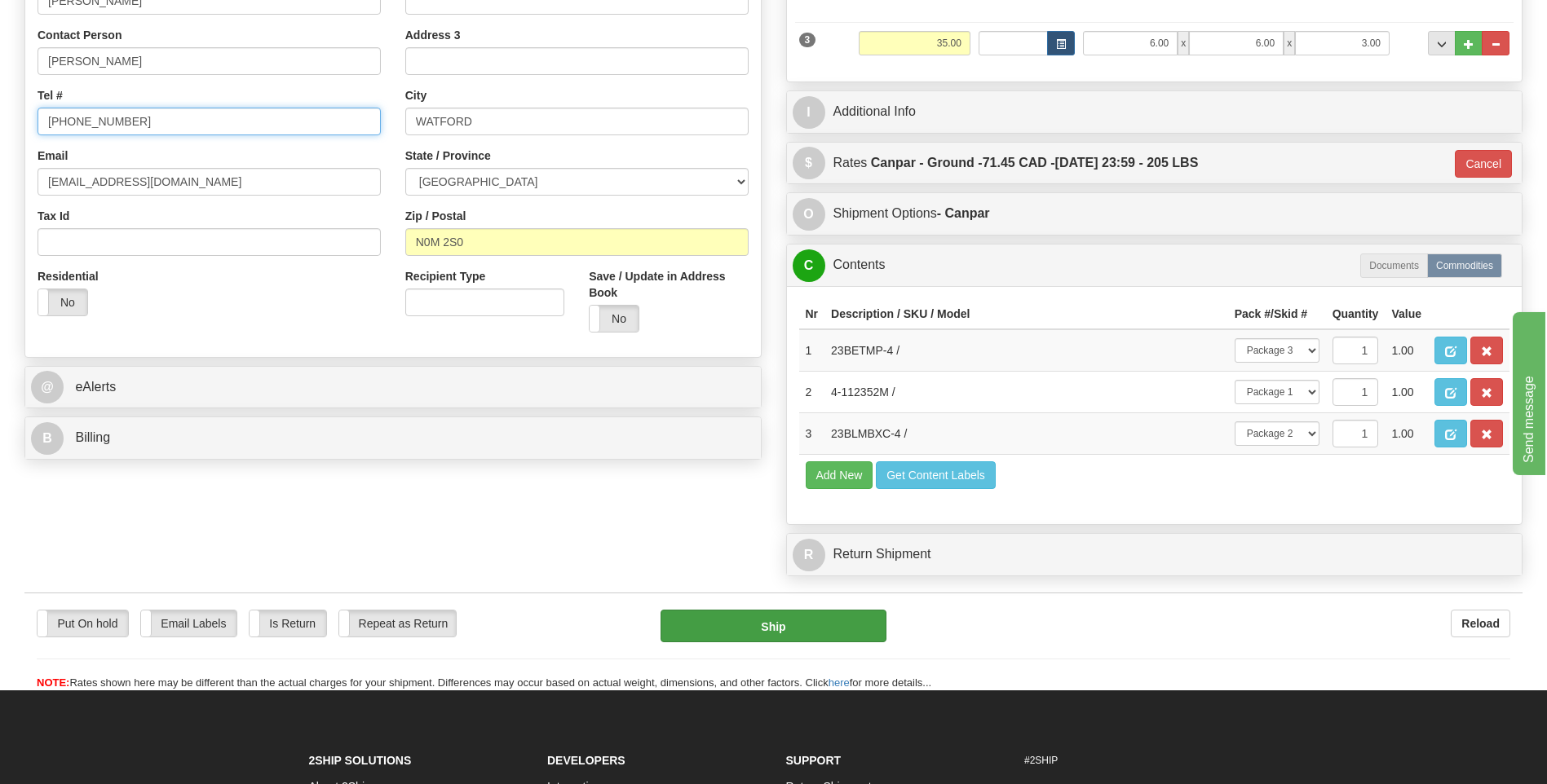
type input "[PHONE_NUMBER]"
click at [792, 625] on button "Ship" at bounding box center [773, 626] width 225 height 33
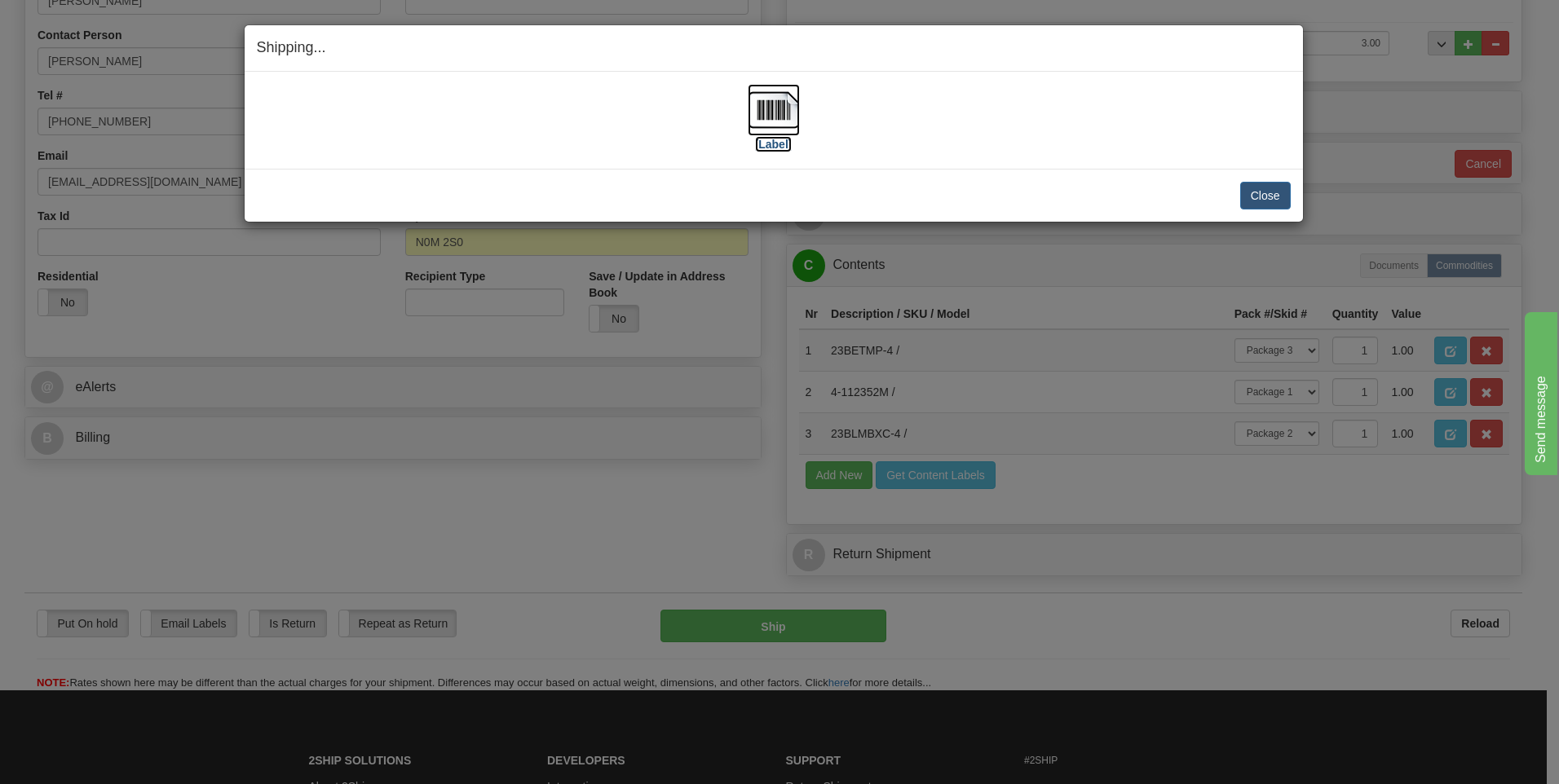
click at [769, 104] on img at bounding box center [774, 110] width 53 height 53
click at [1267, 196] on button "Close" at bounding box center [1265, 196] width 51 height 28
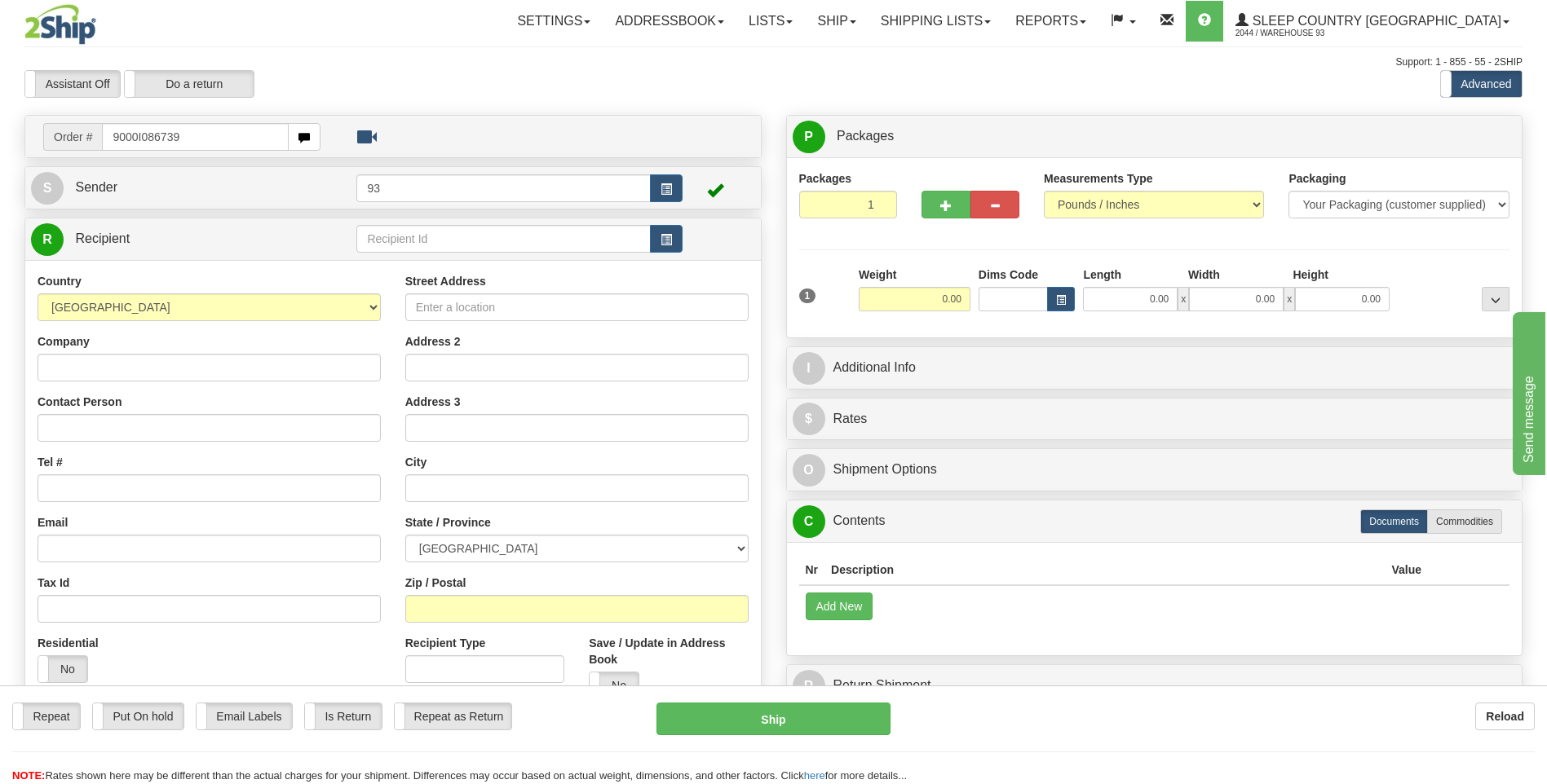
type input "9000I086739"
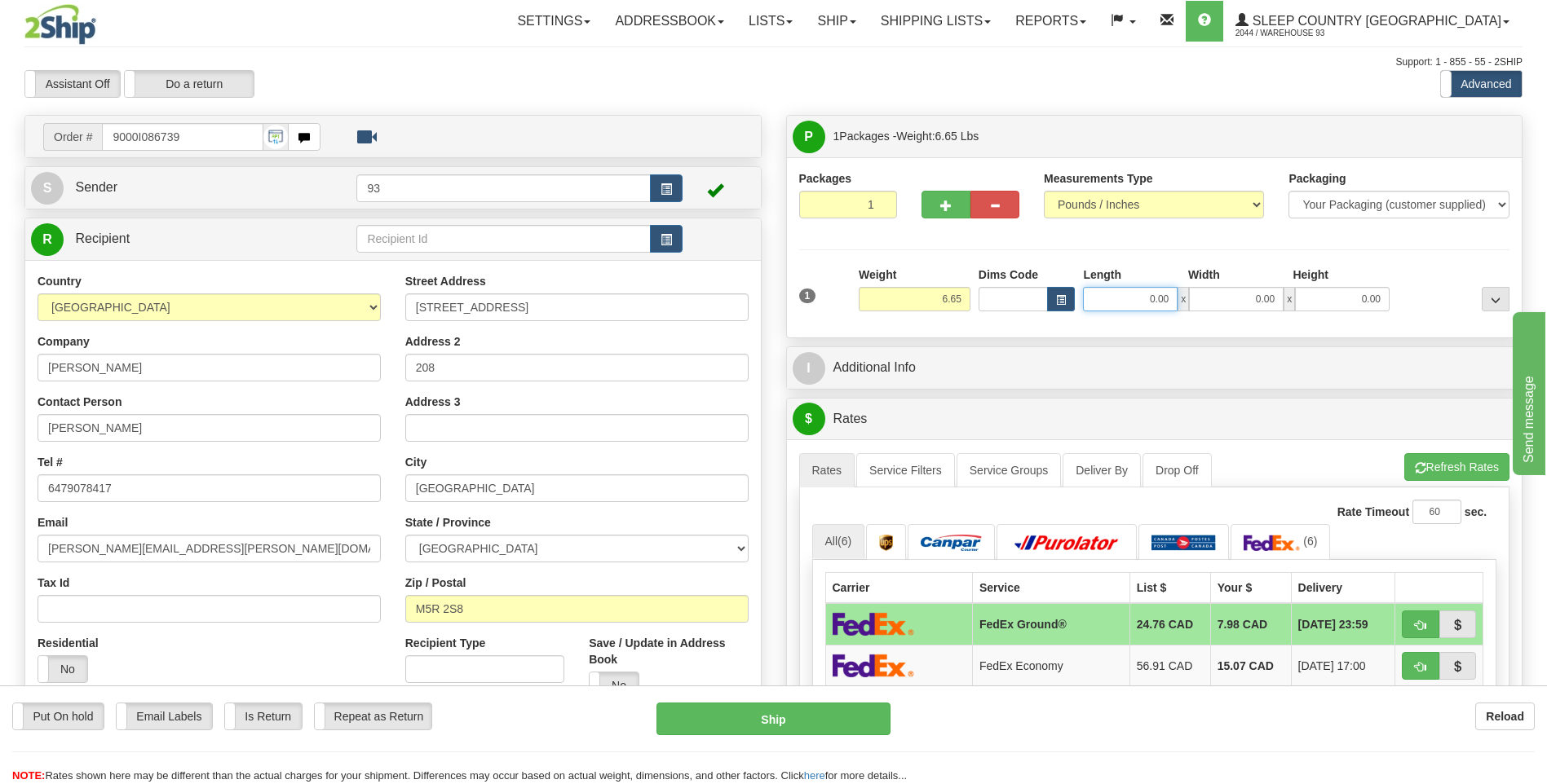
drag, startPoint x: 1154, startPoint y: 301, endPoint x: 1180, endPoint y: 299, distance: 26.1
click at [1180, 299] on div "0.00 x 0.00 x 0.00" at bounding box center [1235, 299] width 306 height 24
type input "8.00"
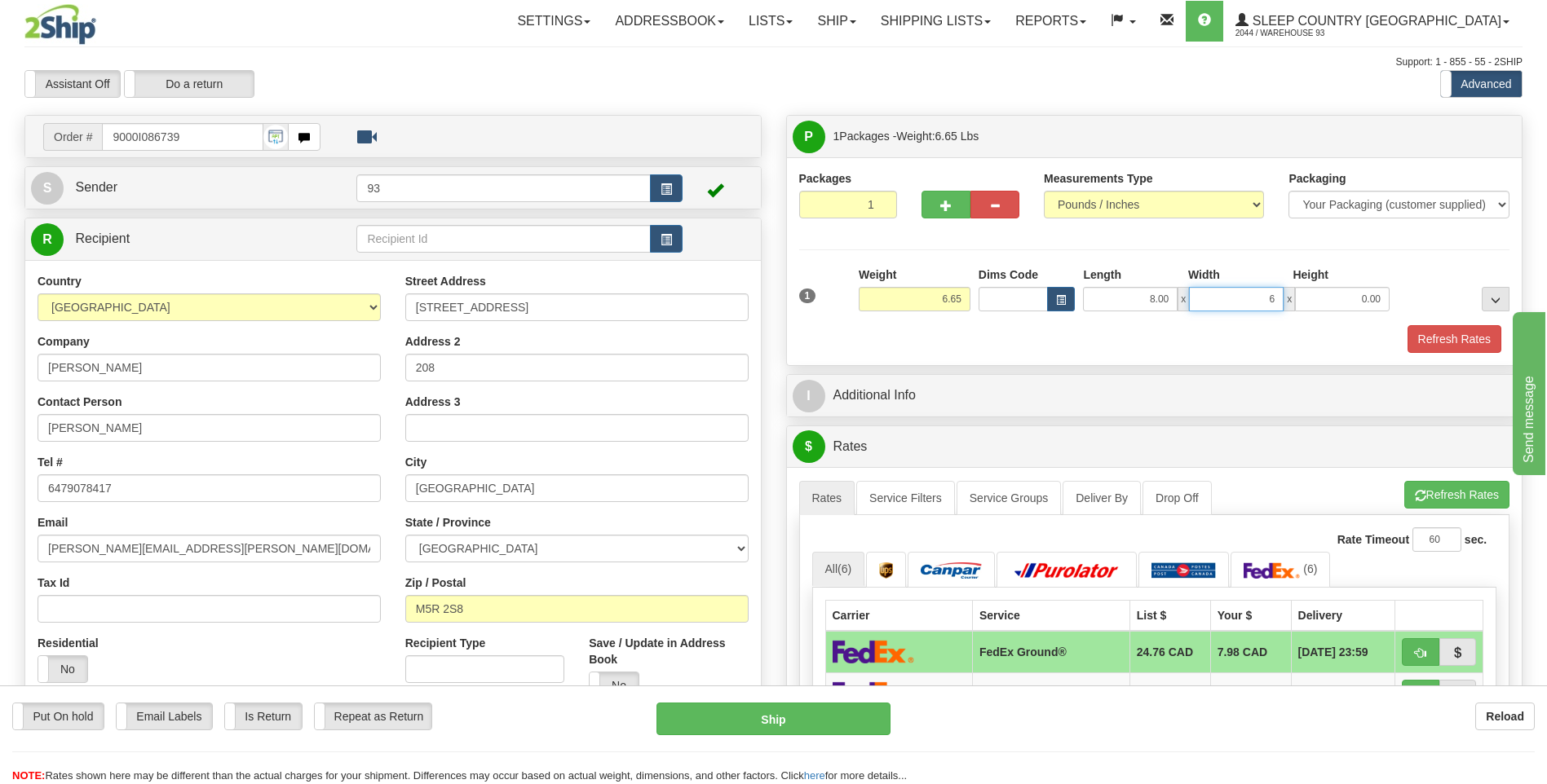
type input "6.00"
type input "3.00"
click at [734, 714] on button "Ship" at bounding box center [773, 719] width 233 height 33
type input "92"
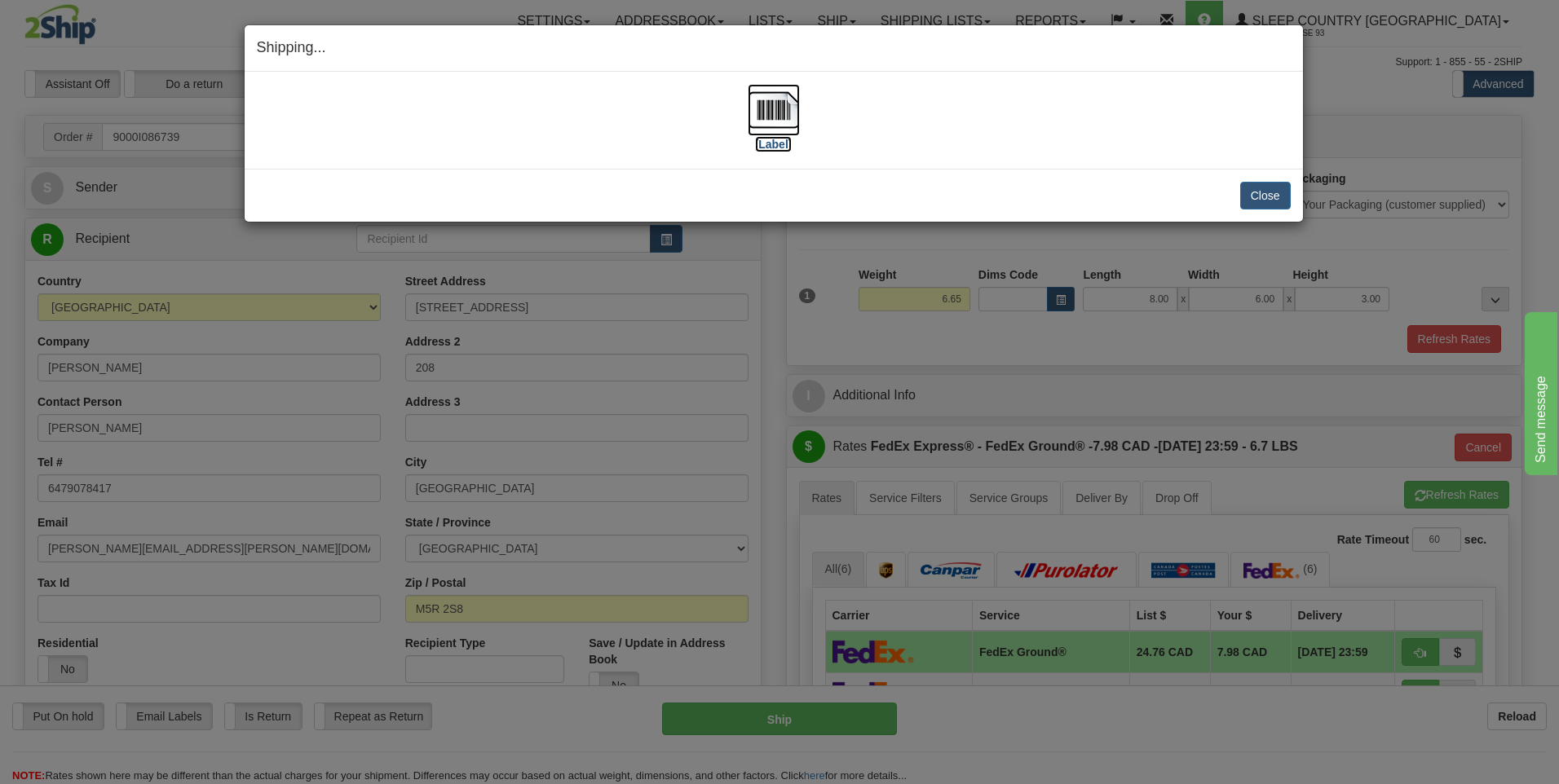
click at [767, 105] on img at bounding box center [774, 110] width 53 height 53
click at [1263, 192] on button "Close" at bounding box center [1265, 196] width 51 height 28
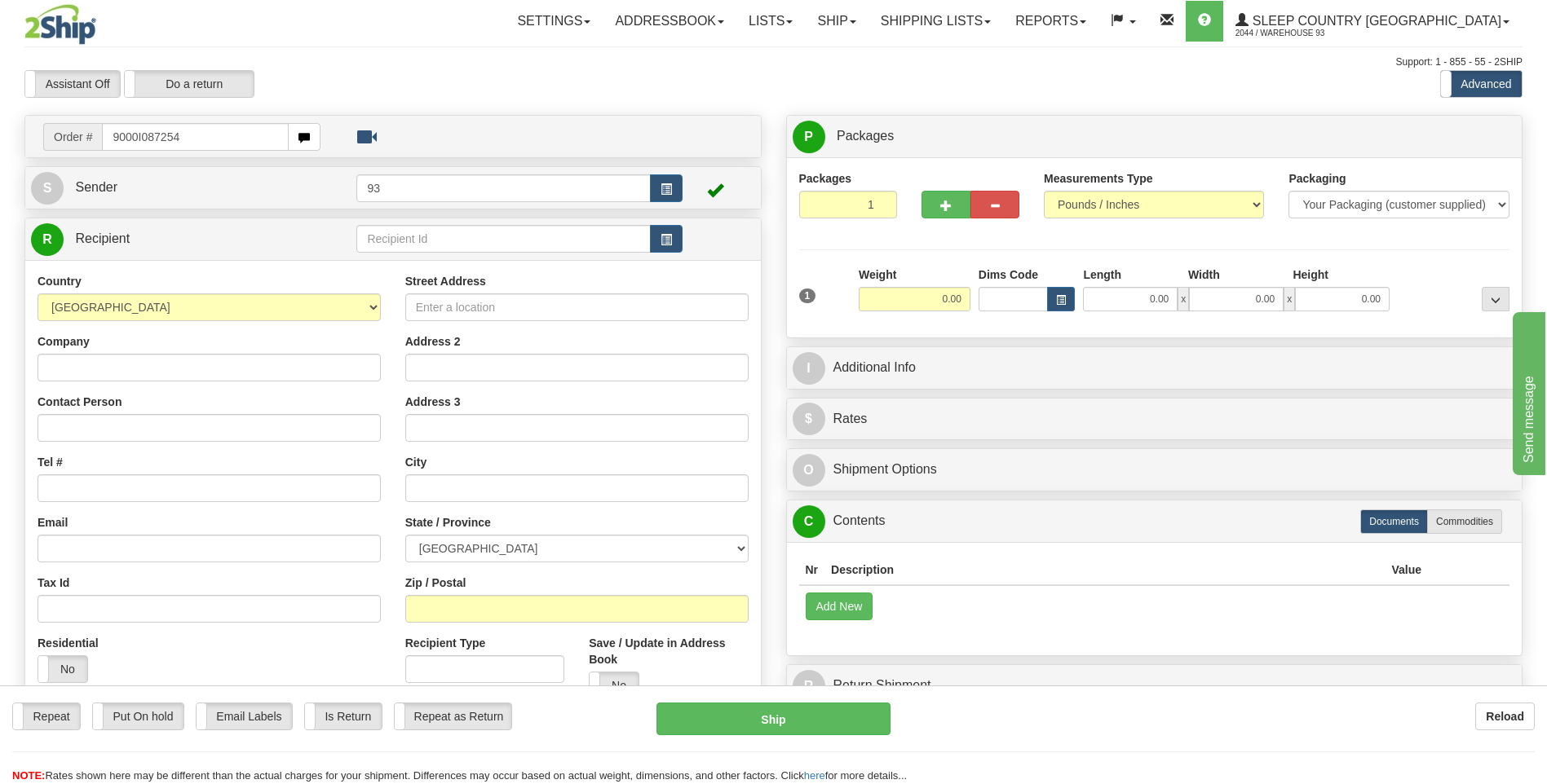
type input "9000I087254"
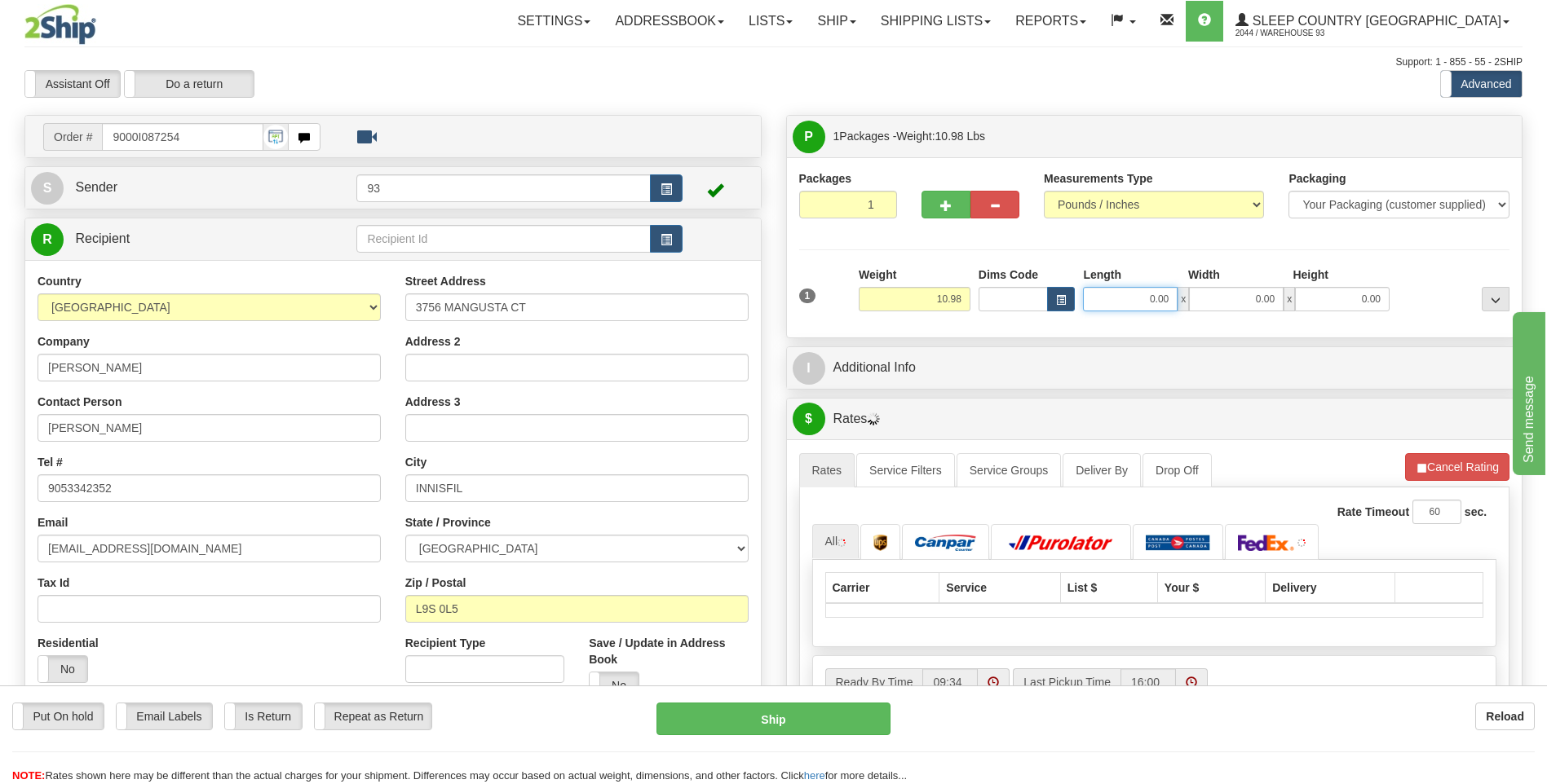
drag, startPoint x: 1138, startPoint y: 302, endPoint x: 1217, endPoint y: 298, distance: 79.1
click at [1217, 298] on div "0.00 x 0.00 x 0.00" at bounding box center [1235, 299] width 306 height 24
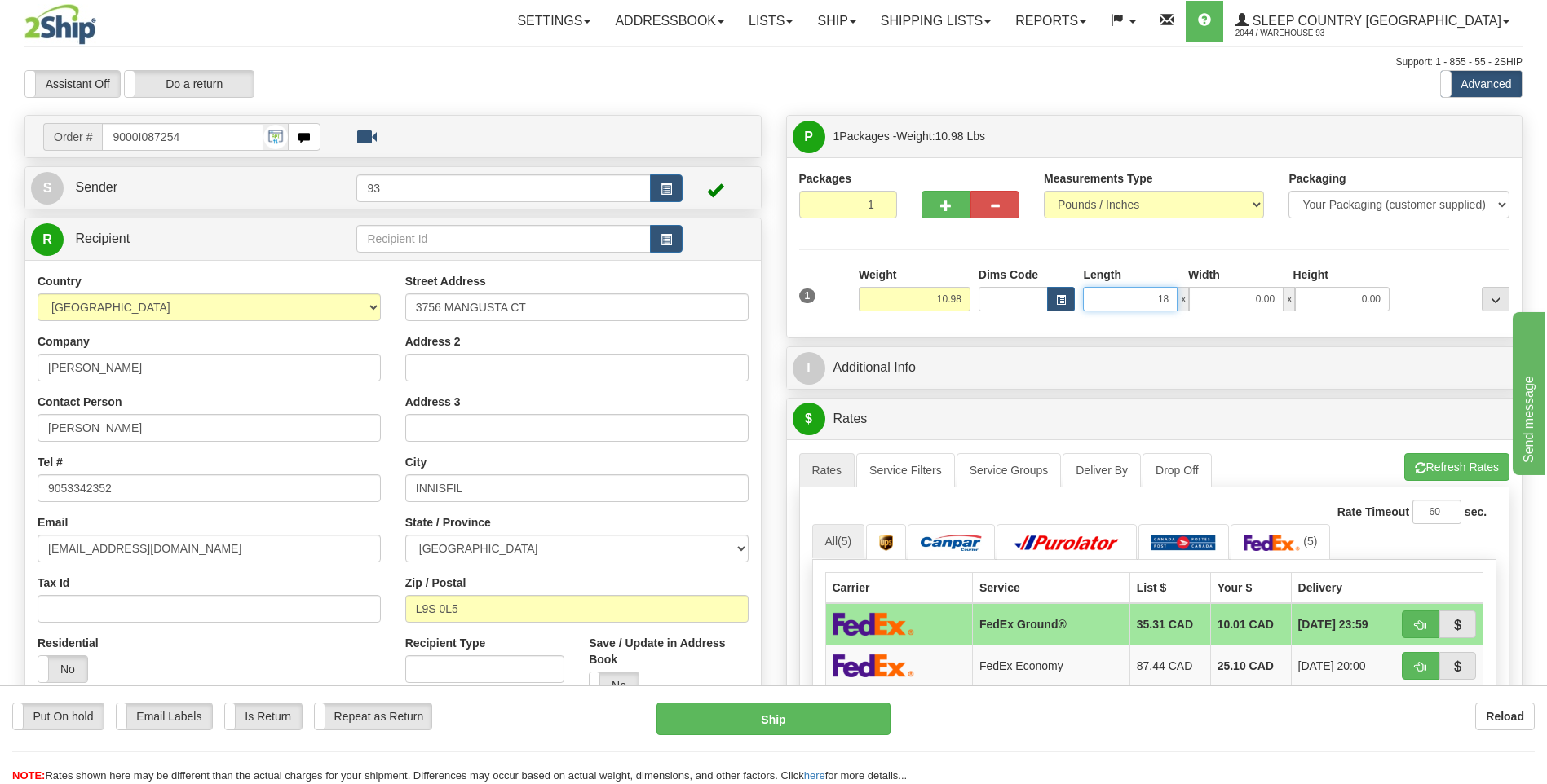
type input "18.00"
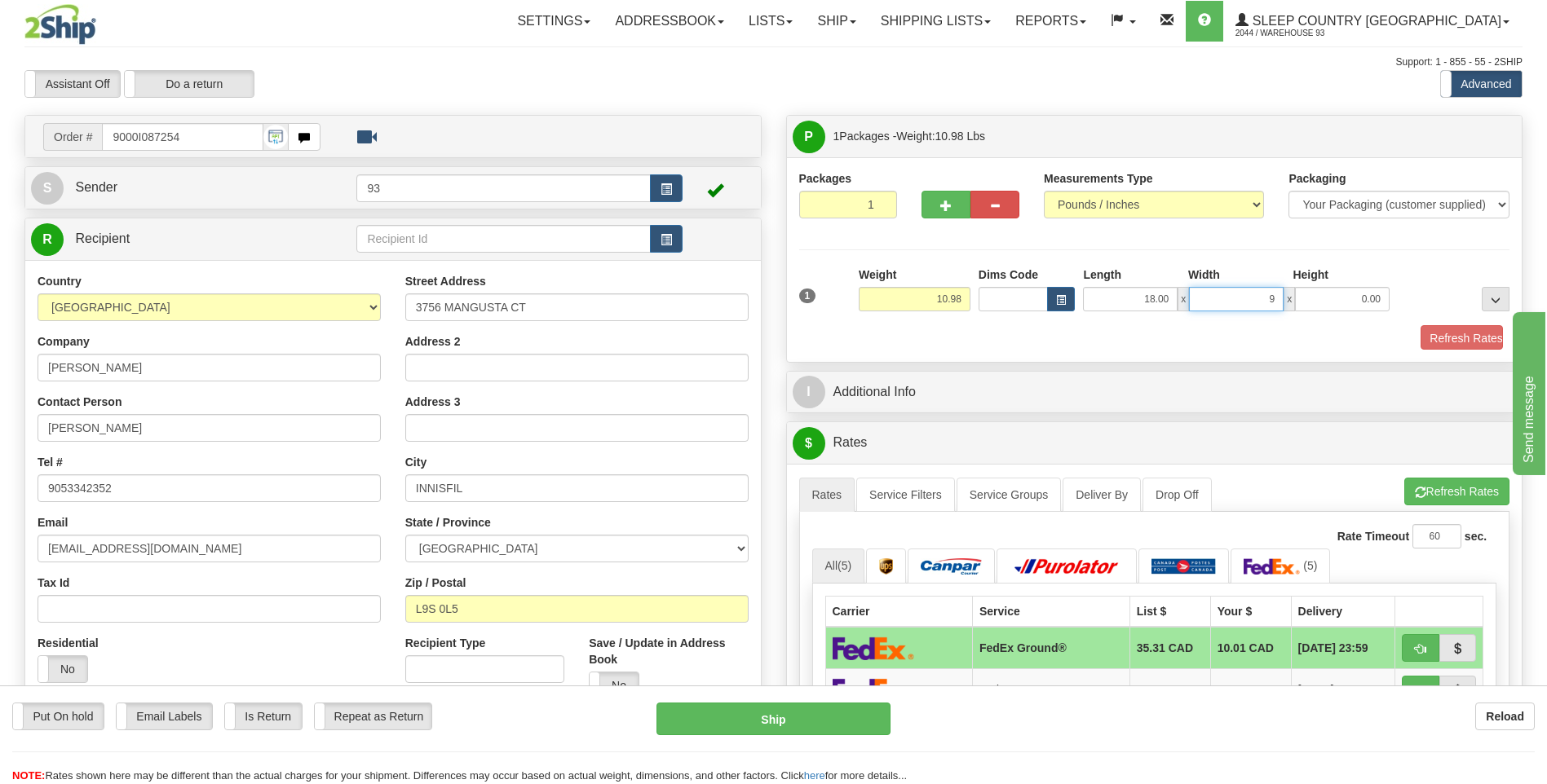
type input "9.00"
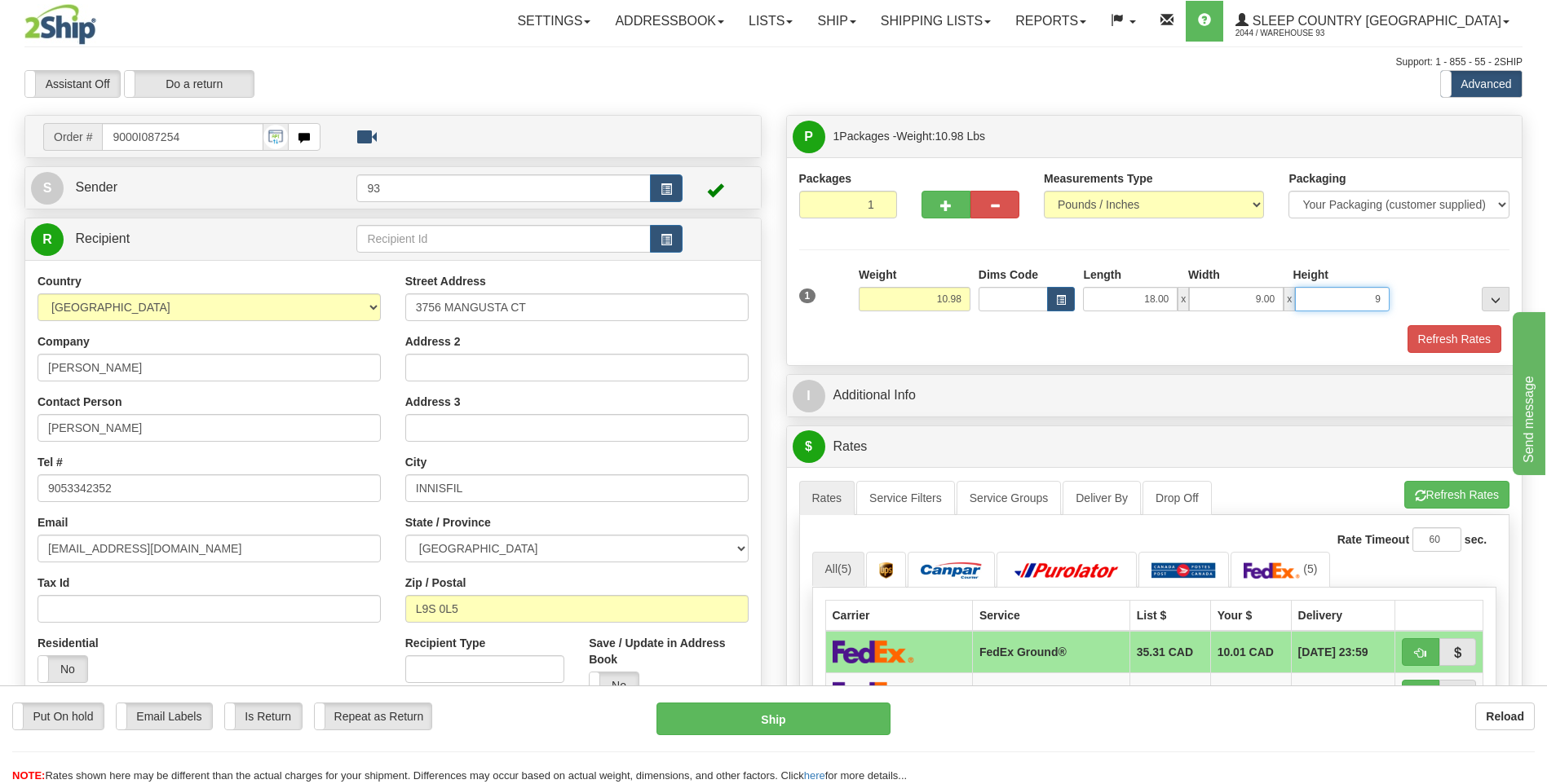
type input "9.00"
click at [1436, 339] on button "Refresh Rates" at bounding box center [1455, 339] width 94 height 28
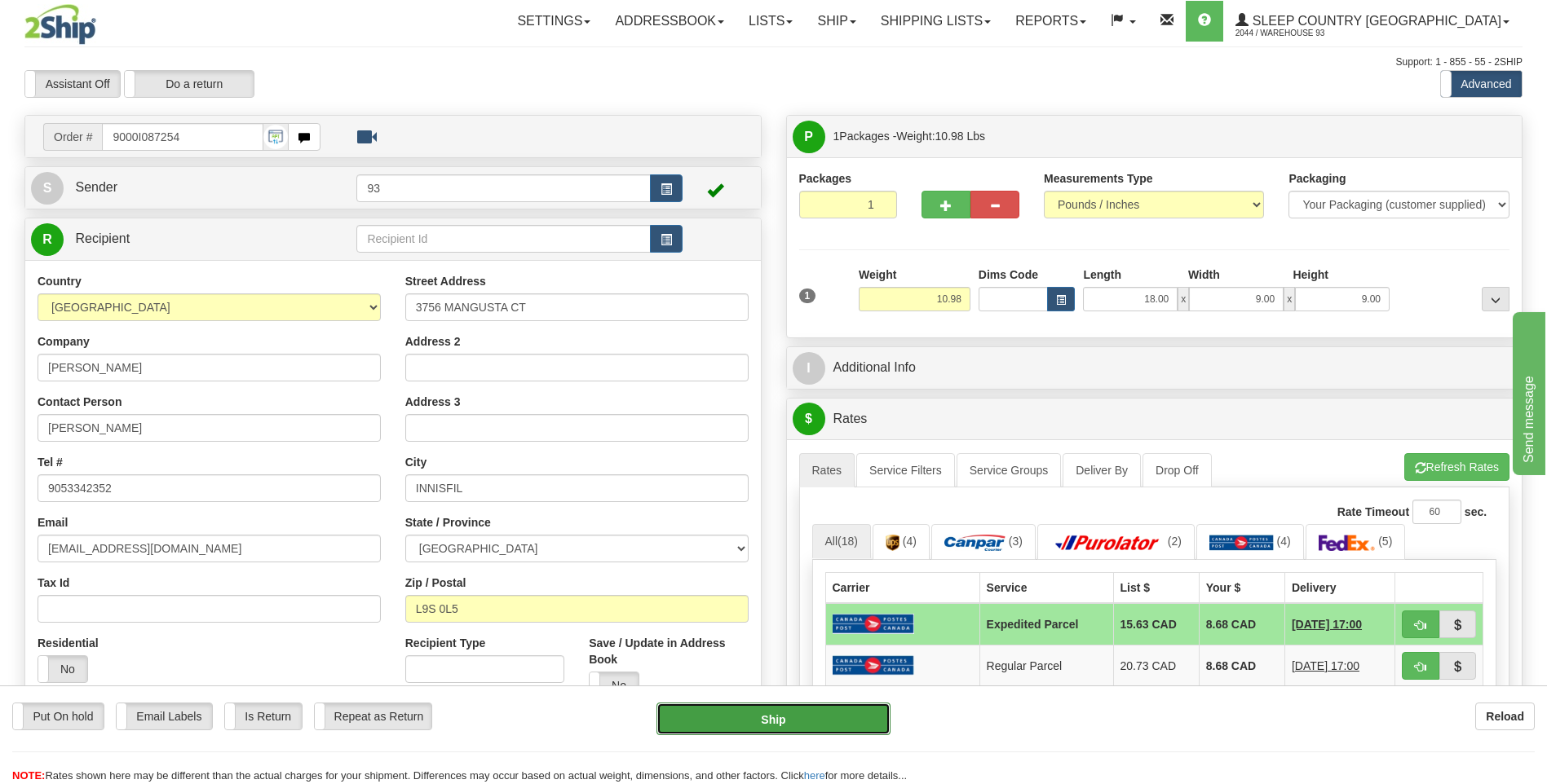
click at [787, 722] on button "Ship" at bounding box center [773, 719] width 233 height 33
type input "DOM.EP"
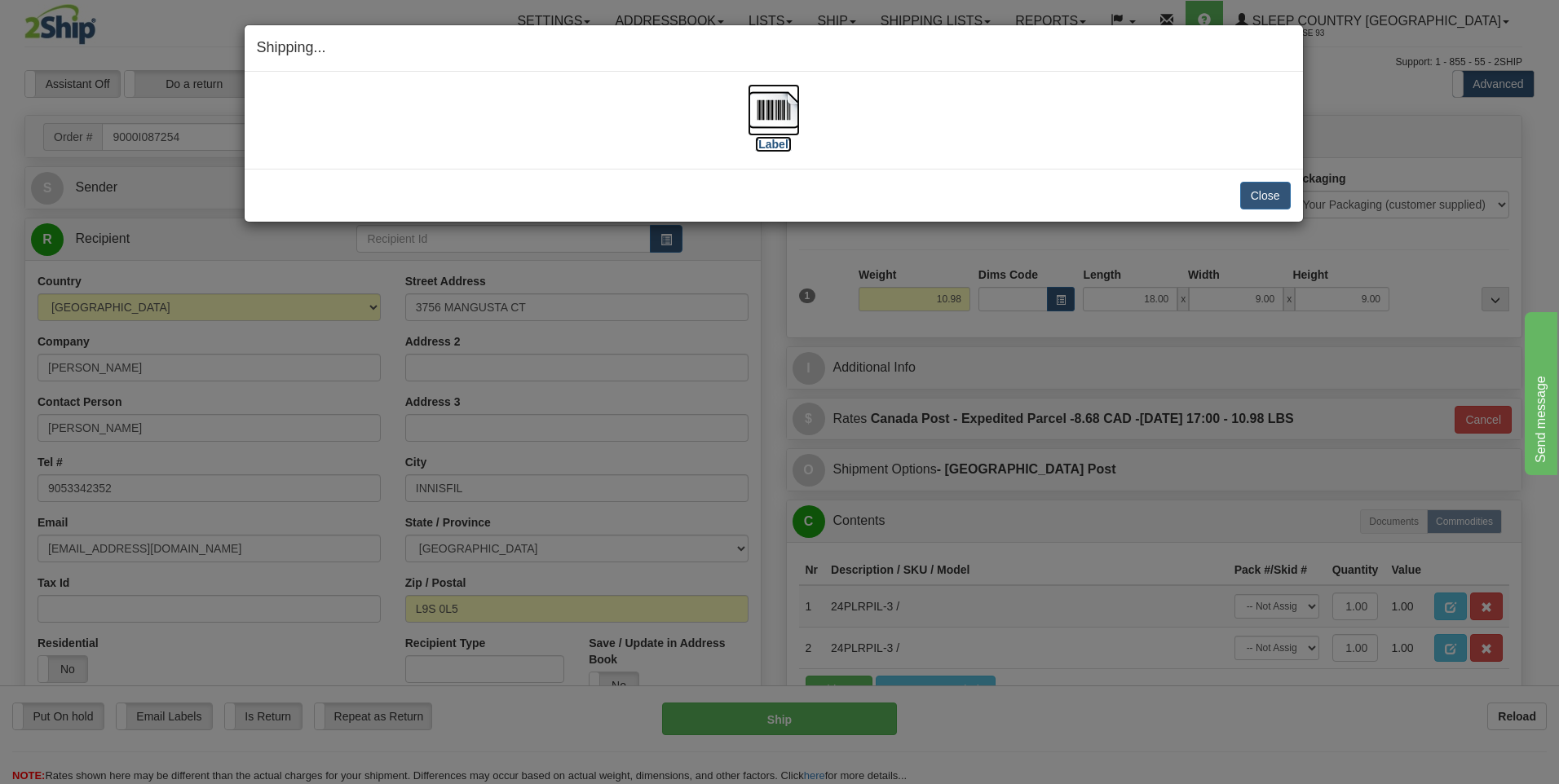
click at [757, 103] on img at bounding box center [774, 110] width 53 height 53
click at [1279, 204] on button "Close" at bounding box center [1265, 196] width 51 height 28
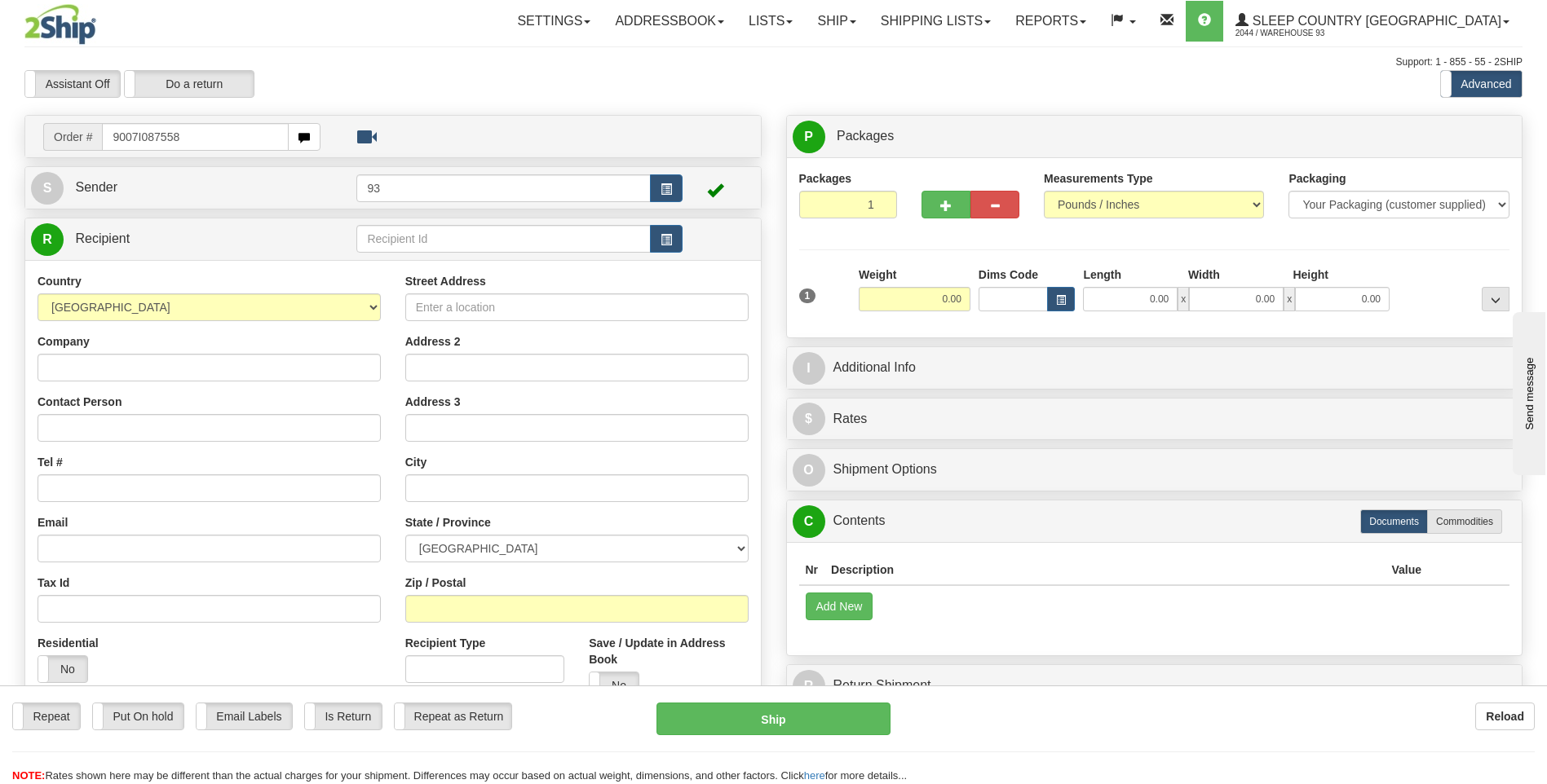
type input "9007I087558"
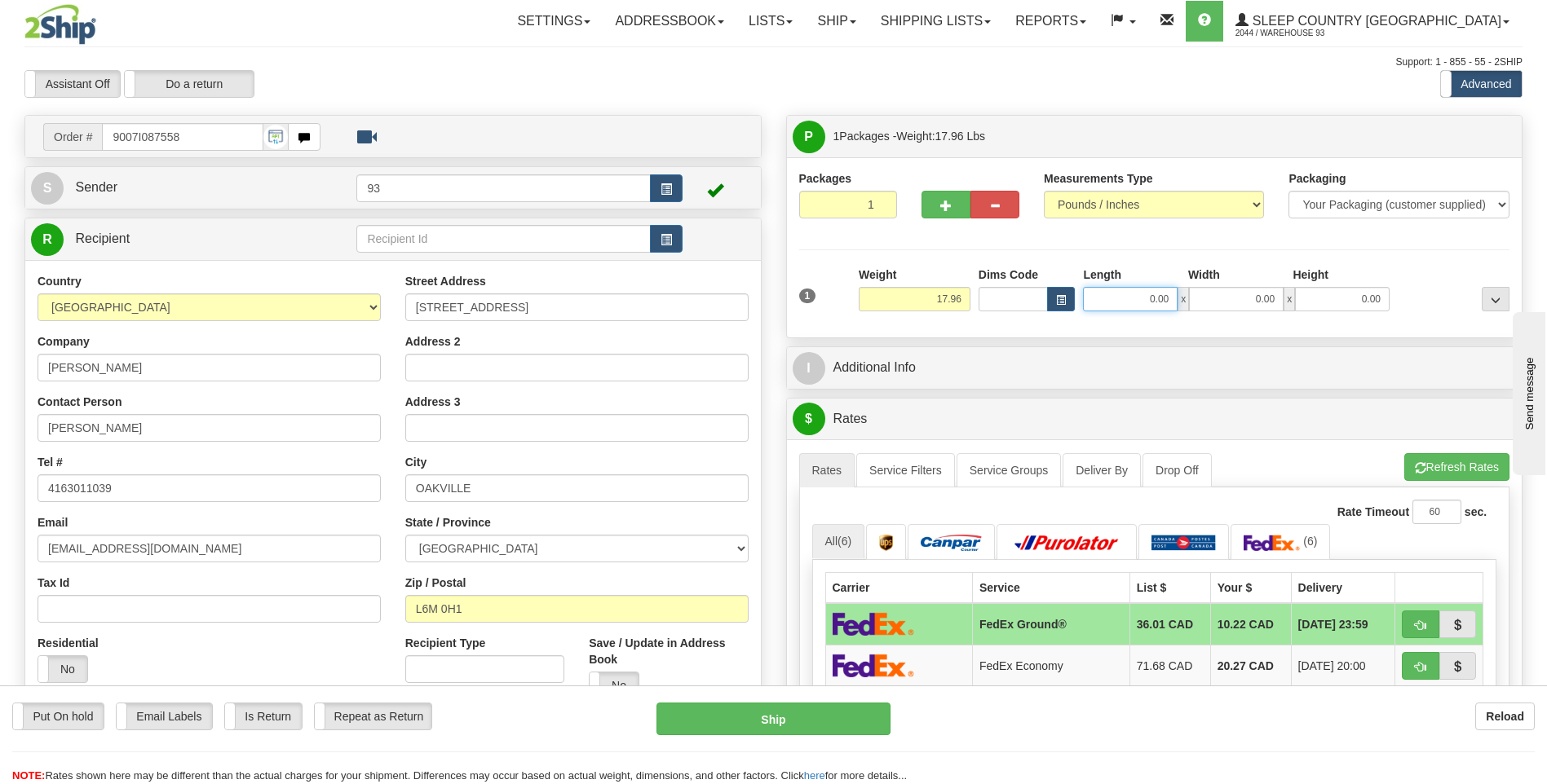
drag, startPoint x: 1135, startPoint y: 296, endPoint x: 1251, endPoint y: 290, distance: 116.2
click at [1251, 290] on div "0.00 x 0.00 x 0.00" at bounding box center [1235, 299] width 306 height 24
type input "32.00"
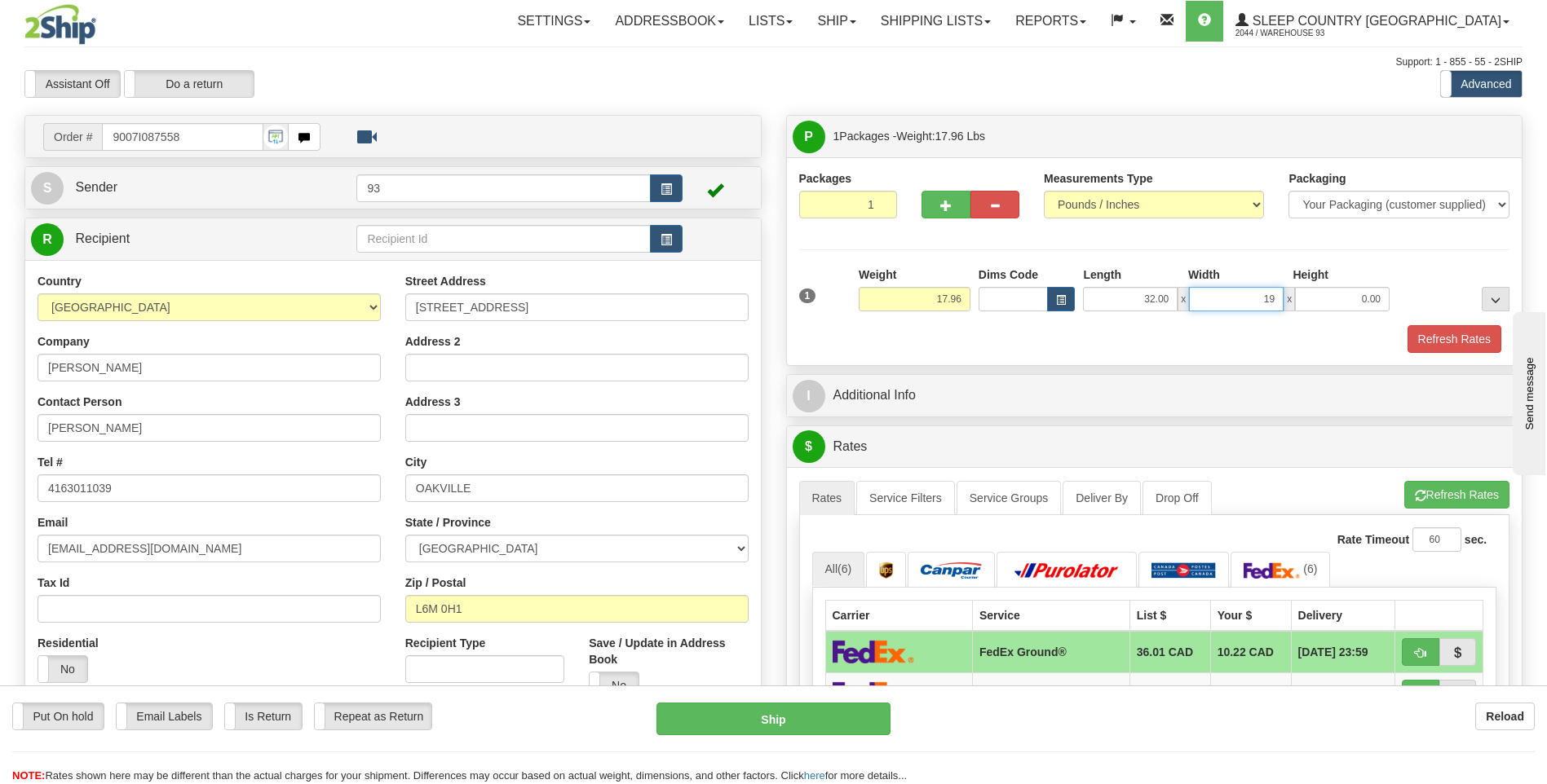
type input "19.00"
type input "6.00"
click at [1430, 348] on button "Refresh Rates" at bounding box center [1455, 339] width 94 height 28
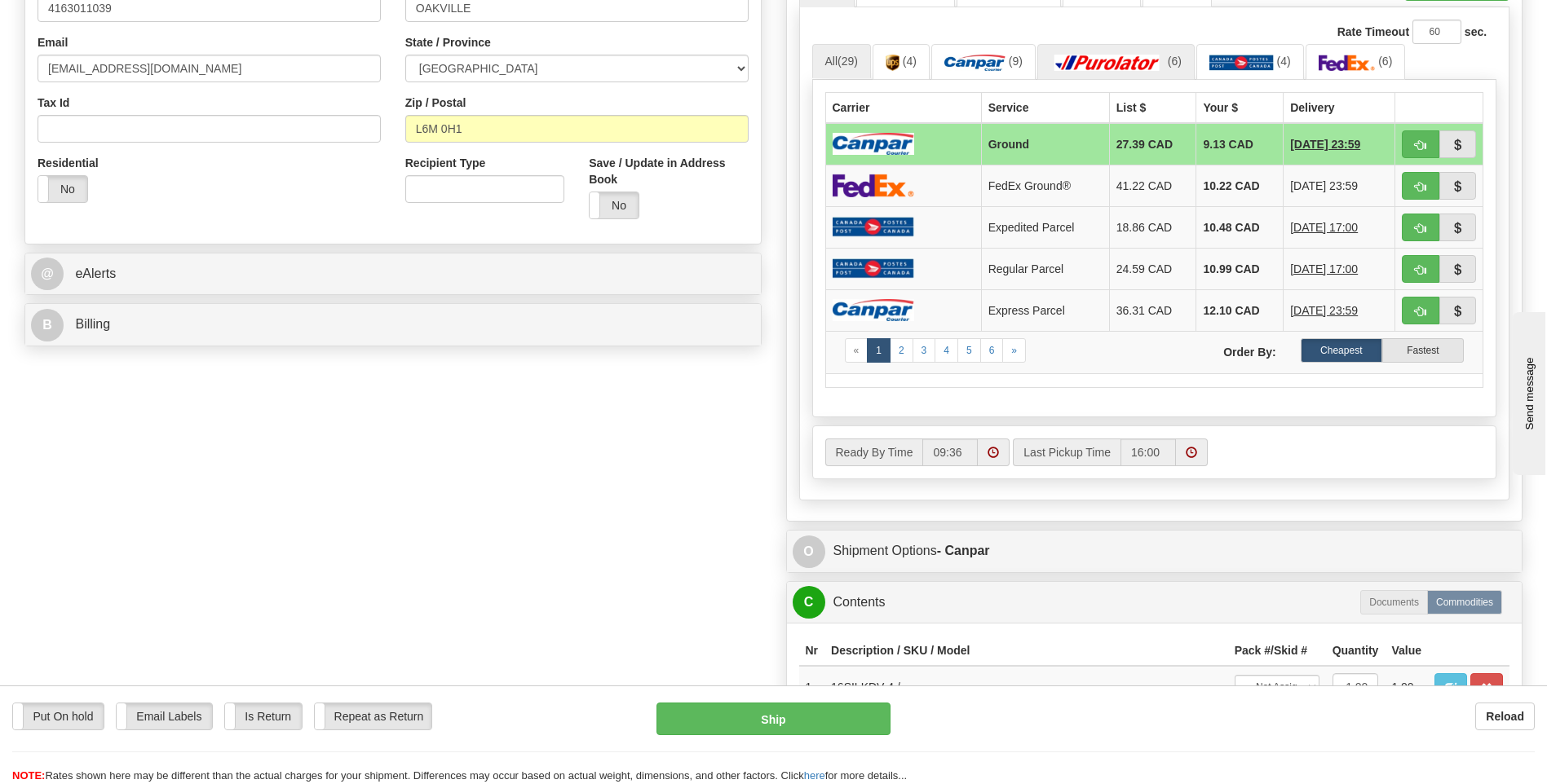
scroll to position [489, 0]
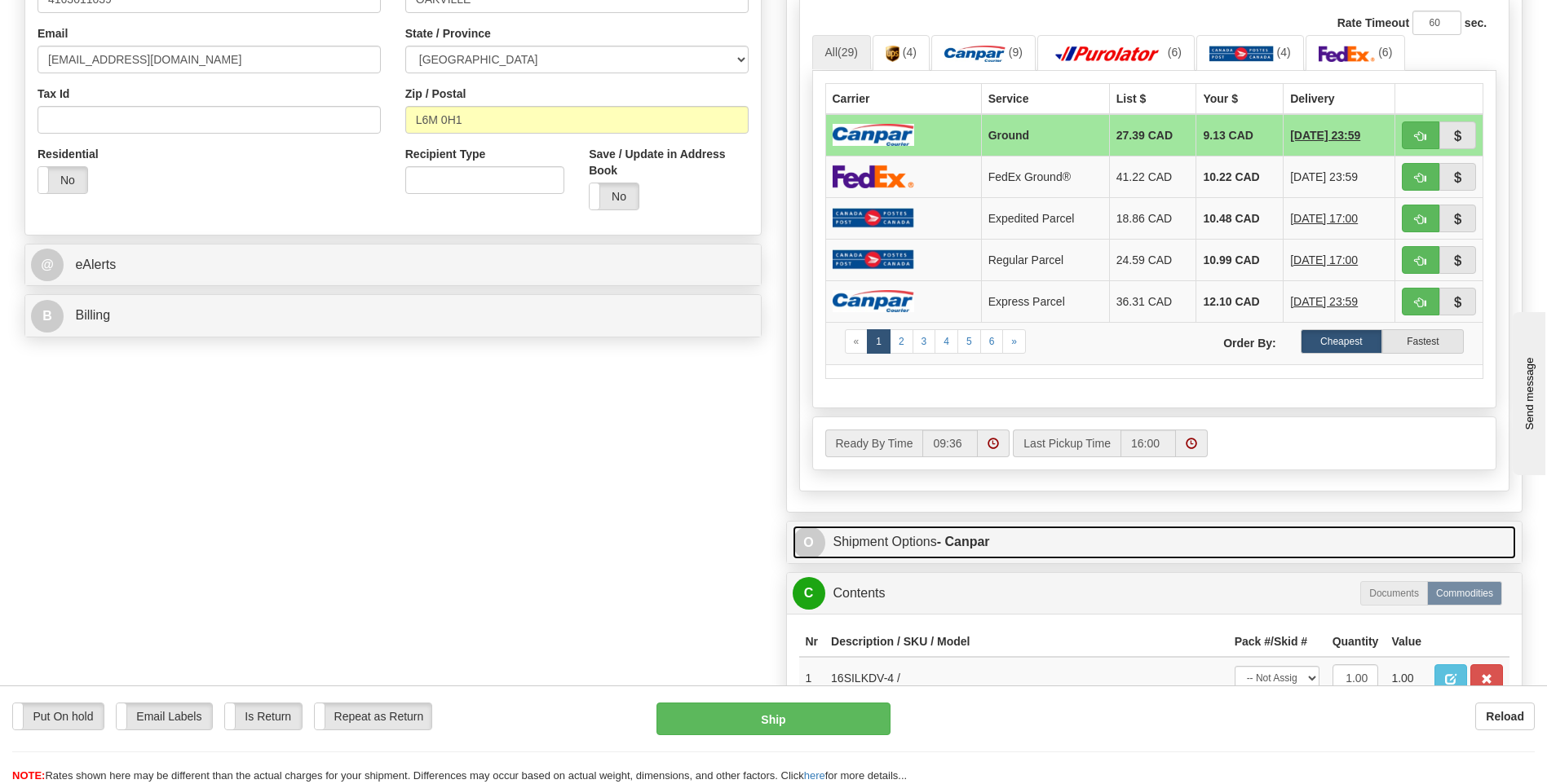
click at [806, 541] on span "O" at bounding box center [809, 543] width 33 height 33
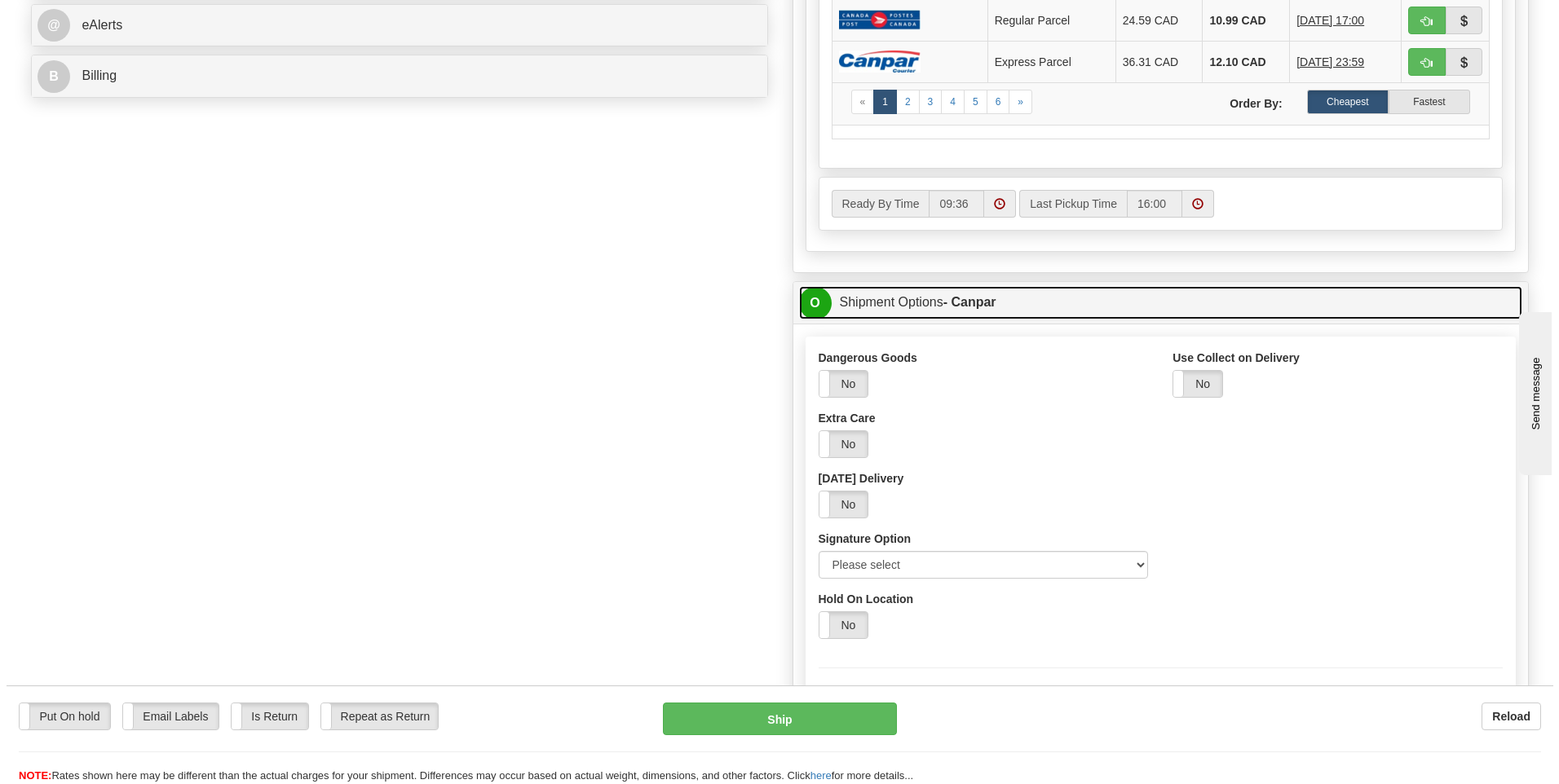
scroll to position [733, 0]
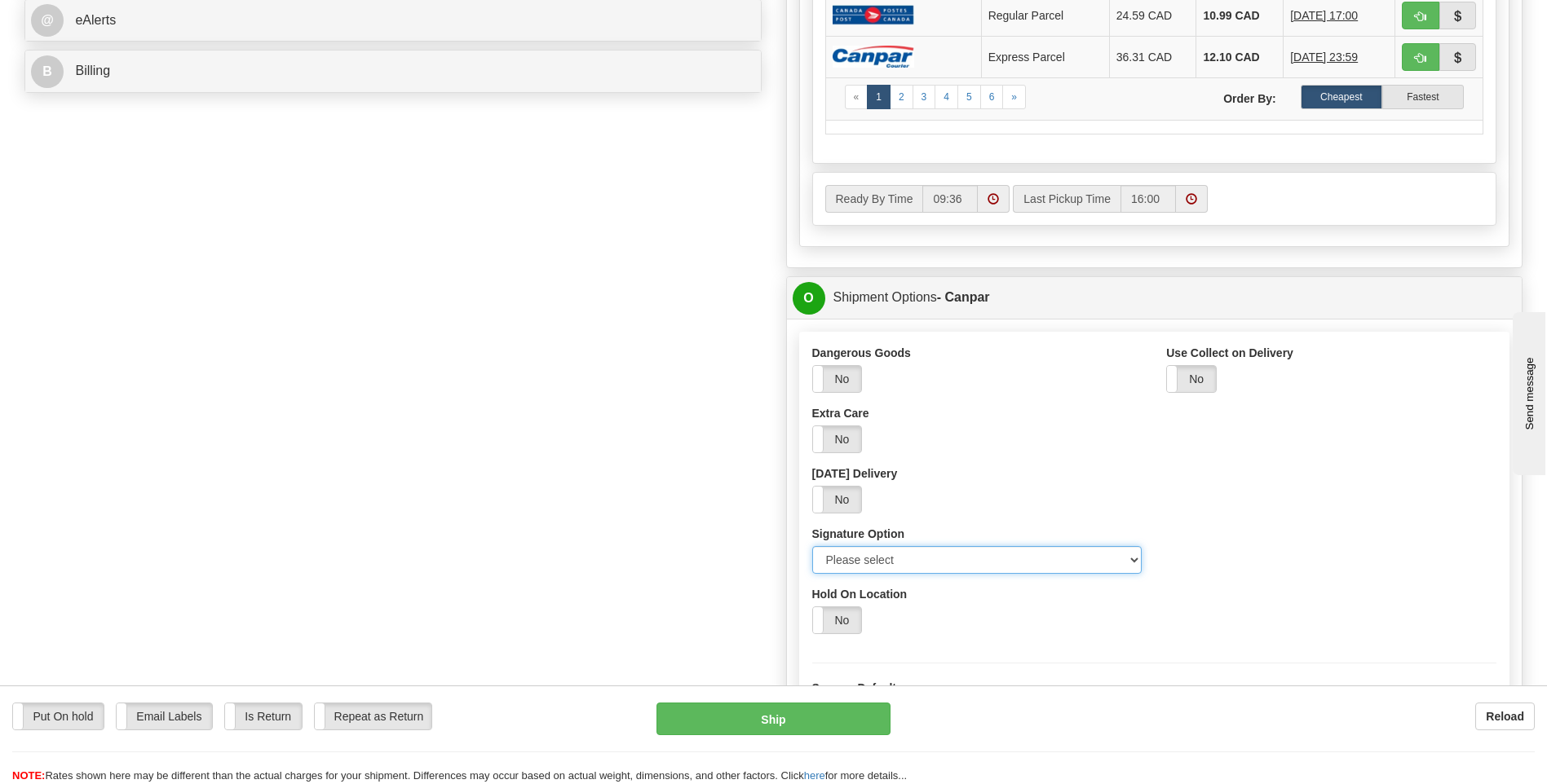
click at [1131, 551] on select "Please select No Signature Required Signature Required Adult Signature" at bounding box center [977, 559] width 331 height 28
select select "2"
click at [812, 546] on select "Please select No Signature Required Signature Required Adult Signature" at bounding box center [977, 559] width 331 height 28
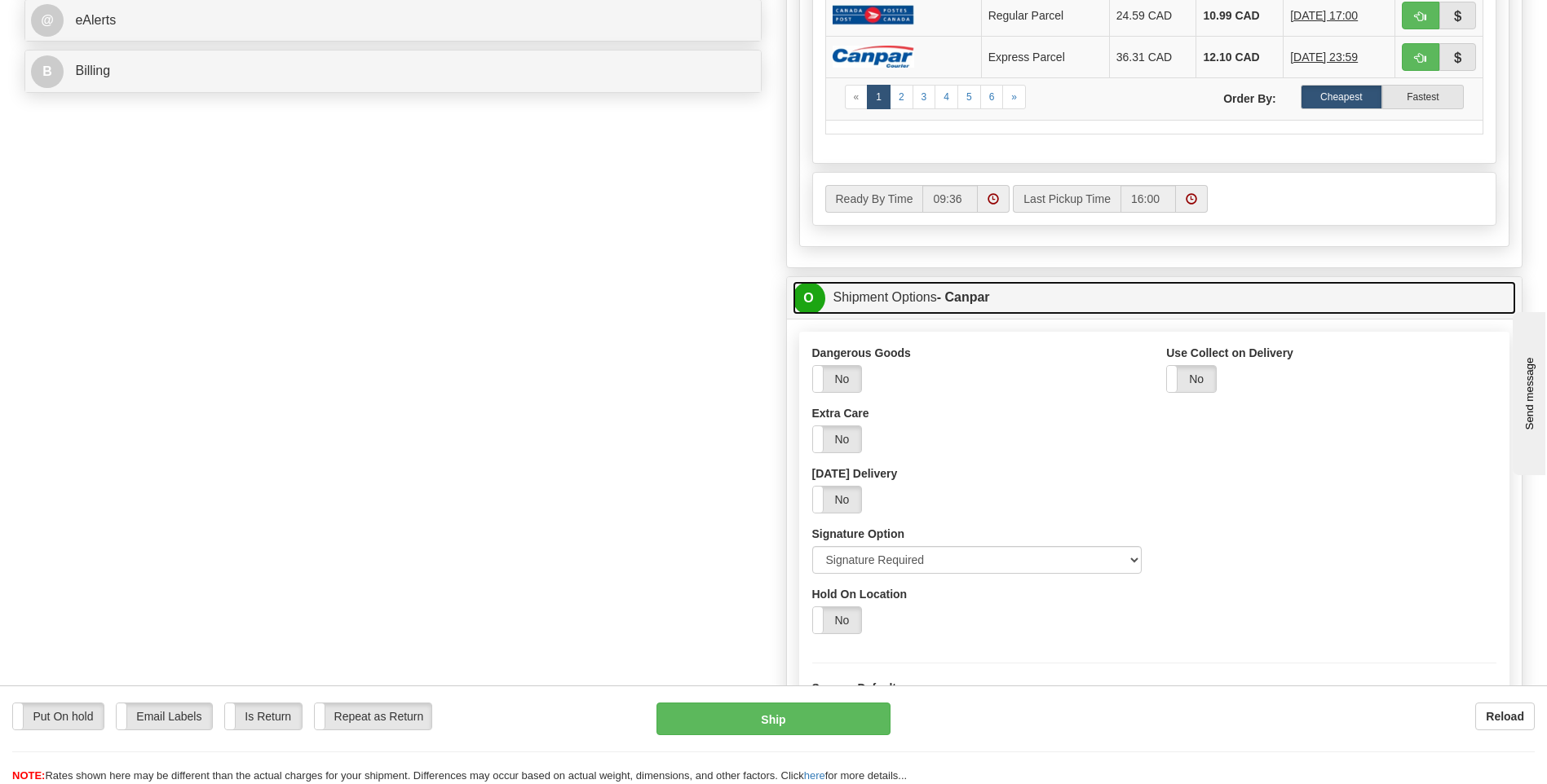
click at [804, 303] on span "O" at bounding box center [809, 298] width 33 height 33
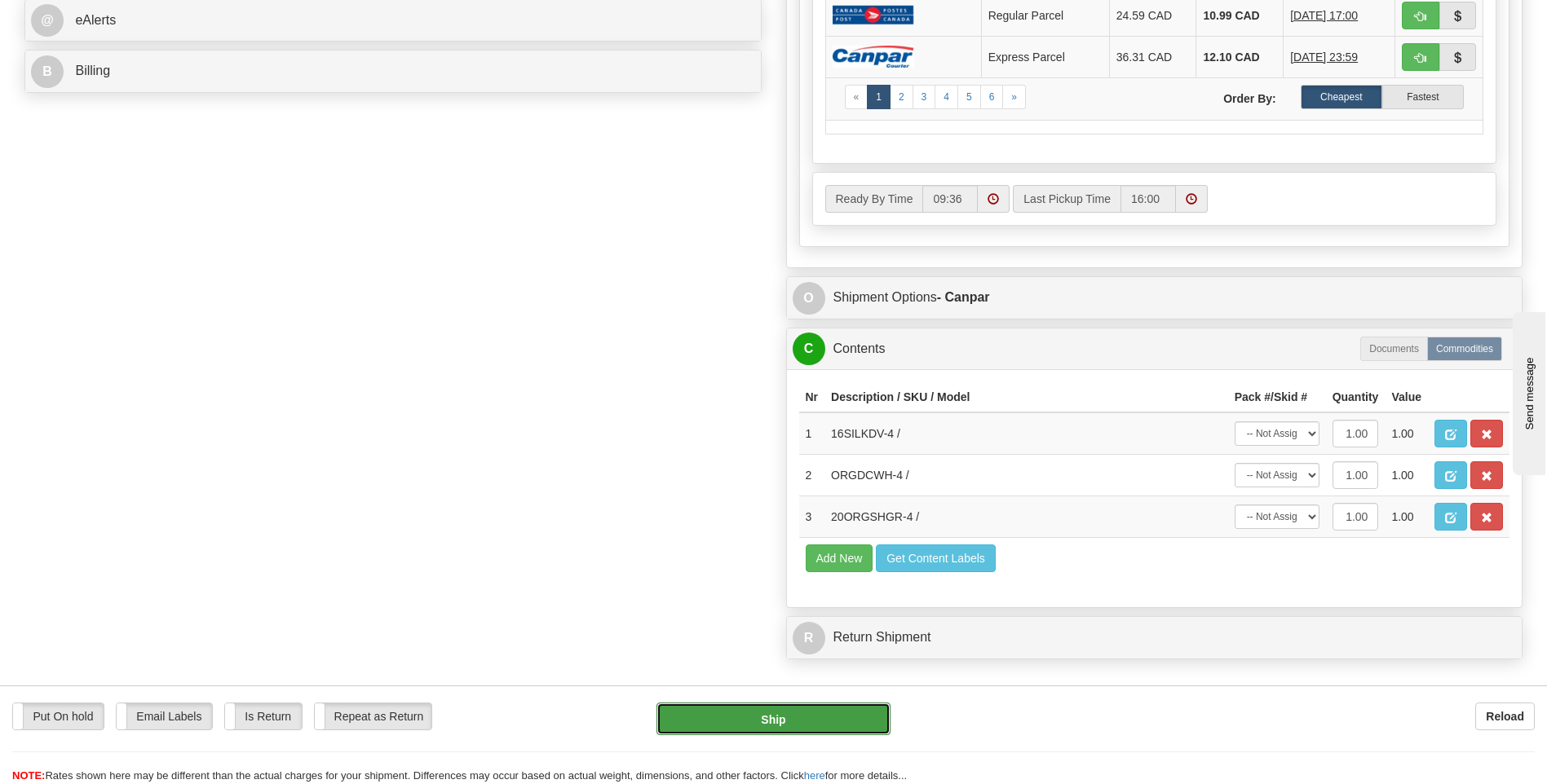
click at [781, 710] on button "Ship" at bounding box center [773, 719] width 233 height 33
type input "1"
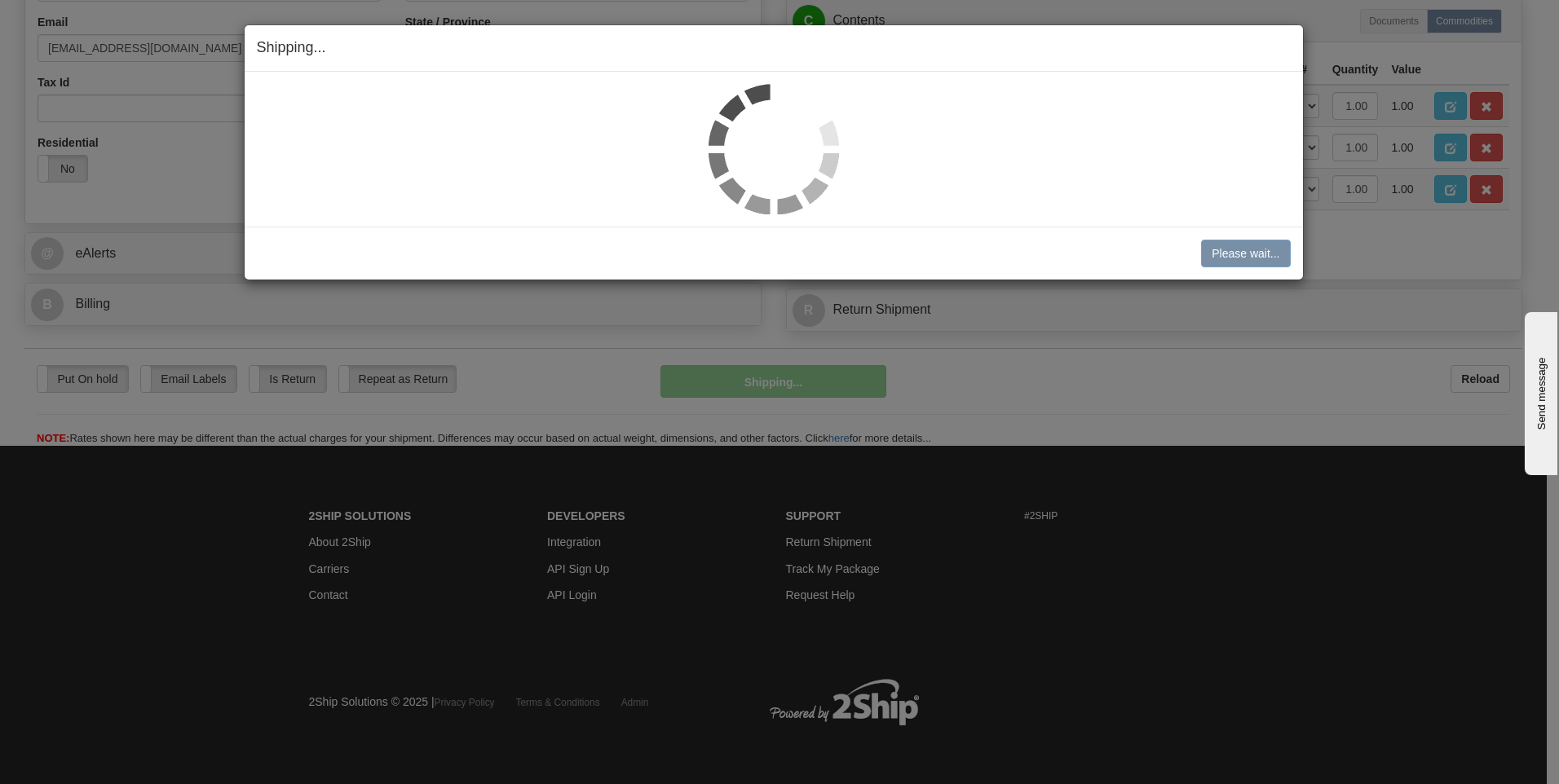
scroll to position [501, 0]
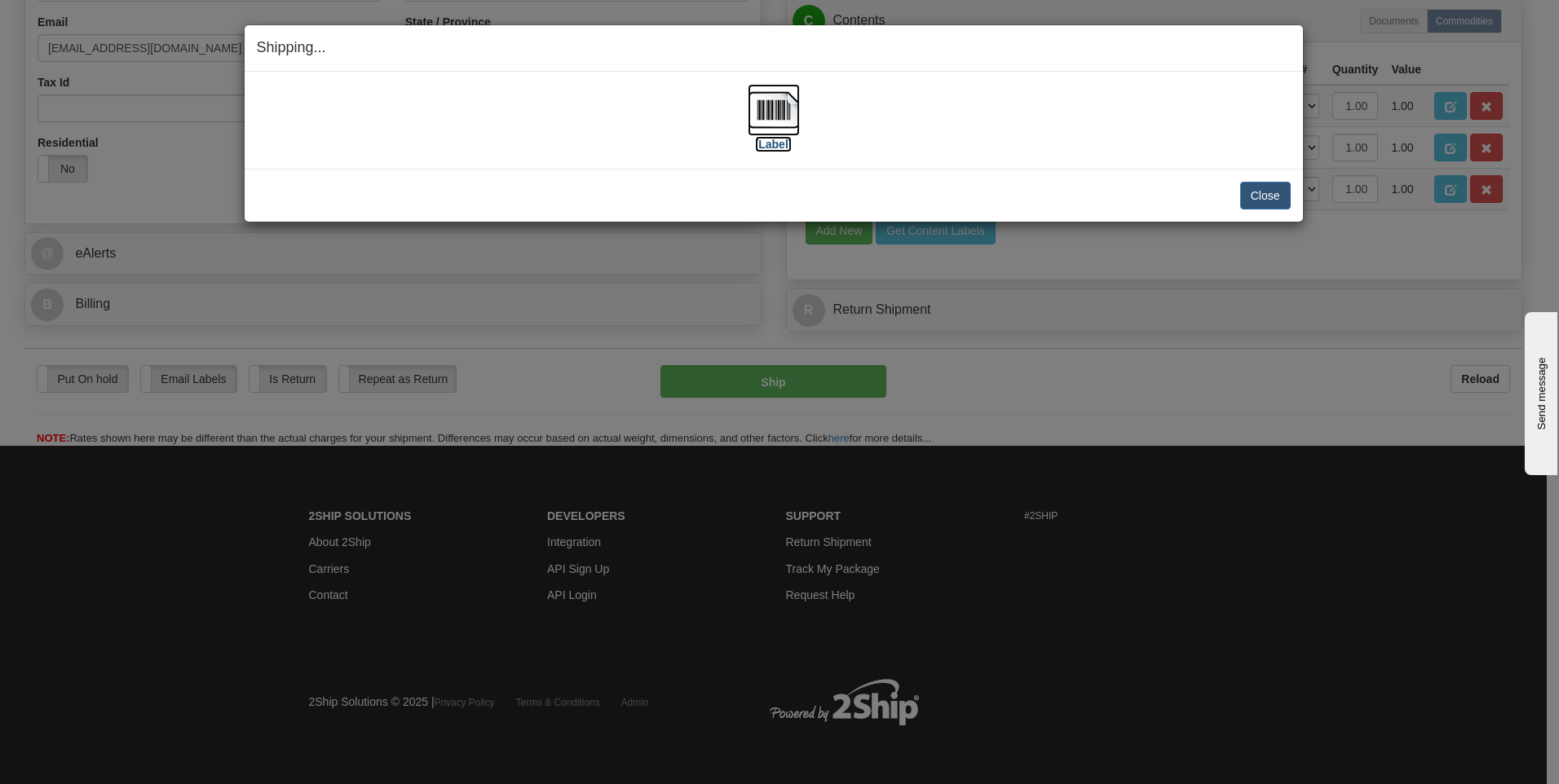
click at [779, 110] on img at bounding box center [774, 110] width 53 height 53
click at [1254, 198] on button "Close" at bounding box center [1265, 196] width 51 height 28
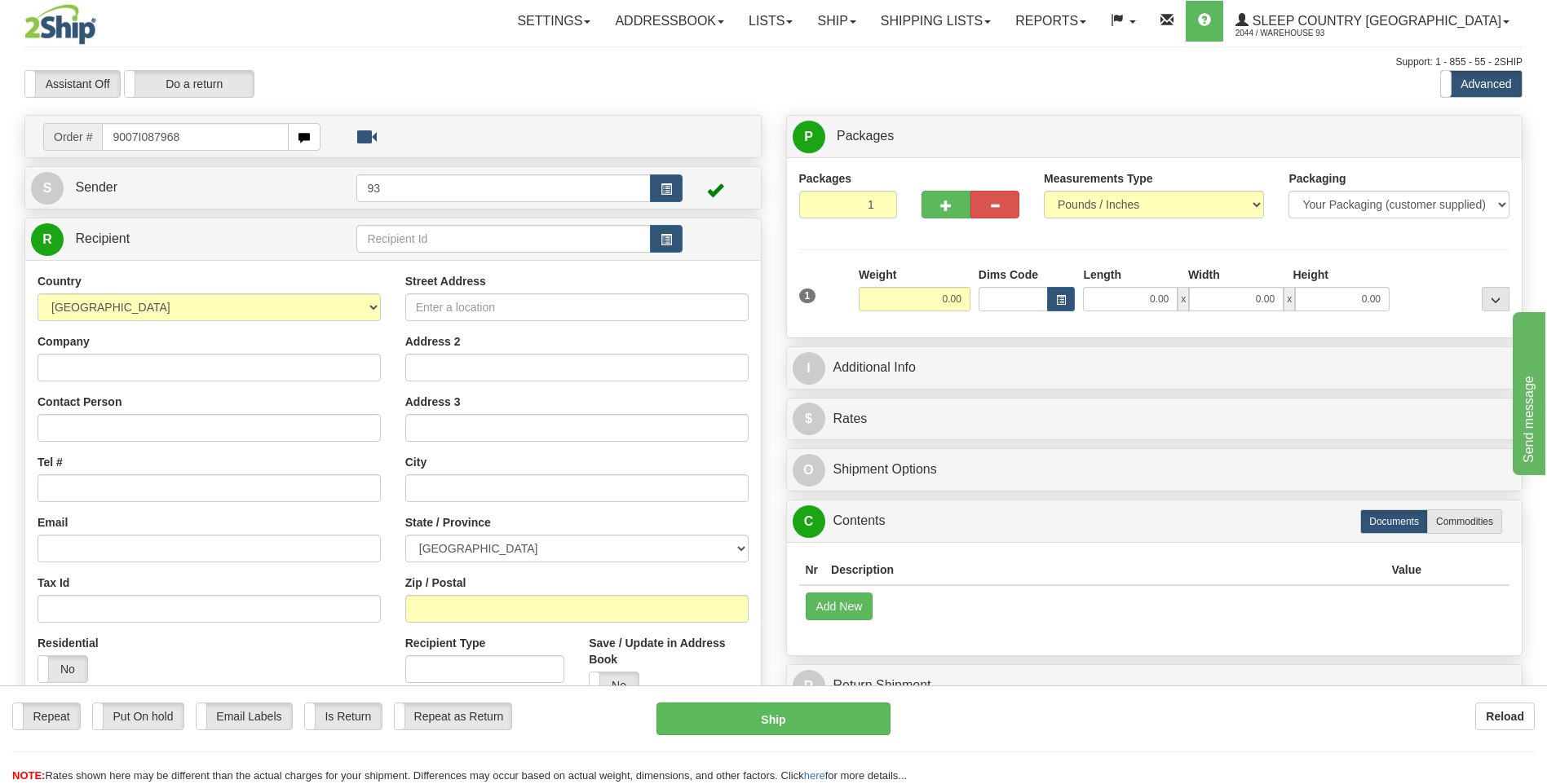
type input "9007I087968"
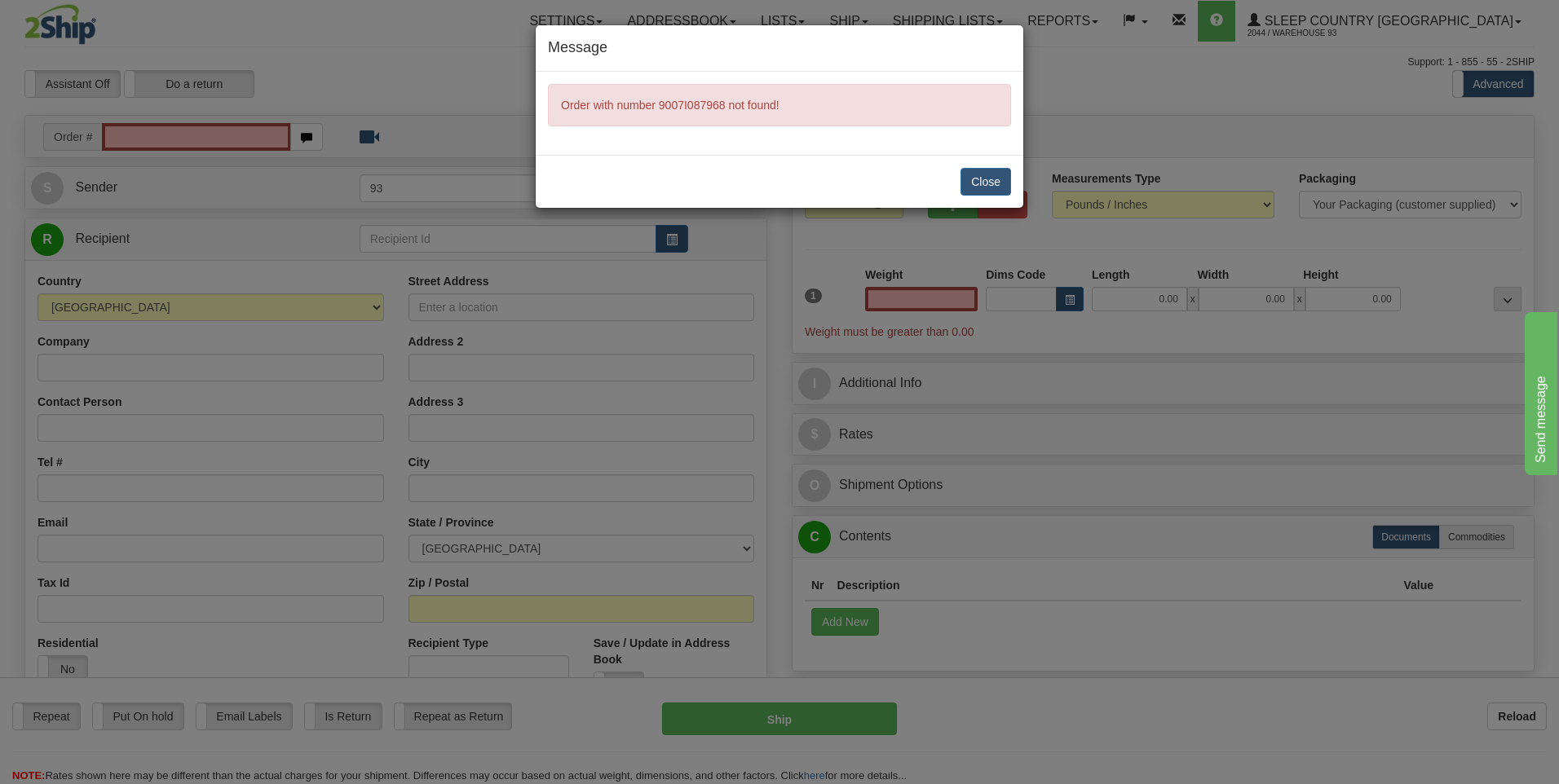
type input "0.00"
click at [998, 174] on button "Close" at bounding box center [986, 181] width 51 height 28
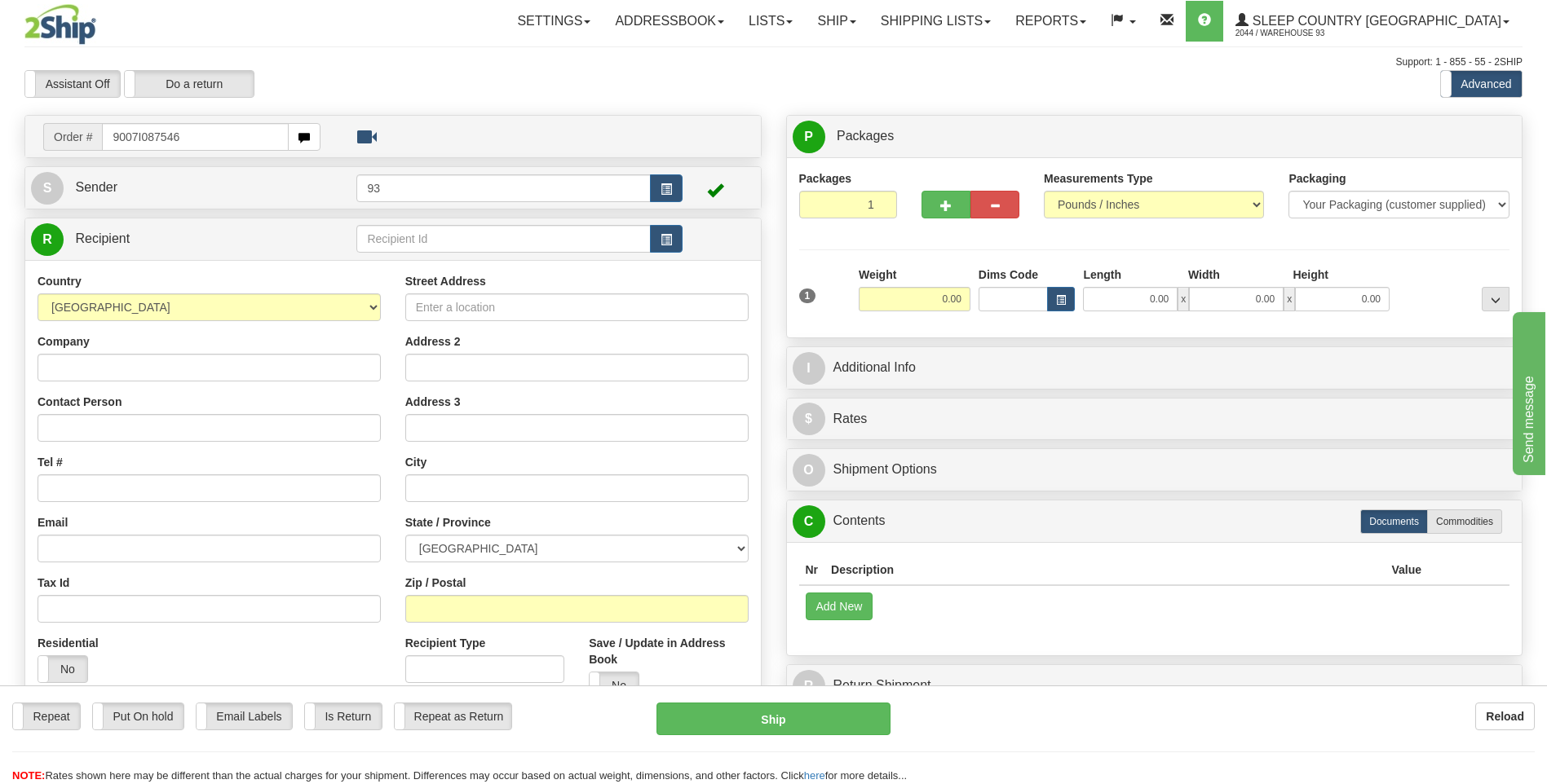
type input "9007I087546"
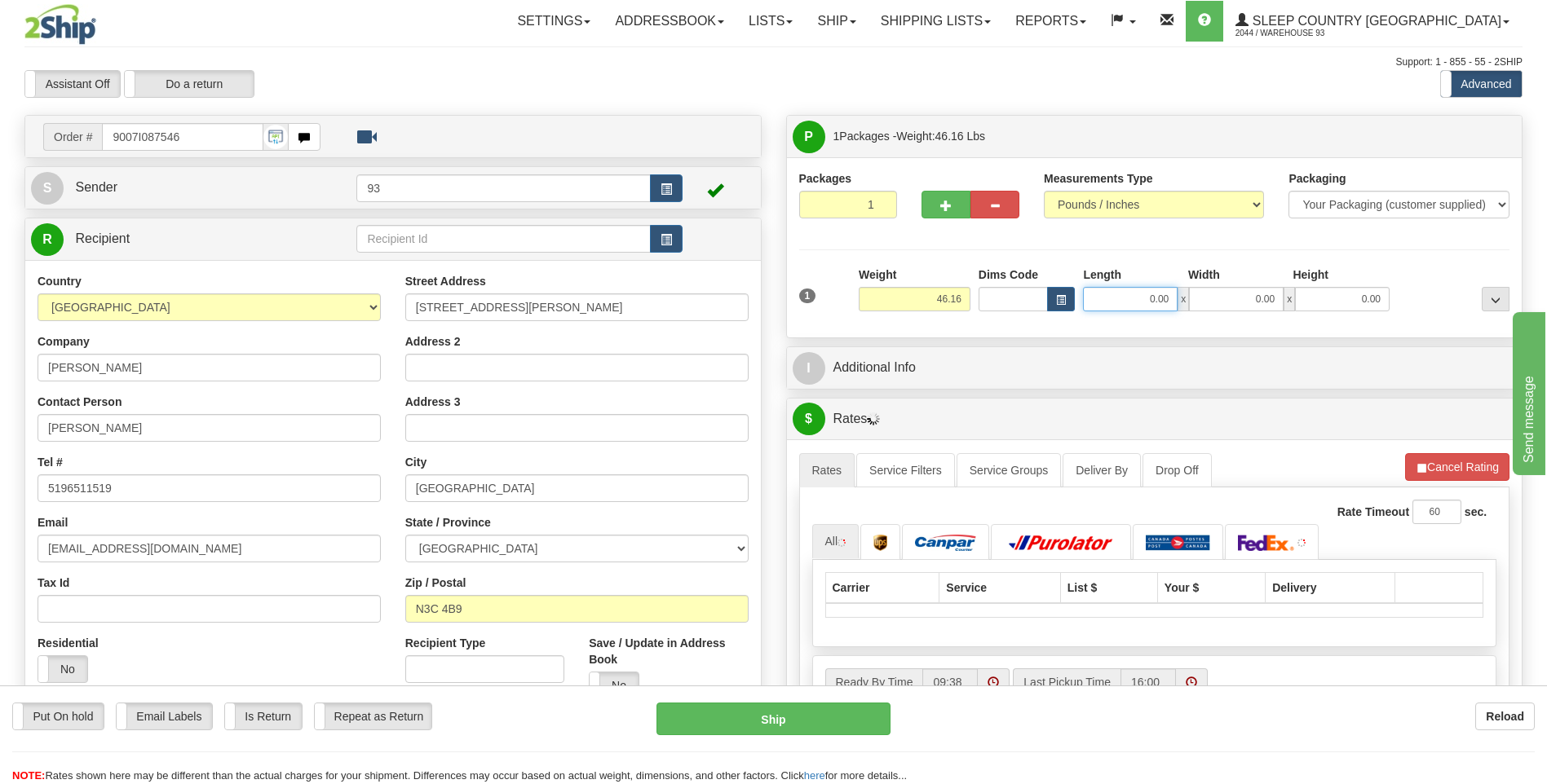
drag, startPoint x: 1126, startPoint y: 309, endPoint x: 1249, endPoint y: 291, distance: 124.3
click at [1248, 291] on div "0.00 x 0.00 x 0.00" at bounding box center [1235, 299] width 306 height 24
type input "40.00"
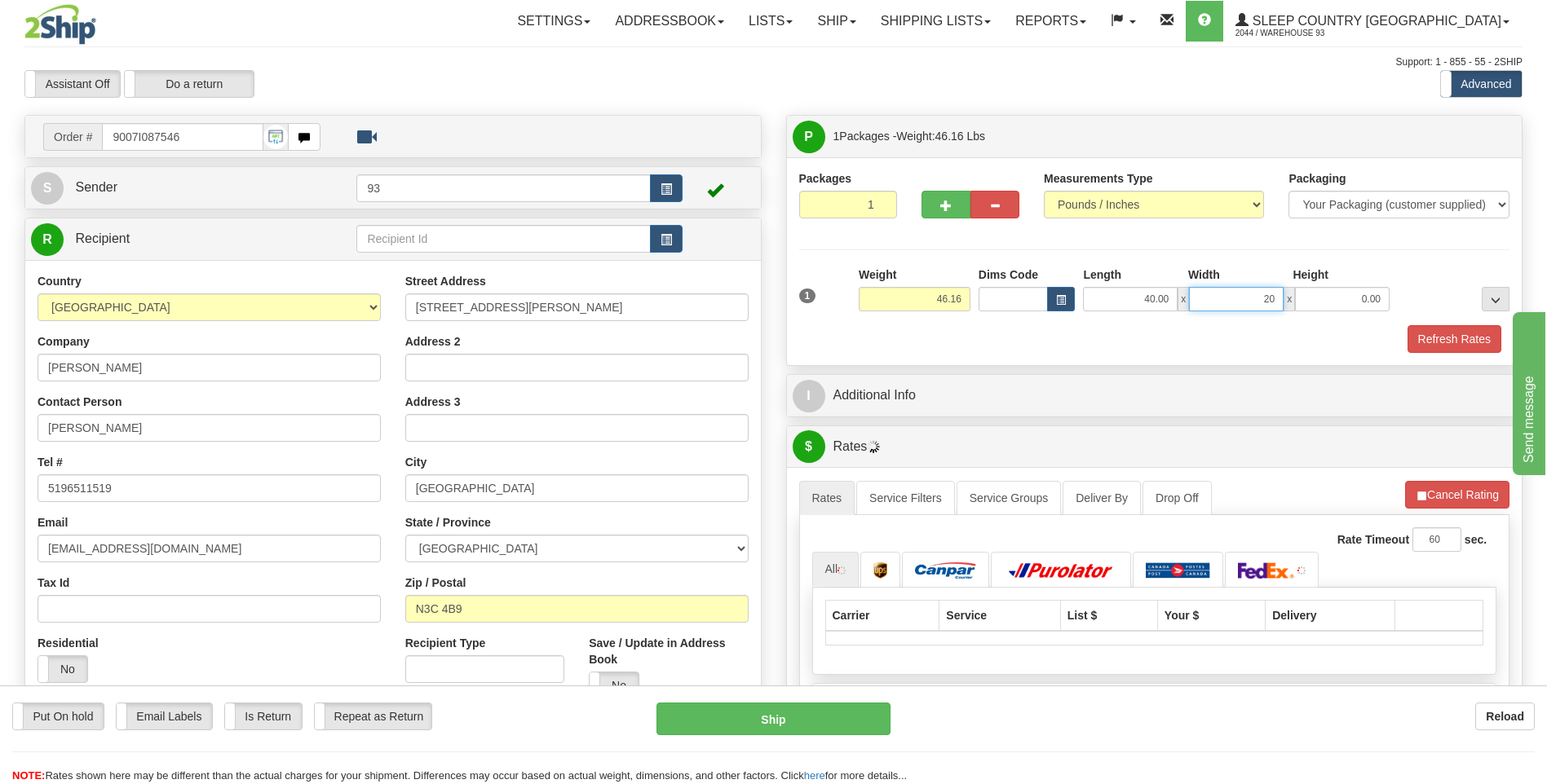
type input "20.00"
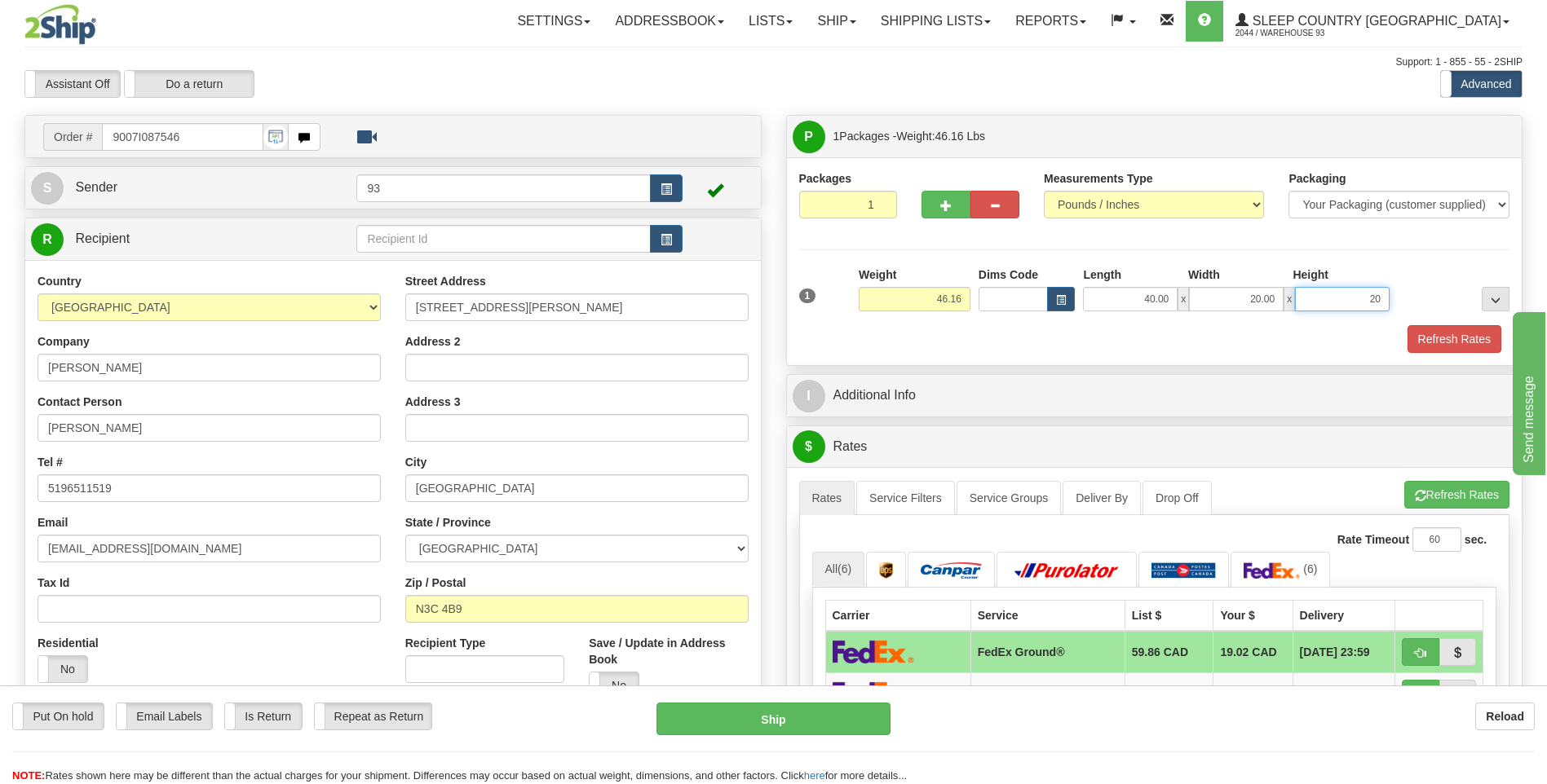
type input "20.00"
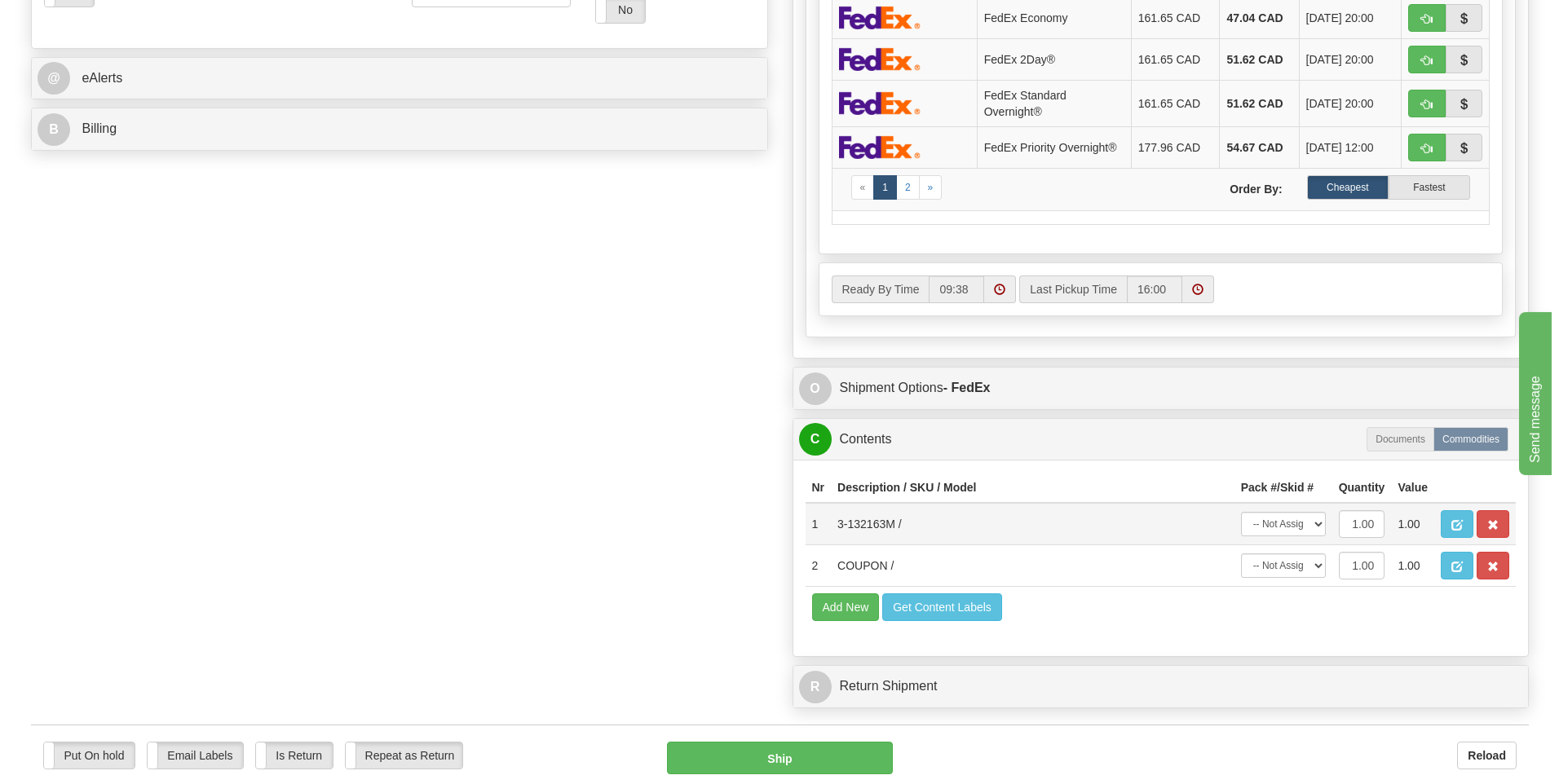
scroll to position [815, 0]
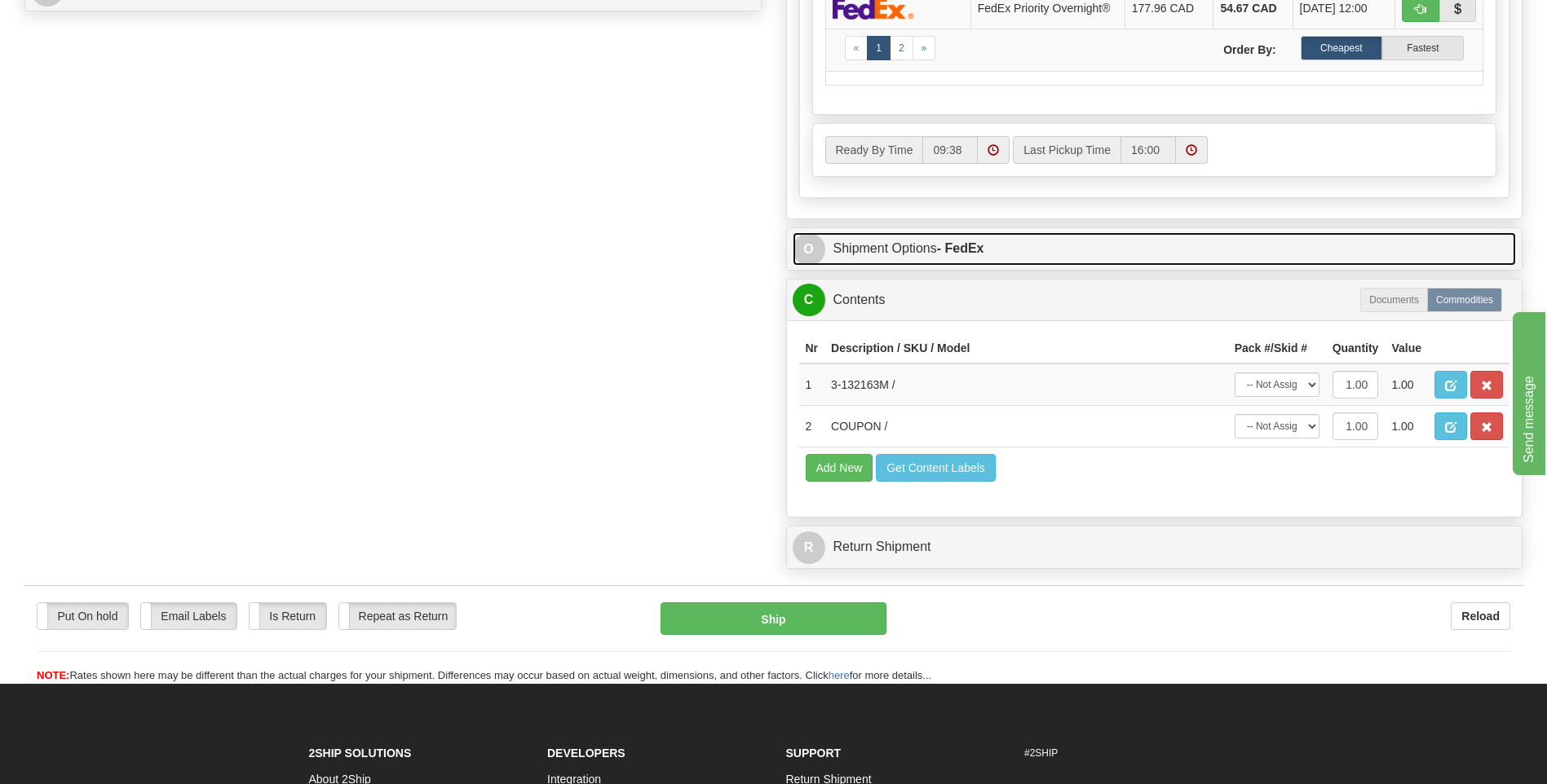
click at [820, 252] on span "O" at bounding box center [809, 249] width 33 height 33
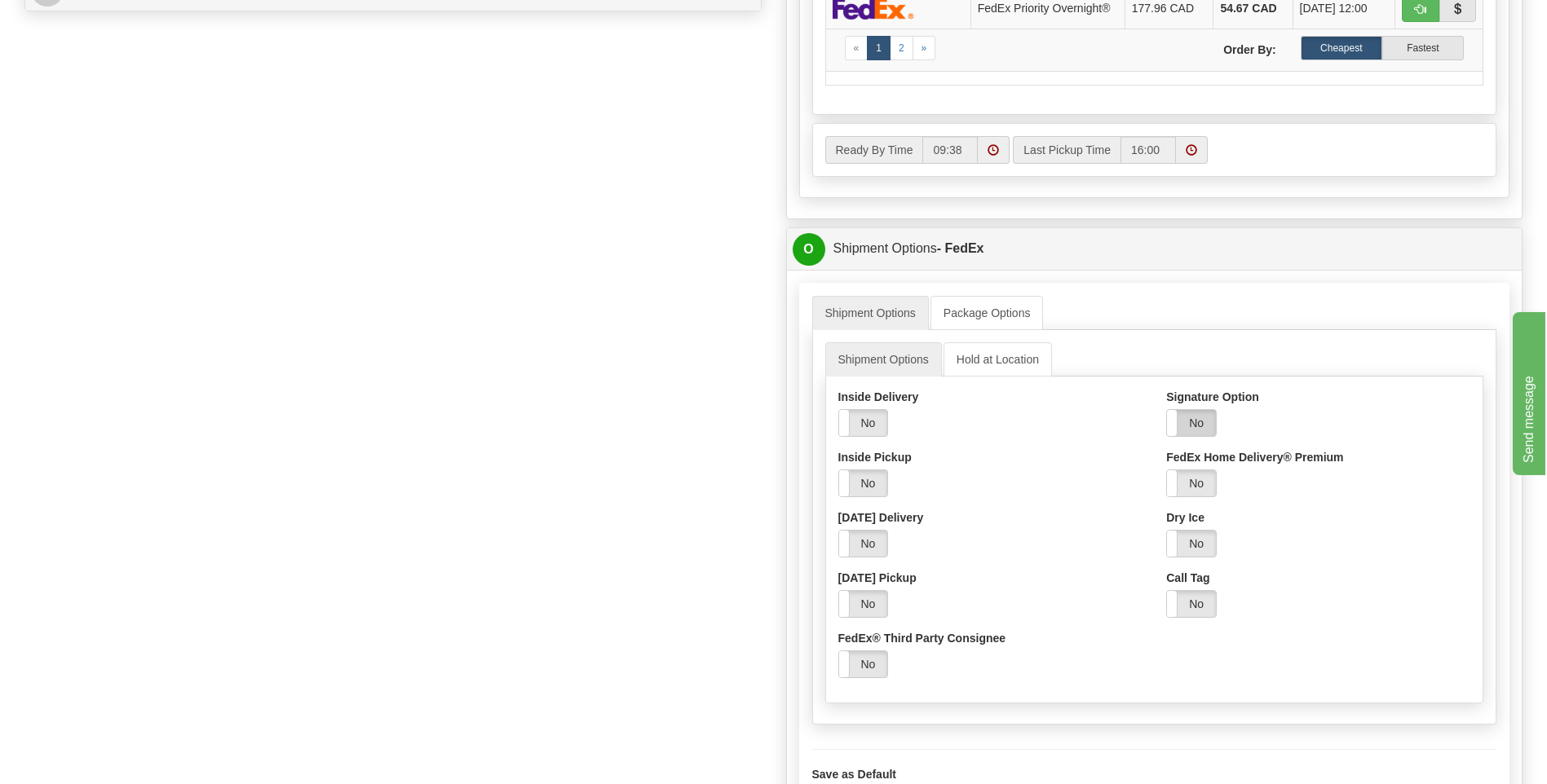
click at [1197, 426] on label "No" at bounding box center [1191, 423] width 49 height 26
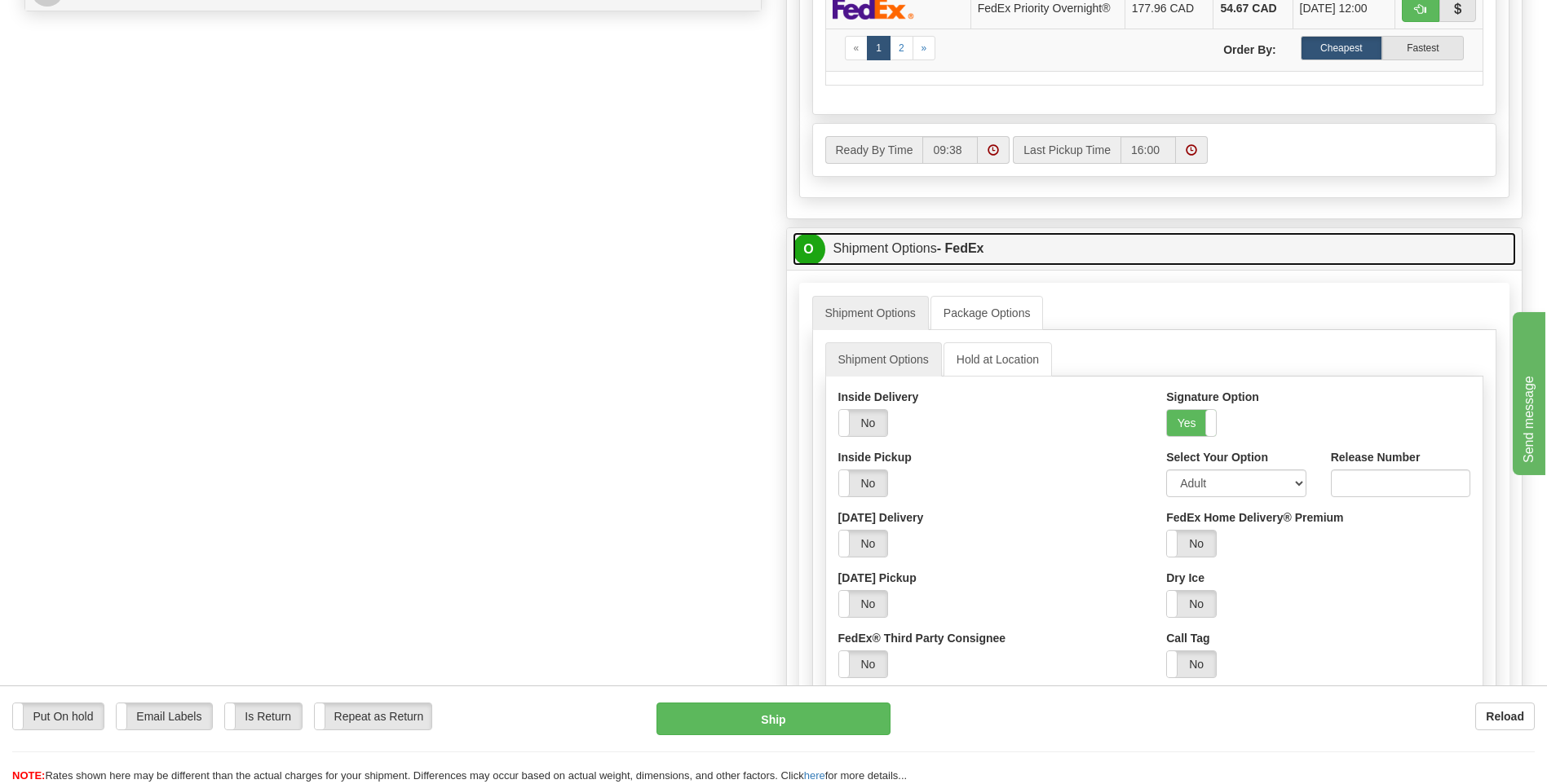
click at [807, 247] on span "O" at bounding box center [809, 249] width 33 height 33
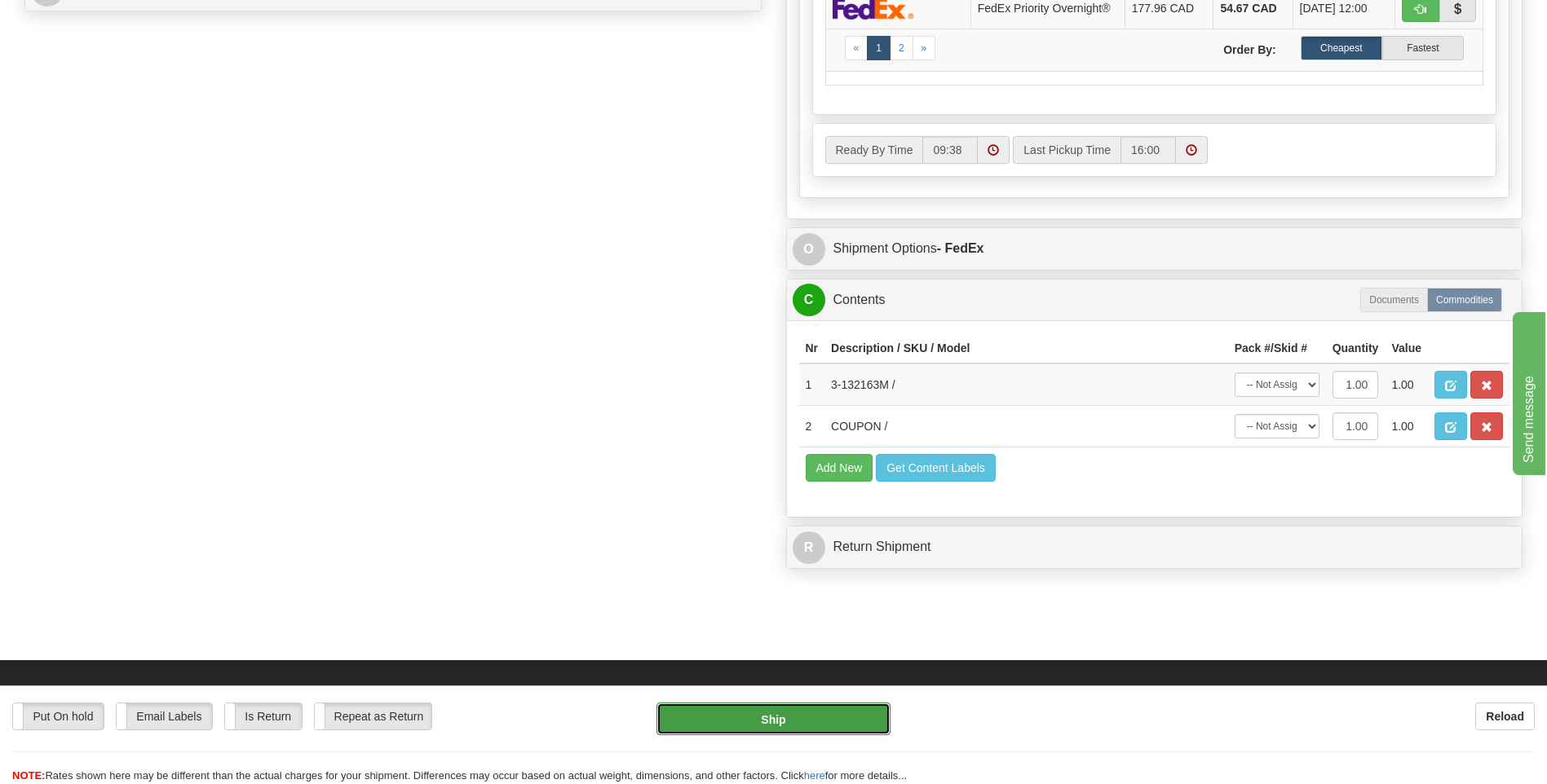
click at [754, 723] on button "Ship" at bounding box center [773, 719] width 233 height 33
type input "92"
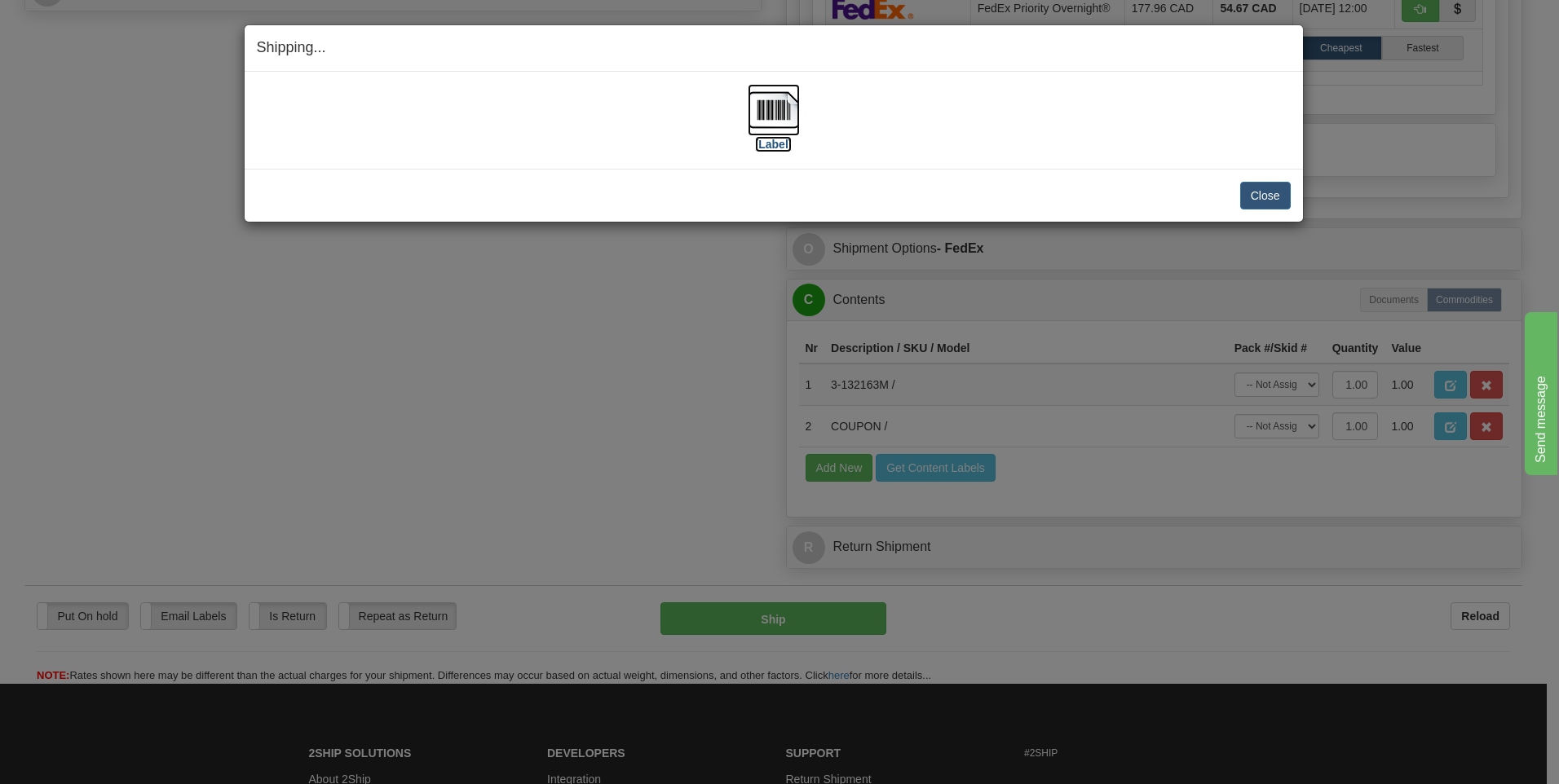
click at [758, 96] on img at bounding box center [774, 110] width 53 height 53
click at [1275, 200] on button "Close" at bounding box center [1265, 196] width 51 height 28
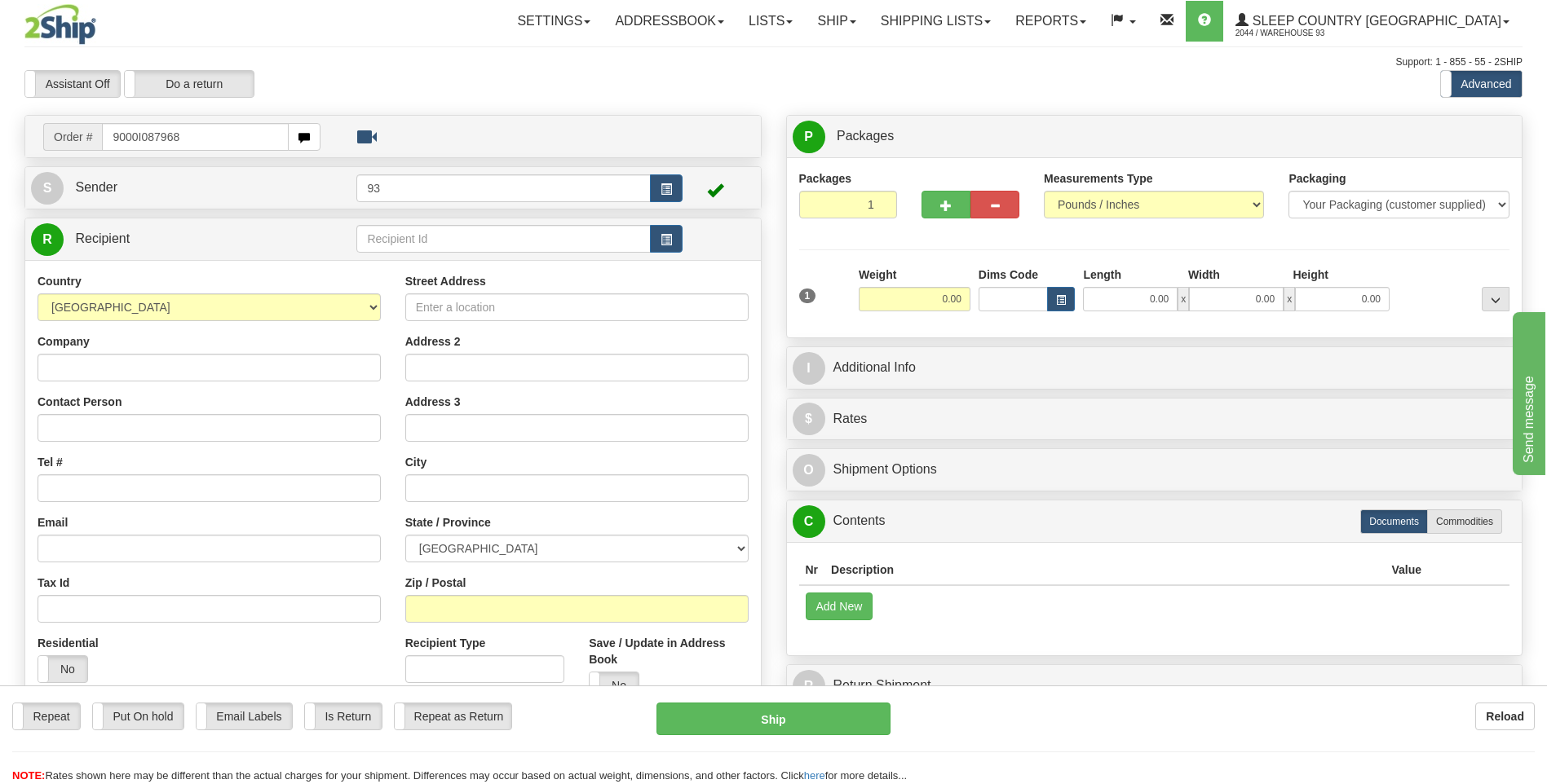
type input "9000I087968"
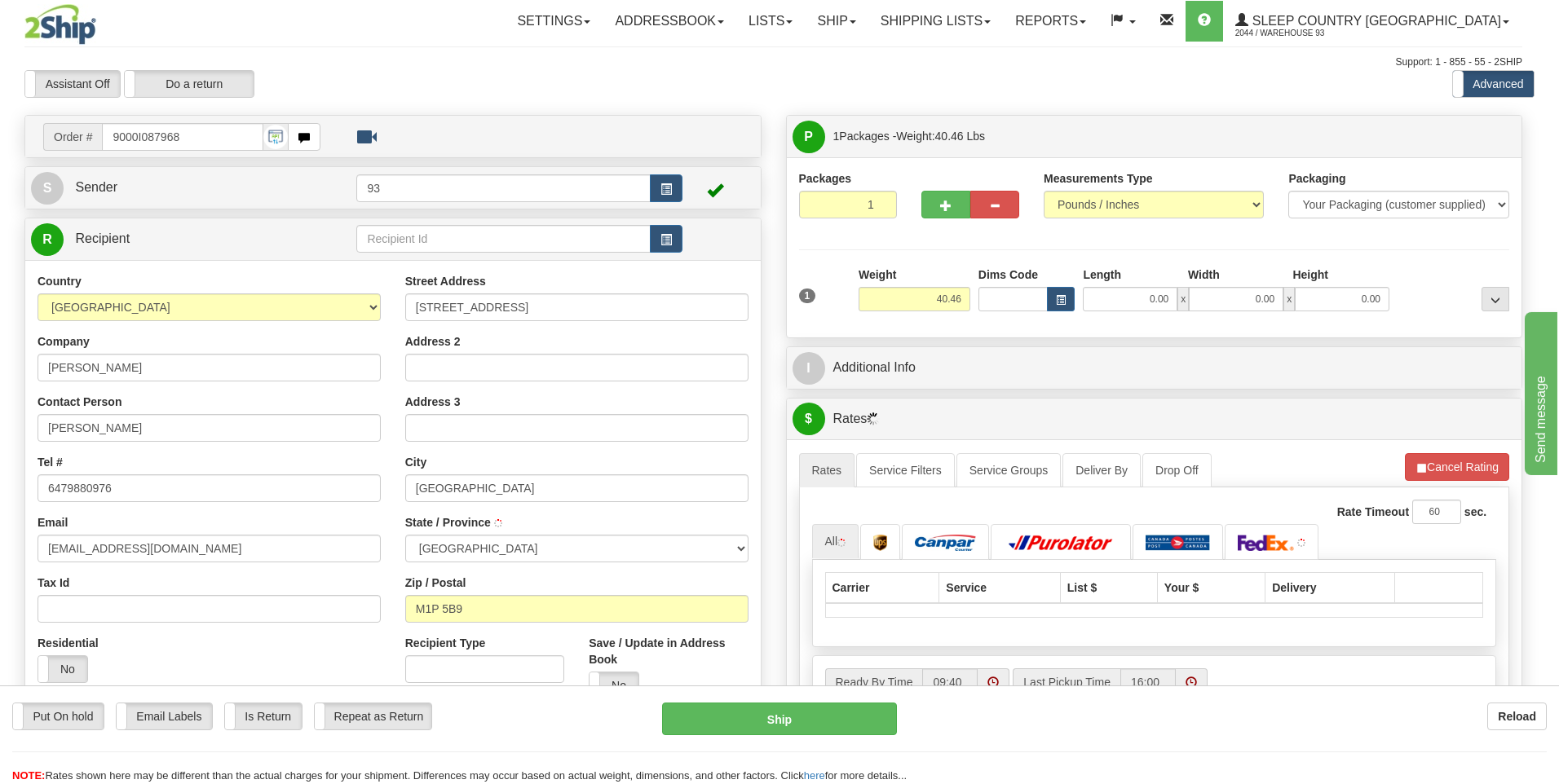
type input "[GEOGRAPHIC_DATA]"
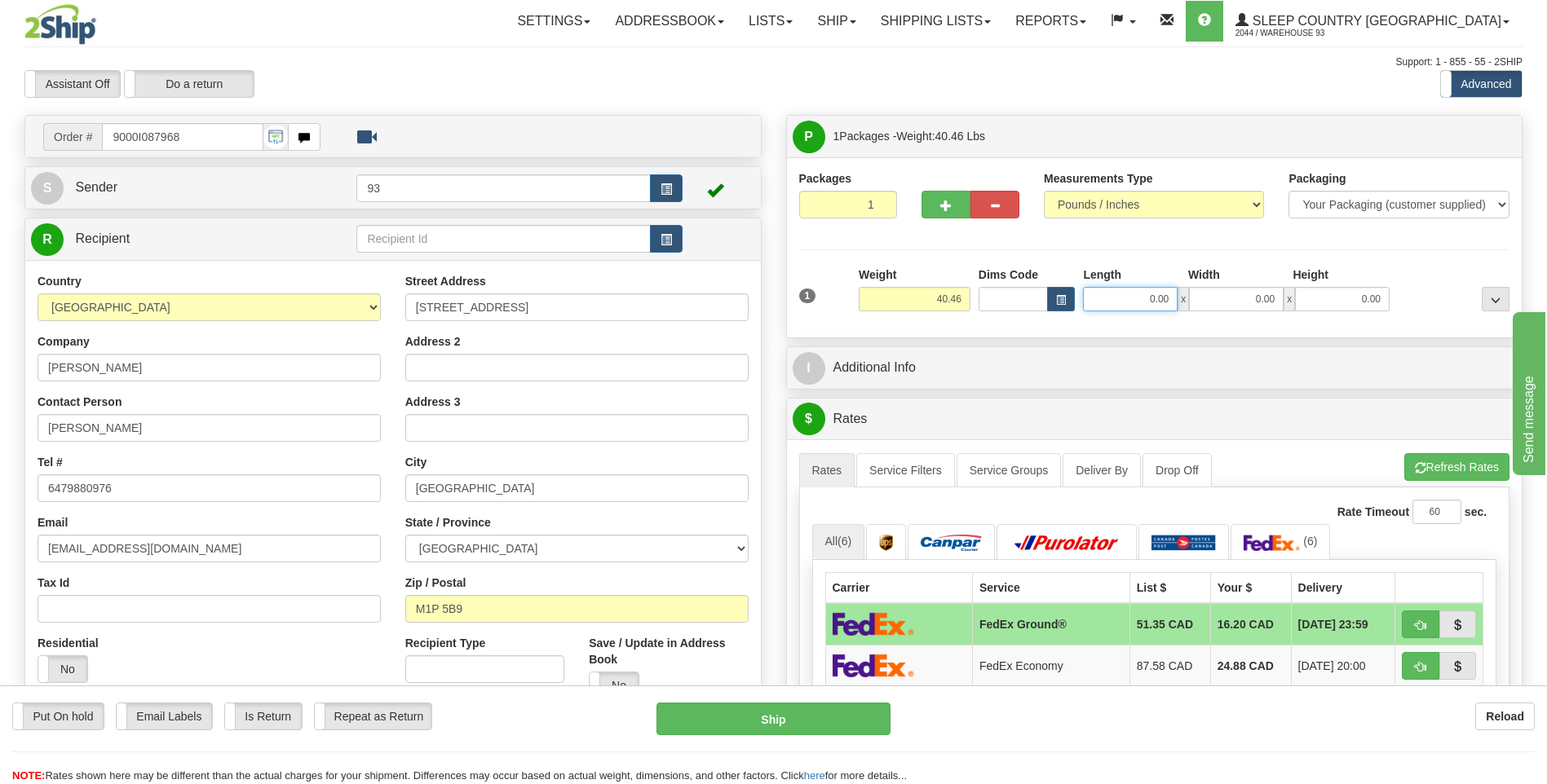
drag, startPoint x: 1149, startPoint y: 297, endPoint x: 1244, endPoint y: 288, distance: 95.4
click at [1240, 297] on div "0.00 x 0.00 x 0.00" at bounding box center [1235, 299] width 306 height 24
type input "40.00"
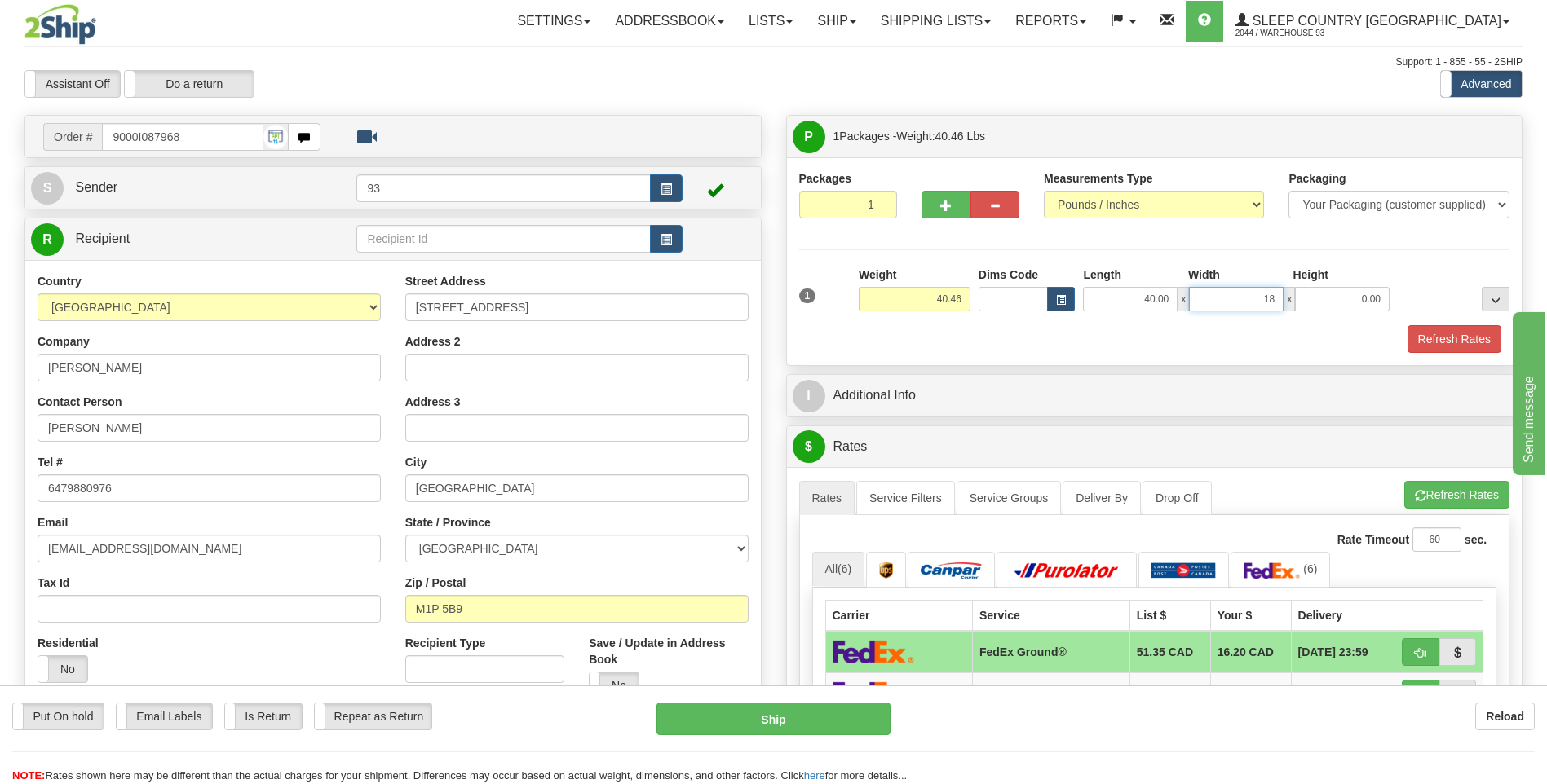
type input "18.00"
click at [1447, 335] on button "Refresh Rates" at bounding box center [1455, 339] width 94 height 28
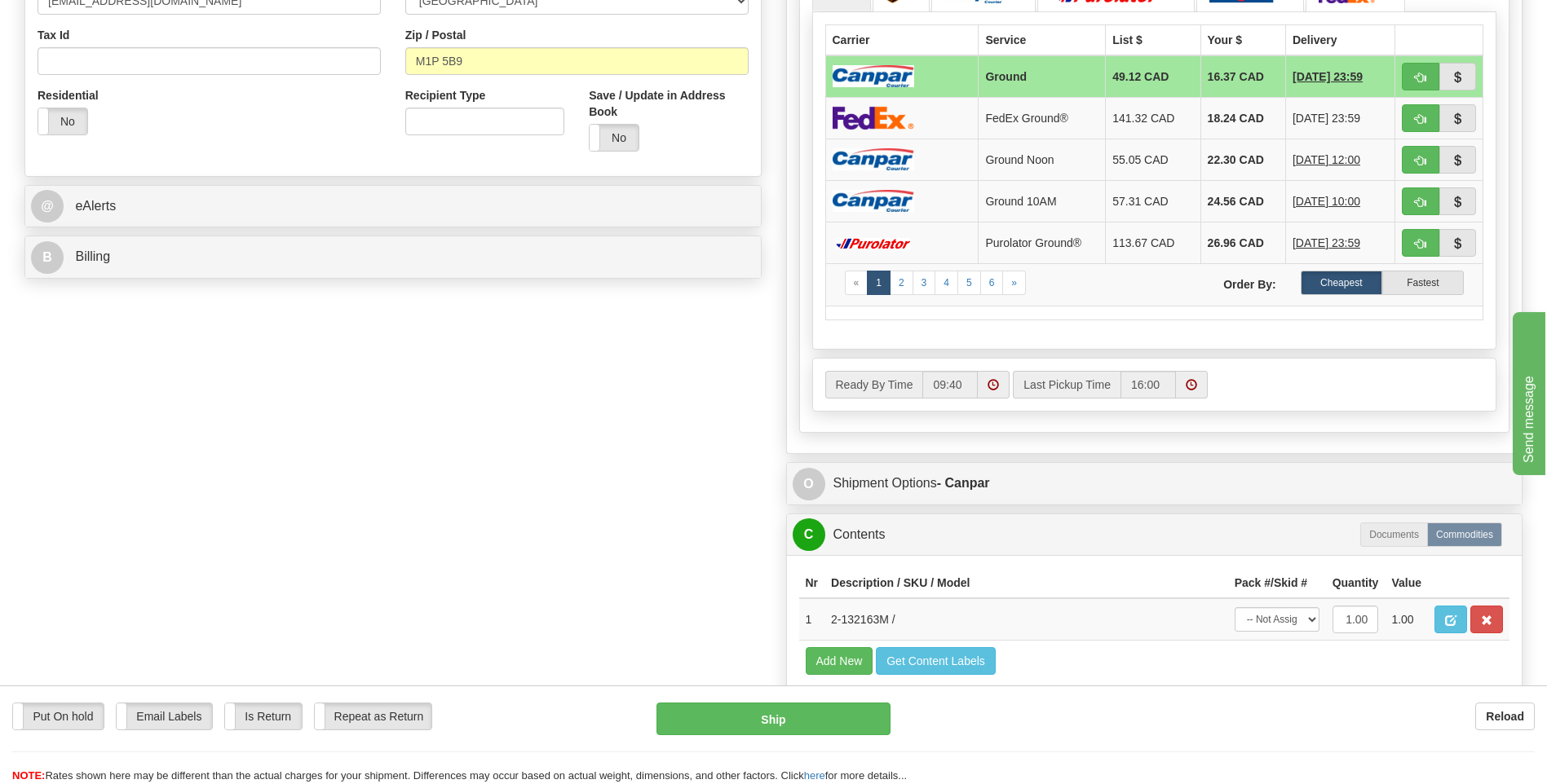
scroll to position [570, 0]
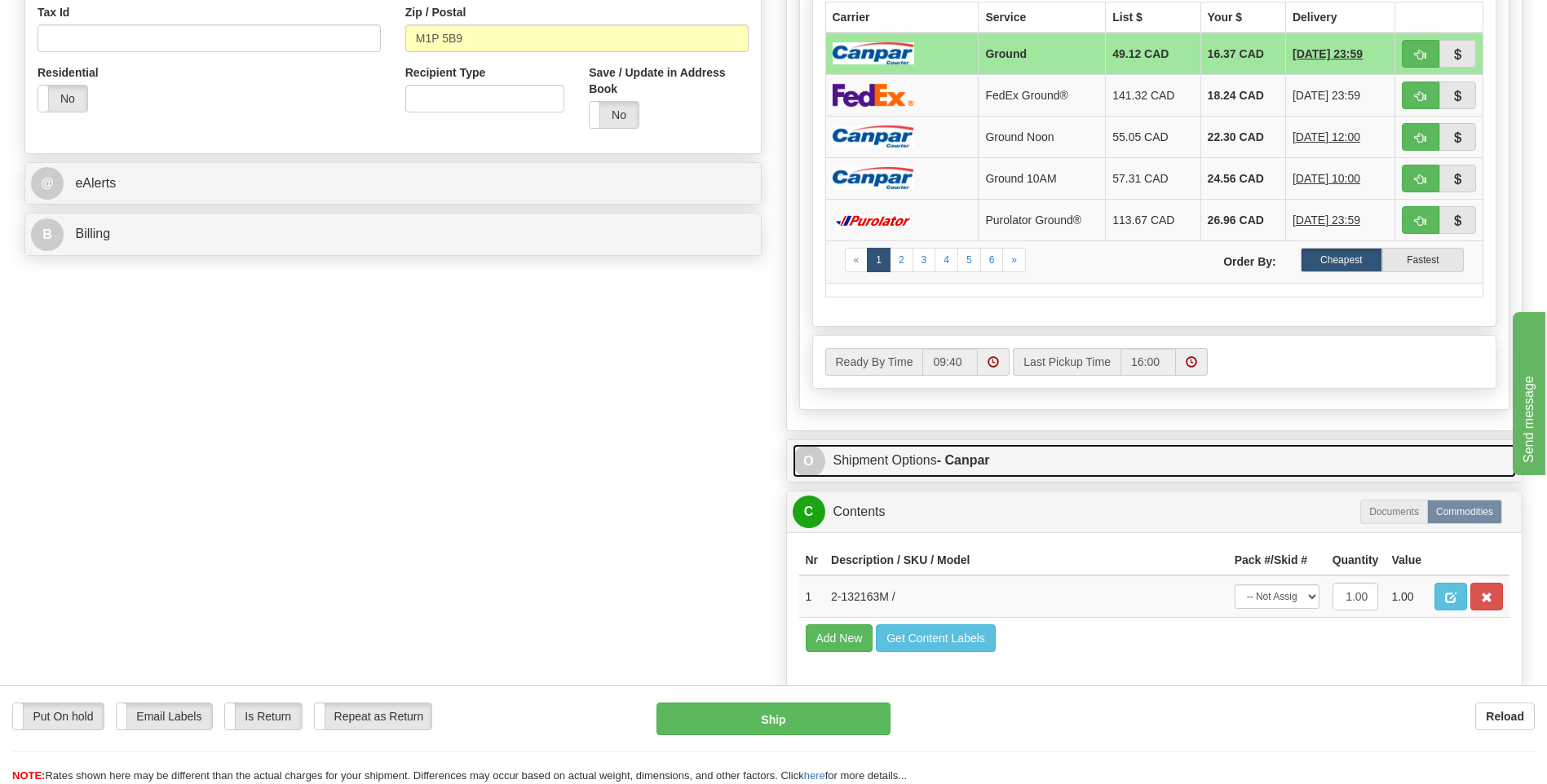
click at [802, 458] on span "O" at bounding box center [809, 462] width 33 height 33
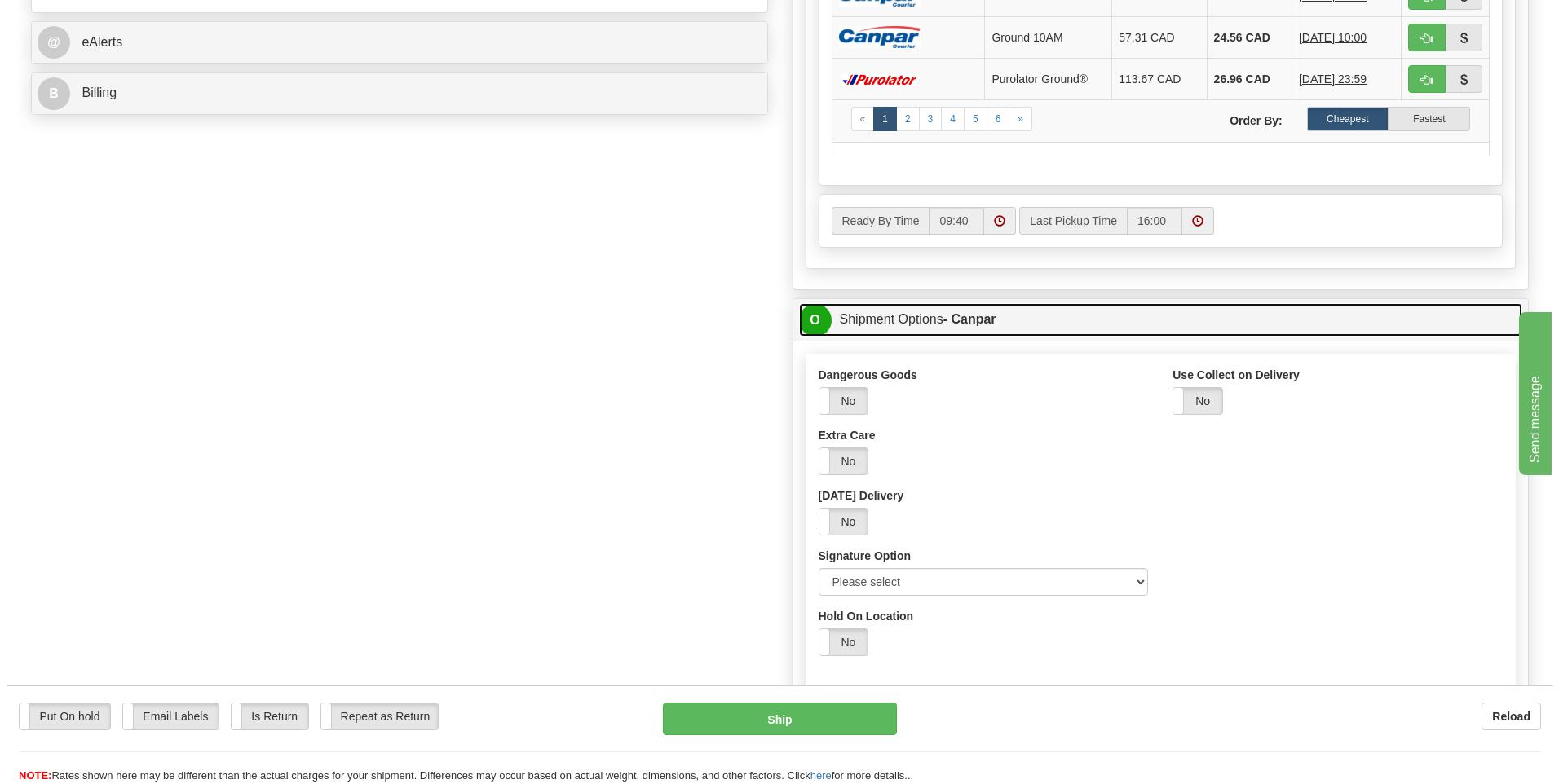
scroll to position [733, 0]
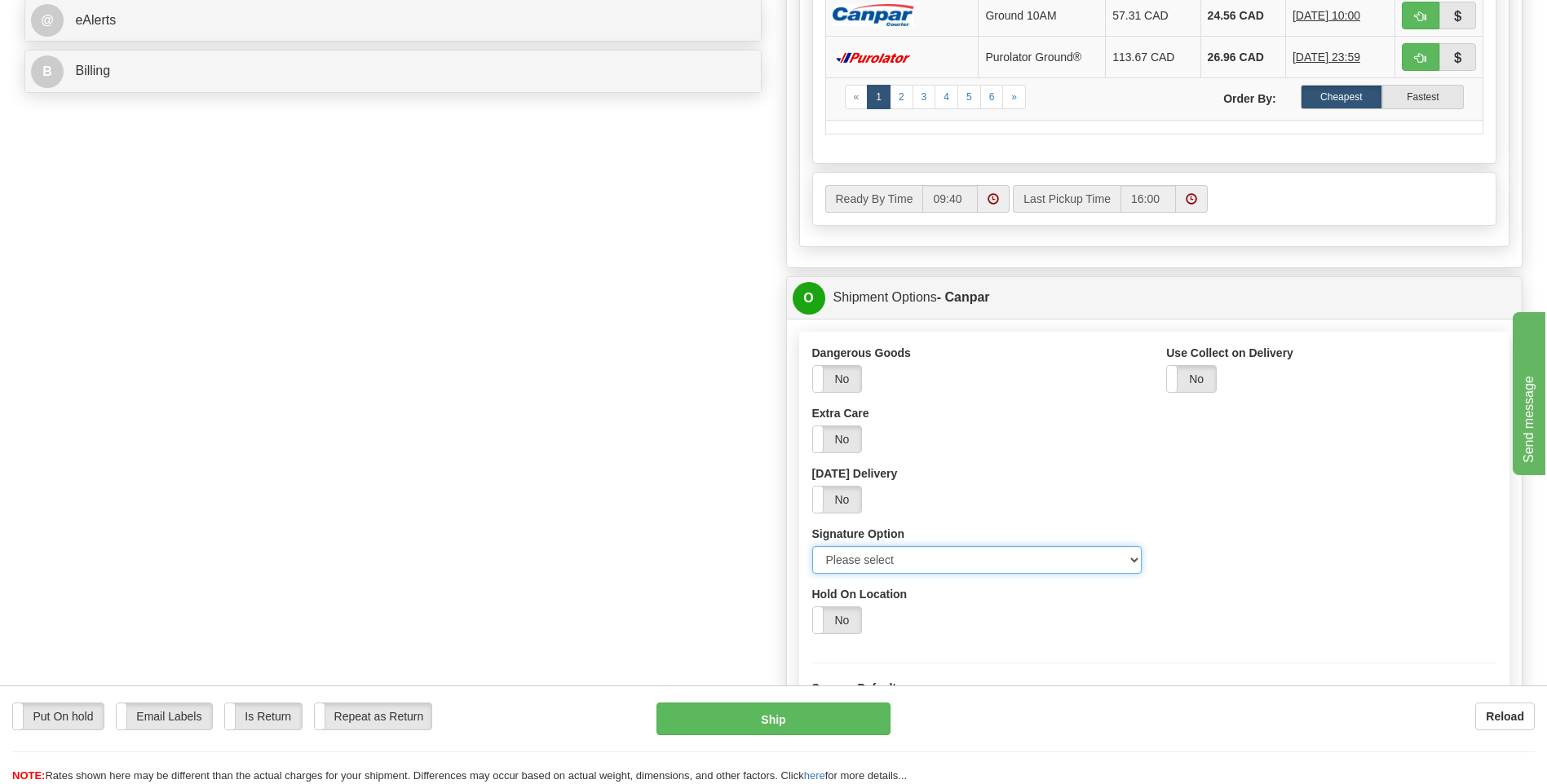
click at [1134, 565] on select "Please select No Signature Required Signature Required Adult Signature" at bounding box center [977, 559] width 331 height 28
select select "2"
click at [812, 546] on select "Please select No Signature Required Signature Required Adult Signature" at bounding box center [977, 559] width 331 height 28
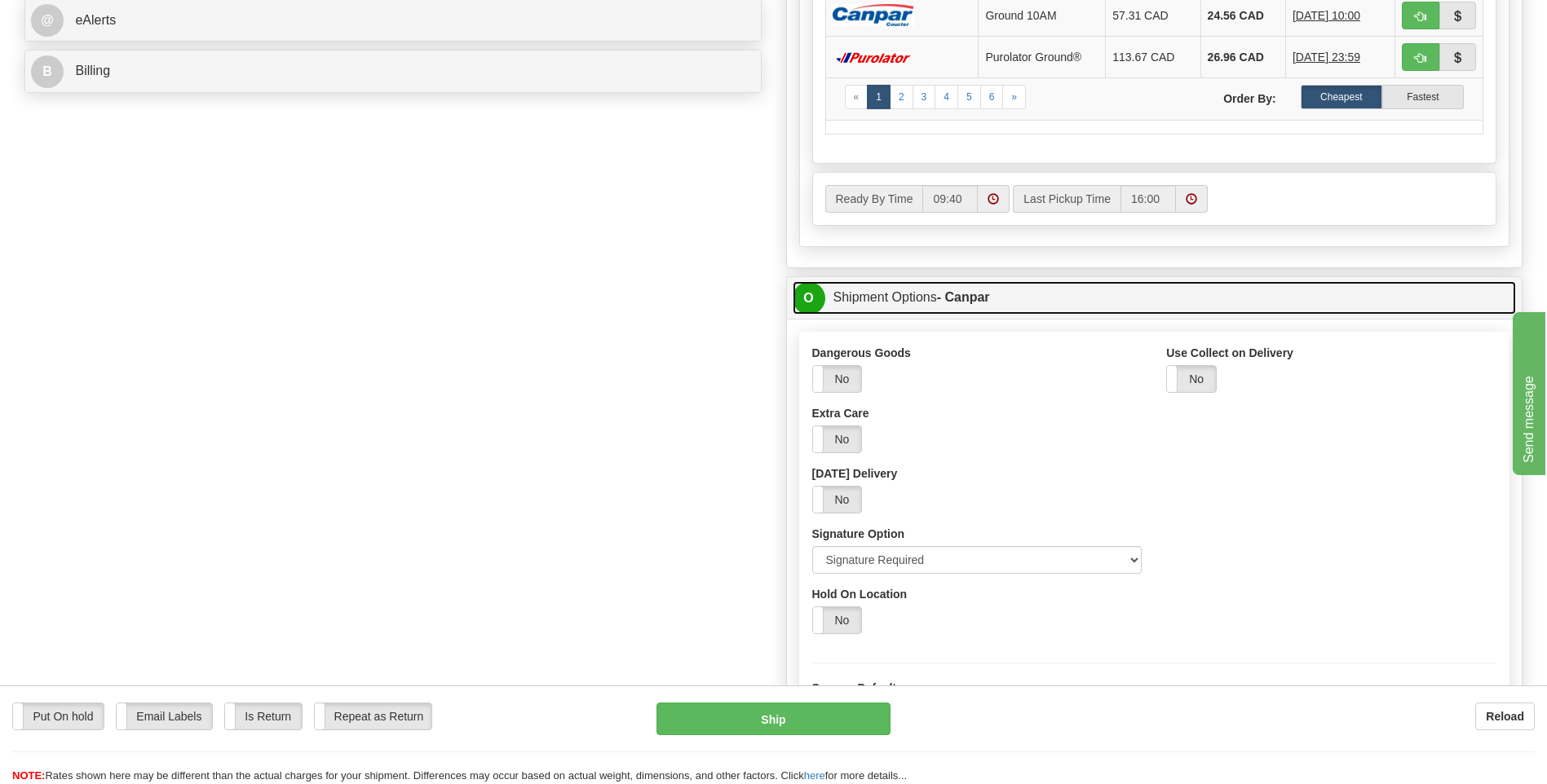
click at [810, 292] on span "O" at bounding box center [809, 298] width 33 height 33
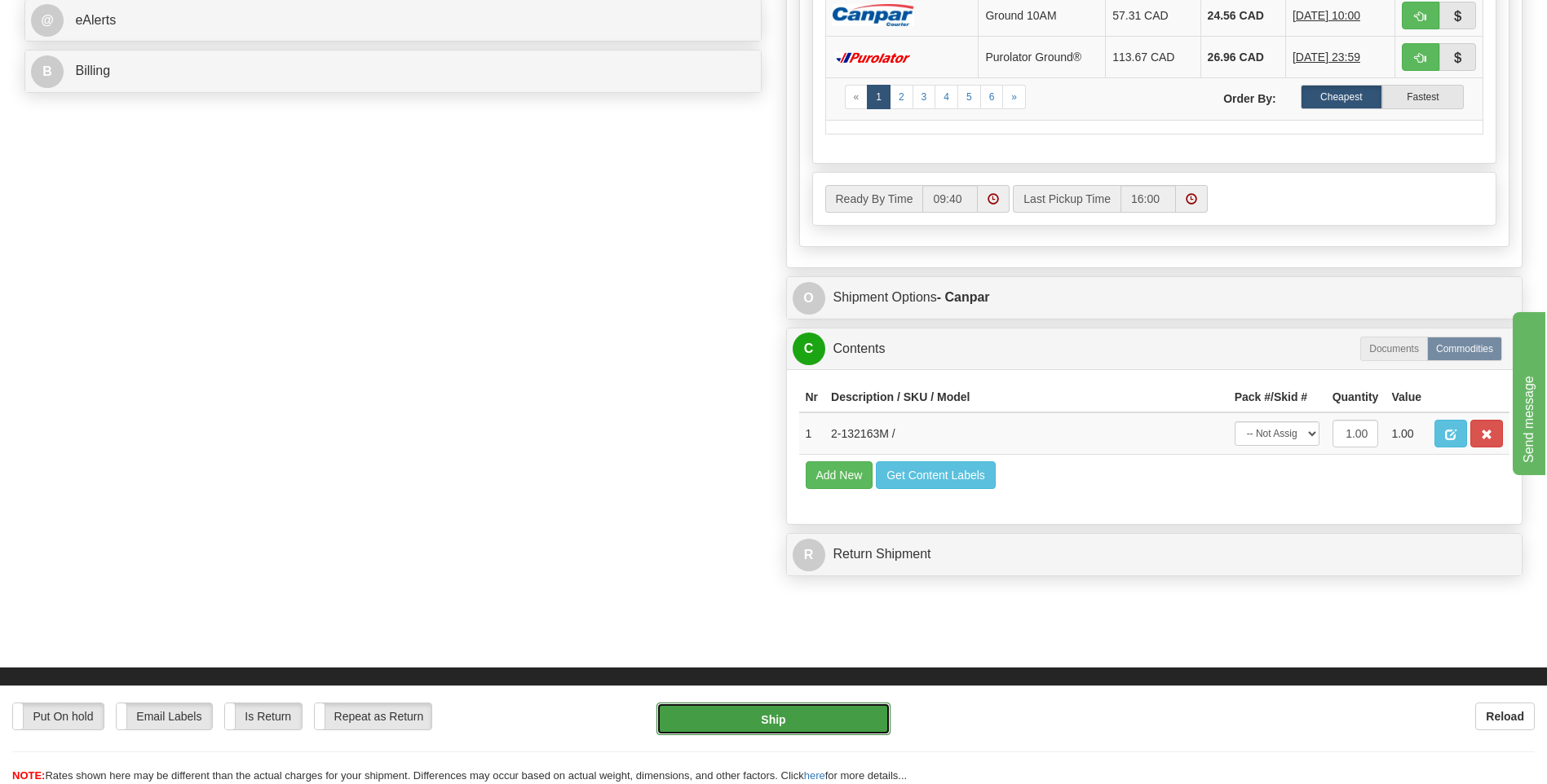
click at [805, 726] on button "Ship" at bounding box center [773, 719] width 233 height 33
type input "1"
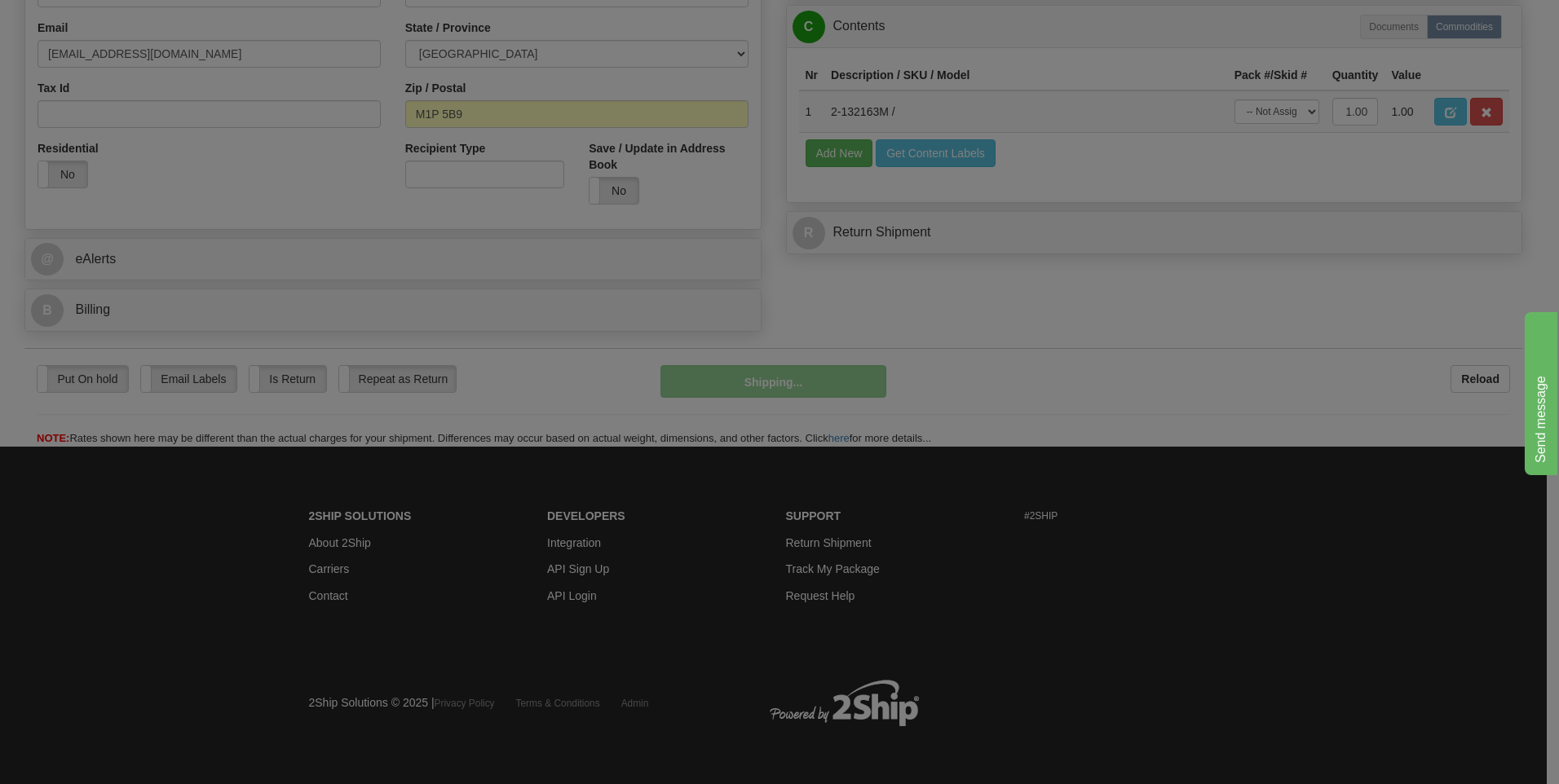
scroll to position [495, 0]
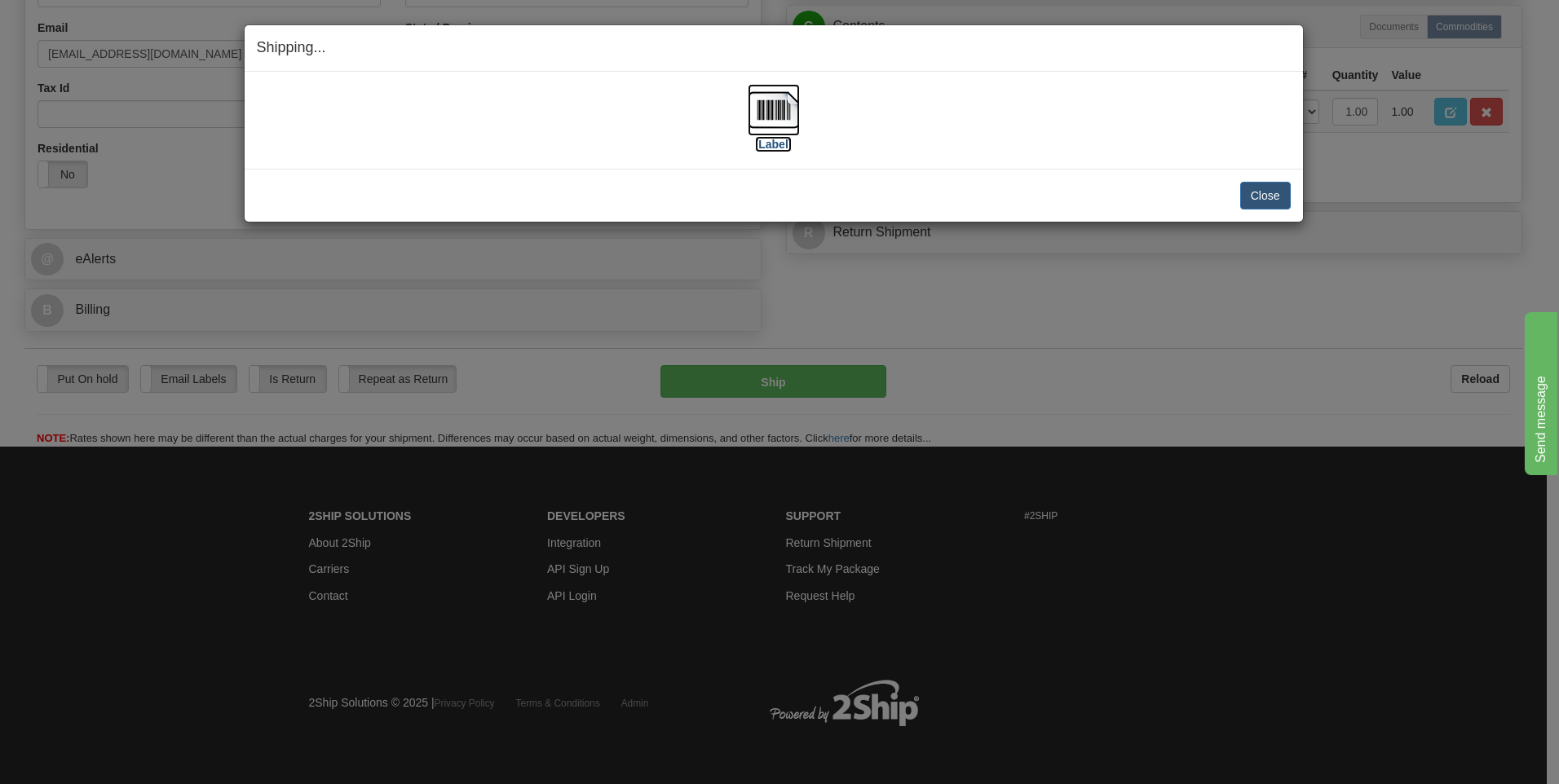
click at [778, 110] on img at bounding box center [774, 110] width 53 height 53
click at [1256, 190] on button "Close" at bounding box center [1265, 196] width 51 height 28
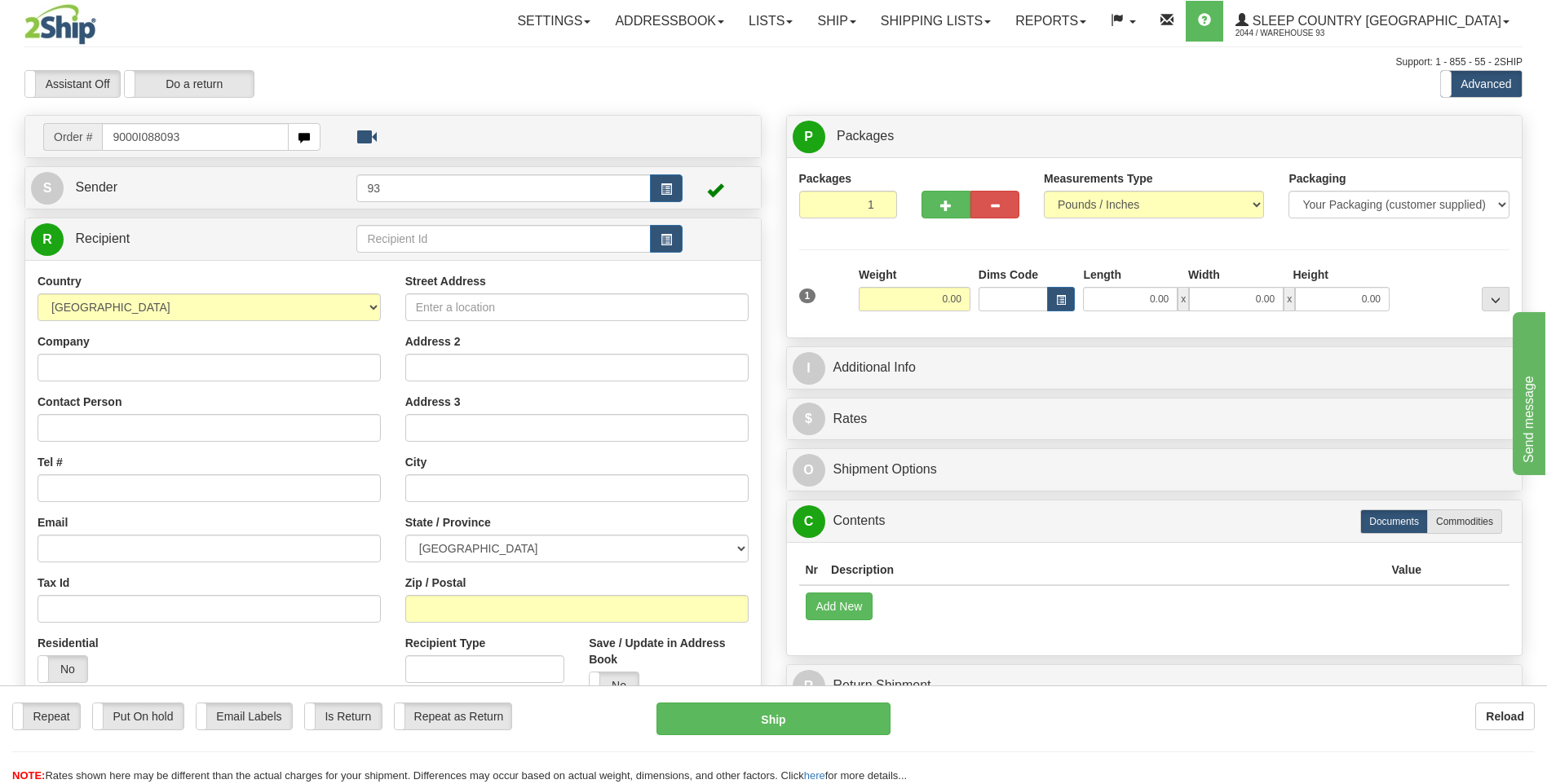
type input "9000I088093"
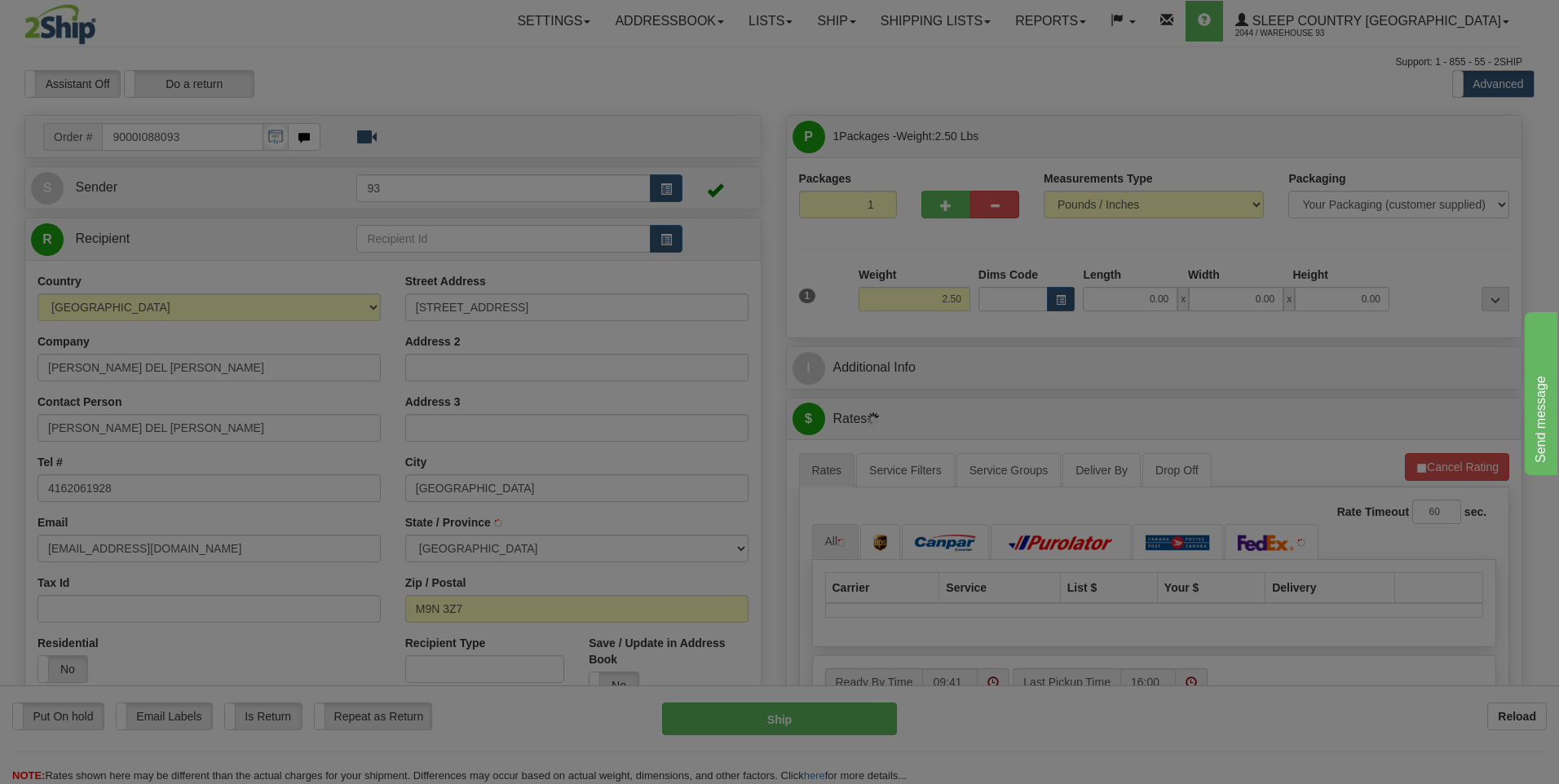
type input "NORTH YORK"
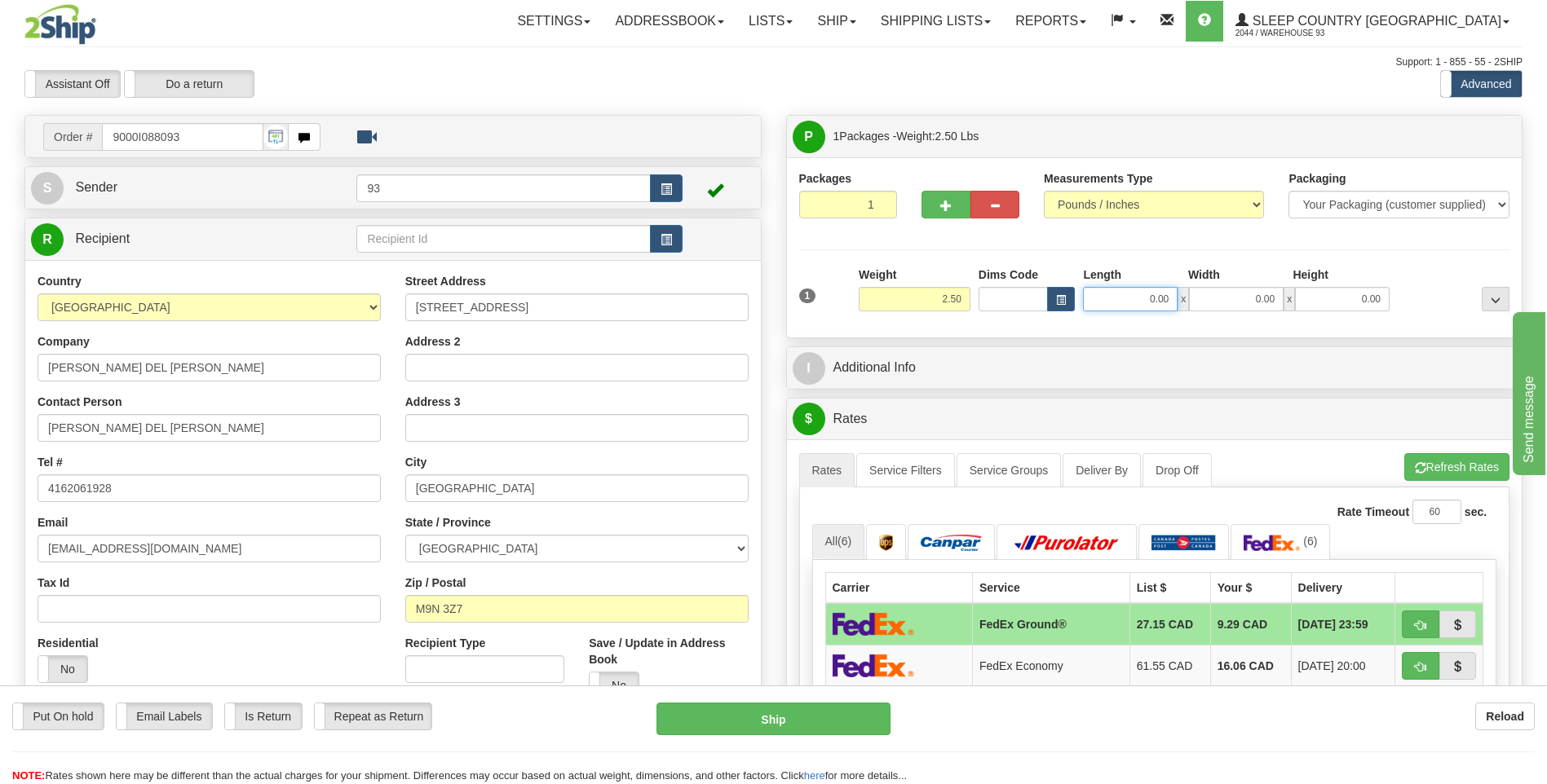
drag, startPoint x: 1148, startPoint y: 304, endPoint x: 1177, endPoint y: 302, distance: 29.1
click at [1177, 302] on input "0.00" at bounding box center [1129, 299] width 94 height 24
type input "8.00"
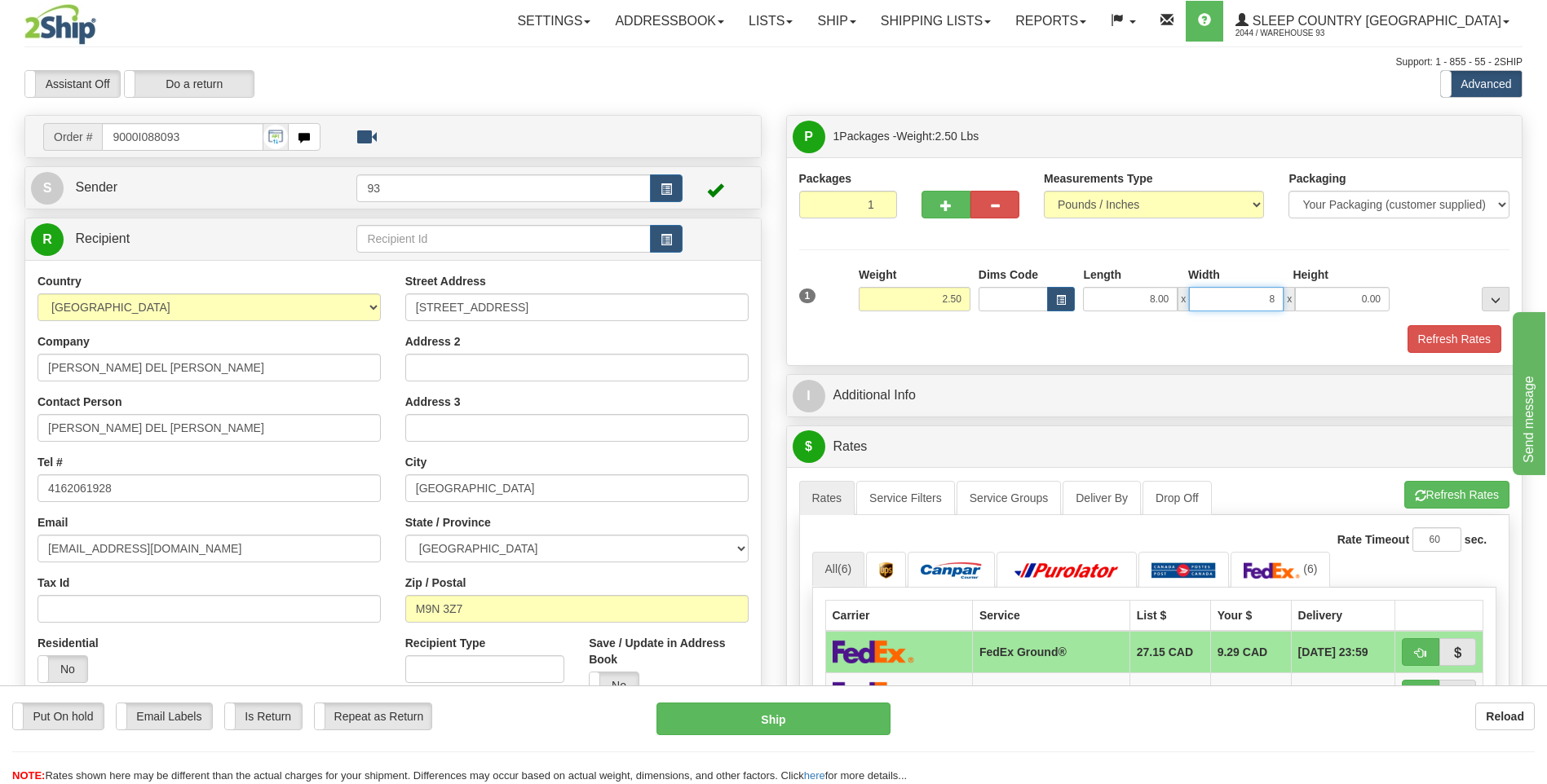
type input "8.00"
type input "4.00"
click at [1440, 341] on button "Refresh Rates" at bounding box center [1455, 339] width 94 height 28
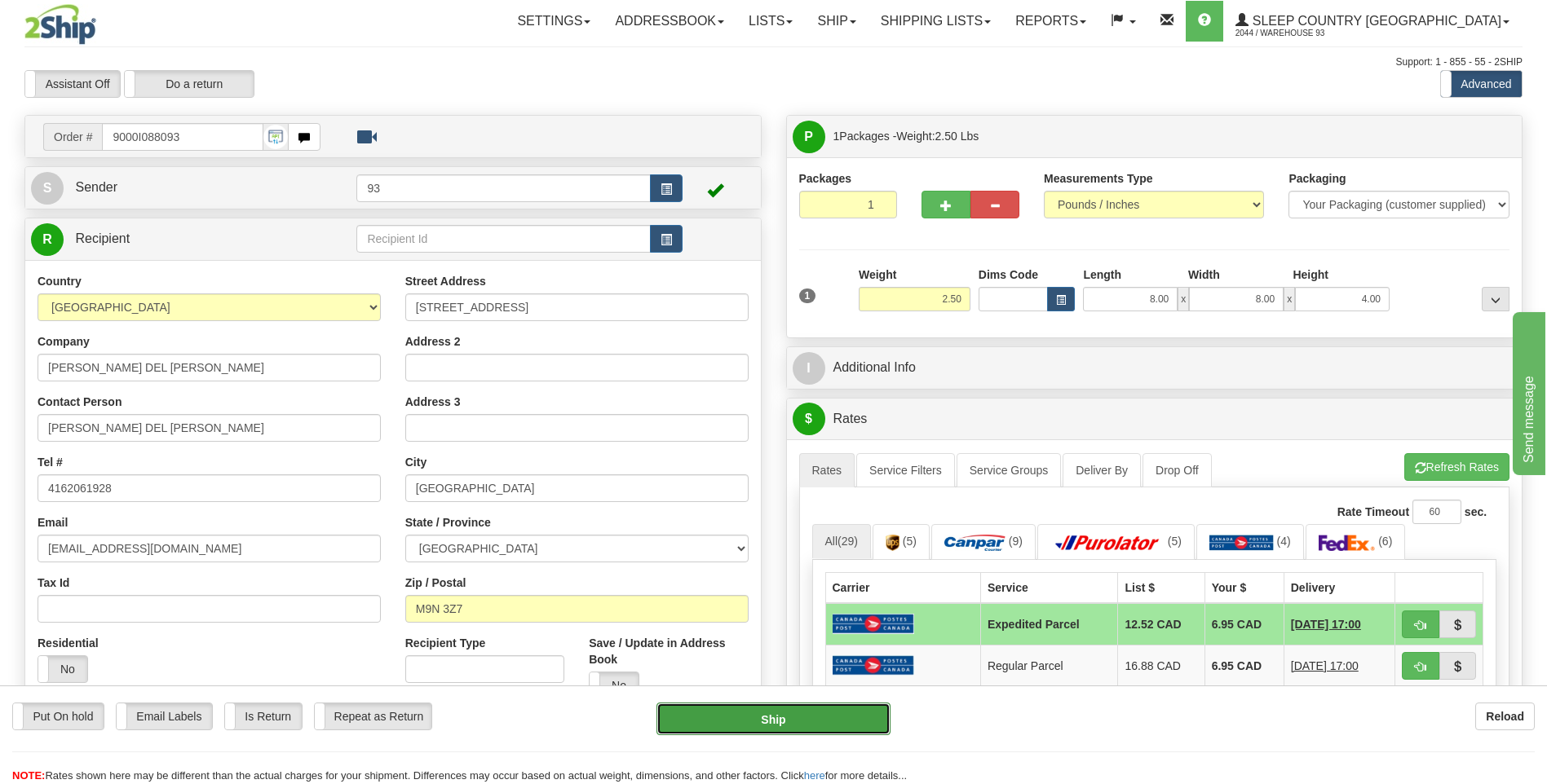
click at [737, 712] on button "Ship" at bounding box center [773, 719] width 233 height 33
type input "DOM.EP"
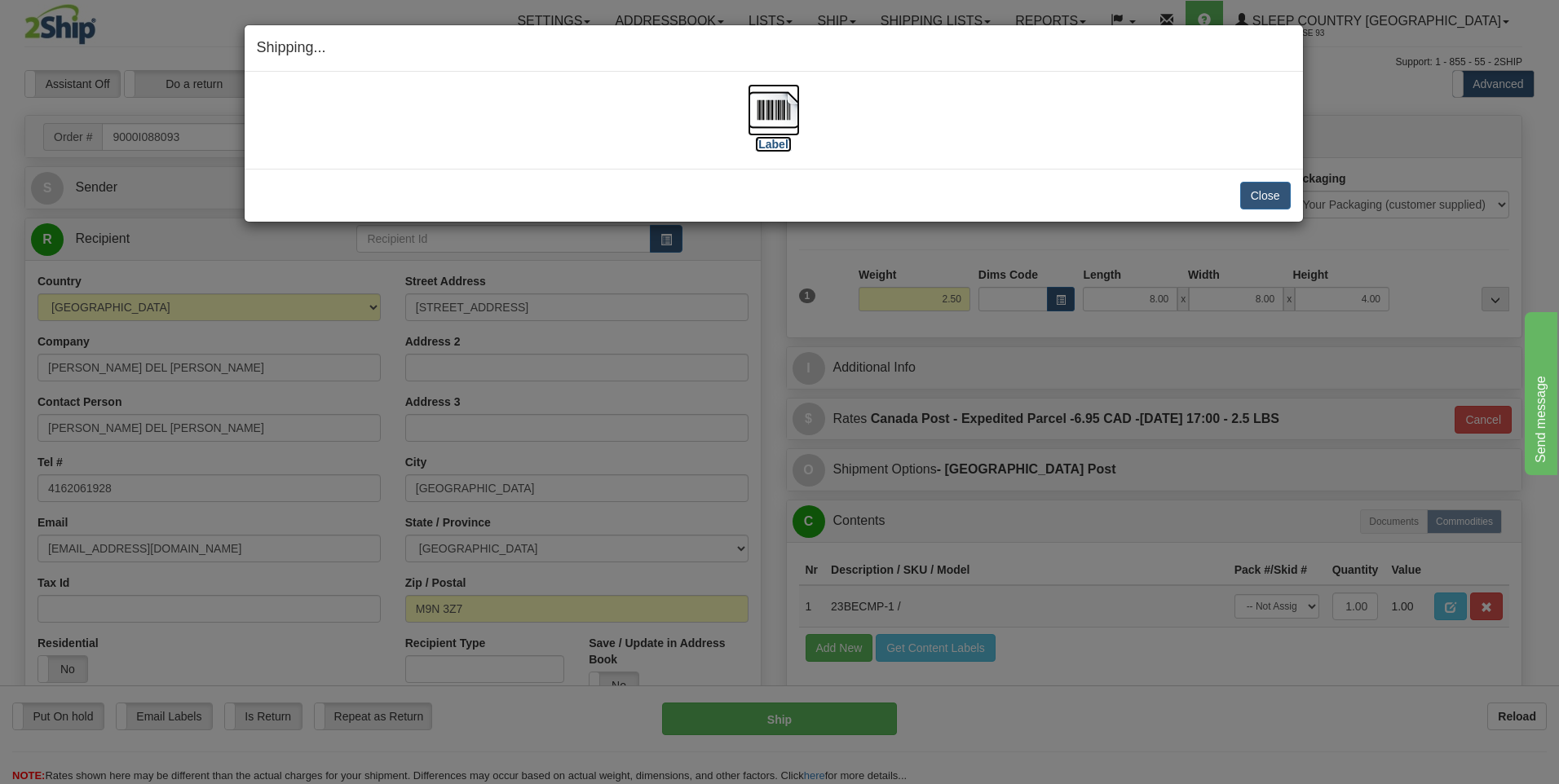
click at [757, 122] on img at bounding box center [774, 110] width 53 height 53
click at [1263, 185] on button "Close" at bounding box center [1265, 196] width 51 height 28
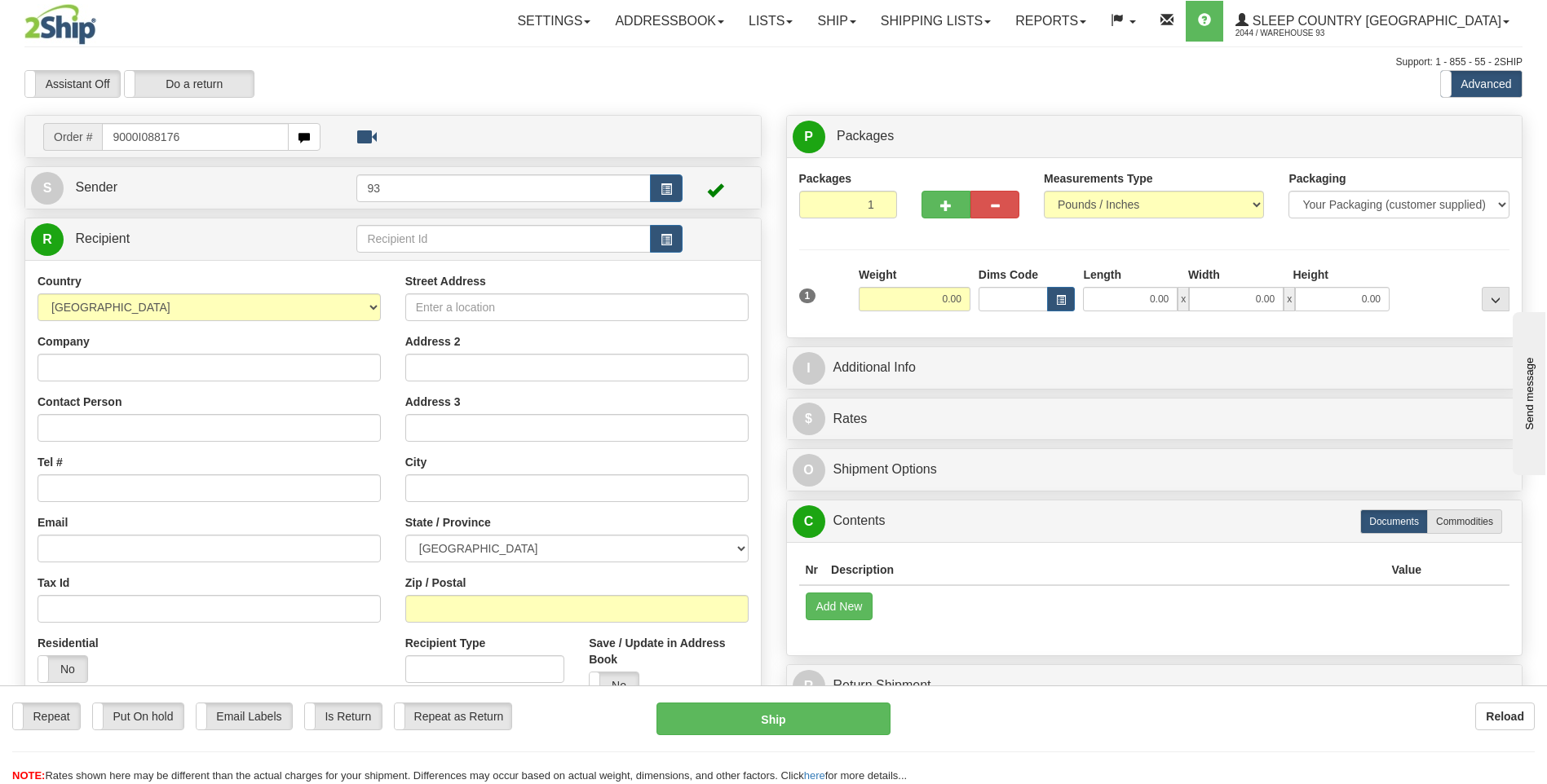
type input "9000I088176"
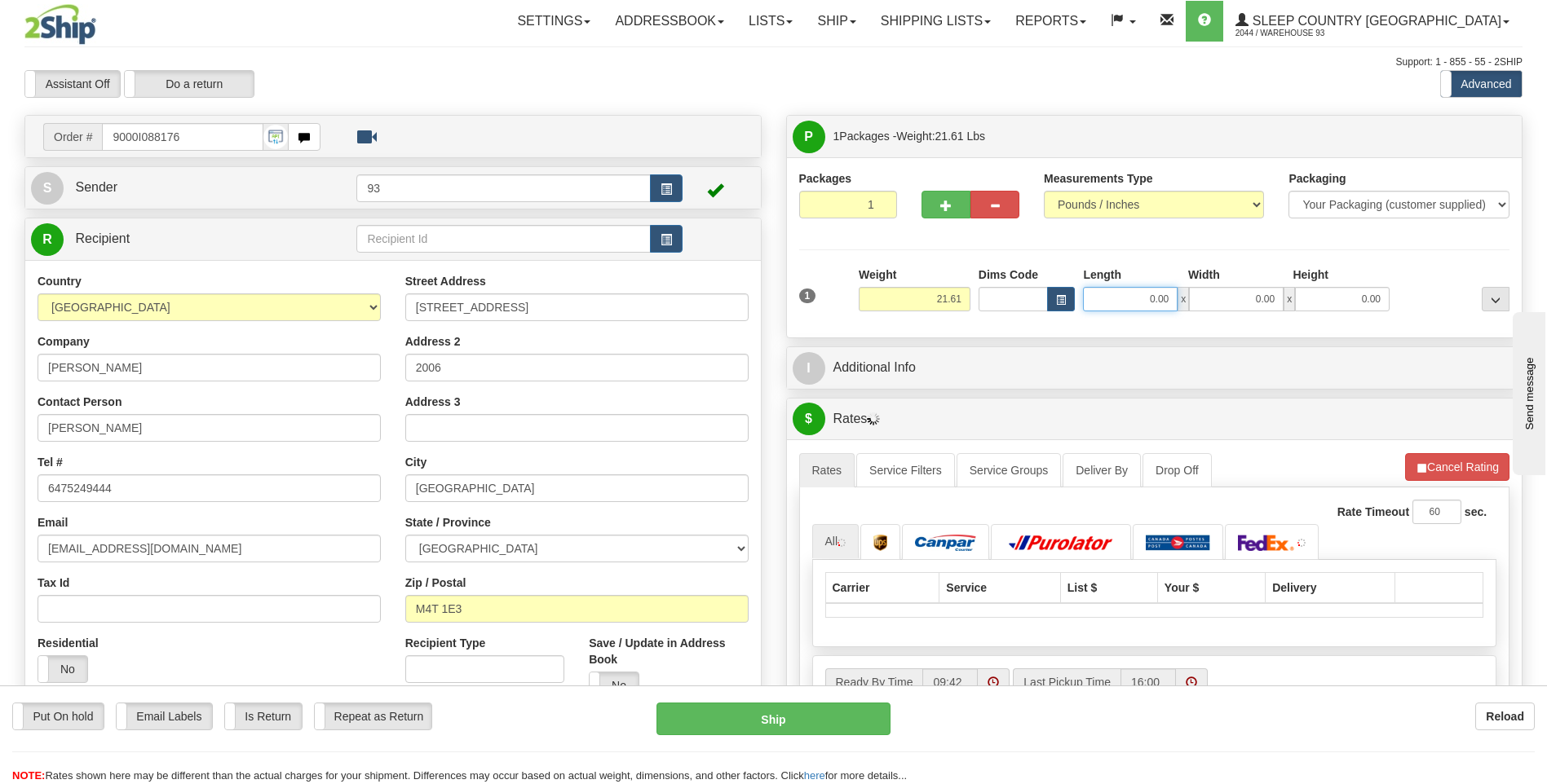
drag, startPoint x: 1174, startPoint y: 298, endPoint x: 1279, endPoint y: 298, distance: 105.0
click at [1279, 298] on div "0.00 x 0.00 x 0.00" at bounding box center [1235, 299] width 306 height 24
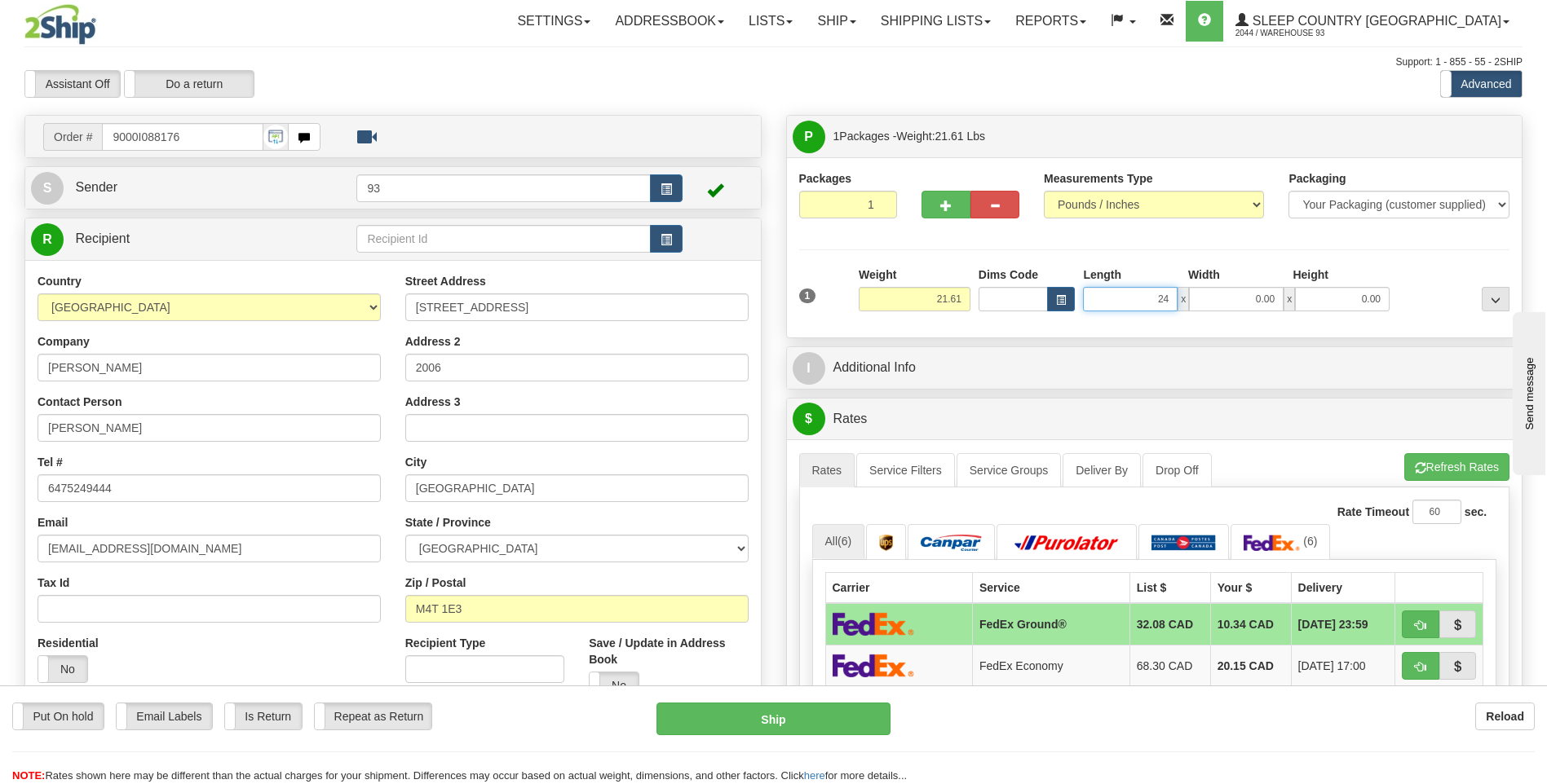
type input "24.00"
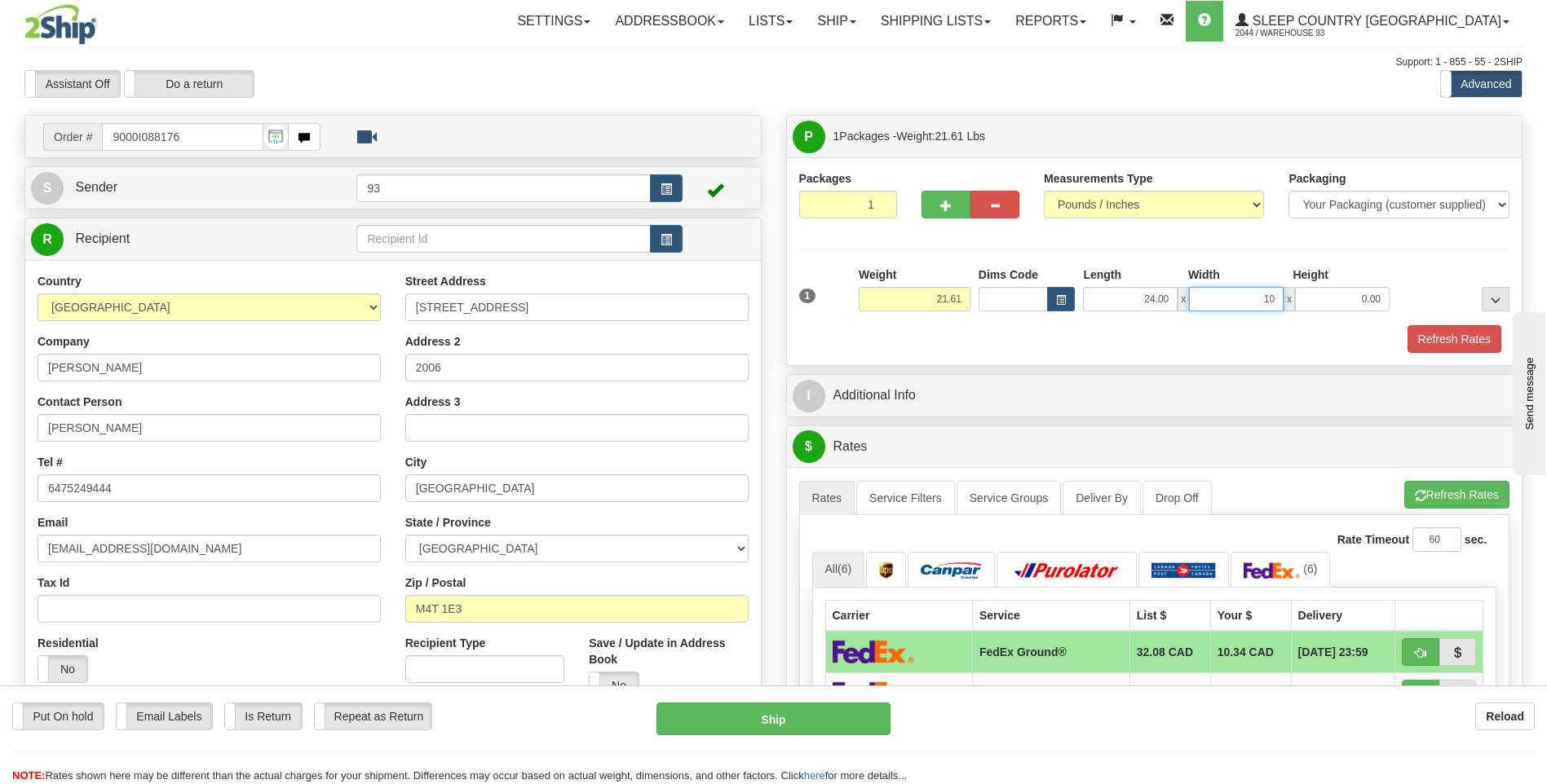
type input "10.00"
click at [1450, 346] on button "Refresh Rates" at bounding box center [1455, 339] width 94 height 28
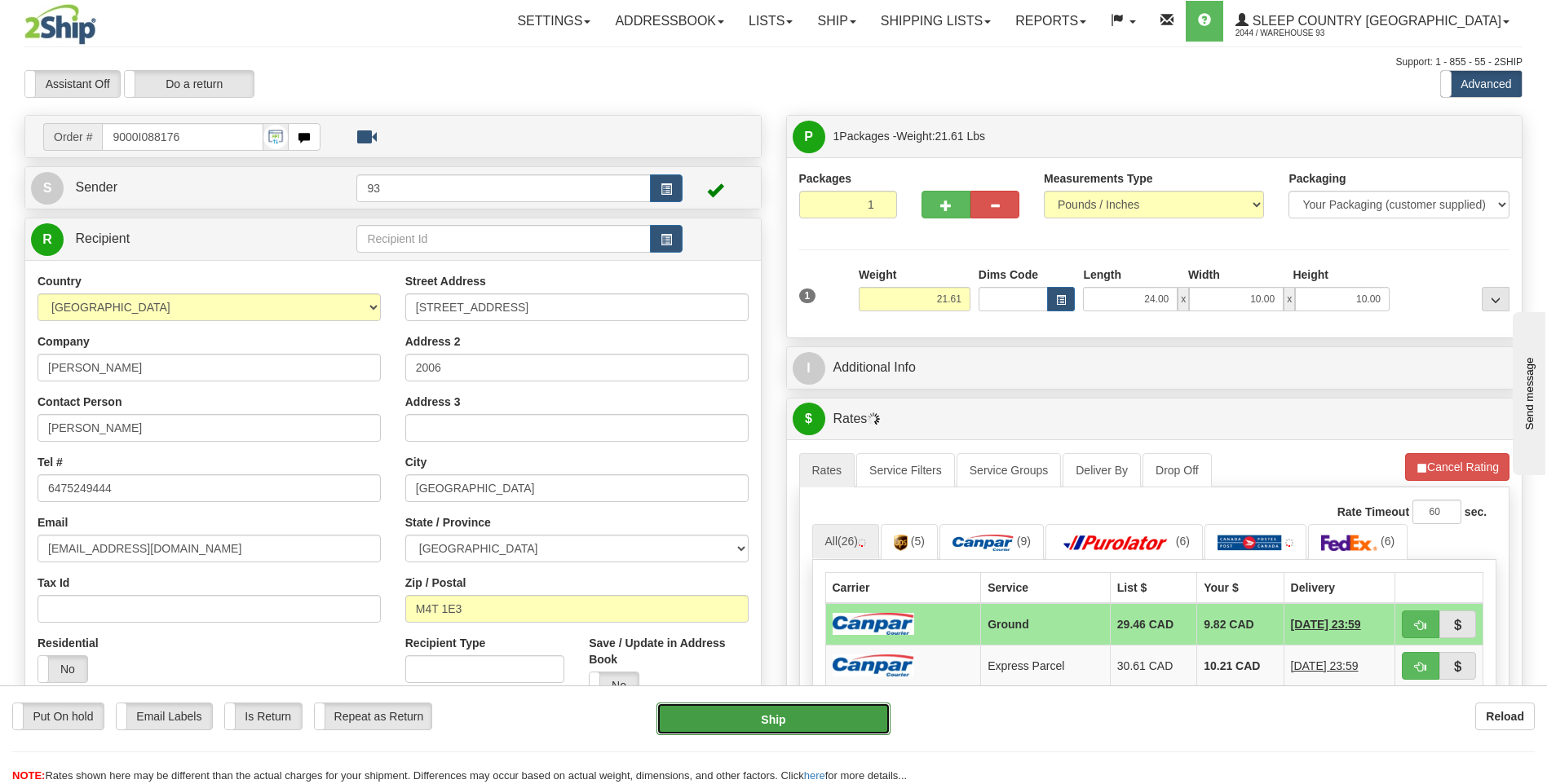
click at [772, 716] on button "Ship" at bounding box center [773, 719] width 233 height 33
type input "1"
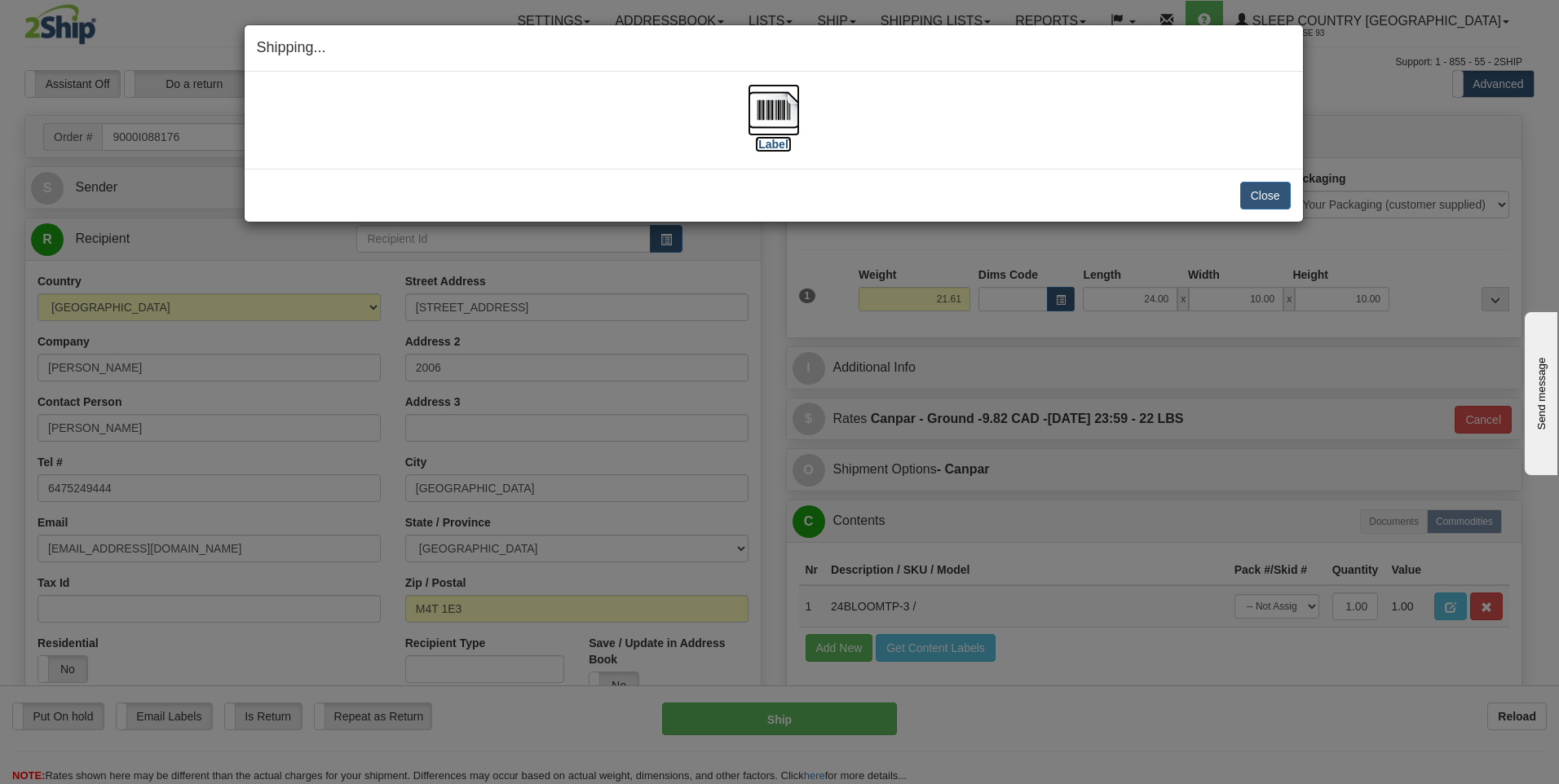
click at [775, 96] on img at bounding box center [774, 110] width 53 height 53
click at [1270, 206] on button "Close" at bounding box center [1265, 196] width 51 height 28
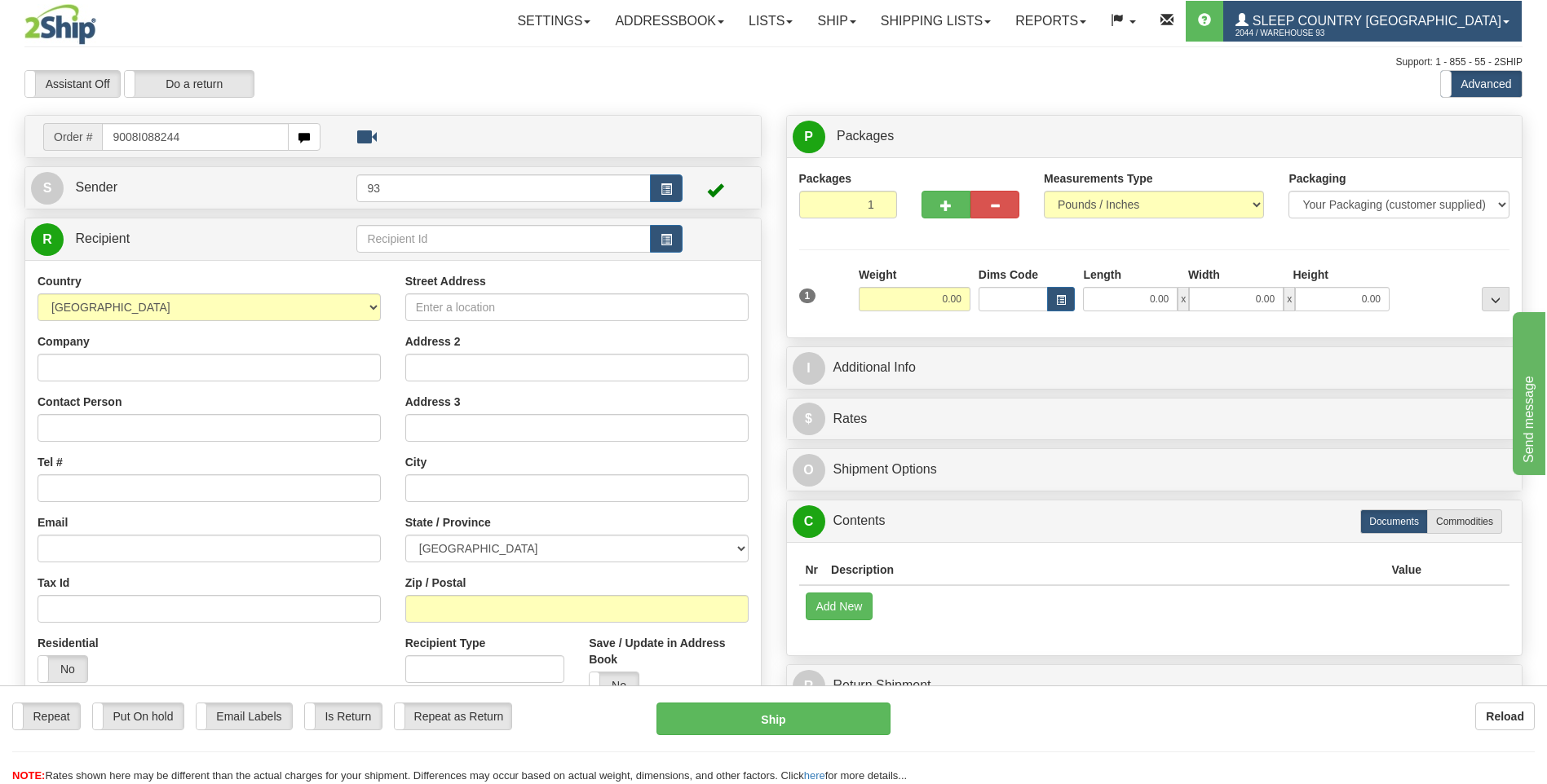
type input "9008I088244"
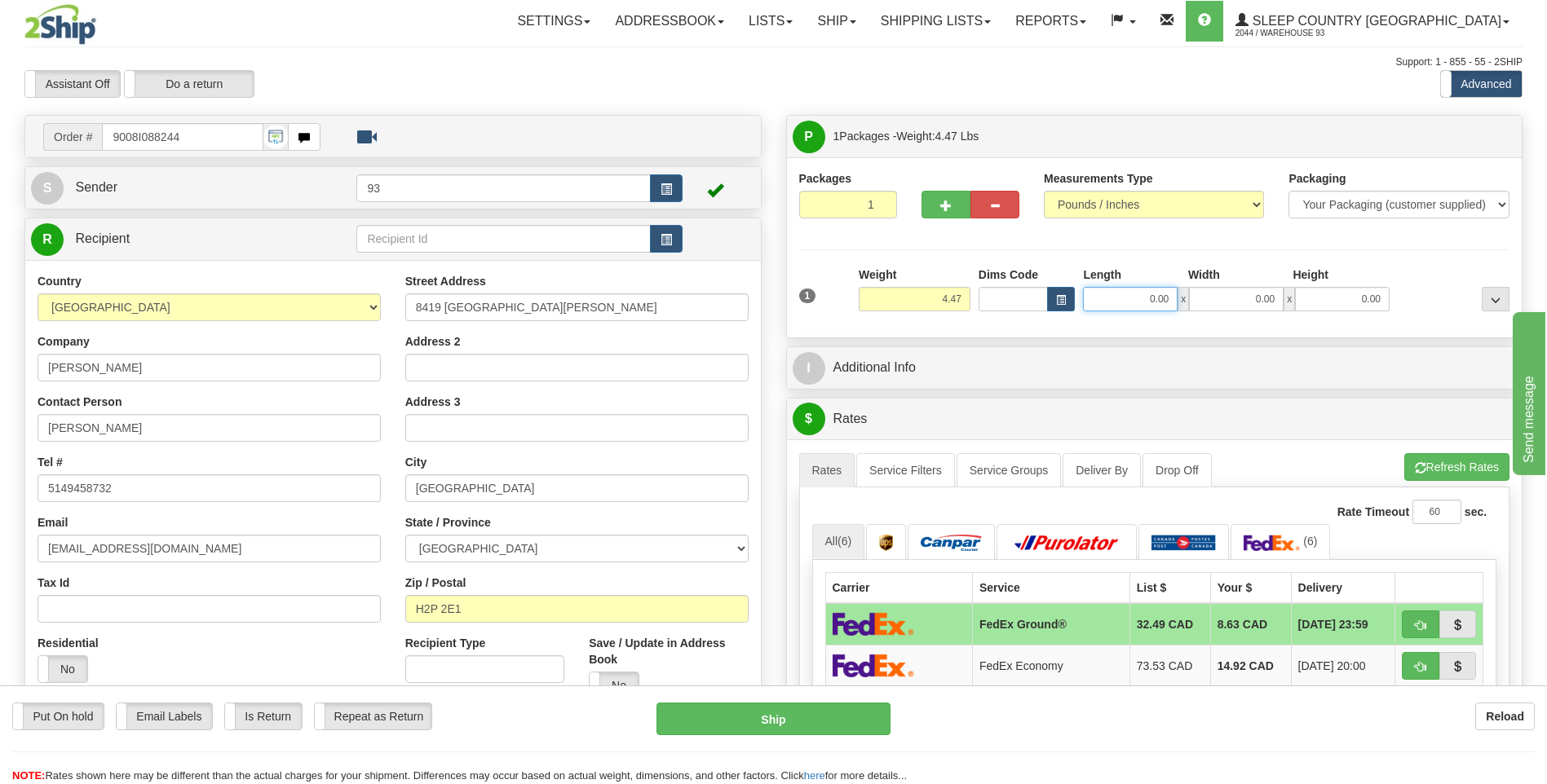
drag, startPoint x: 1145, startPoint y: 306, endPoint x: 1196, endPoint y: 308, distance: 51.0
click at [1196, 308] on div "0.00 x 0.00 x 0.00" at bounding box center [1235, 299] width 306 height 24
type input "1"
type input "8.00"
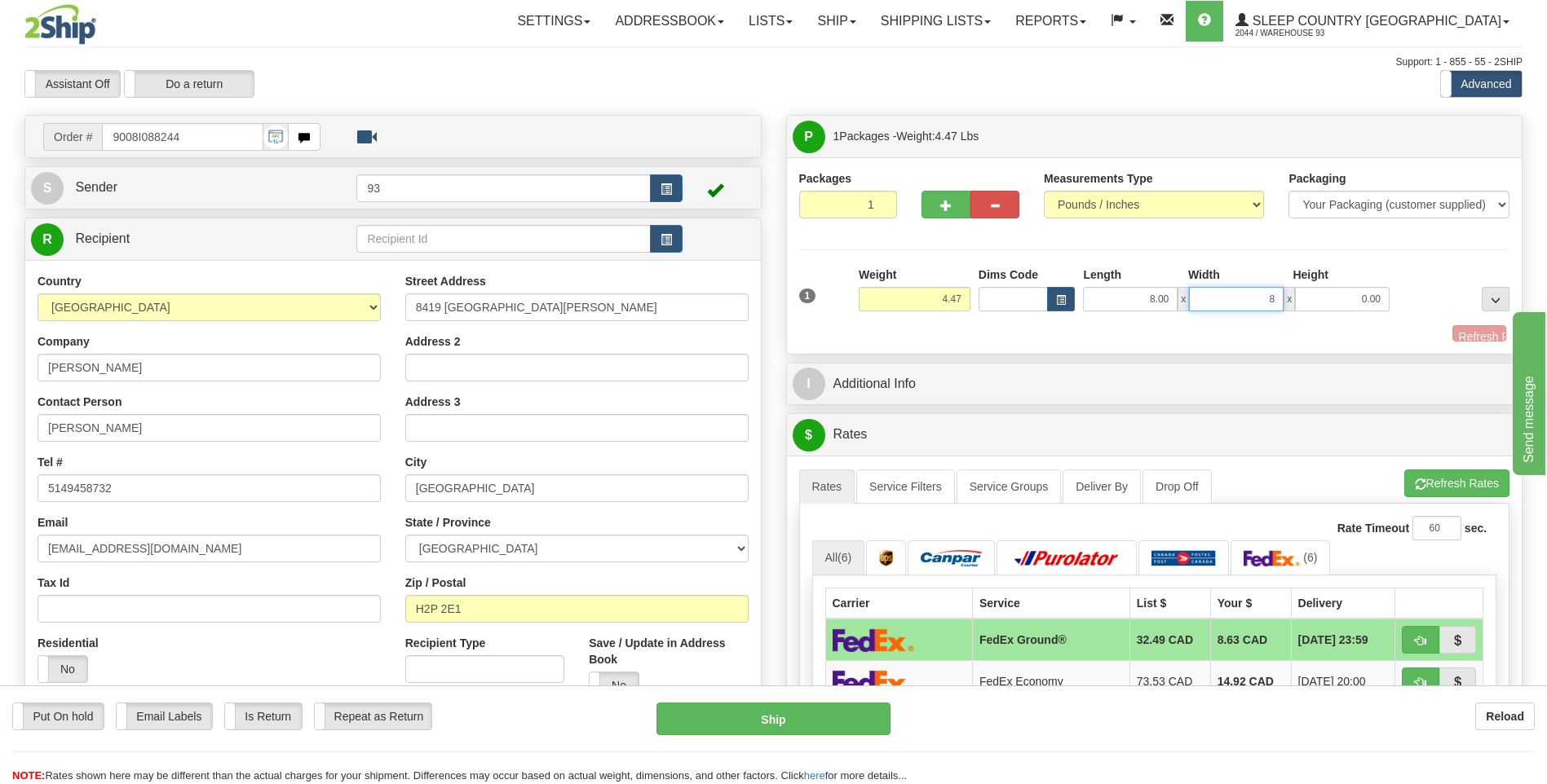
type input "8.00"
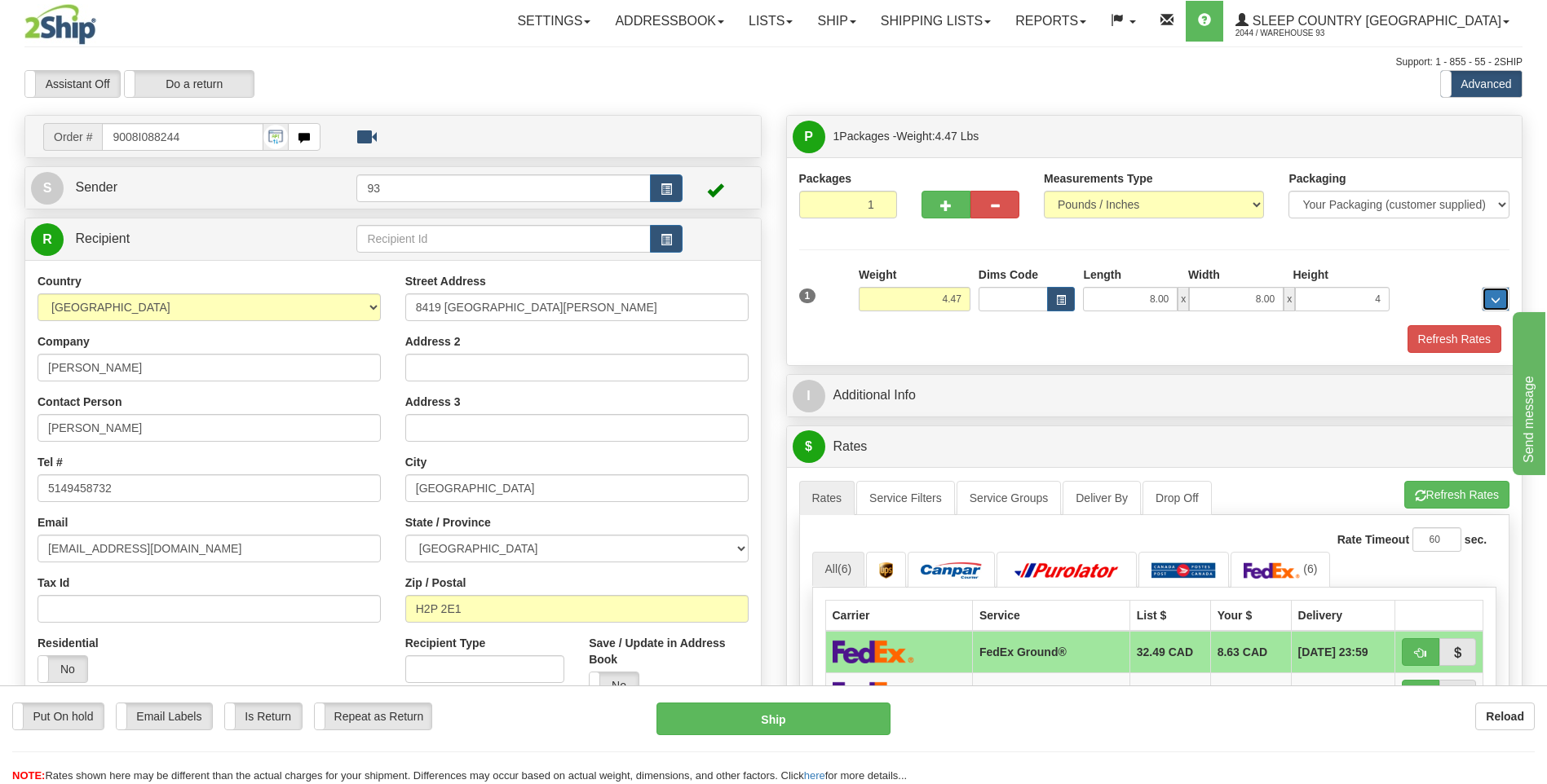
type input "4.00"
click at [1446, 335] on button "Refresh Rates" at bounding box center [1455, 339] width 94 height 28
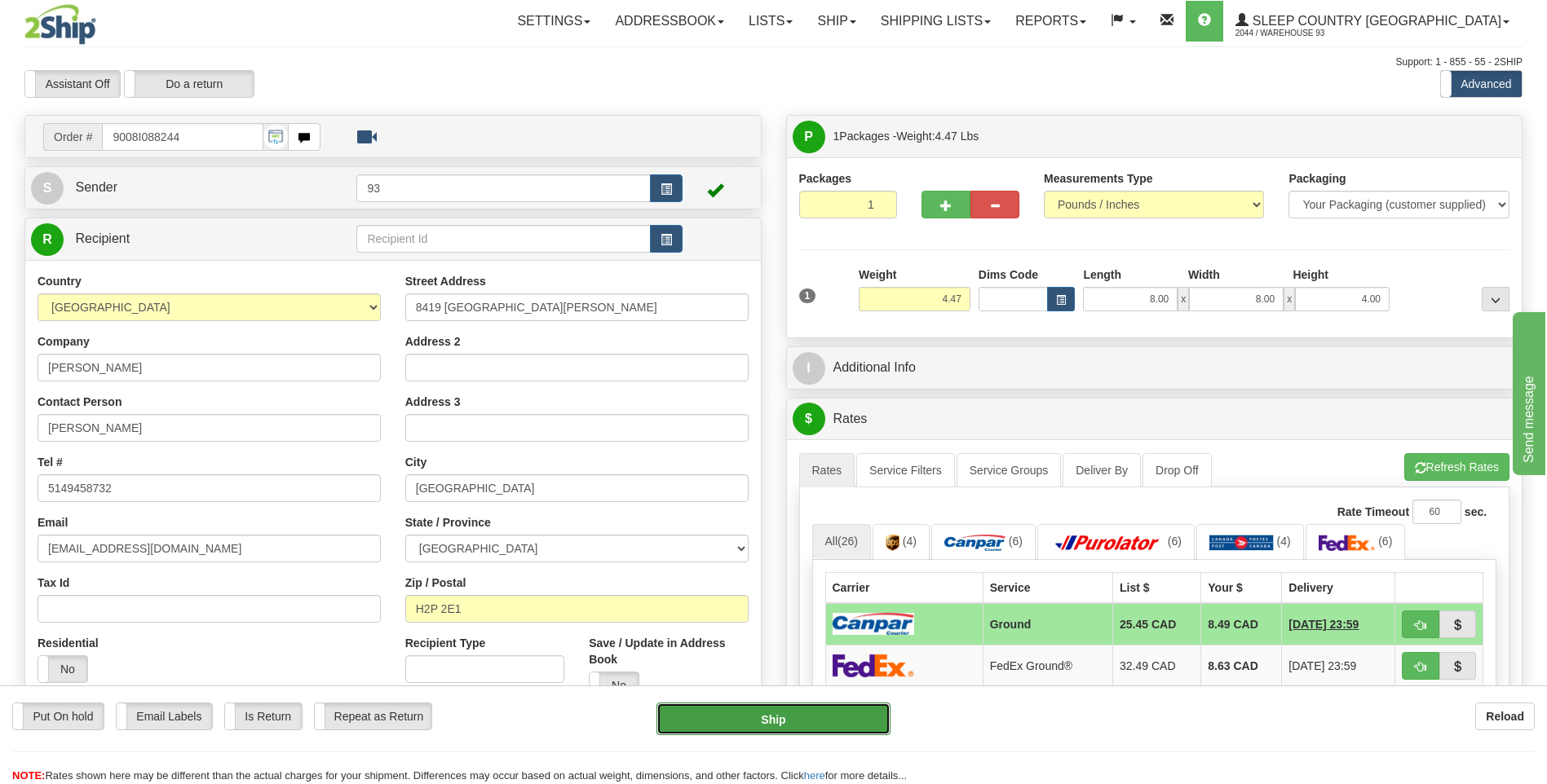
click at [728, 729] on button "Ship" at bounding box center [773, 719] width 233 height 33
type input "1"
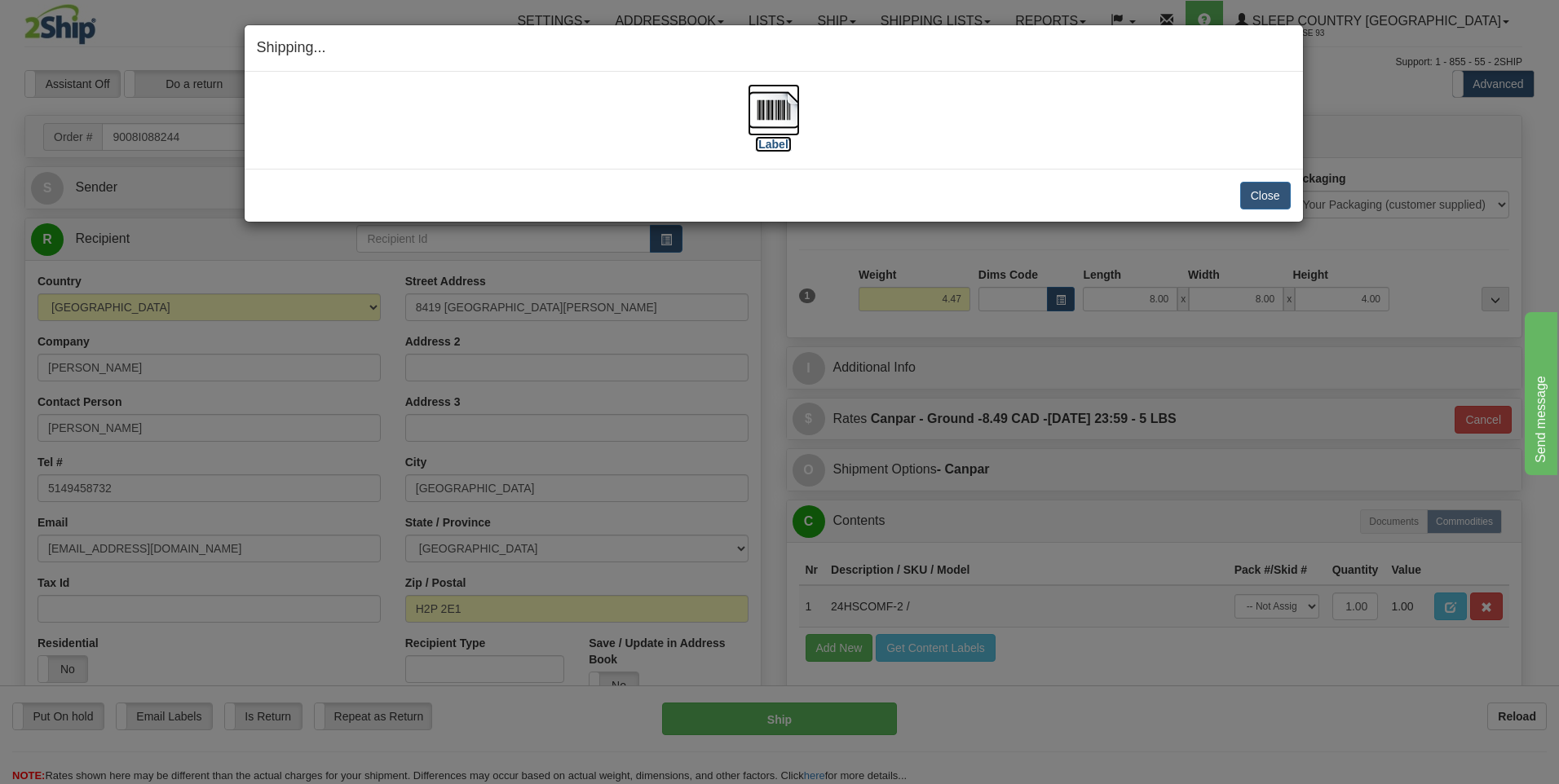
click at [764, 115] on img at bounding box center [774, 110] width 53 height 53
